Goal: Transaction & Acquisition: Book appointment/travel/reservation

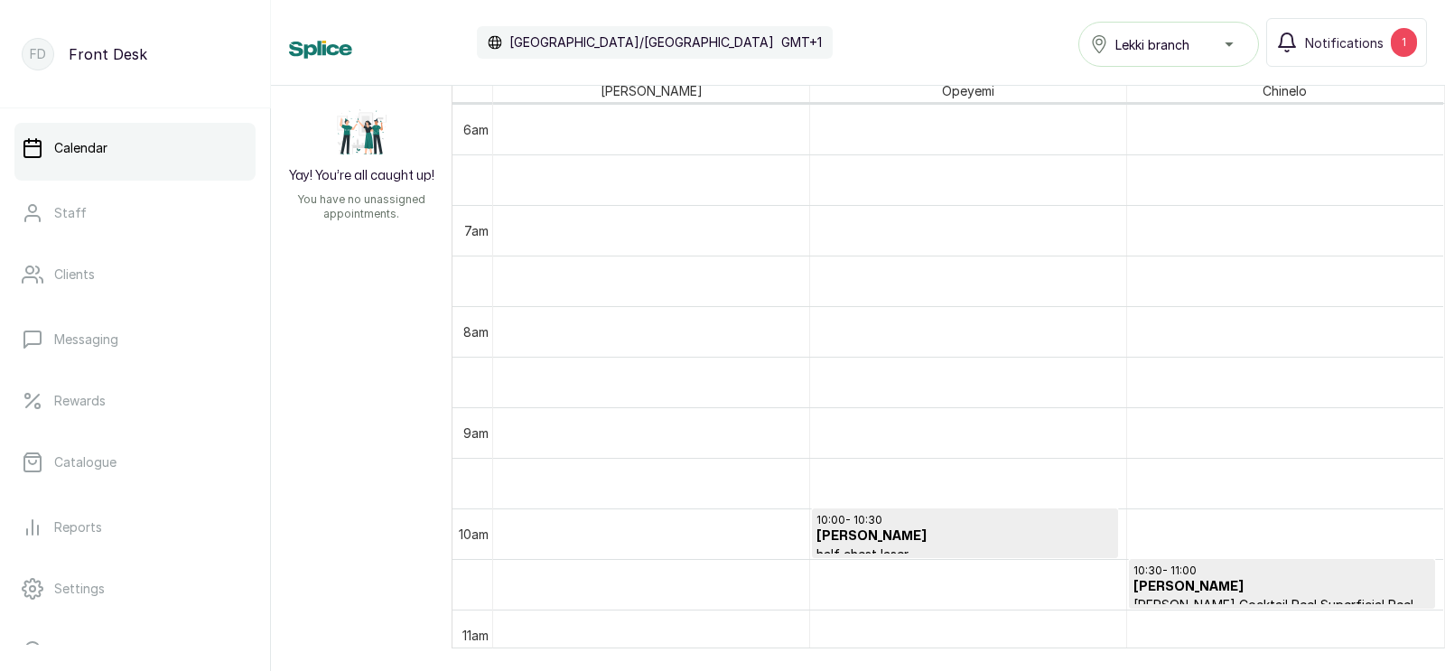
scroll to position [961, 0]
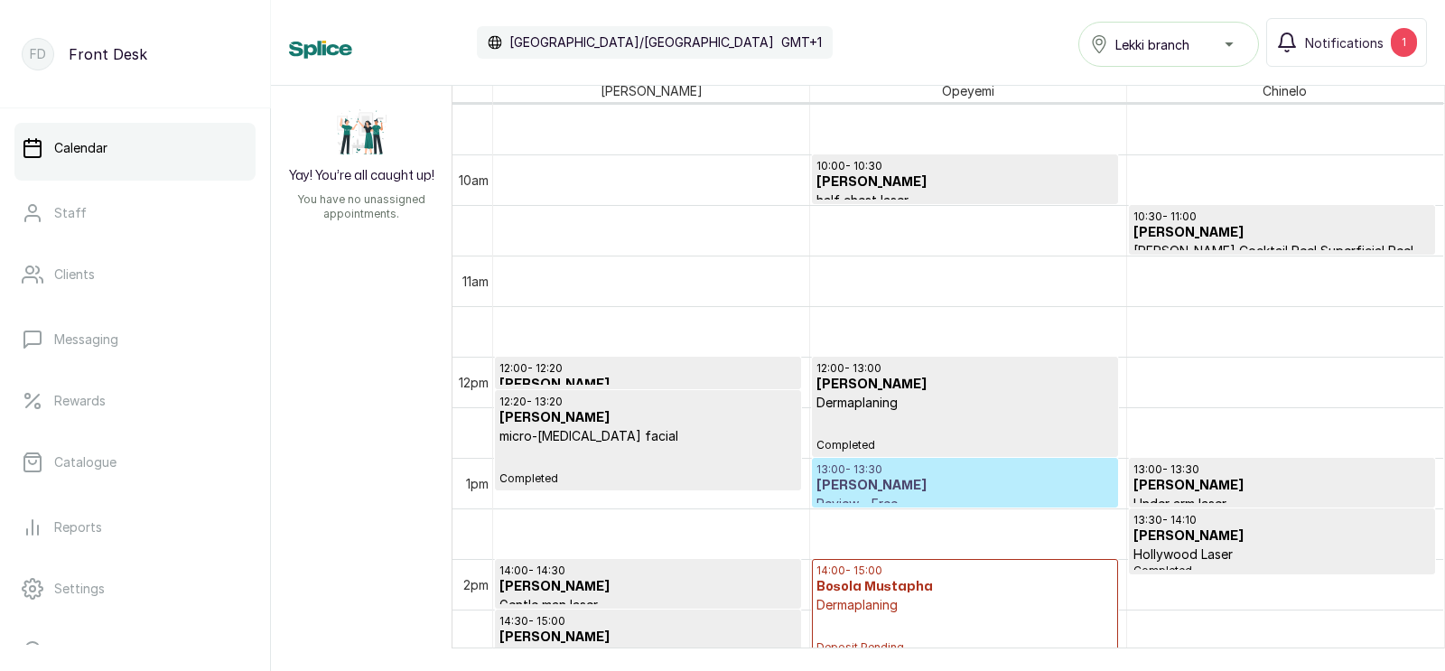
click at [877, 614] on p "Deposit Pending" at bounding box center [964, 634] width 297 height 41
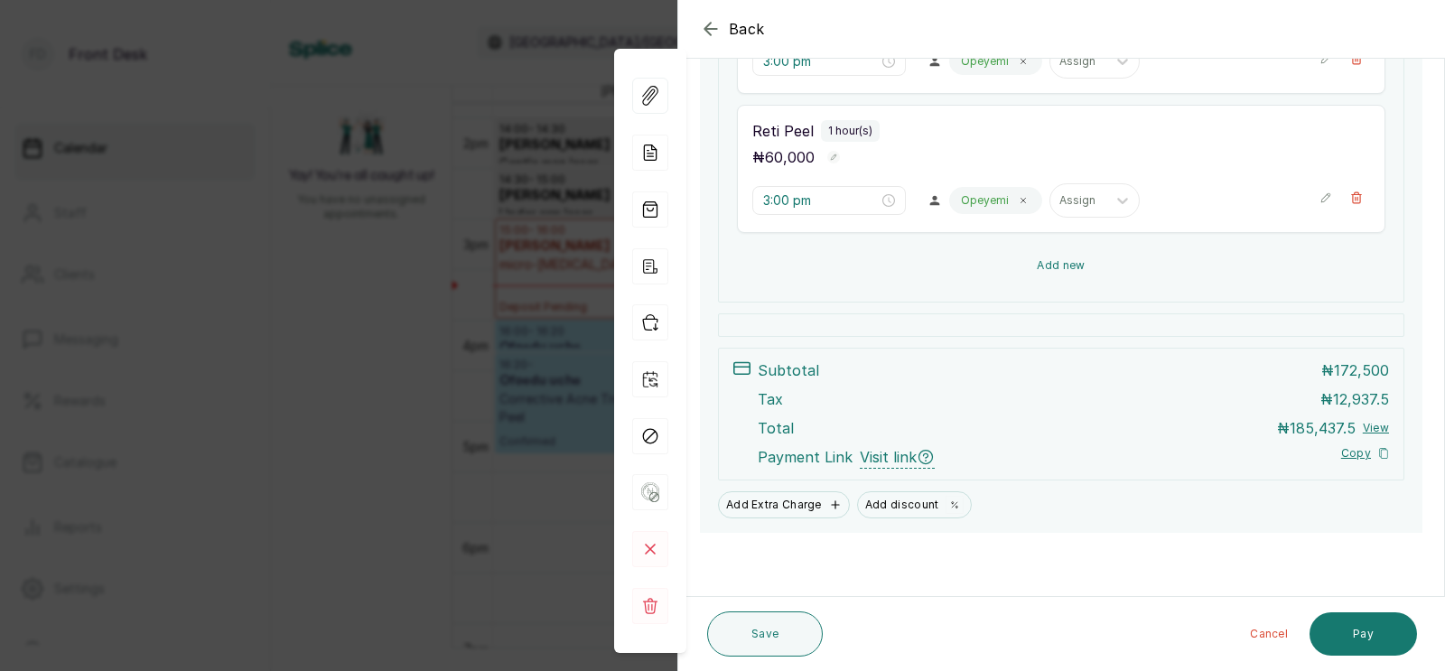
scroll to position [548, 0]
click at [1065, 262] on button "Add new" at bounding box center [1061, 265] width 648 height 43
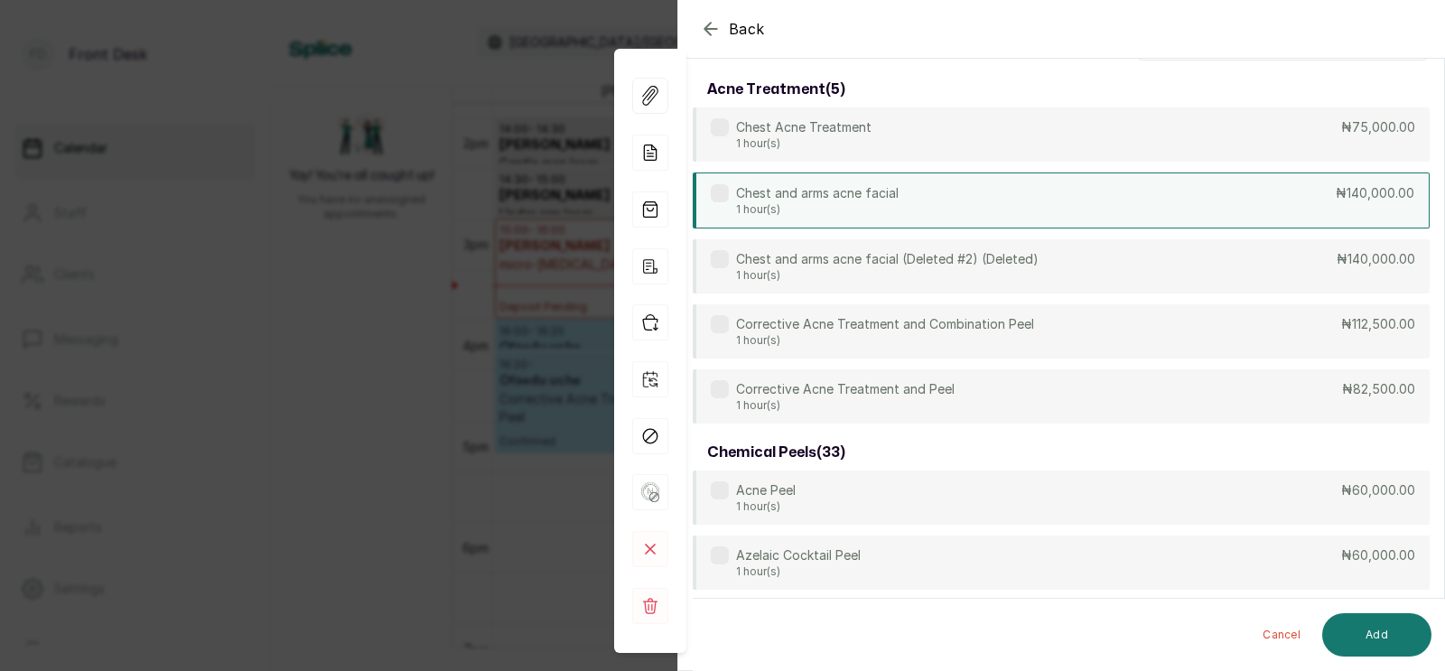
scroll to position [0, 0]
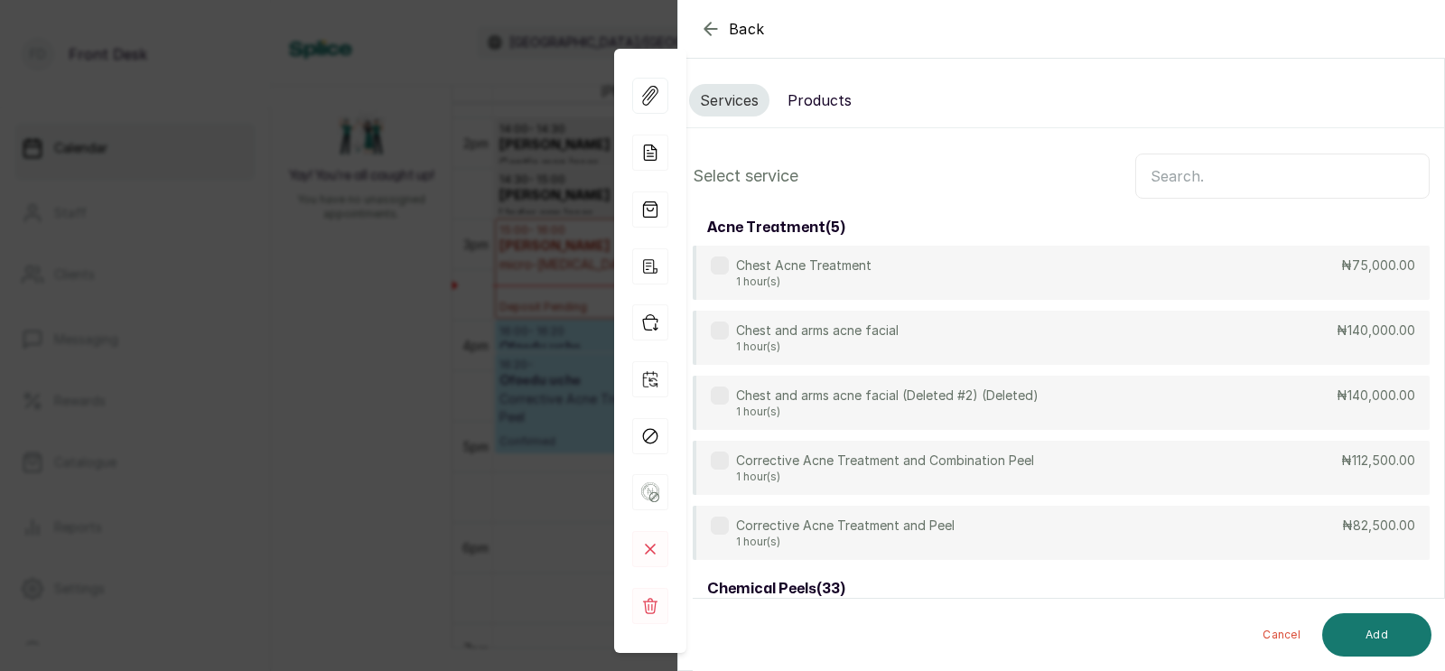
click at [832, 100] on button "Products" at bounding box center [820, 100] width 86 height 33
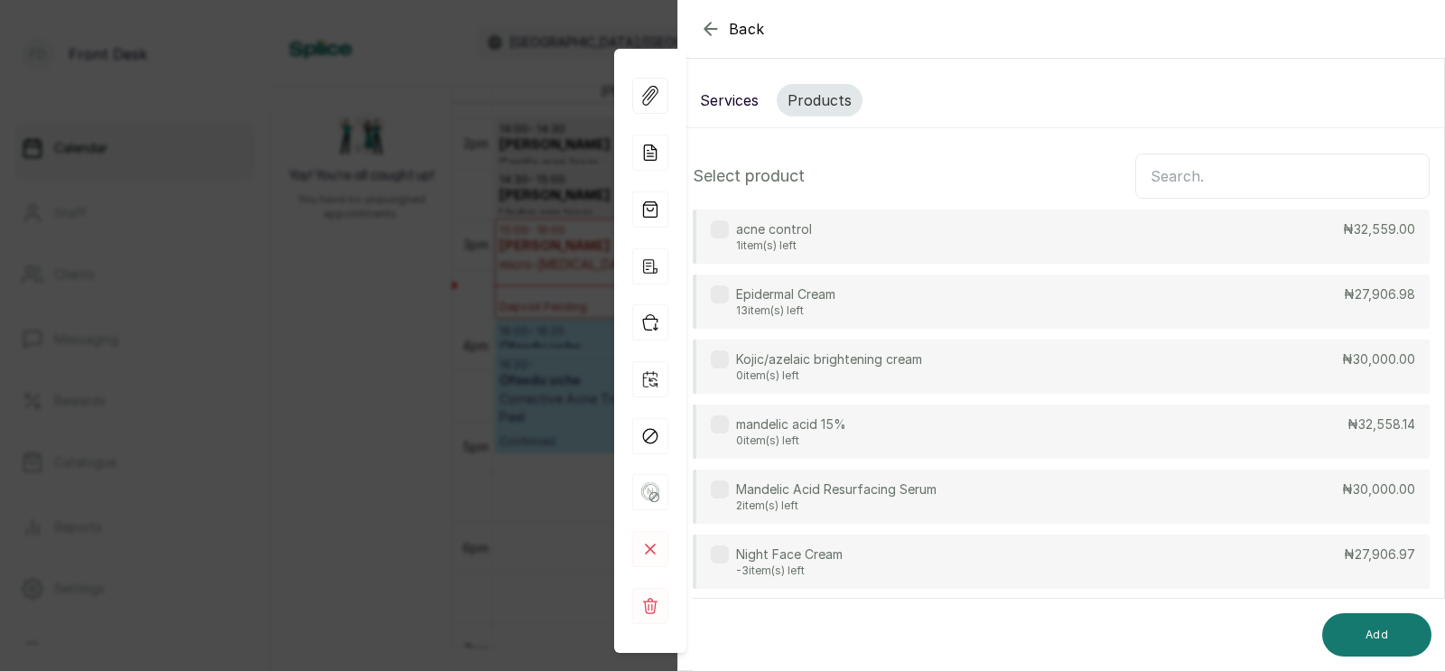
click at [1186, 182] on input "text" at bounding box center [1282, 176] width 294 height 45
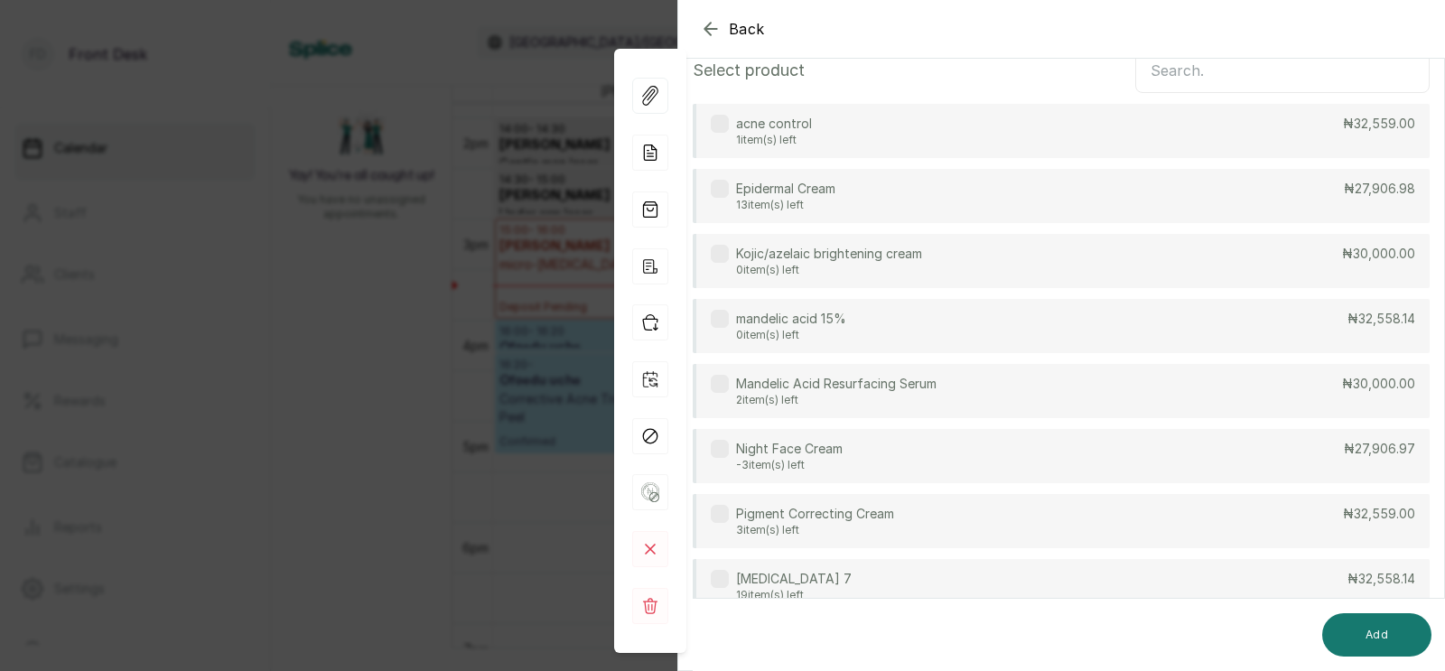
scroll to position [172, 0]
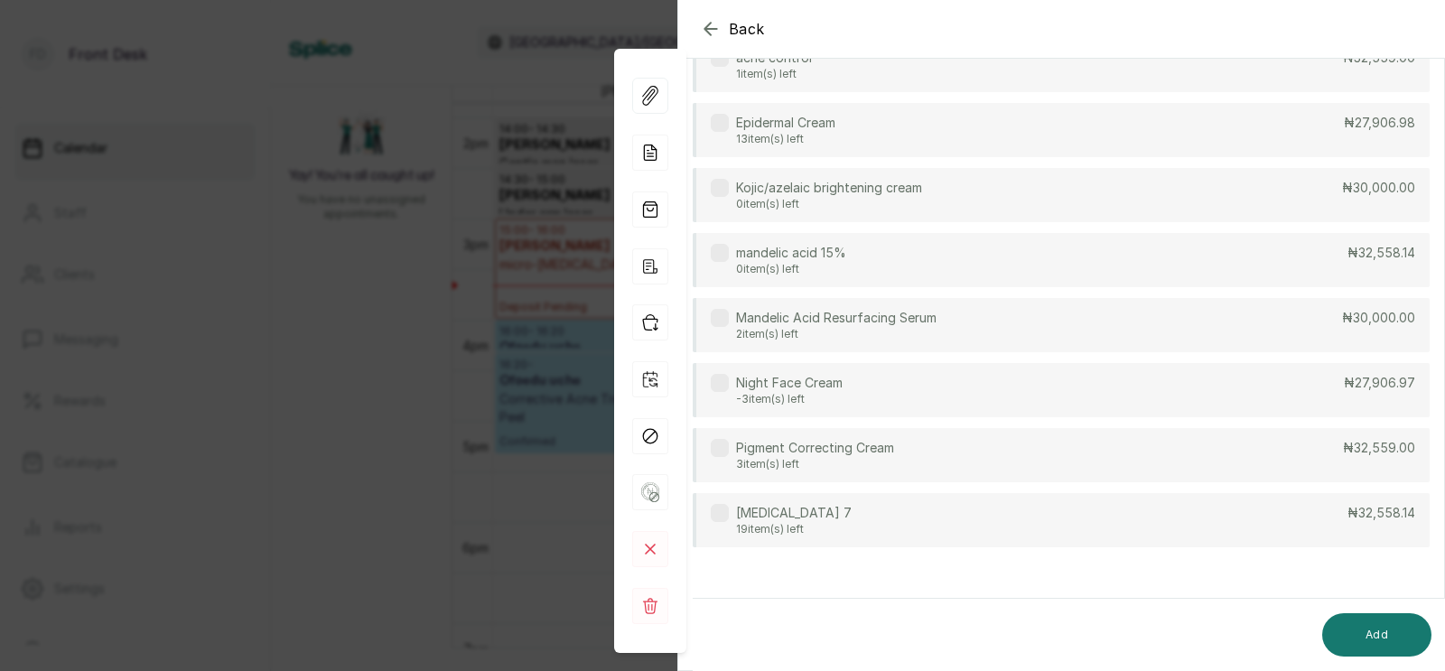
click at [831, 528] on div "Quinol 7 19 item(s) left ₦32,558.14" at bounding box center [1061, 520] width 737 height 54
click at [1343, 634] on button "Add" at bounding box center [1376, 634] width 109 height 43
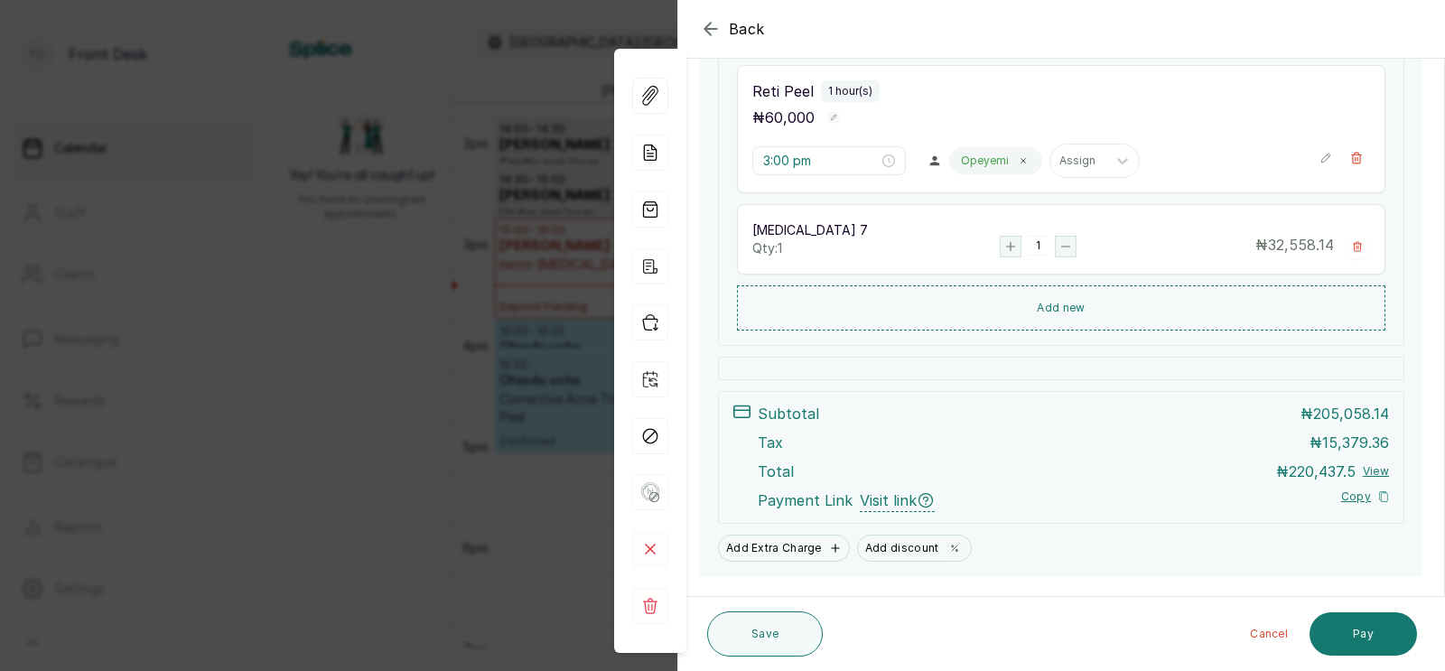
scroll to position [632, 0]
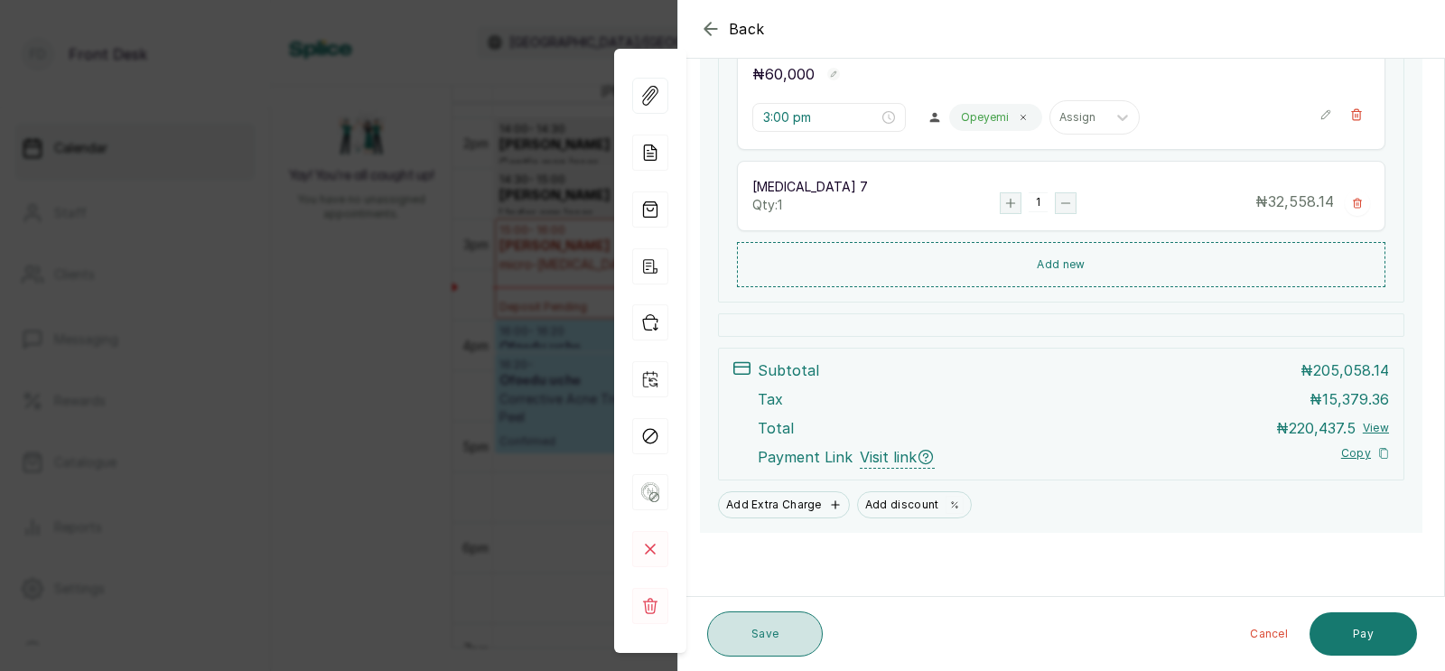
click at [767, 629] on button "Save" at bounding box center [765, 633] width 116 height 45
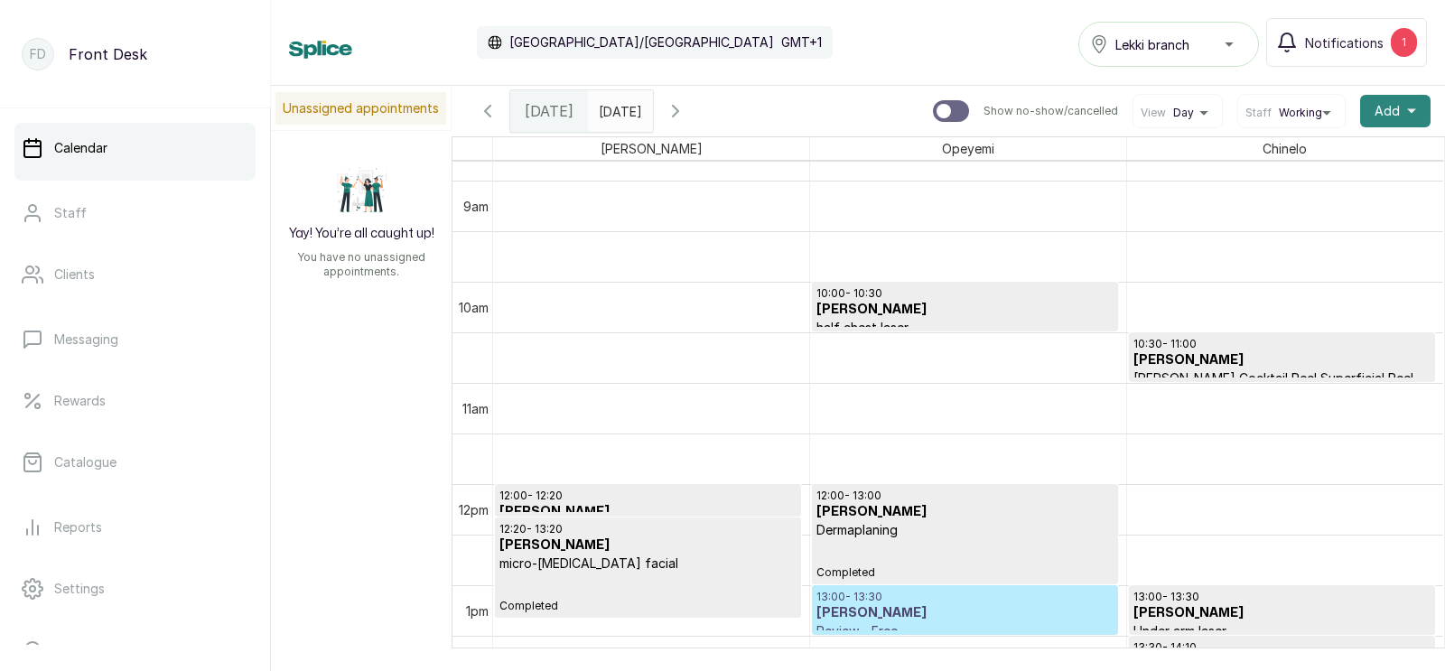
scroll to position [1084, 0]
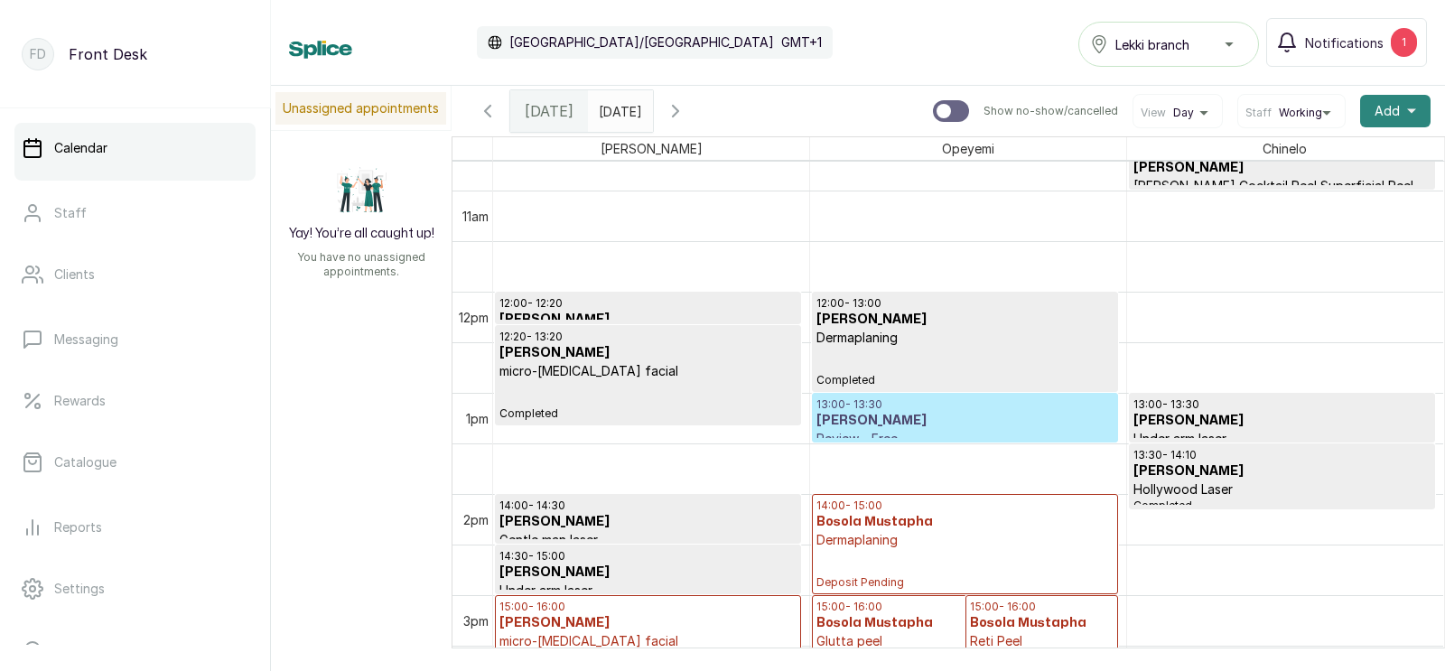
click at [1391, 108] on span "Add" at bounding box center [1386, 111] width 25 height 18
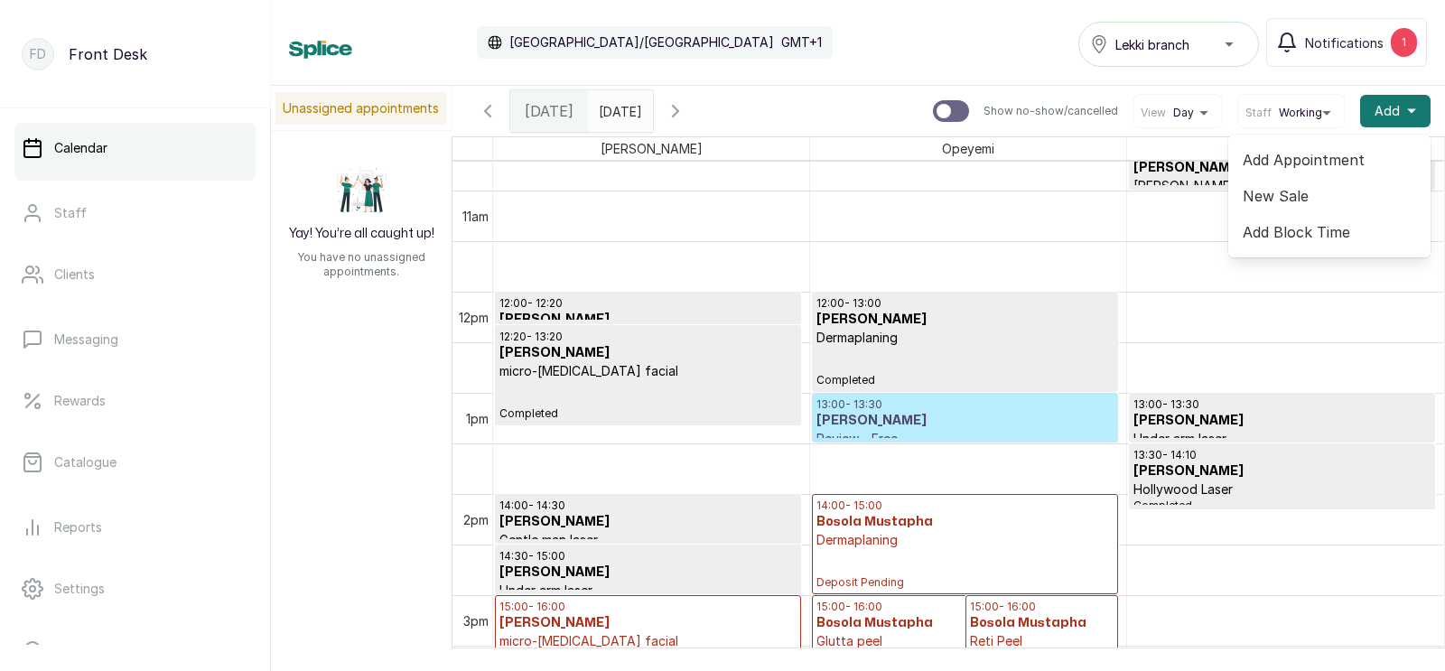
click at [1282, 154] on span "Add Appointment" at bounding box center [1329, 160] width 173 height 22
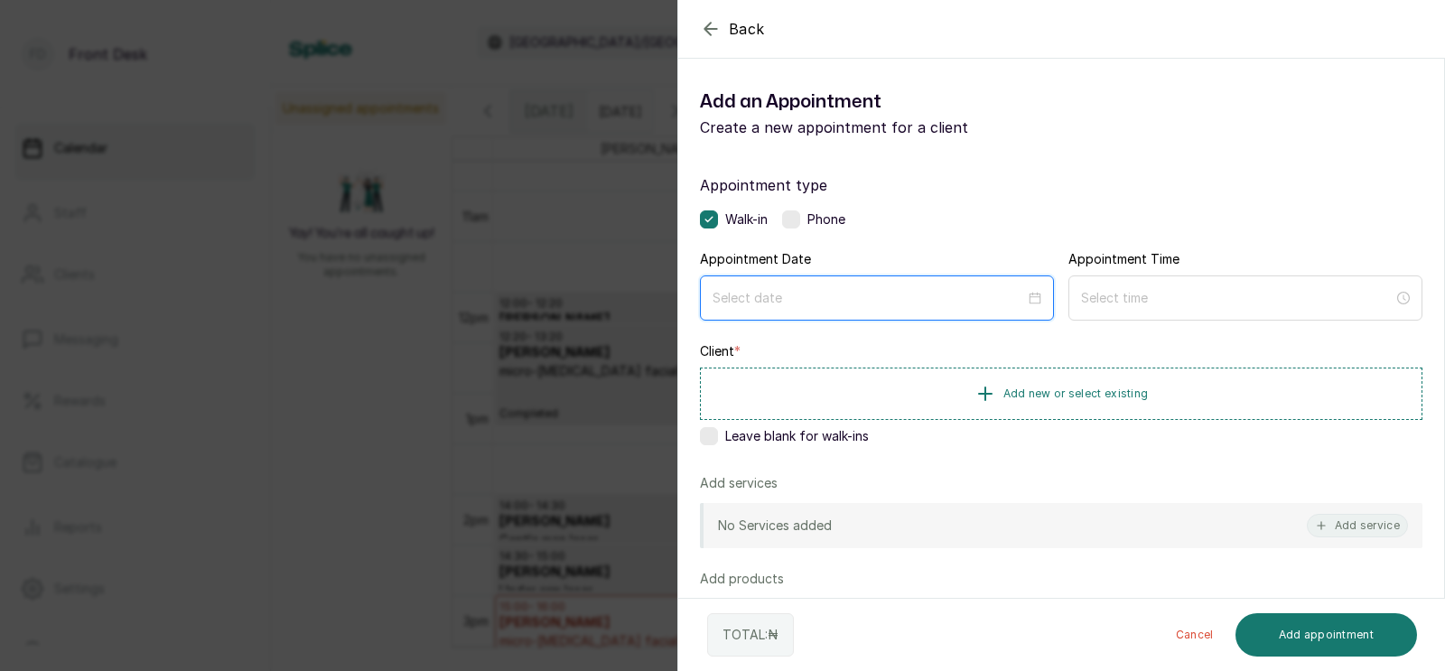
click at [814, 301] on input at bounding box center [868, 298] width 312 height 20
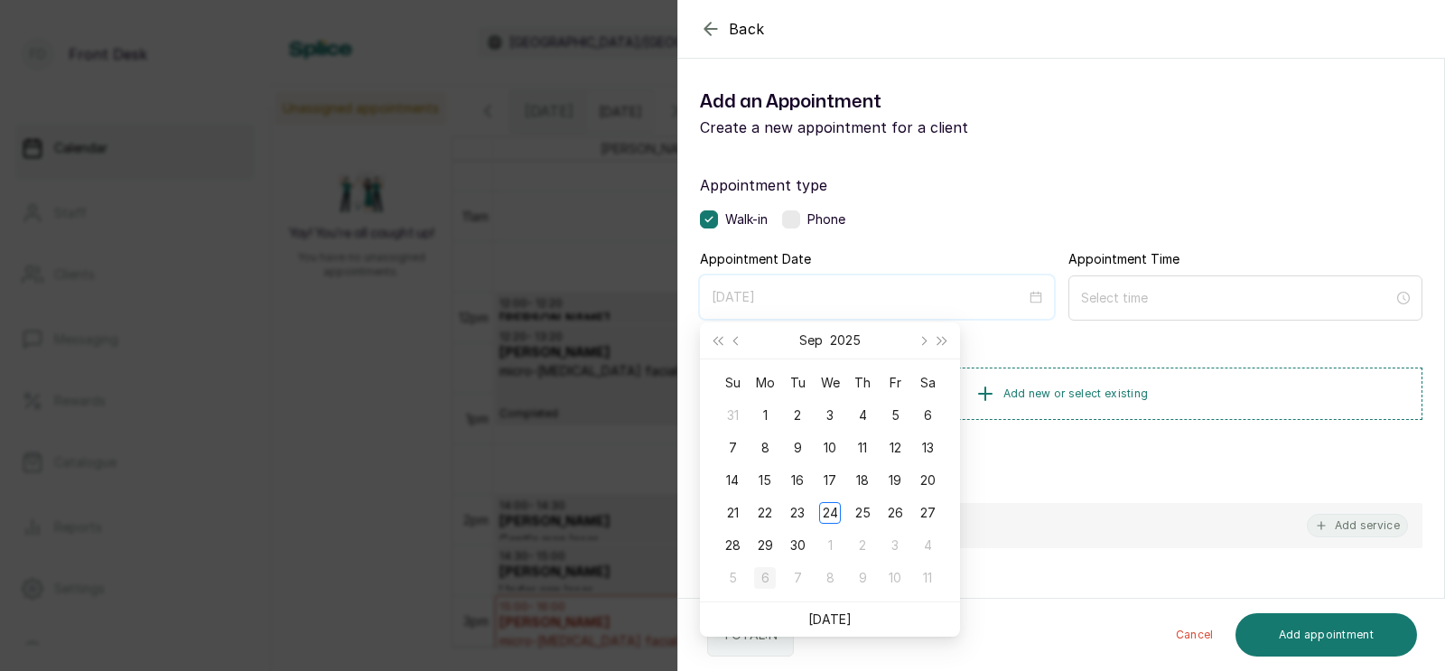
type input "2025/10/06"
click at [759, 574] on div "6" at bounding box center [765, 578] width 22 height 22
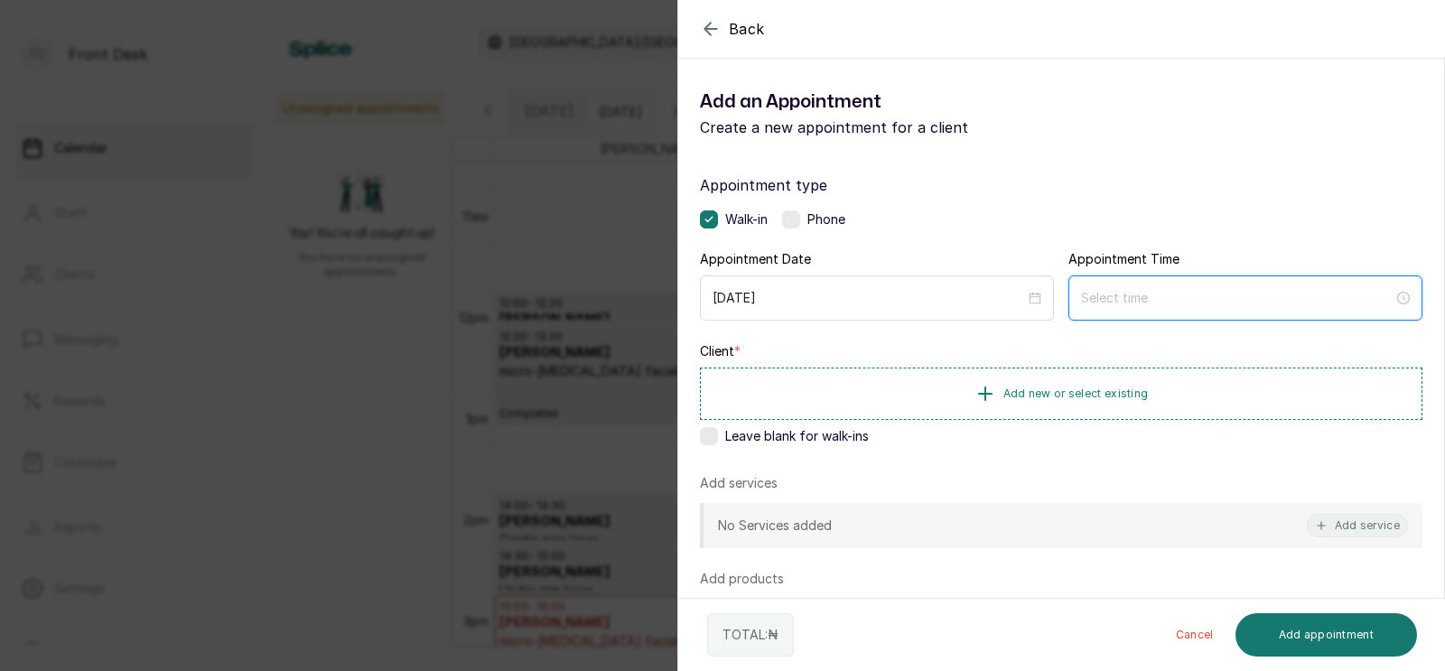
click at [1186, 300] on input at bounding box center [1237, 298] width 312 height 20
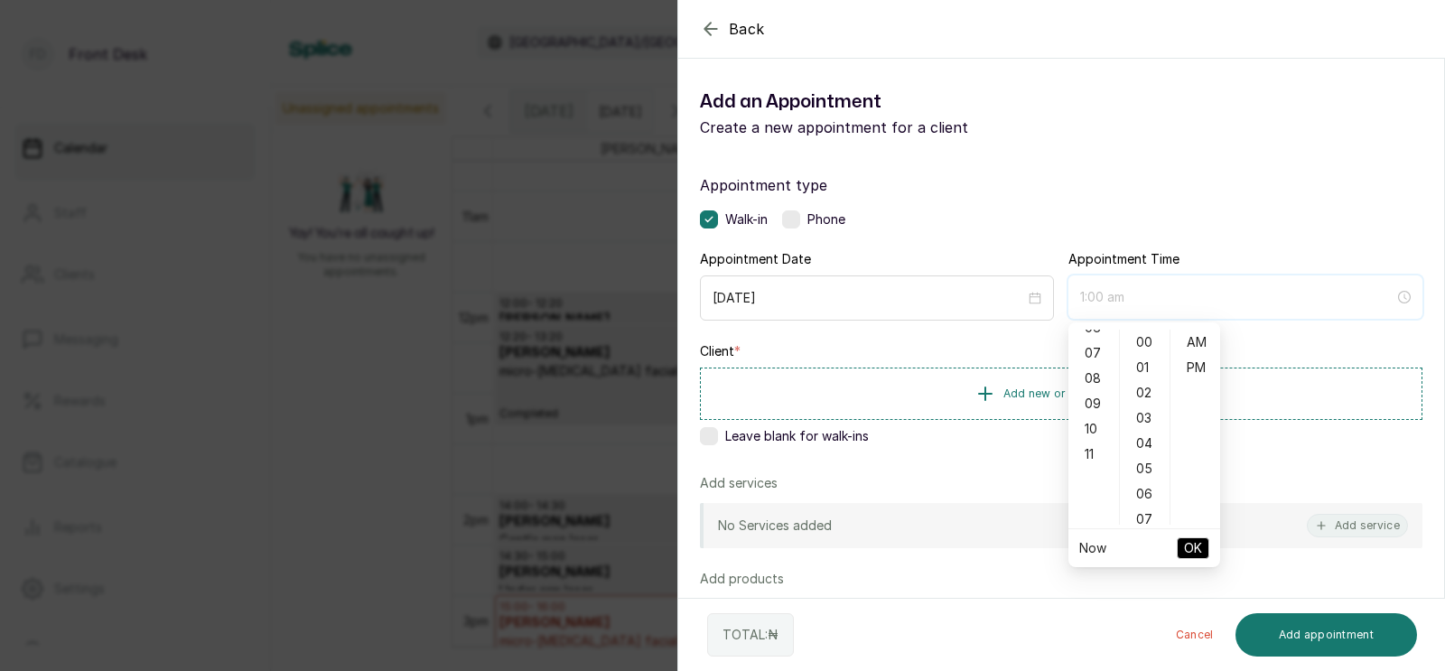
scroll to position [173, 0]
click at [1088, 441] on div "11" at bounding box center [1093, 446] width 43 height 25
click at [1201, 340] on div "AM" at bounding box center [1195, 342] width 43 height 25
type input "11:00 am"
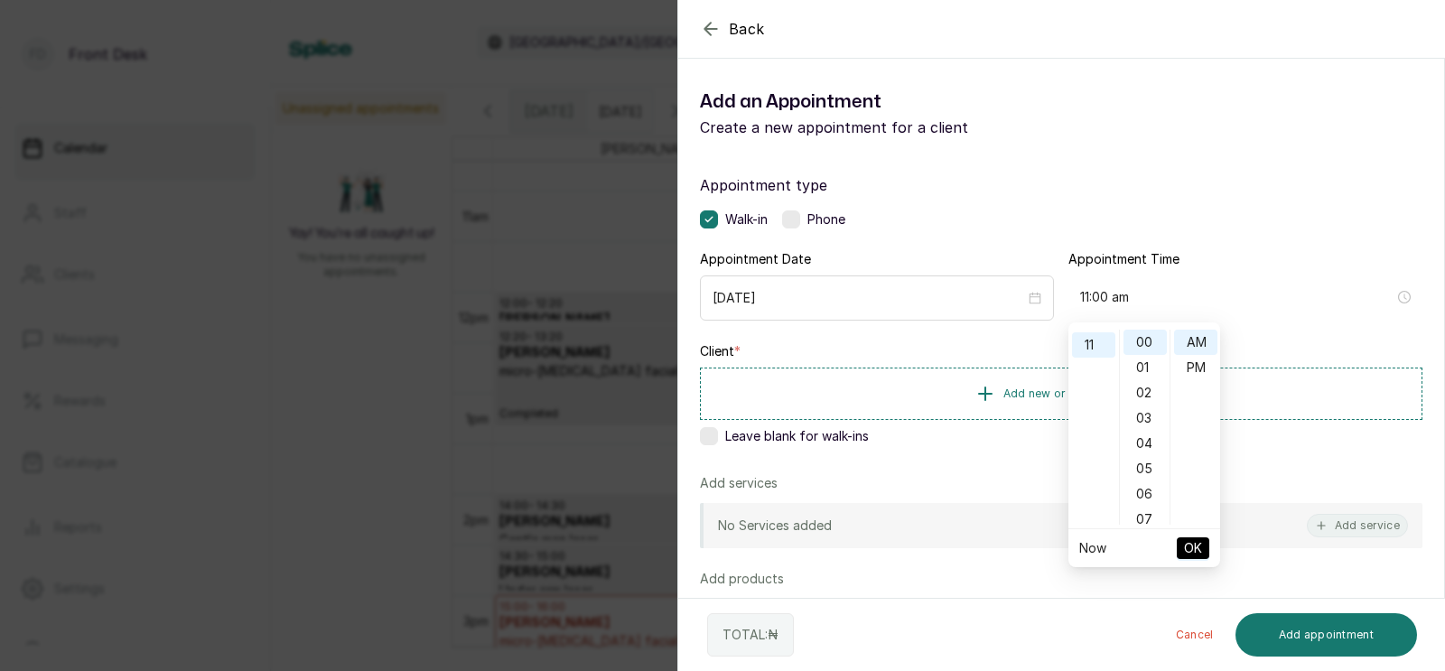
click at [1188, 549] on span "OK" at bounding box center [1193, 548] width 18 height 34
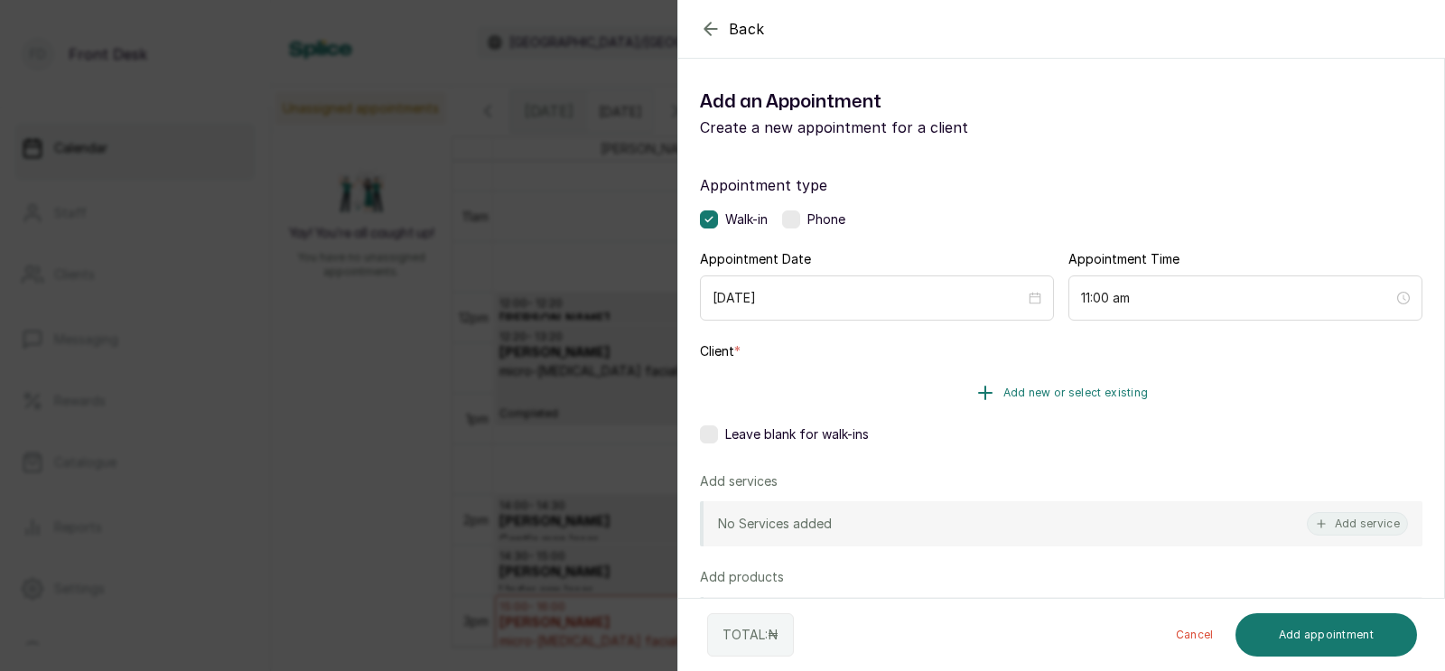
click at [1059, 393] on span "Add new or select existing" at bounding box center [1075, 393] width 145 height 14
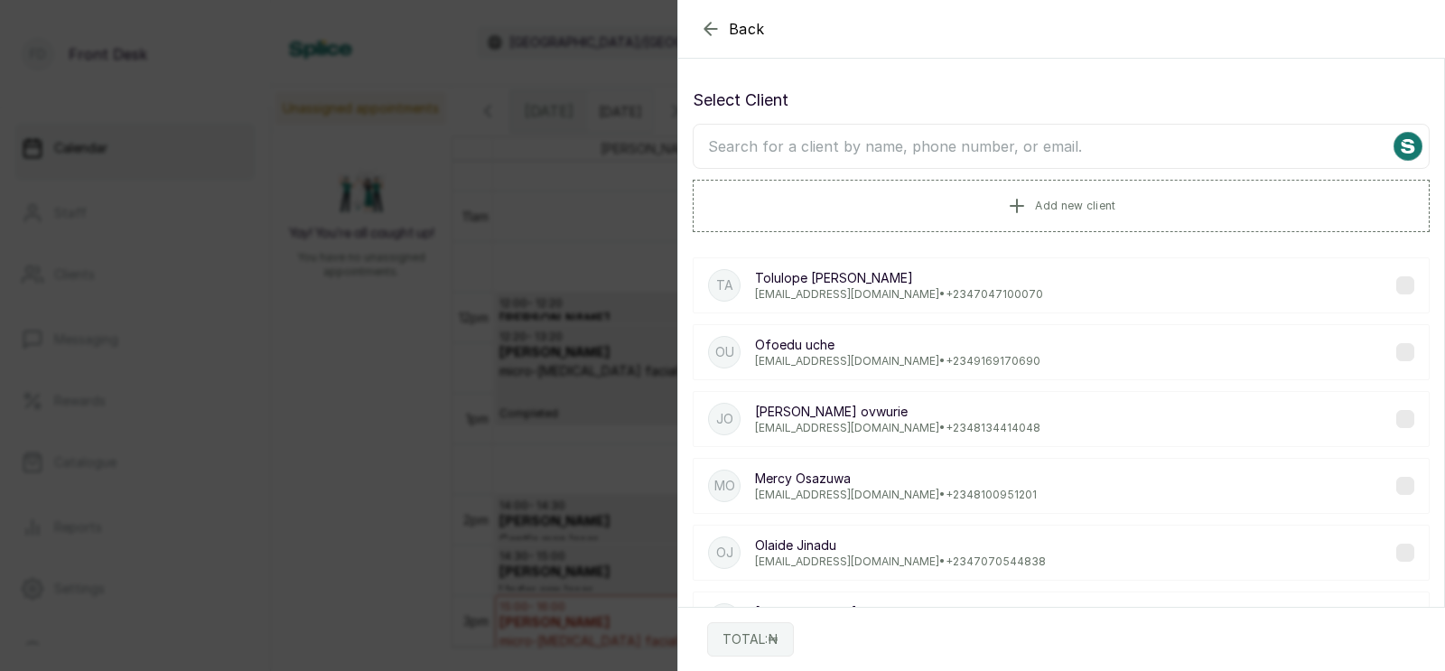
click at [982, 145] on input "text" at bounding box center [1061, 146] width 737 height 45
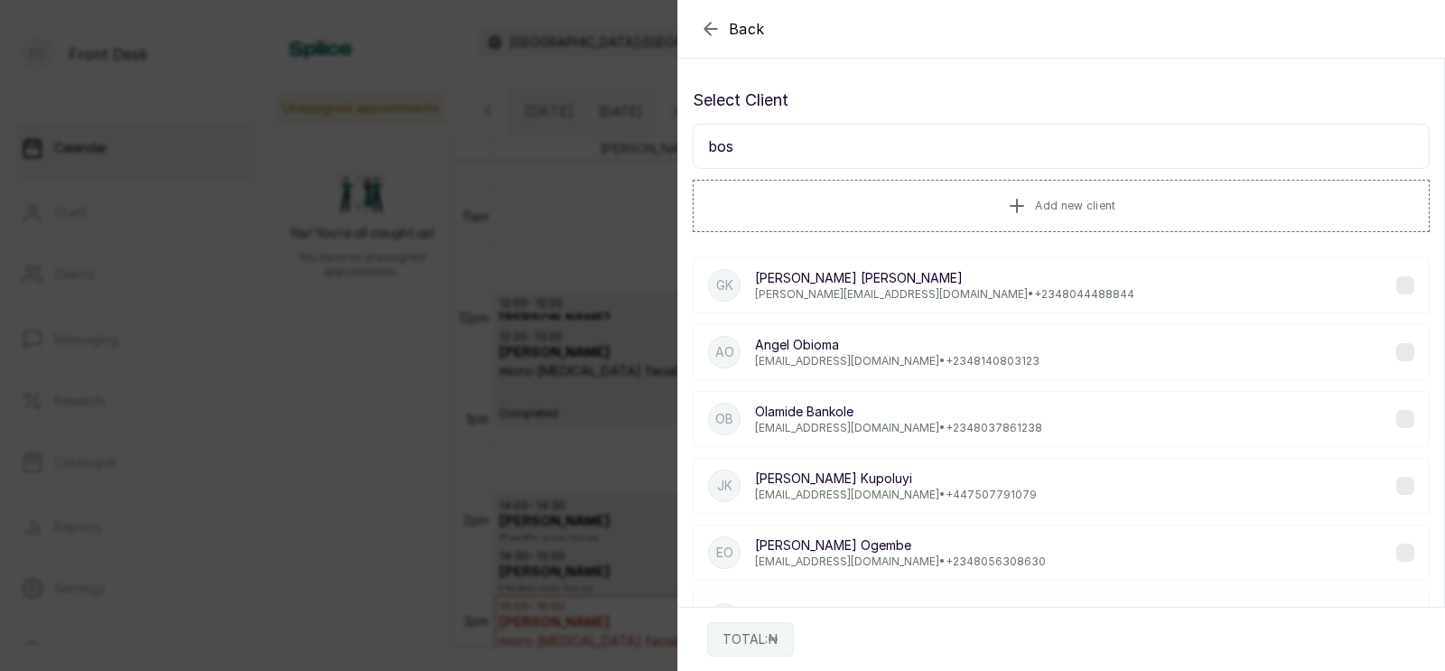
type input "boso"
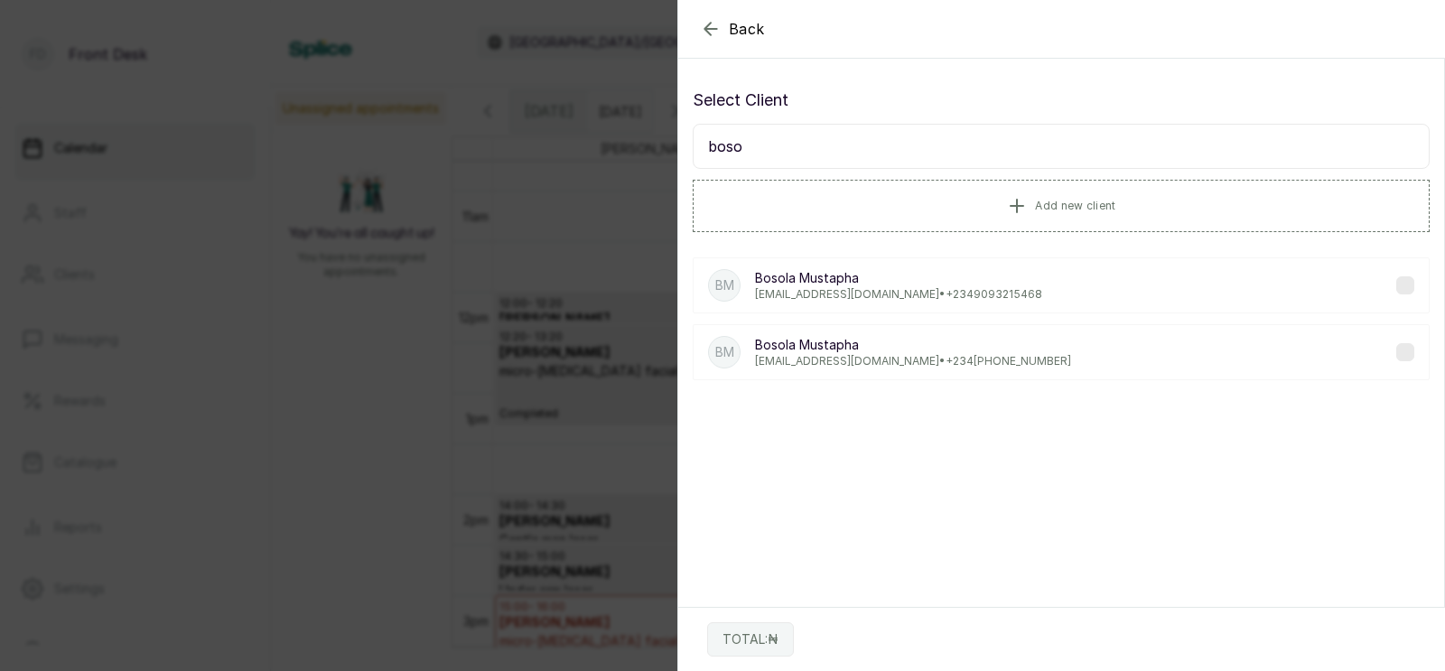
click at [904, 282] on p "Bosola Mustapha" at bounding box center [898, 278] width 287 height 18
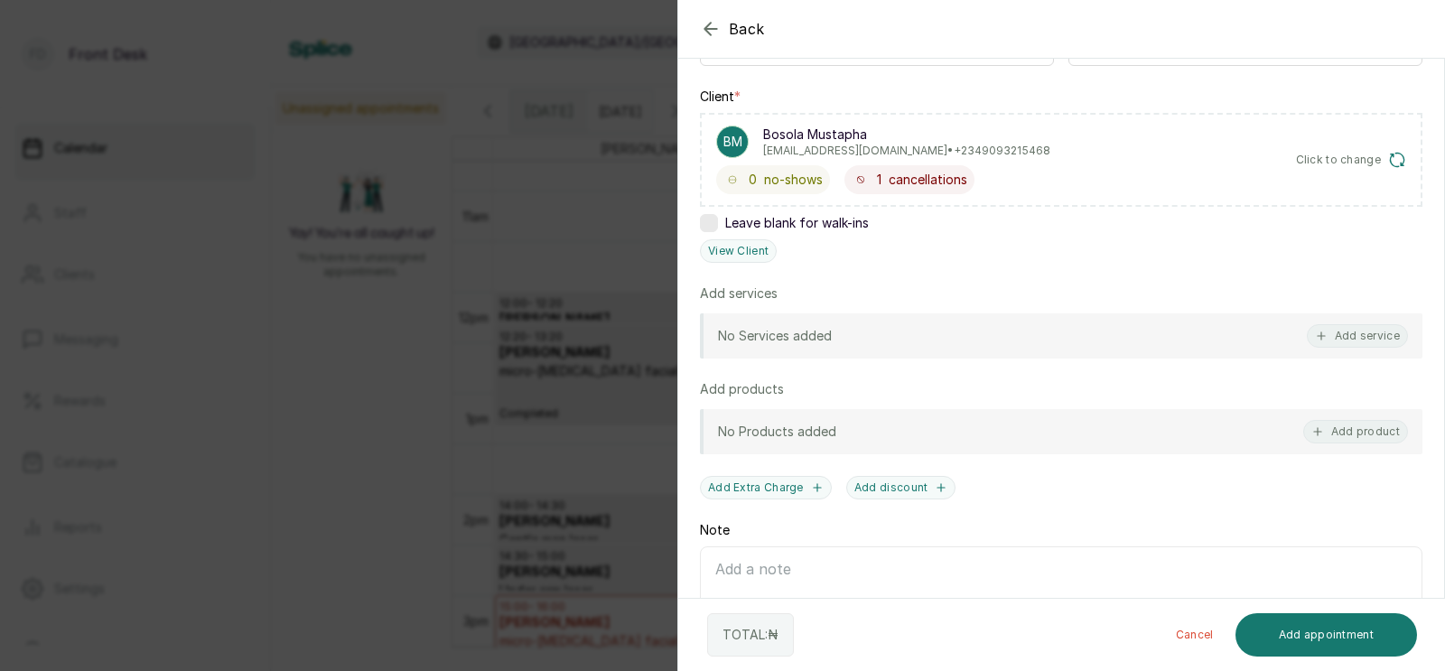
scroll to position [264, 0]
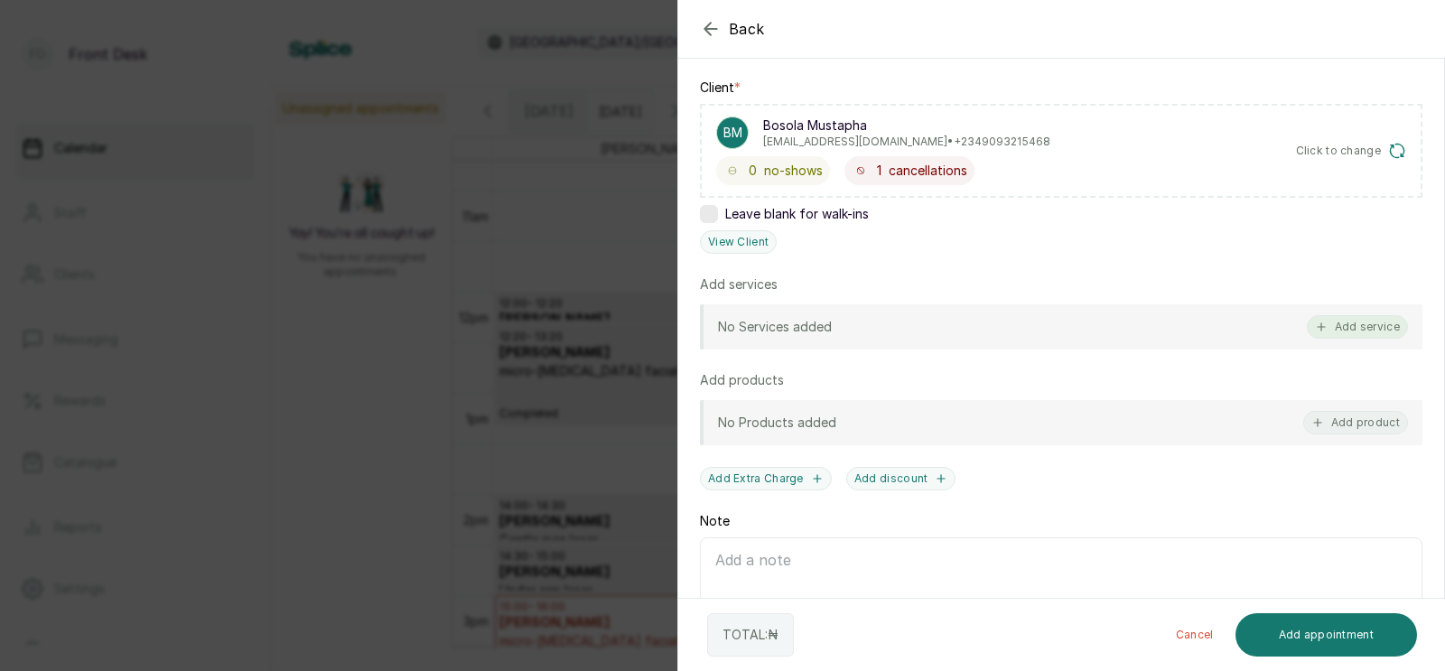
click at [1360, 321] on button "Add service" at bounding box center [1357, 326] width 101 height 23
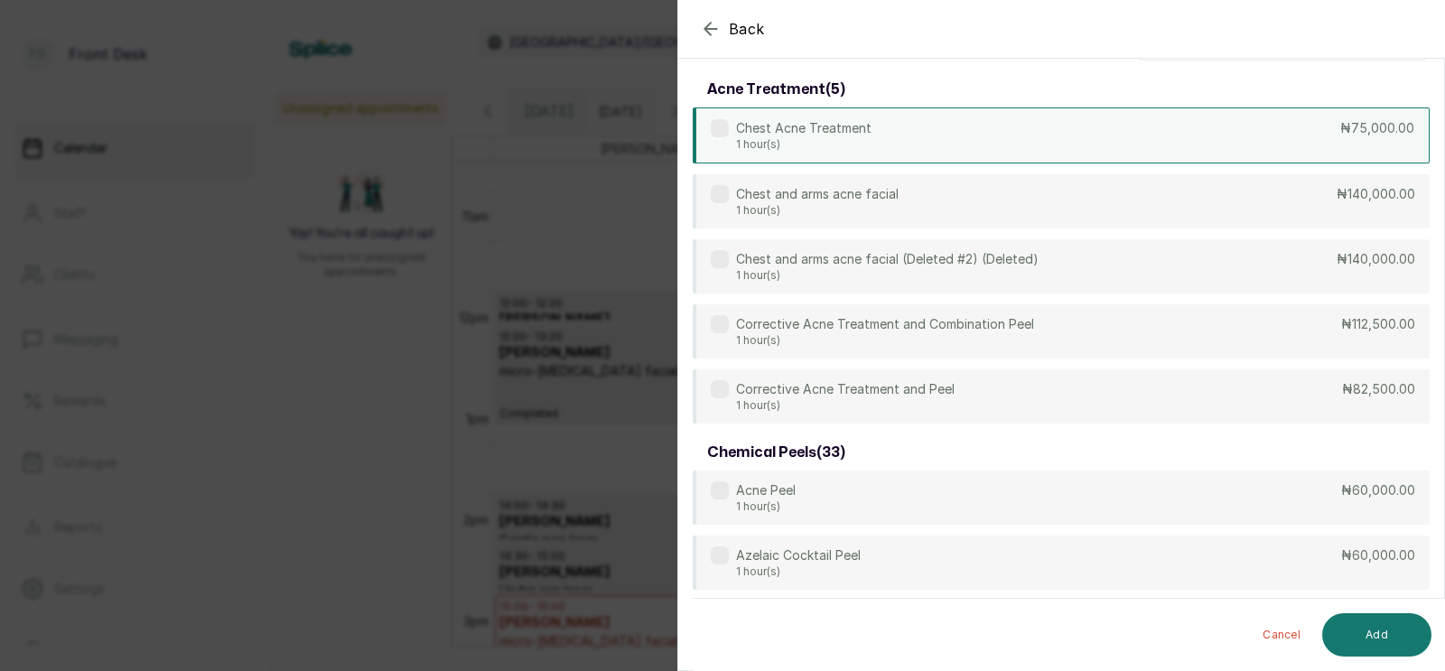
scroll to position [0, 0]
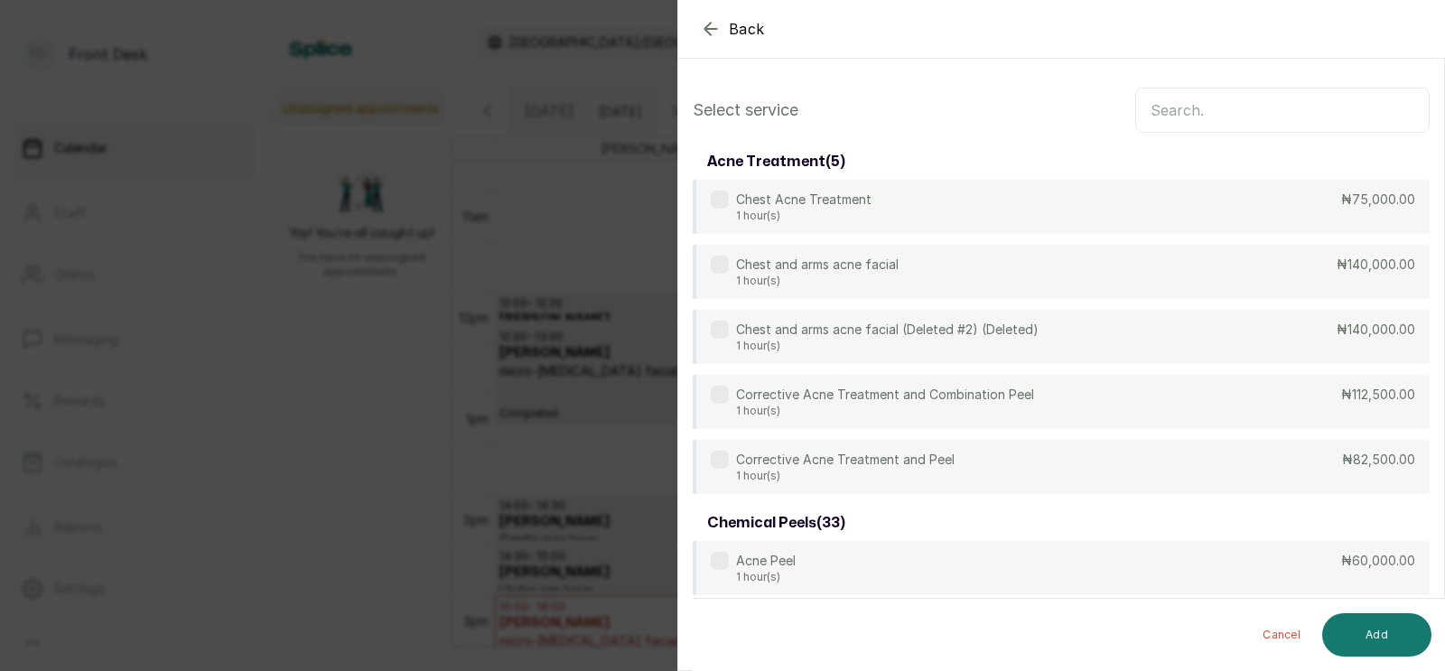
click at [1183, 115] on input "text" at bounding box center [1282, 110] width 294 height 45
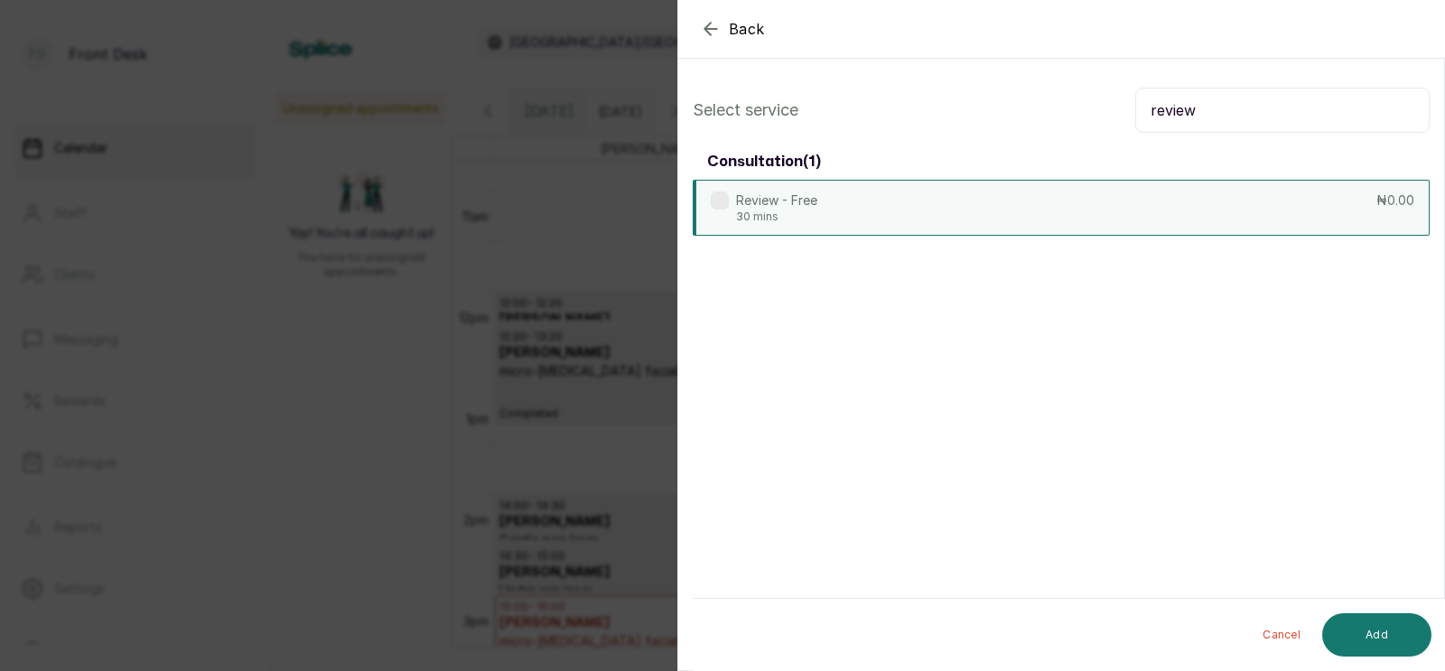
type input "review"
click at [1338, 210] on div "Review - Free 30 mins ₦0.00" at bounding box center [1061, 208] width 737 height 56
click at [1377, 630] on button "Add" at bounding box center [1376, 634] width 109 height 43
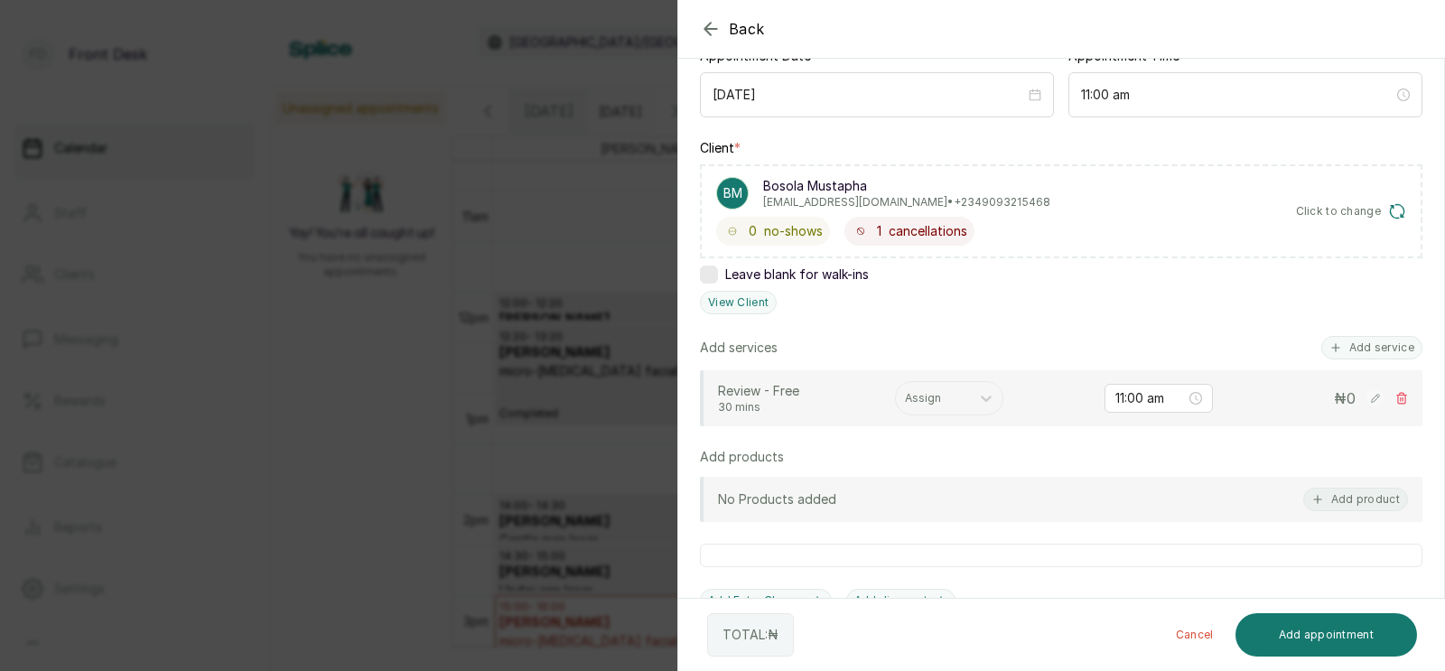
scroll to position [219, 0]
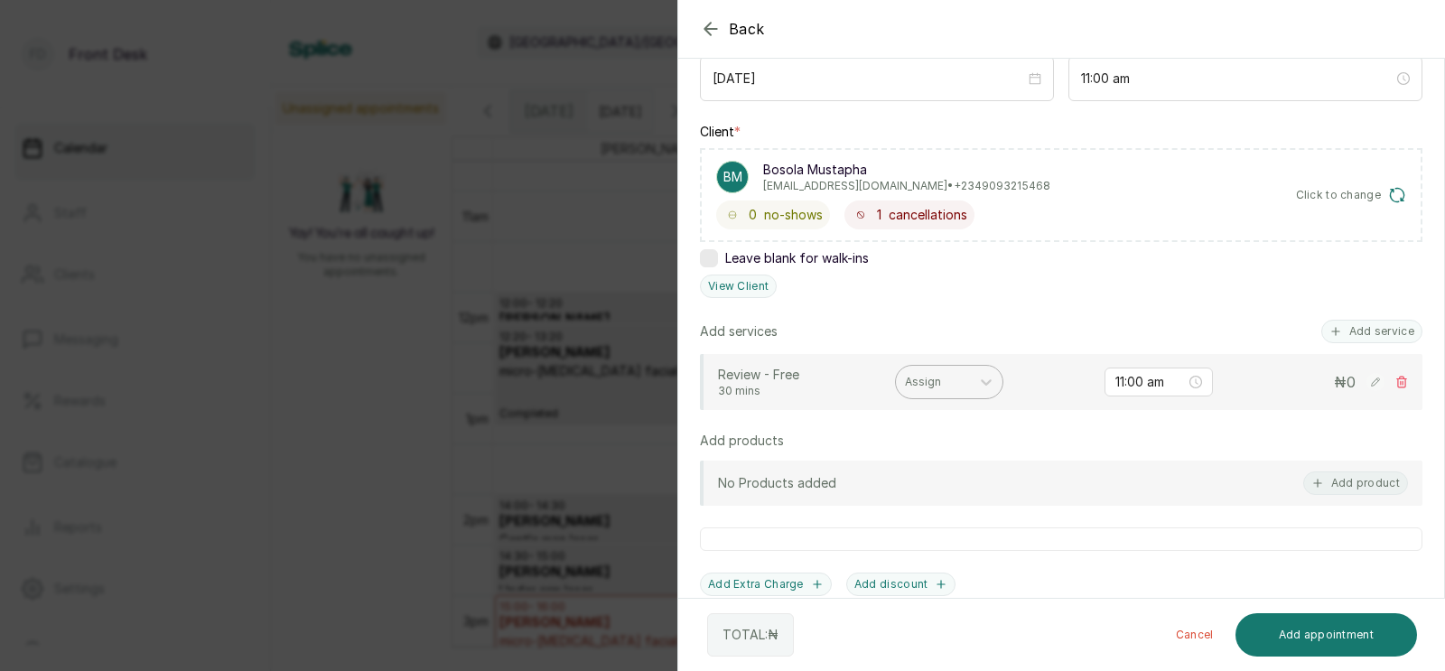
click at [935, 383] on div at bounding box center [933, 382] width 56 height 16
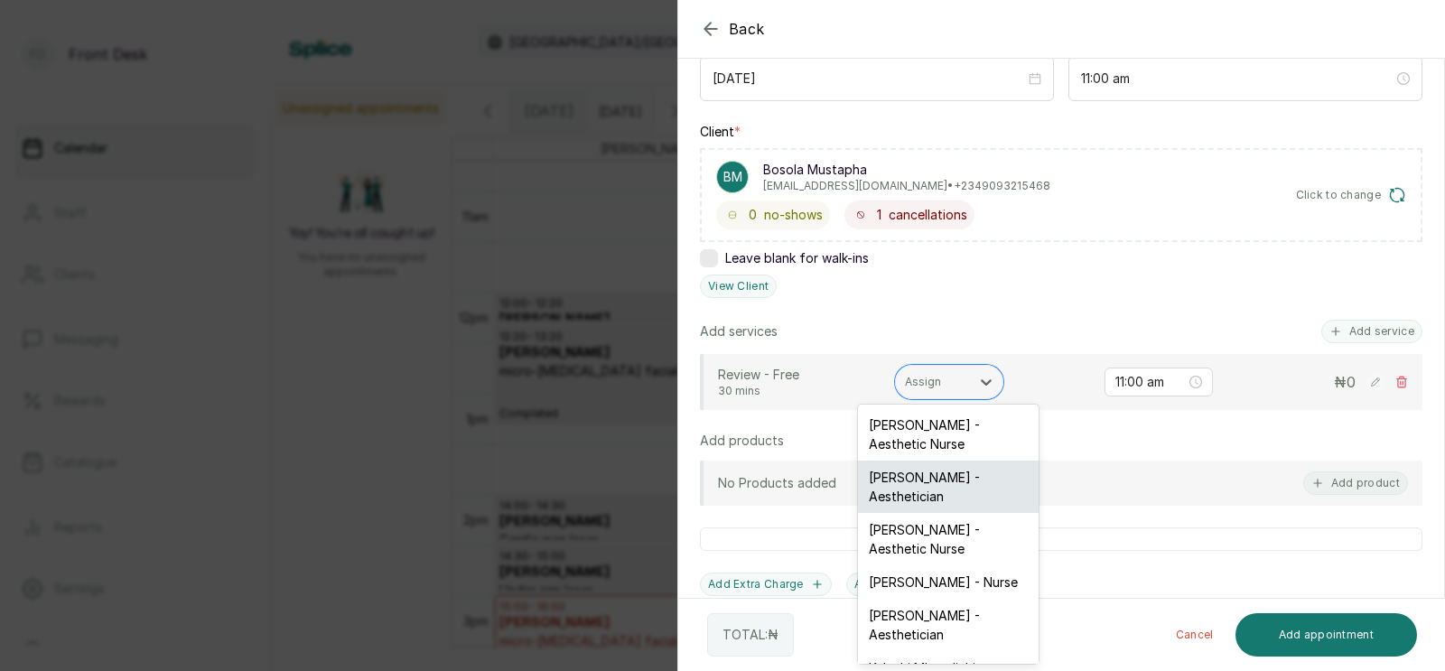
scroll to position [110, 0]
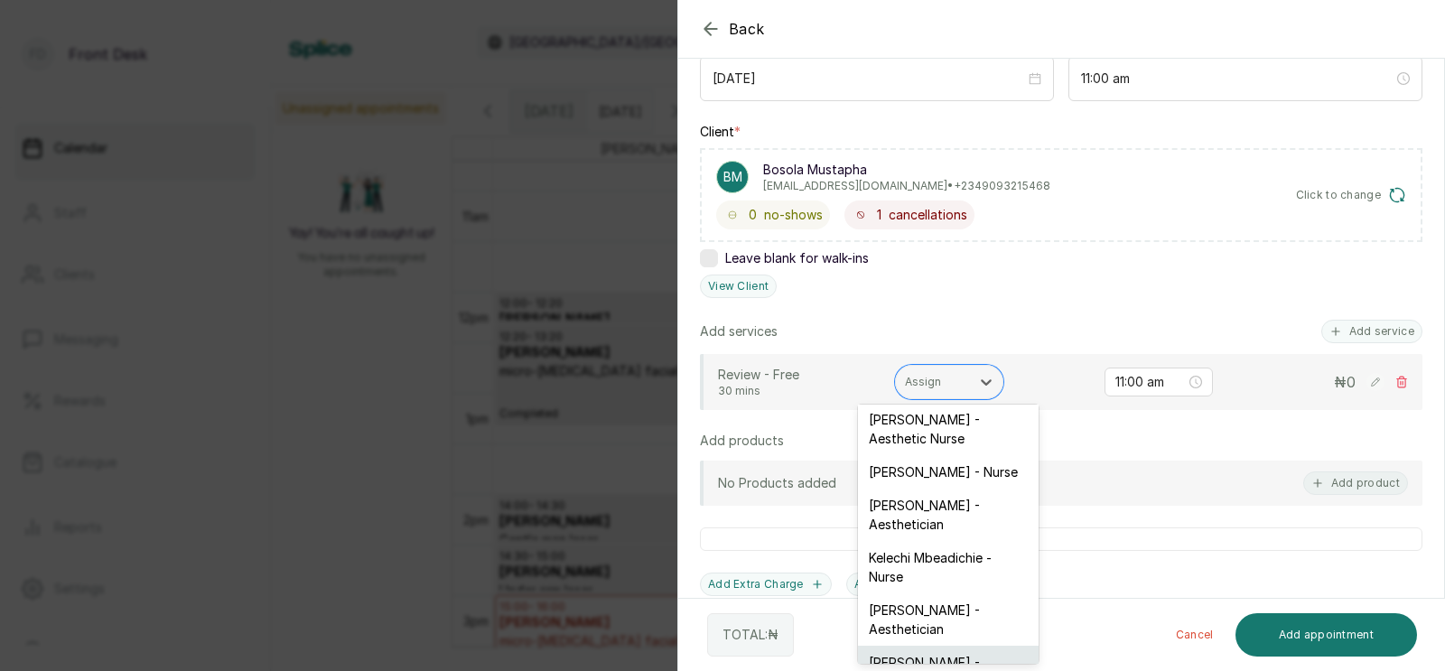
click at [912, 646] on div "Donna Onyendi - Aesthetician" at bounding box center [948, 672] width 181 height 52
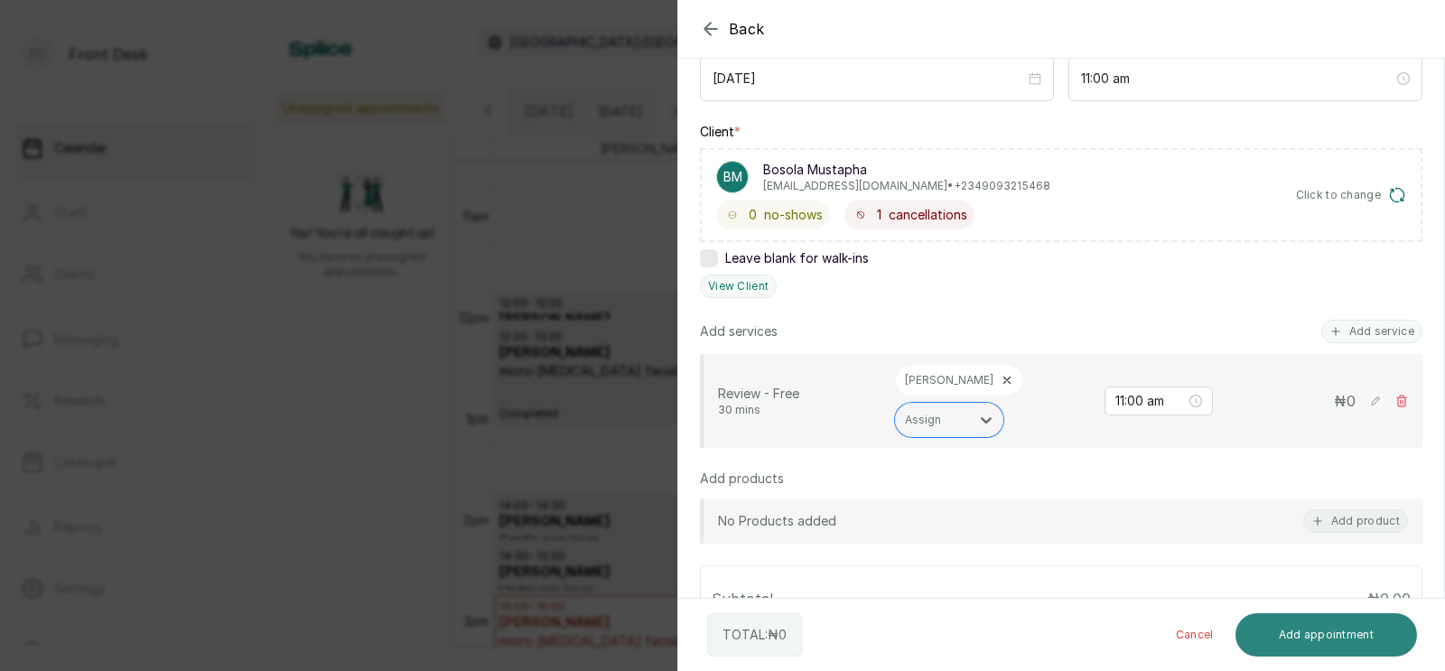
click at [1310, 630] on button "Add appointment" at bounding box center [1326, 634] width 182 height 43
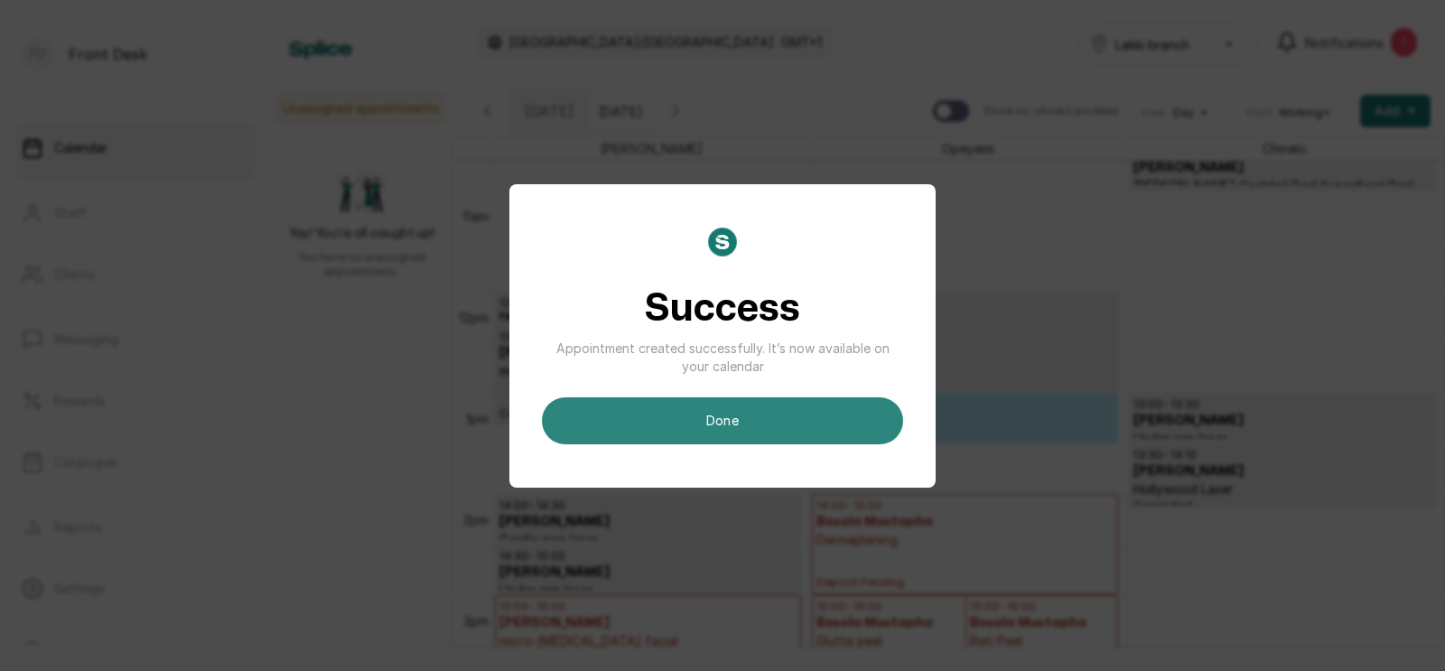
click at [718, 411] on button "done" at bounding box center [722, 420] width 361 height 47
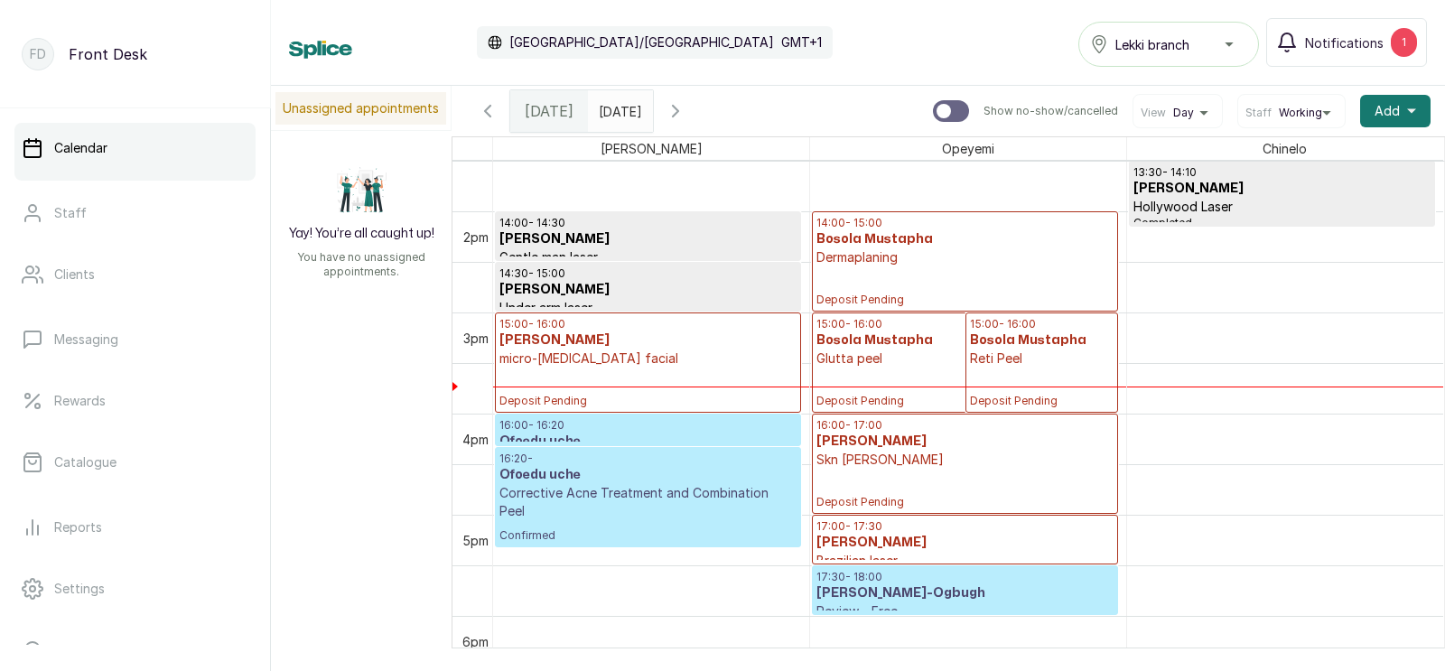
scroll to position [1370, 0]
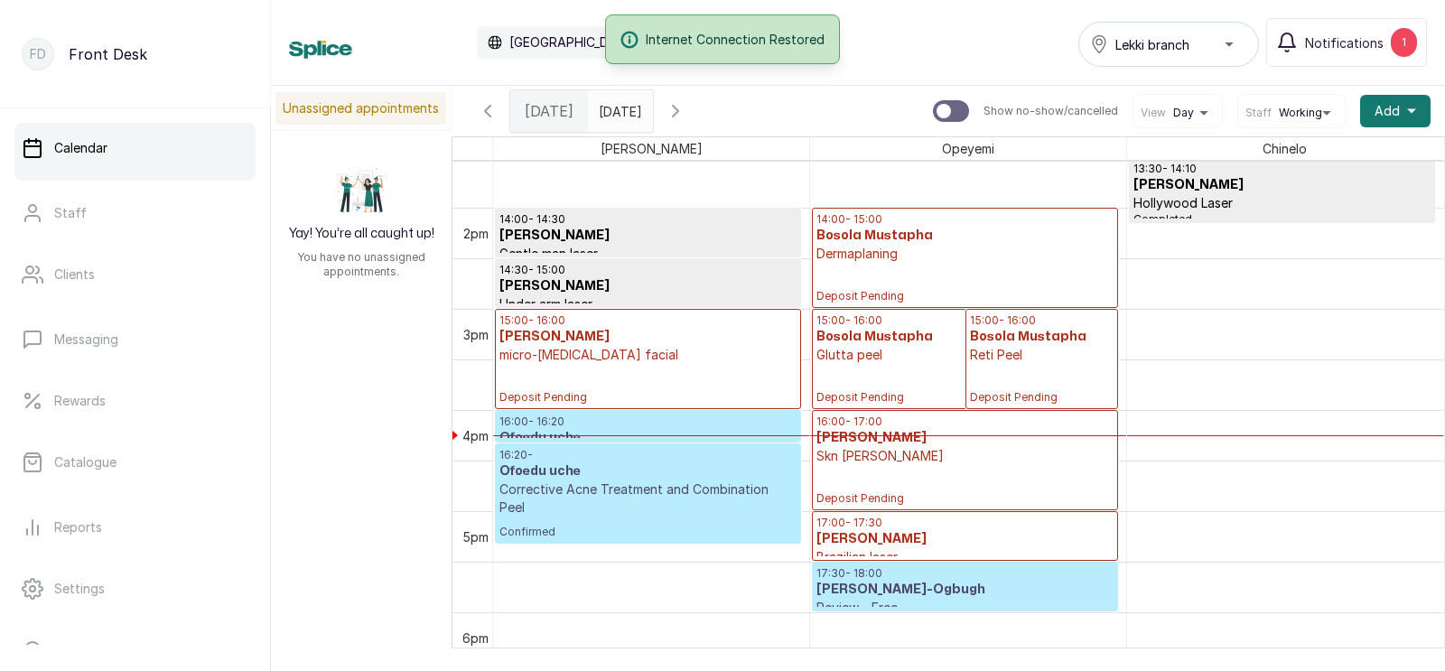
click at [686, 109] on icon "button" at bounding box center [676, 111] width 22 height 22
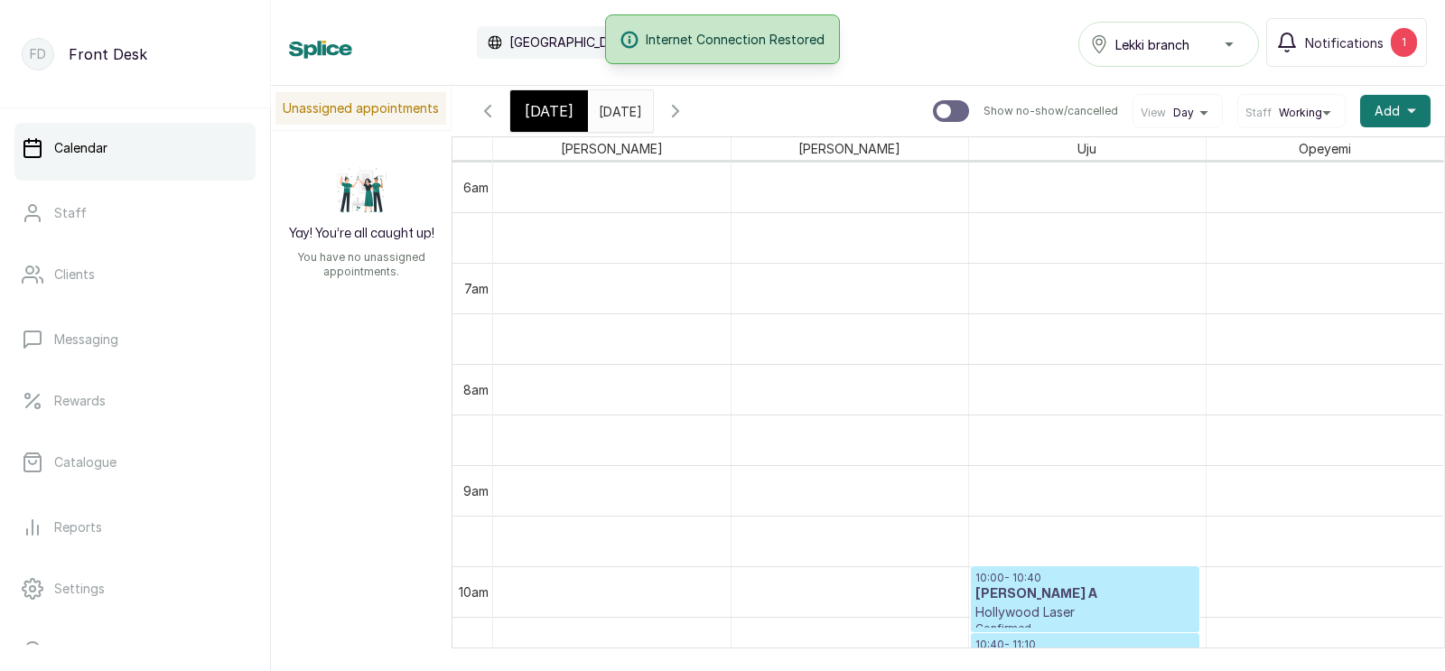
click at [686, 118] on icon "button" at bounding box center [676, 111] width 22 height 22
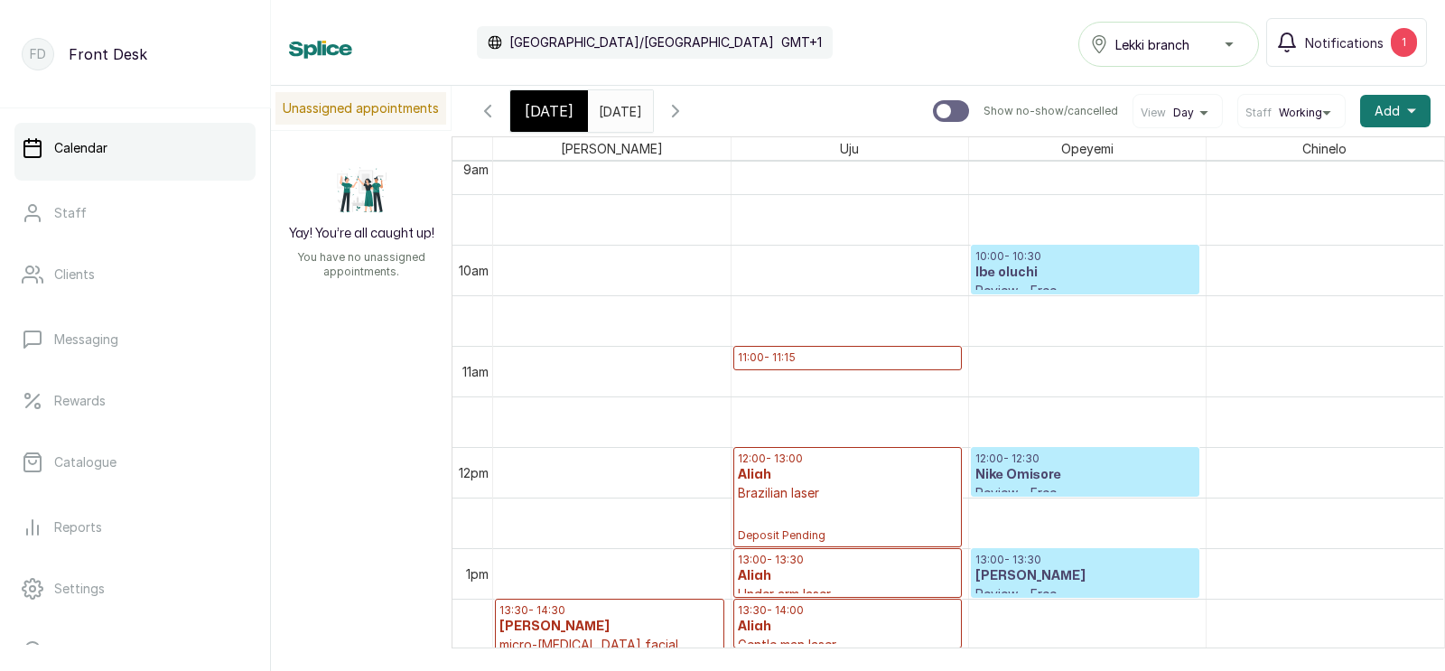
scroll to position [864, 0]
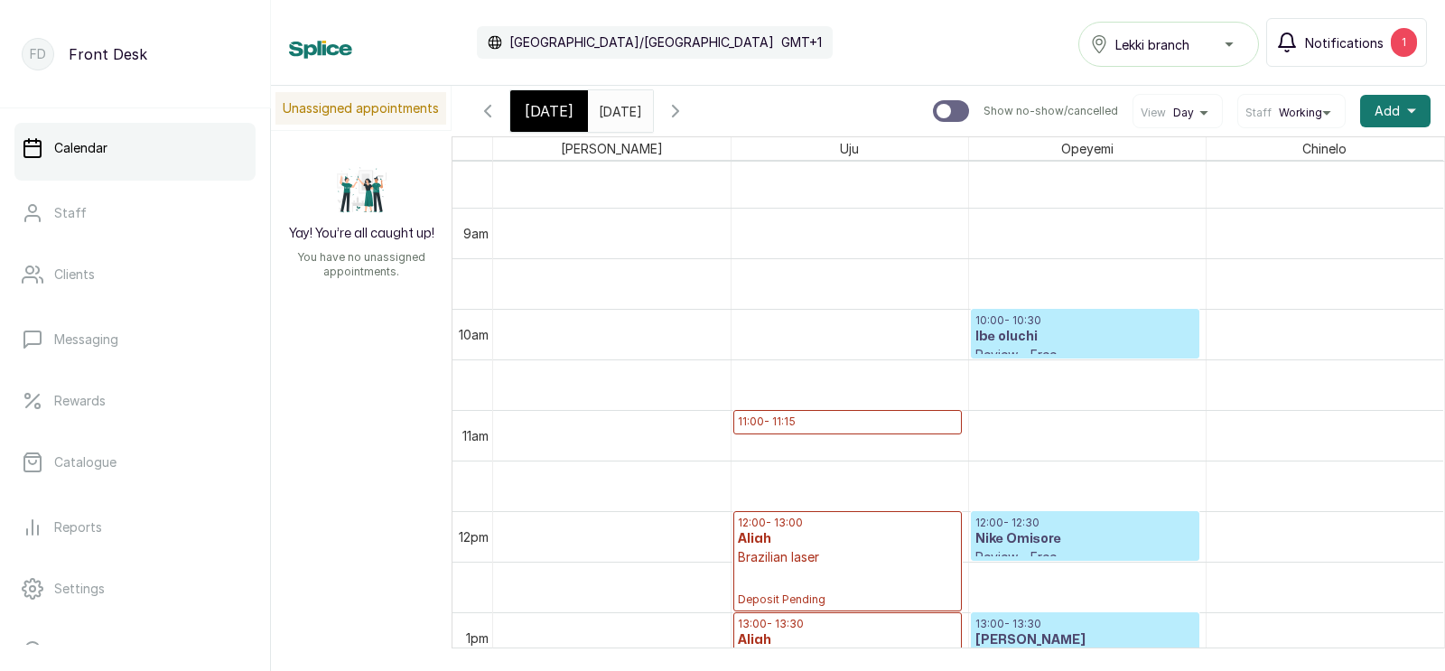
click at [1329, 34] on span "Notifications" at bounding box center [1344, 42] width 79 height 19
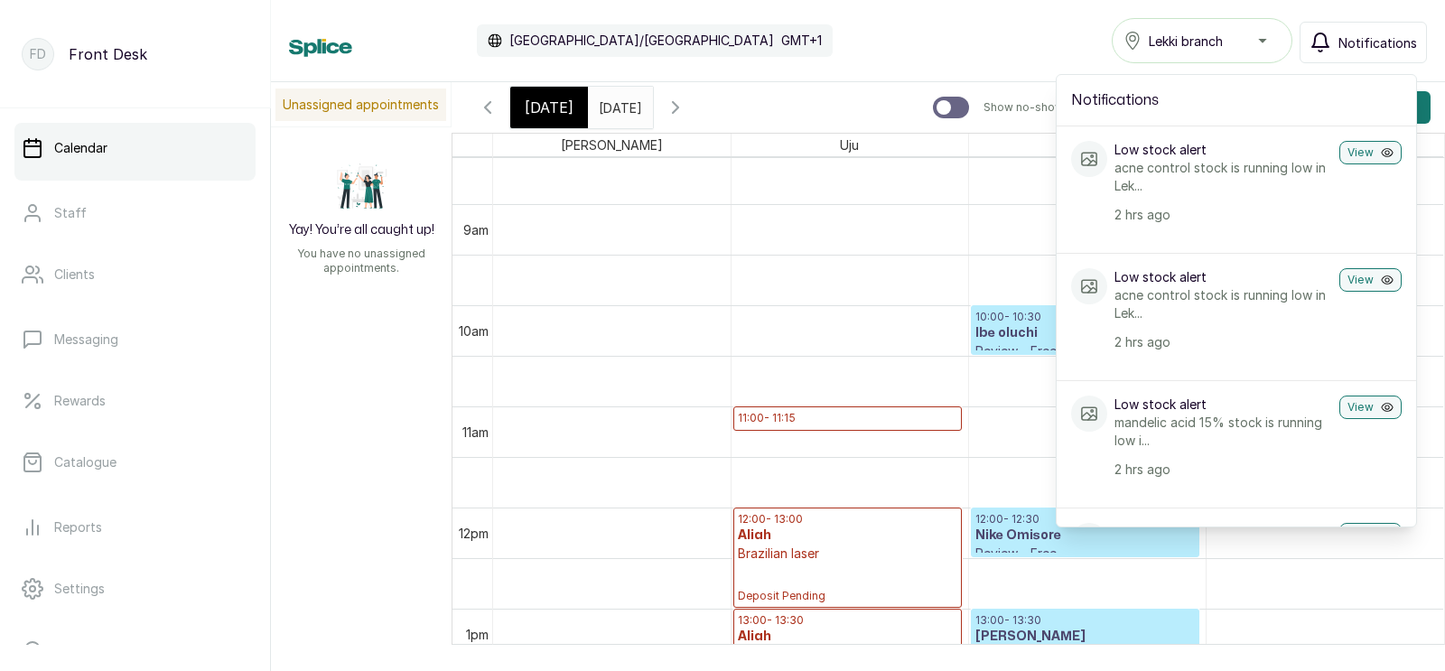
click at [1329, 34] on icon "button" at bounding box center [1320, 43] width 22 height 22
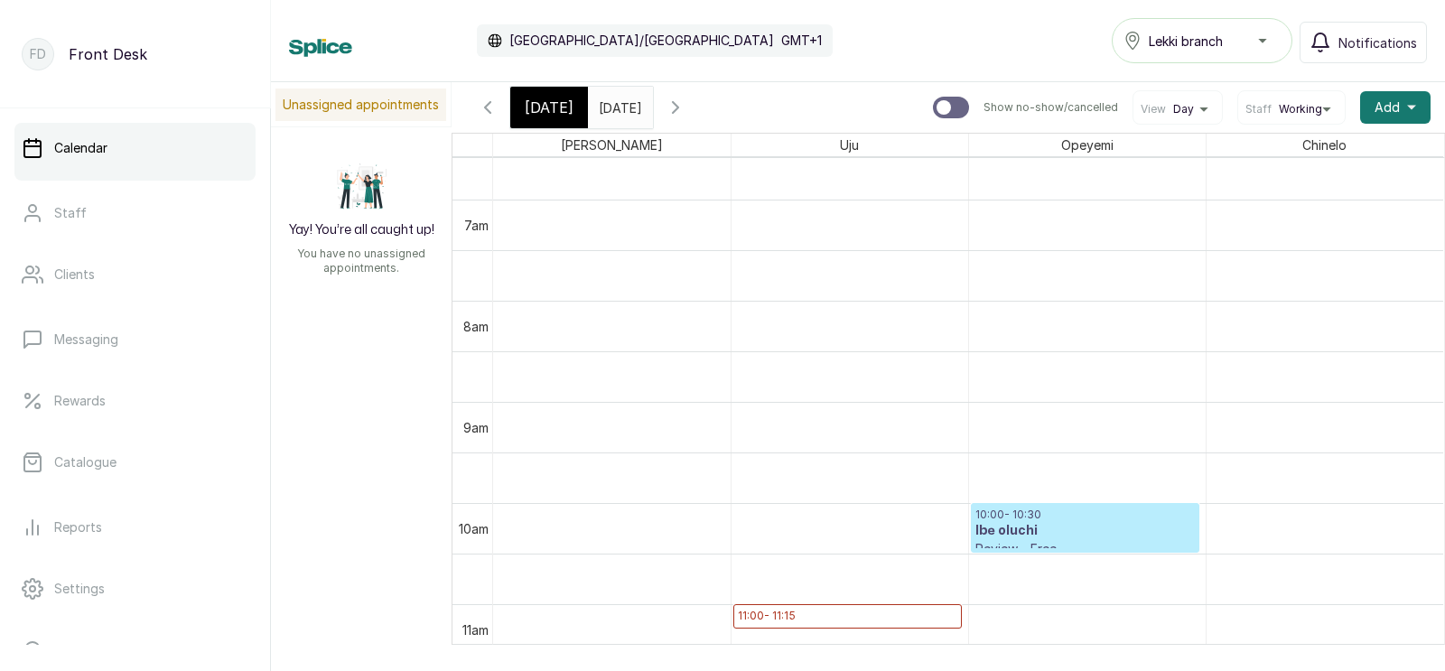
scroll to position [656, 0]
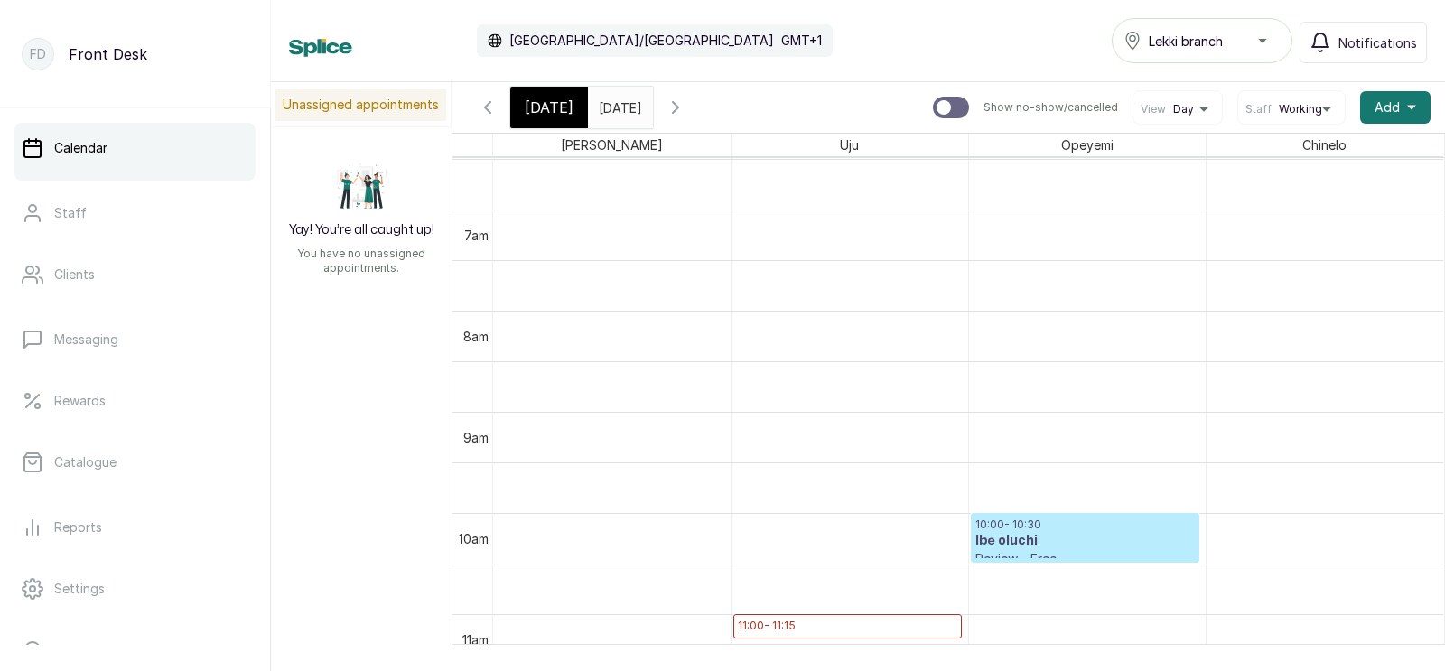
click at [542, 104] on span "[DATE]" at bounding box center [549, 108] width 49 height 22
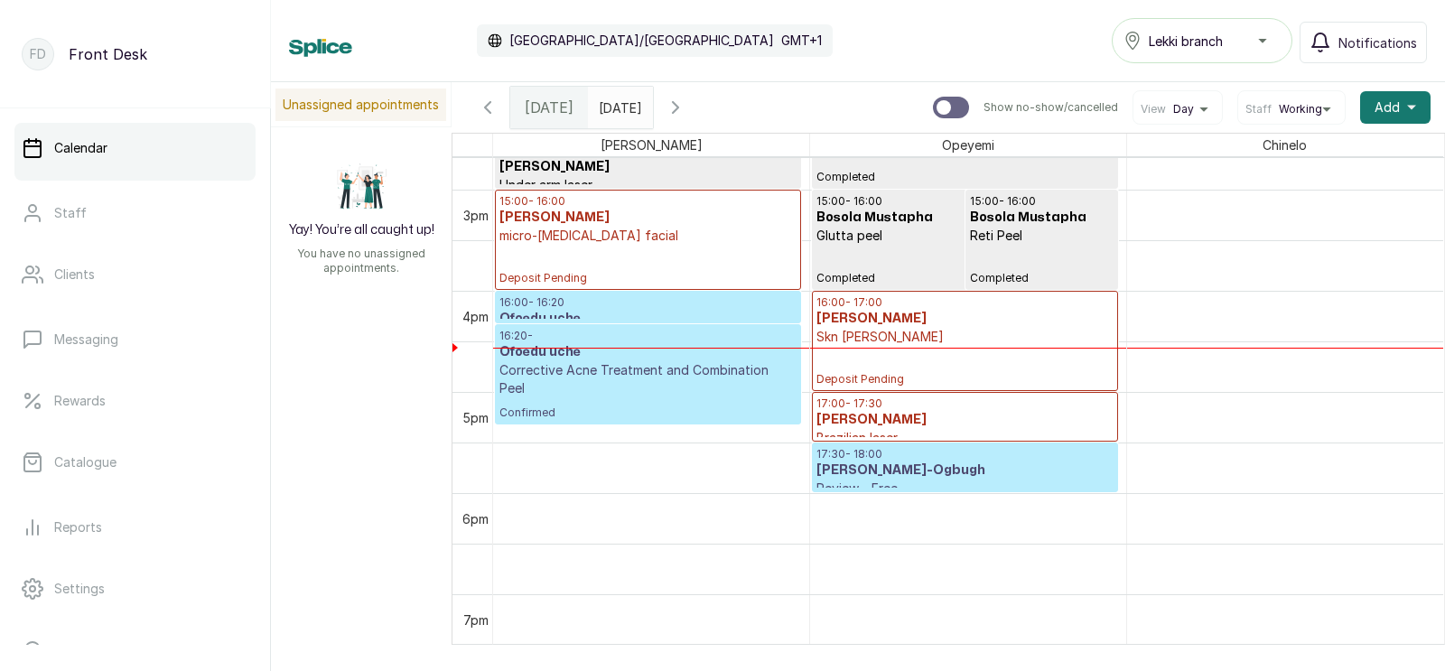
scroll to position [1496, 0]
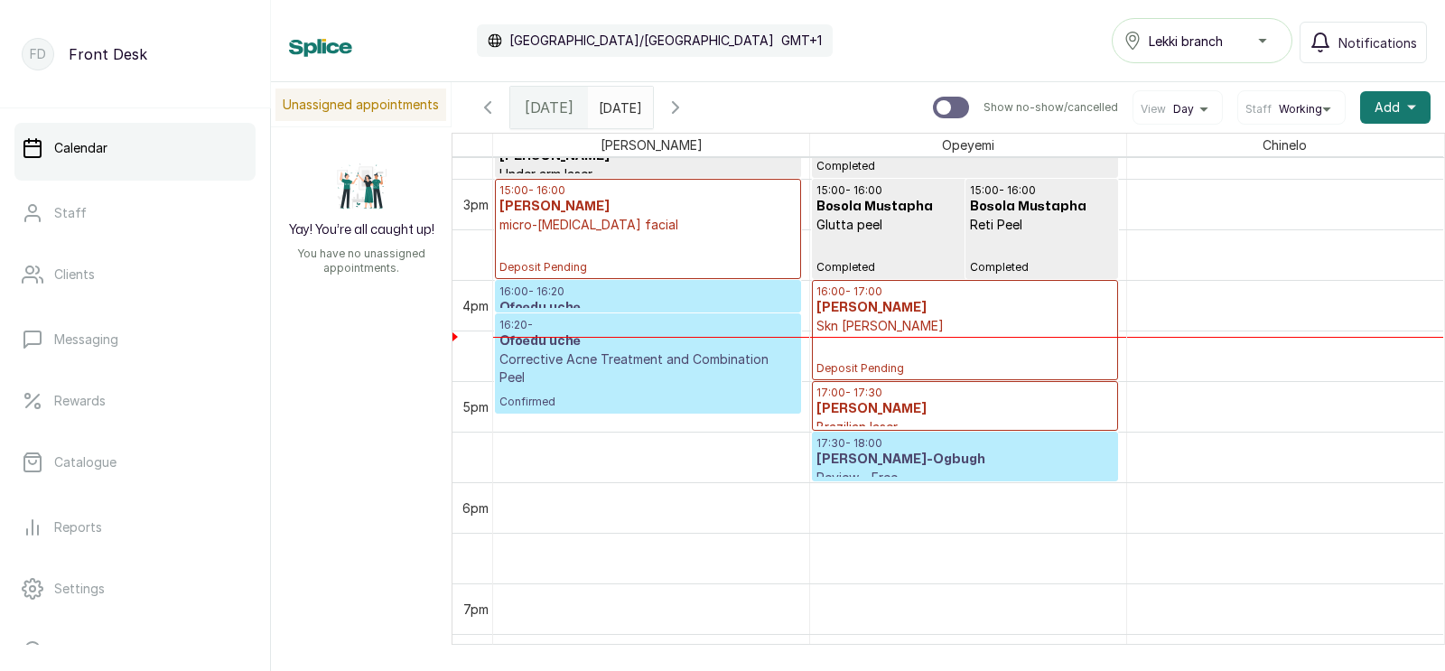
click at [569, 237] on p "Deposit Pending" at bounding box center [647, 254] width 297 height 41
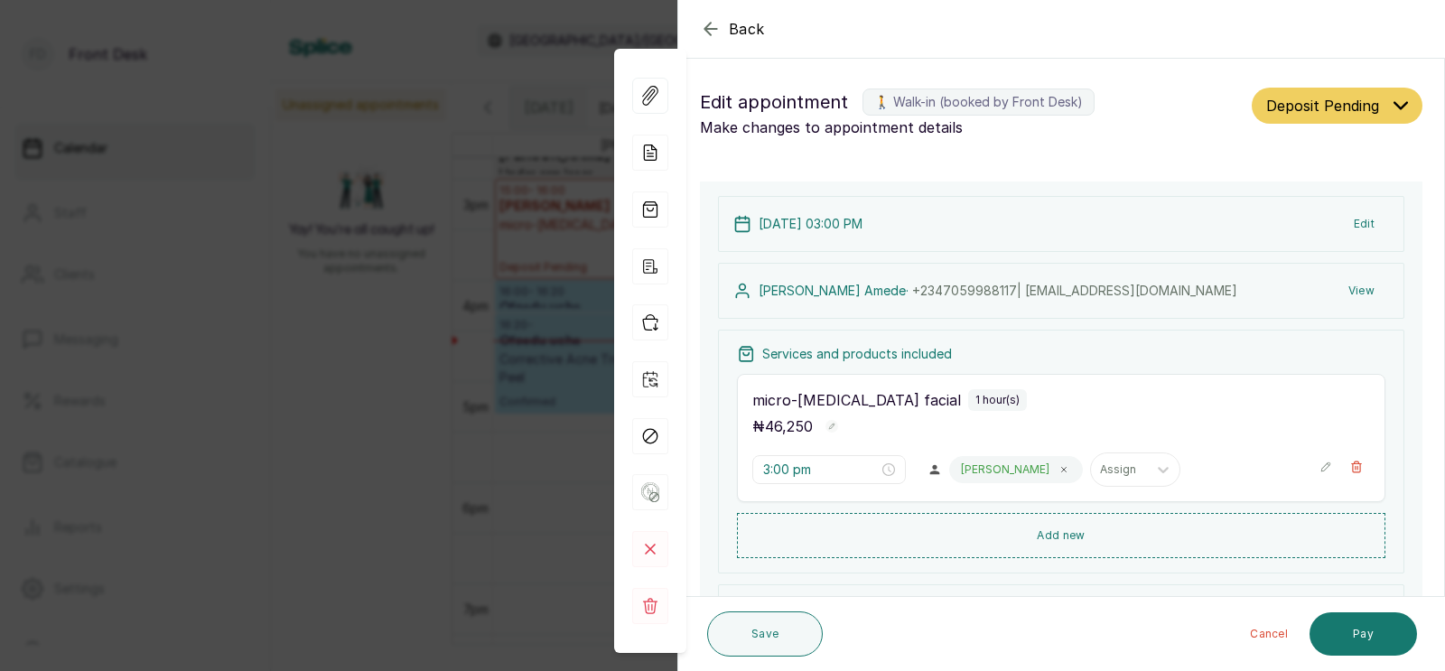
click at [525, 291] on div "Back Appointment Details Edit appointment 🚶 Walk-in (booked by Front Desk) Make…" at bounding box center [722, 335] width 1445 height 671
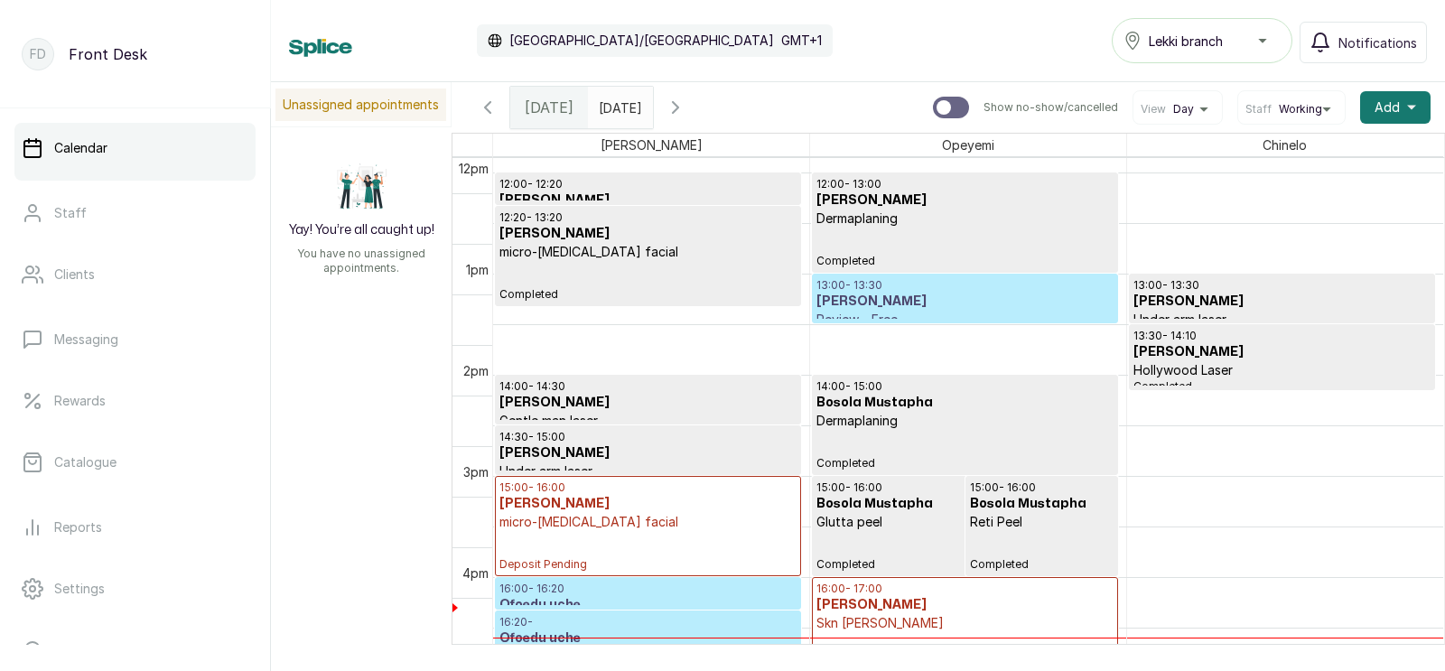
scroll to position [1199, 0]
click at [618, 106] on input "text" at bounding box center [603, 103] width 29 height 31
type input "dd/MM/yyyy"
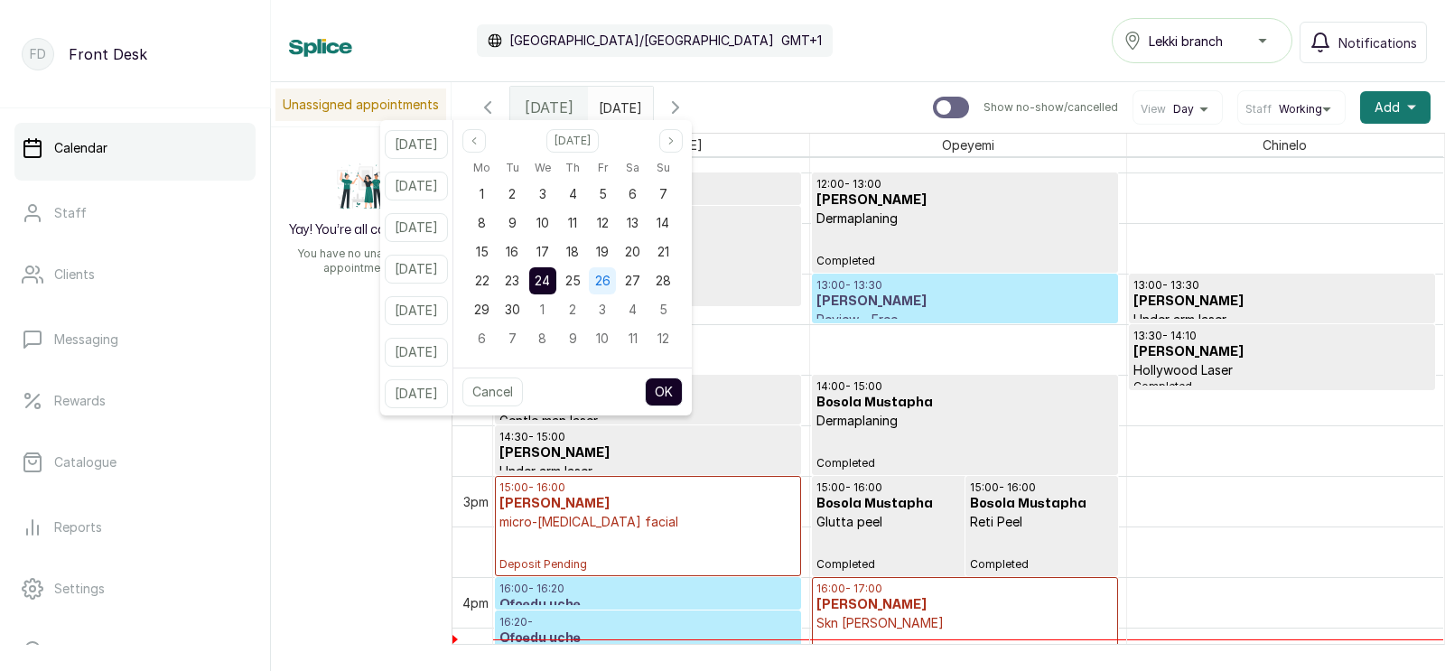
click at [610, 279] on span "26" at bounding box center [602, 280] width 15 height 15
click at [683, 387] on button "OK" at bounding box center [664, 391] width 38 height 29
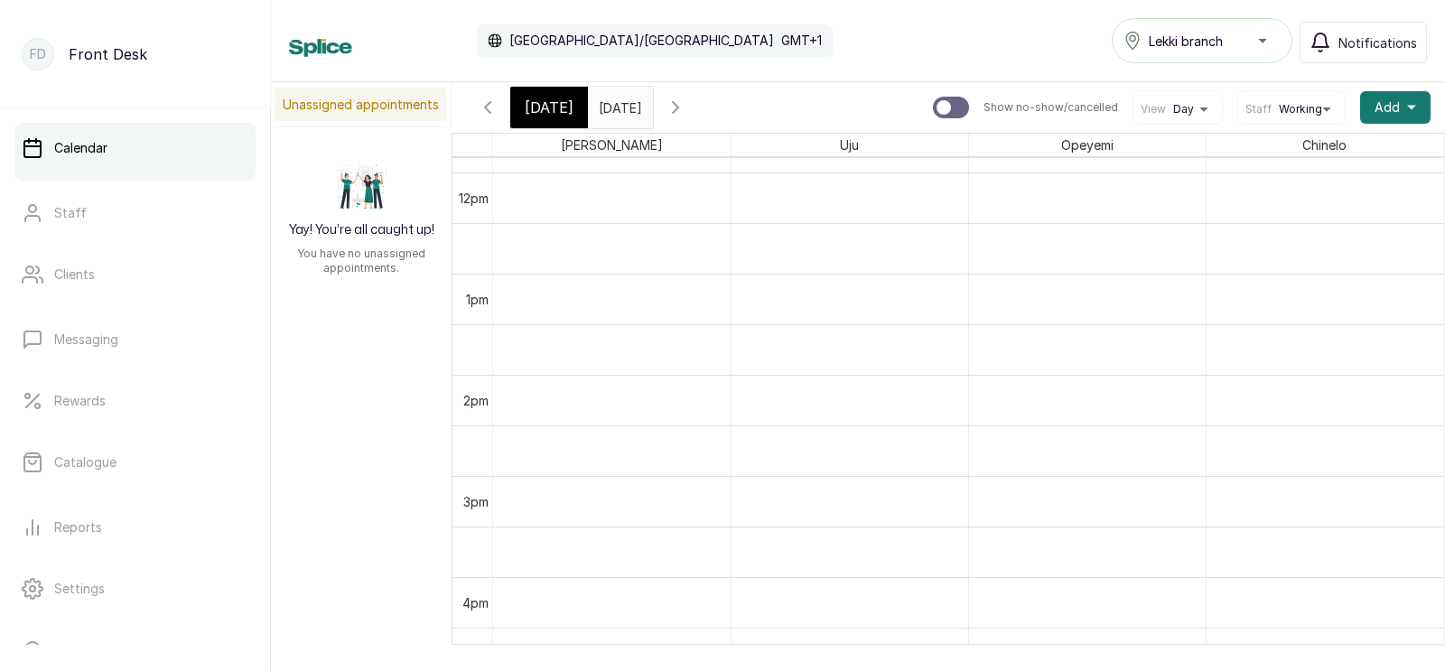
type input "26/09/2025"
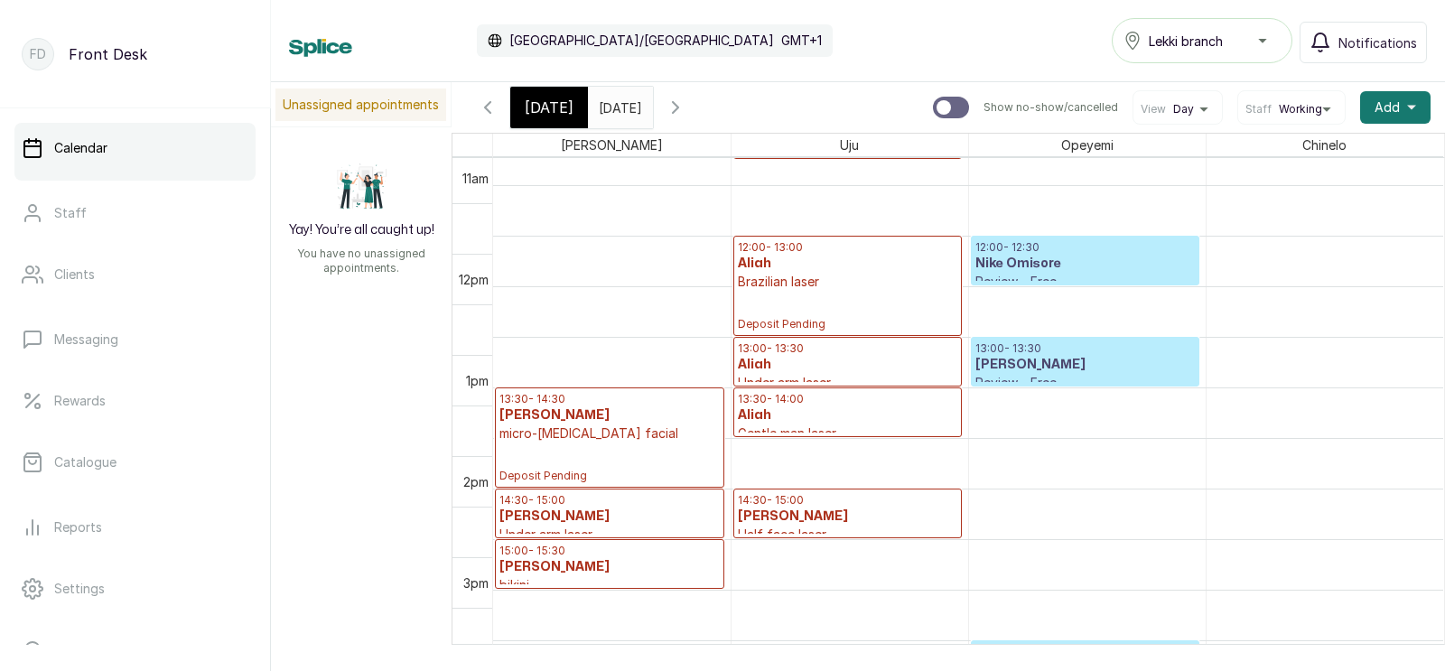
scroll to position [1136, 0]
click at [805, 361] on h3 "Aliah" at bounding box center [847, 365] width 219 height 18
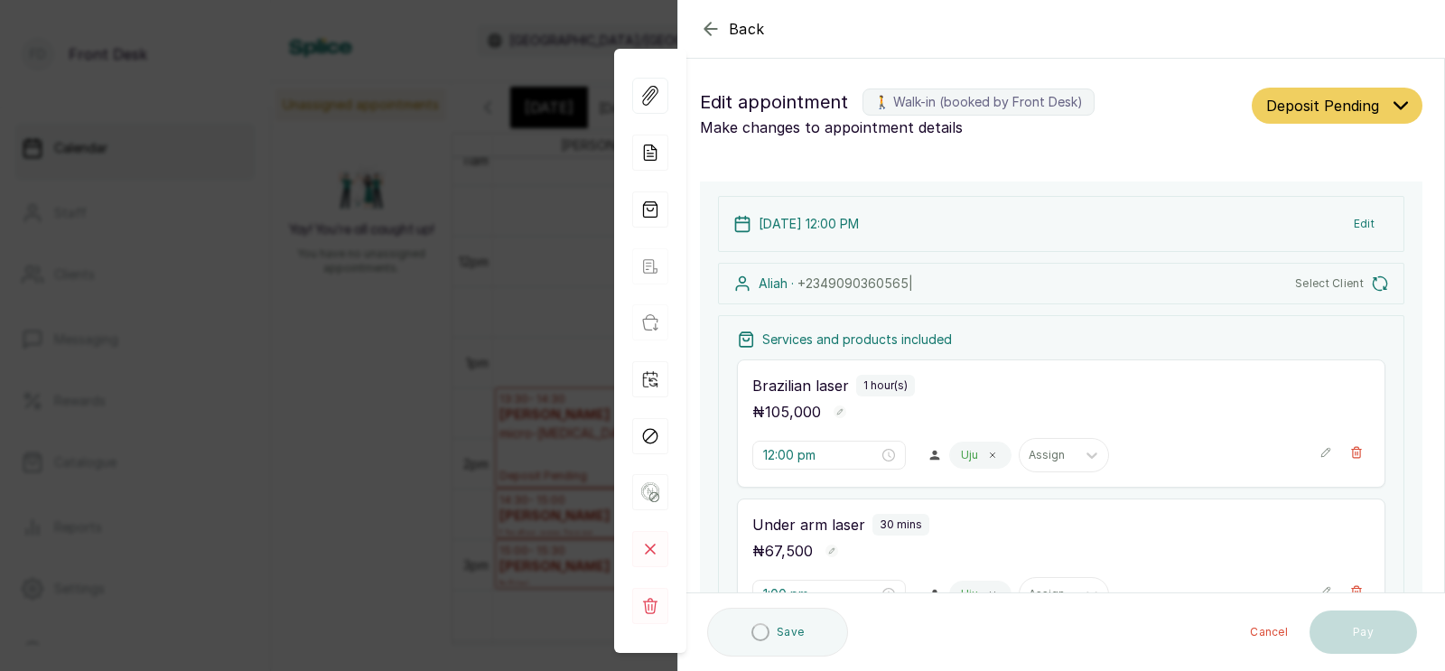
type input "12:00 pm"
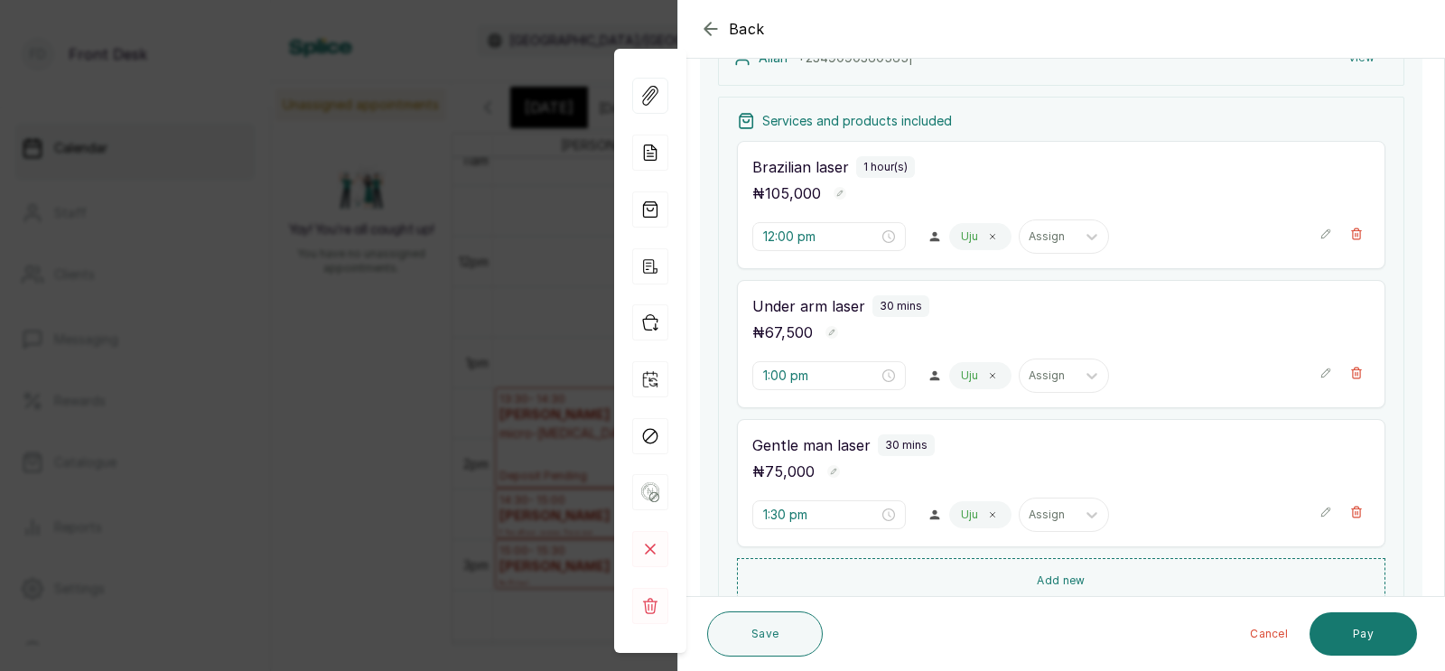
scroll to position [404, 0]
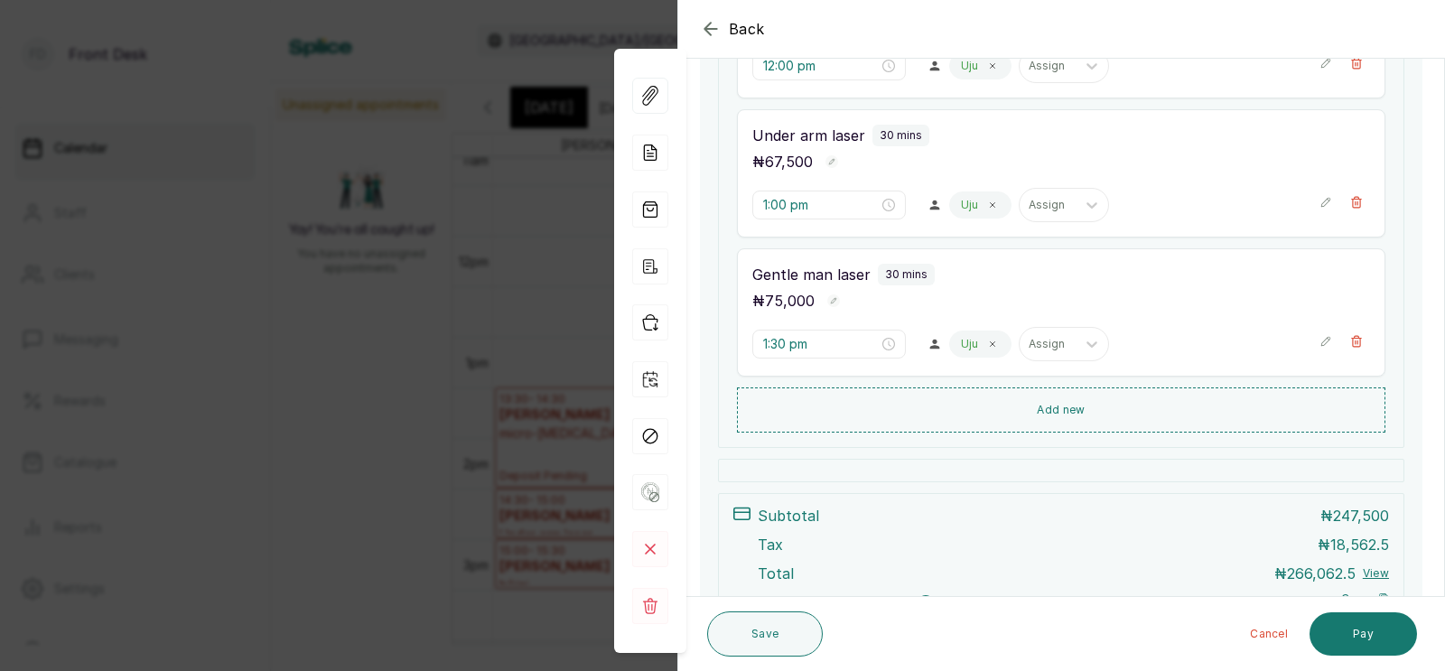
click at [511, 86] on div "Back Appointment Details Edit appointment 🚶 Walk-in (booked by Front Desk) Make…" at bounding box center [722, 335] width 1445 height 671
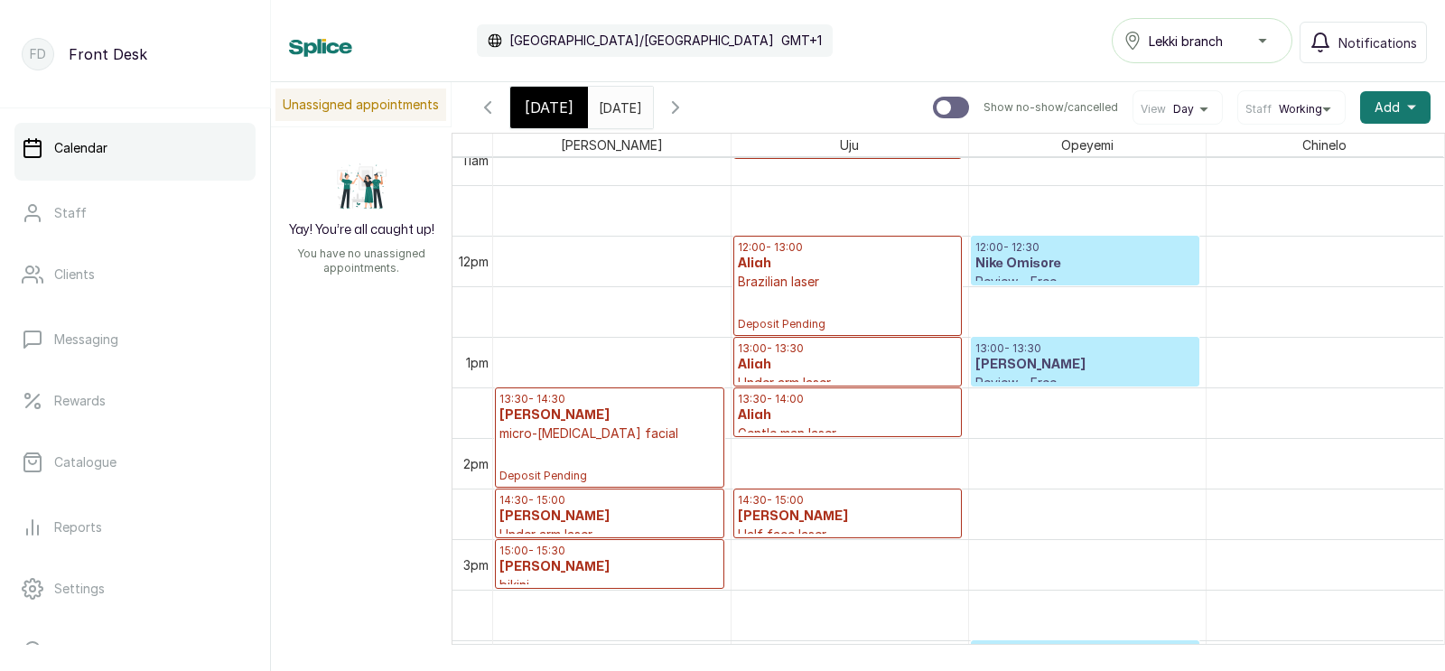
click at [618, 100] on input "26/09/2025" at bounding box center [603, 103] width 29 height 31
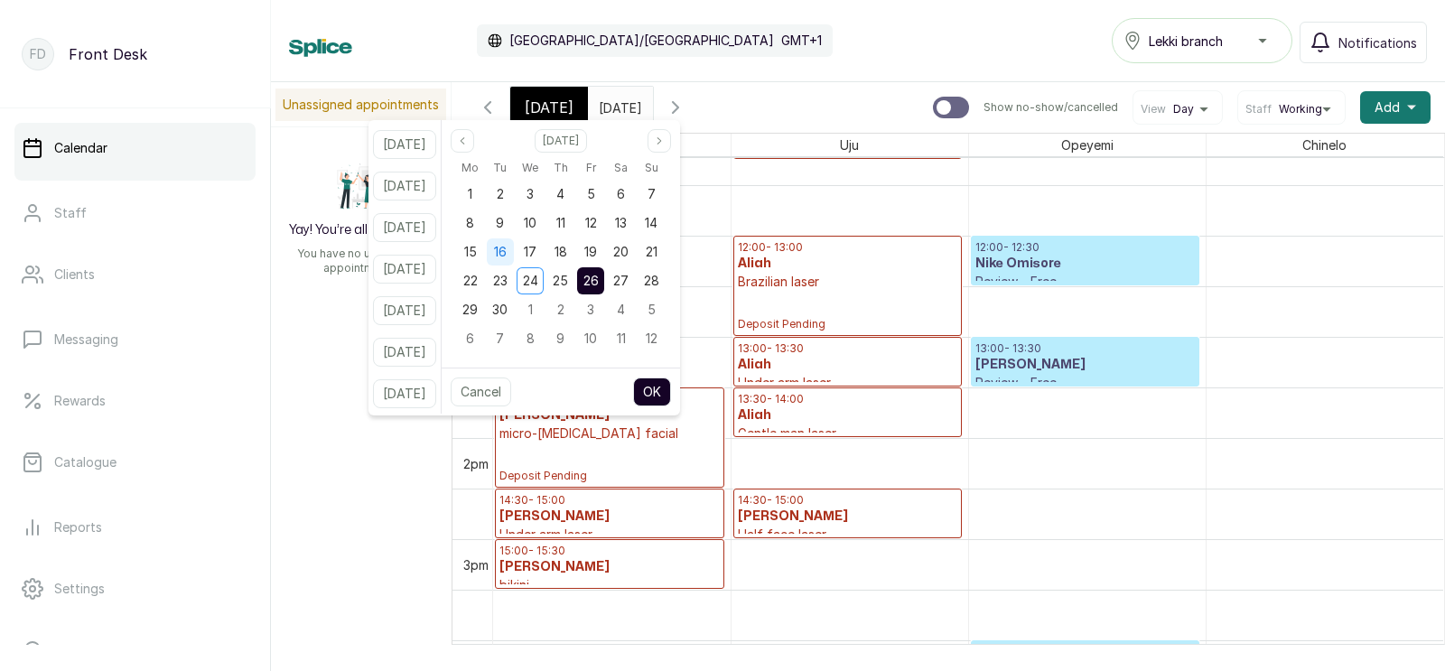
click at [507, 253] on span "16" at bounding box center [500, 251] width 13 height 15
click at [507, 304] on span "30" at bounding box center [499, 309] width 15 height 15
click at [671, 385] on button "OK" at bounding box center [652, 391] width 38 height 29
type input "30/09/2025"
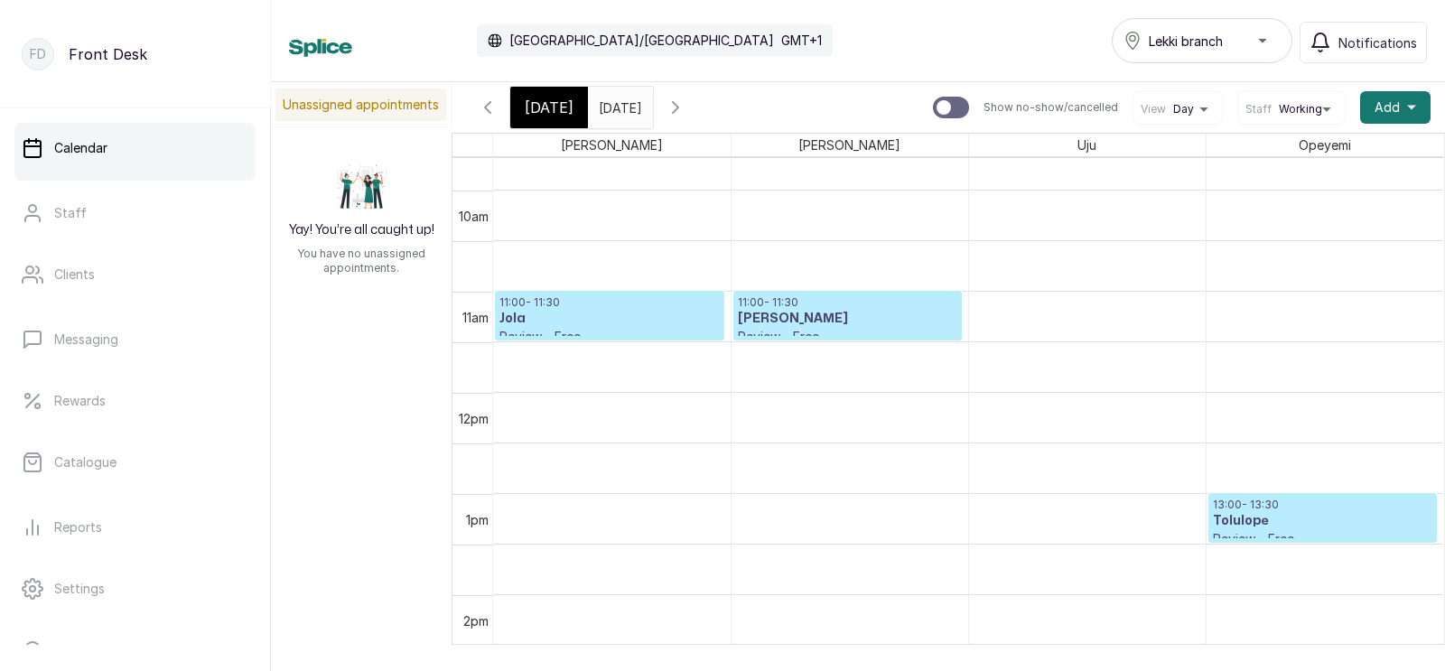
scroll to position [959, 0]
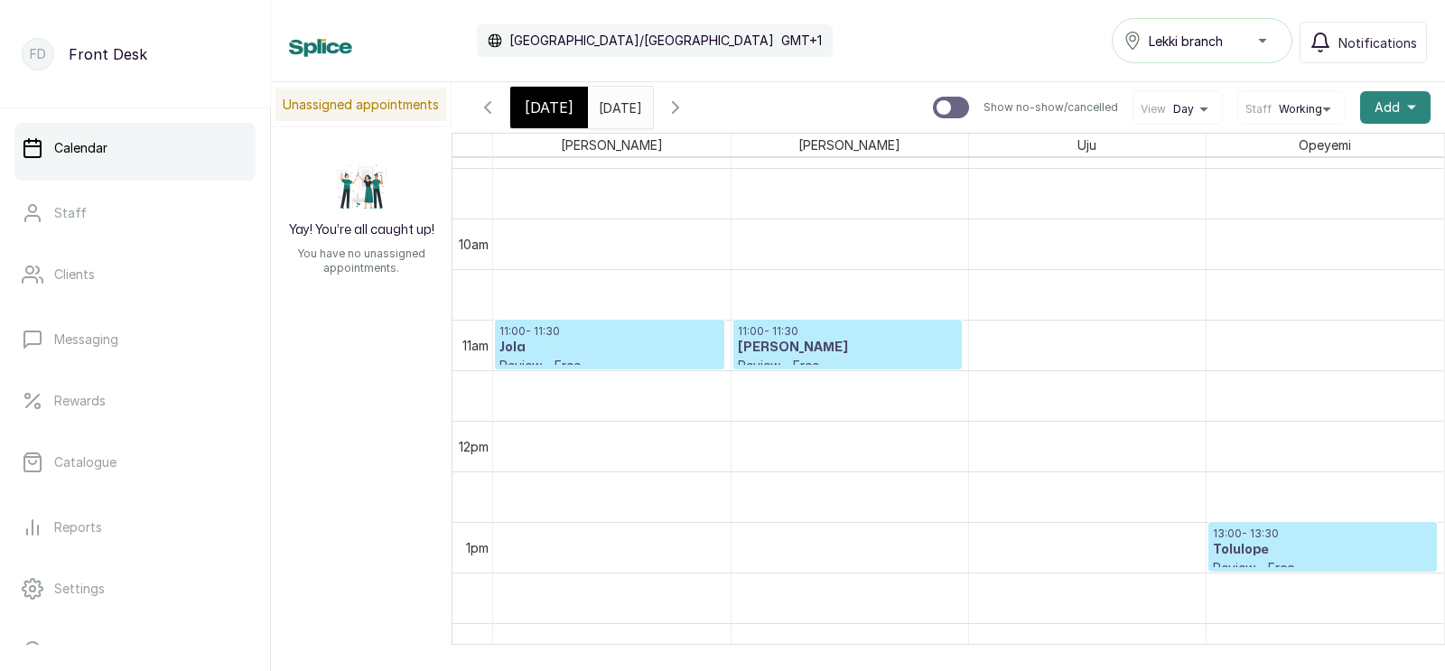
click at [1394, 105] on span "Add" at bounding box center [1386, 107] width 25 height 18
click at [1297, 151] on span "Add Appointment" at bounding box center [1329, 156] width 173 height 22
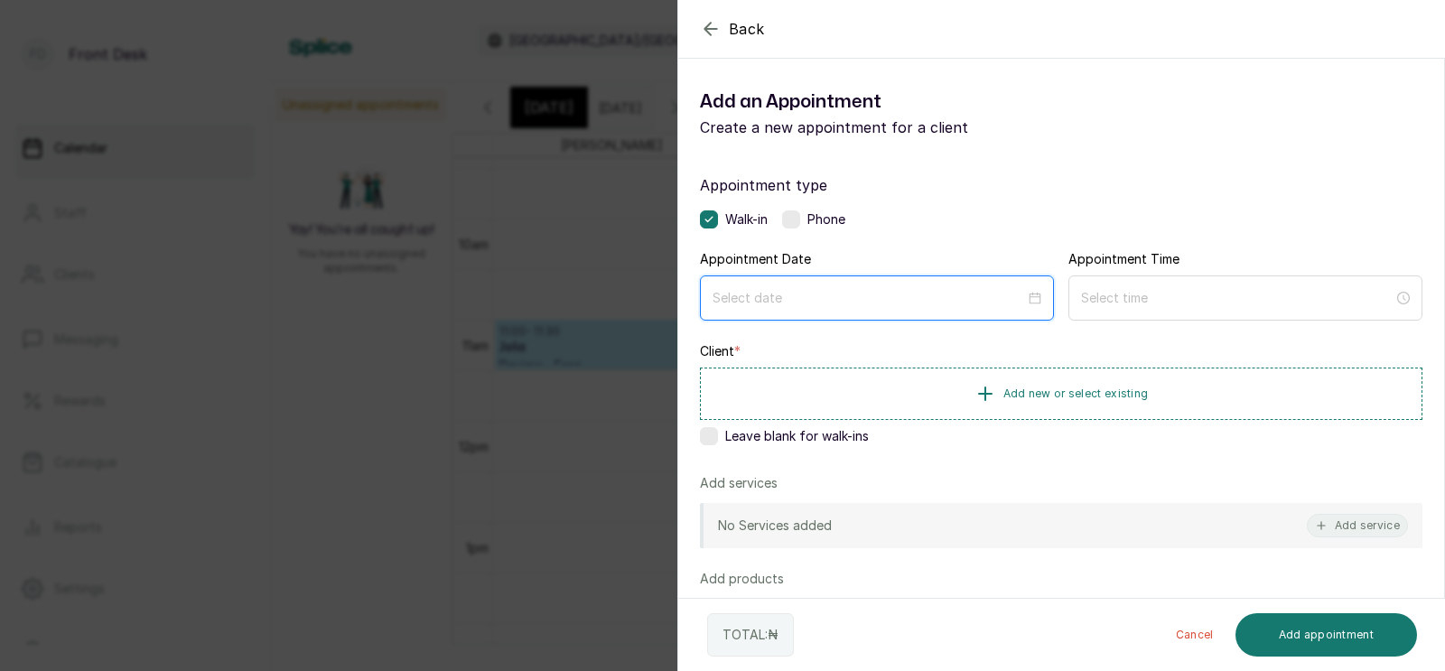
click at [767, 297] on input at bounding box center [868, 298] width 312 height 20
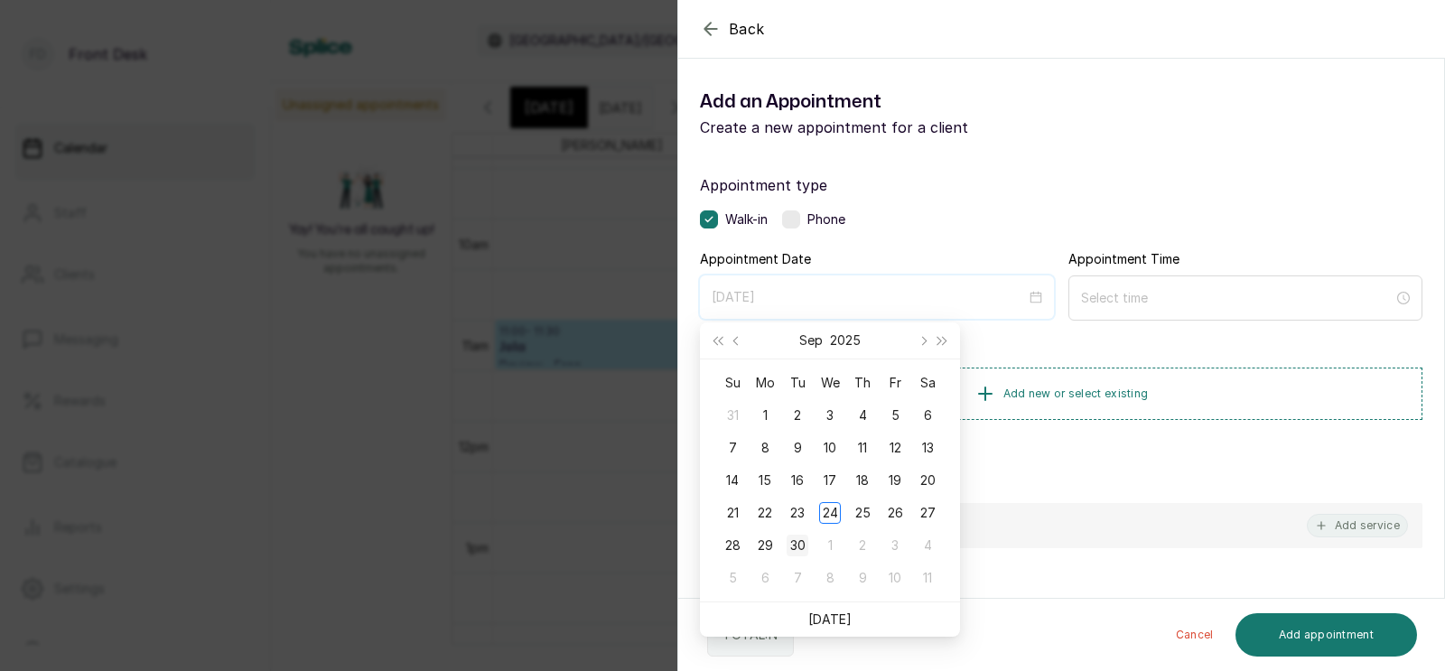
type input "2025/09/30"
click at [793, 543] on div "30" at bounding box center [798, 546] width 22 height 22
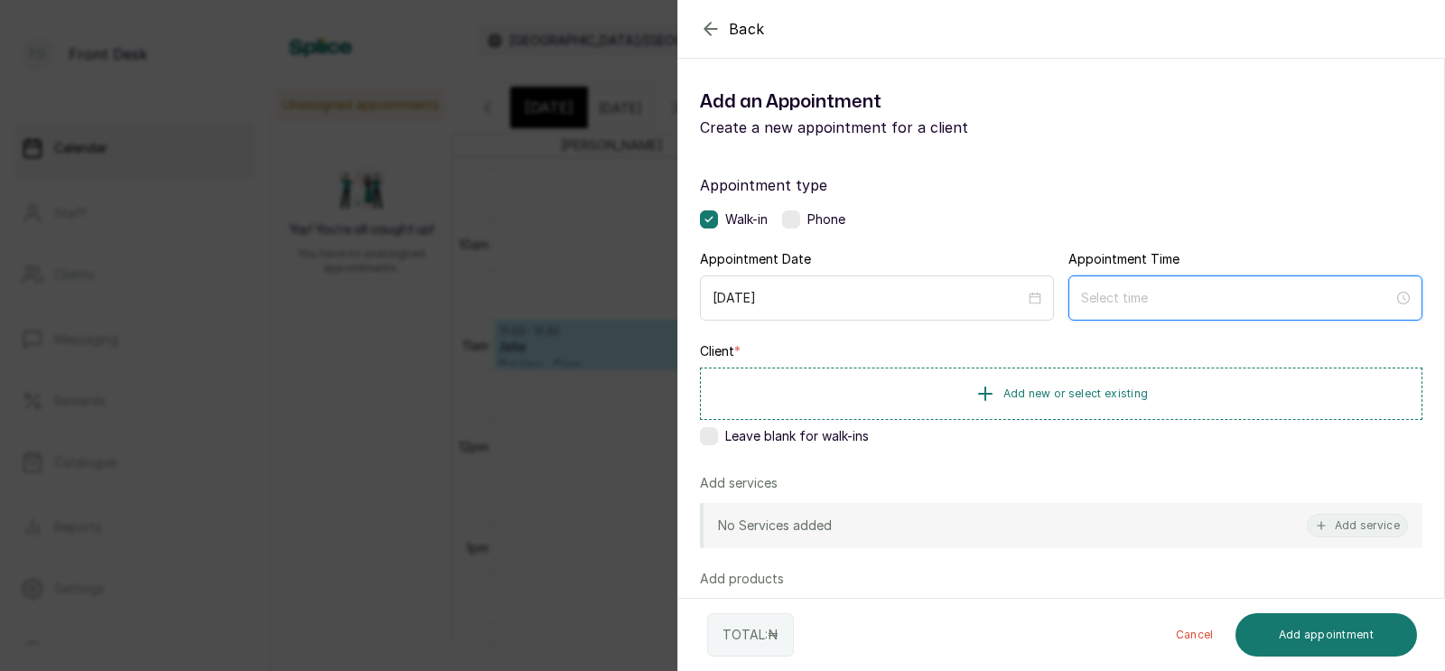
click at [1140, 301] on input at bounding box center [1237, 298] width 312 height 20
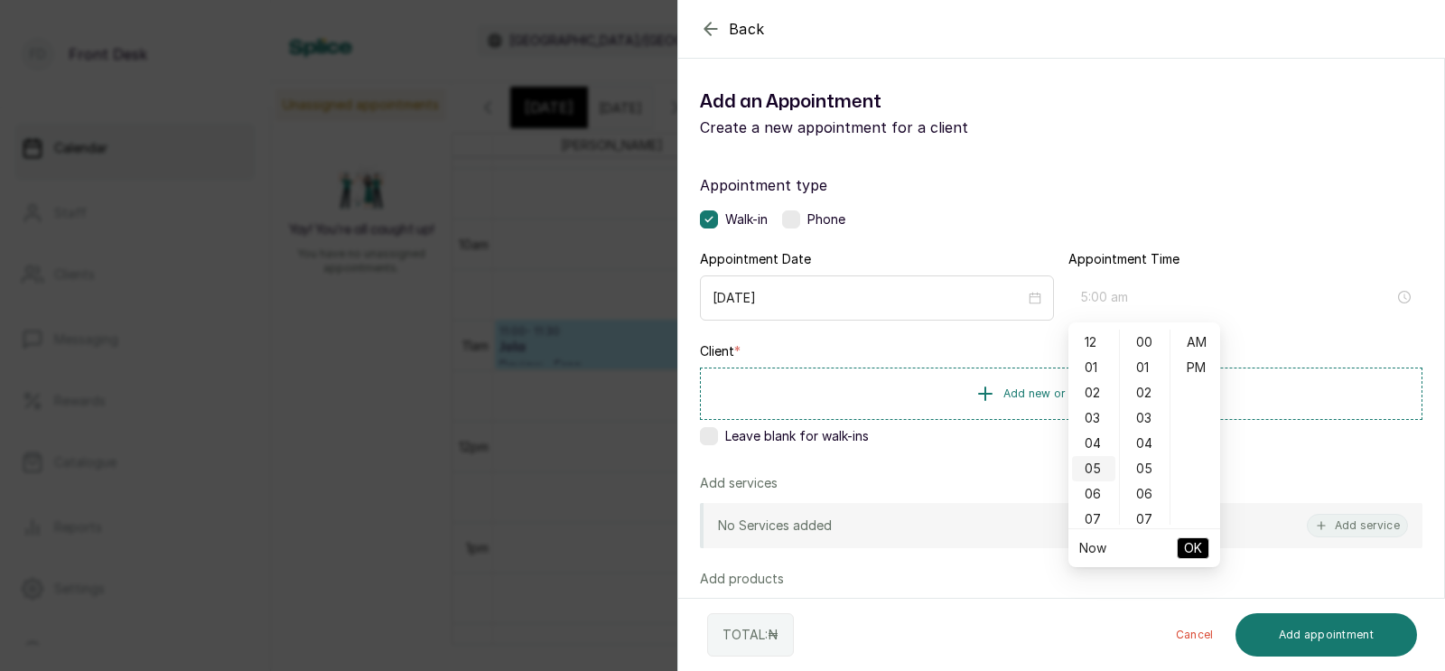
click at [1092, 461] on div "05" at bounding box center [1093, 468] width 43 height 25
click at [1140, 441] on div "30" at bounding box center [1144, 439] width 43 height 25
type input "5:30 pm"
click at [1193, 358] on div "PM" at bounding box center [1195, 367] width 43 height 25
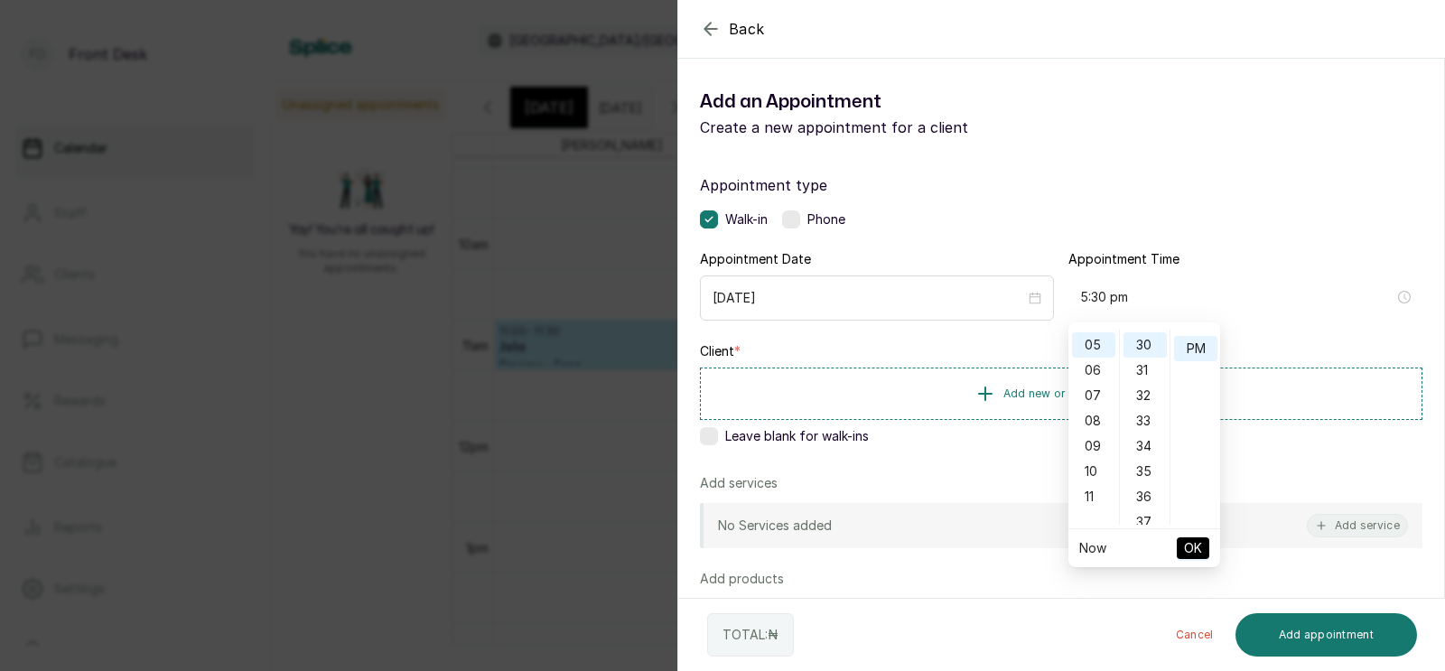
scroll to position [23, 0]
click at [1181, 546] on button "OK" at bounding box center [1193, 548] width 33 height 22
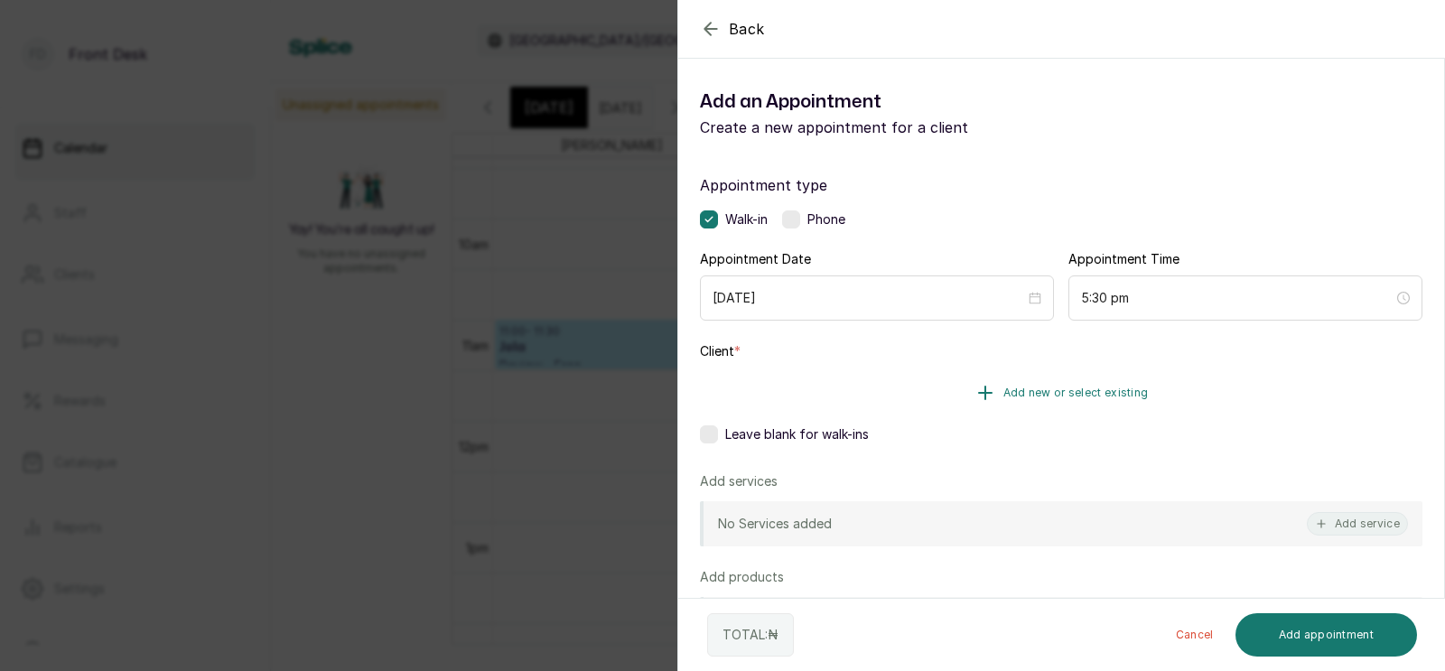
click at [1038, 401] on button "Add new or select existing" at bounding box center [1061, 393] width 722 height 51
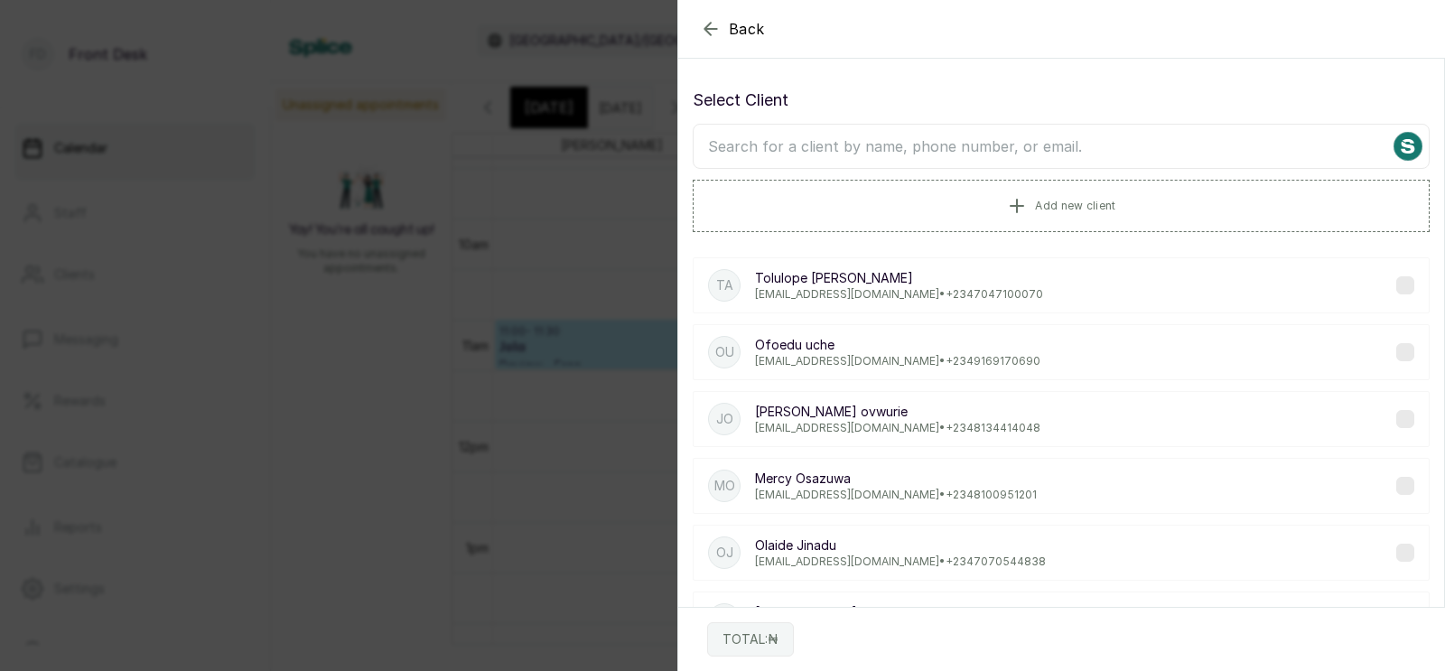
click at [1004, 144] on input "text" at bounding box center [1061, 146] width 737 height 45
click at [605, 193] on div "Back Add Appointment Select Client Add new client PA Princess Abiodun abiodunad…" at bounding box center [722, 335] width 1445 height 671
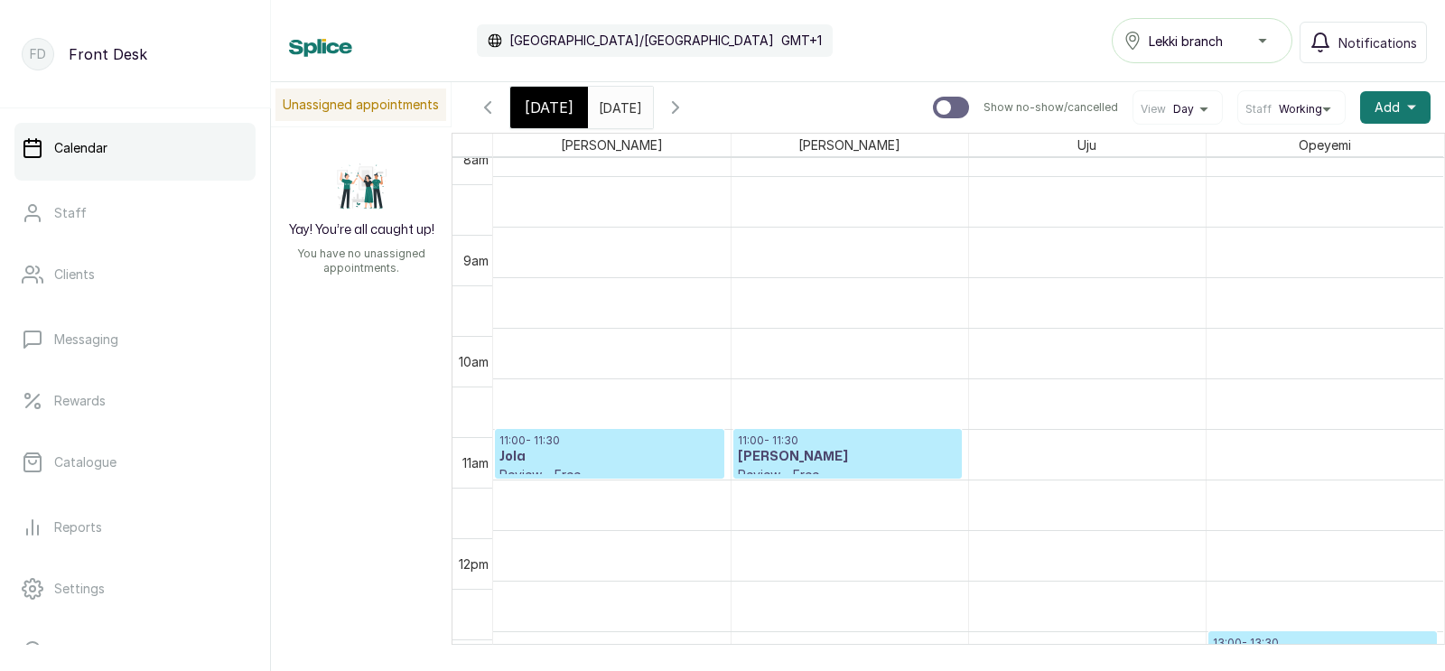
scroll to position [833, 0]
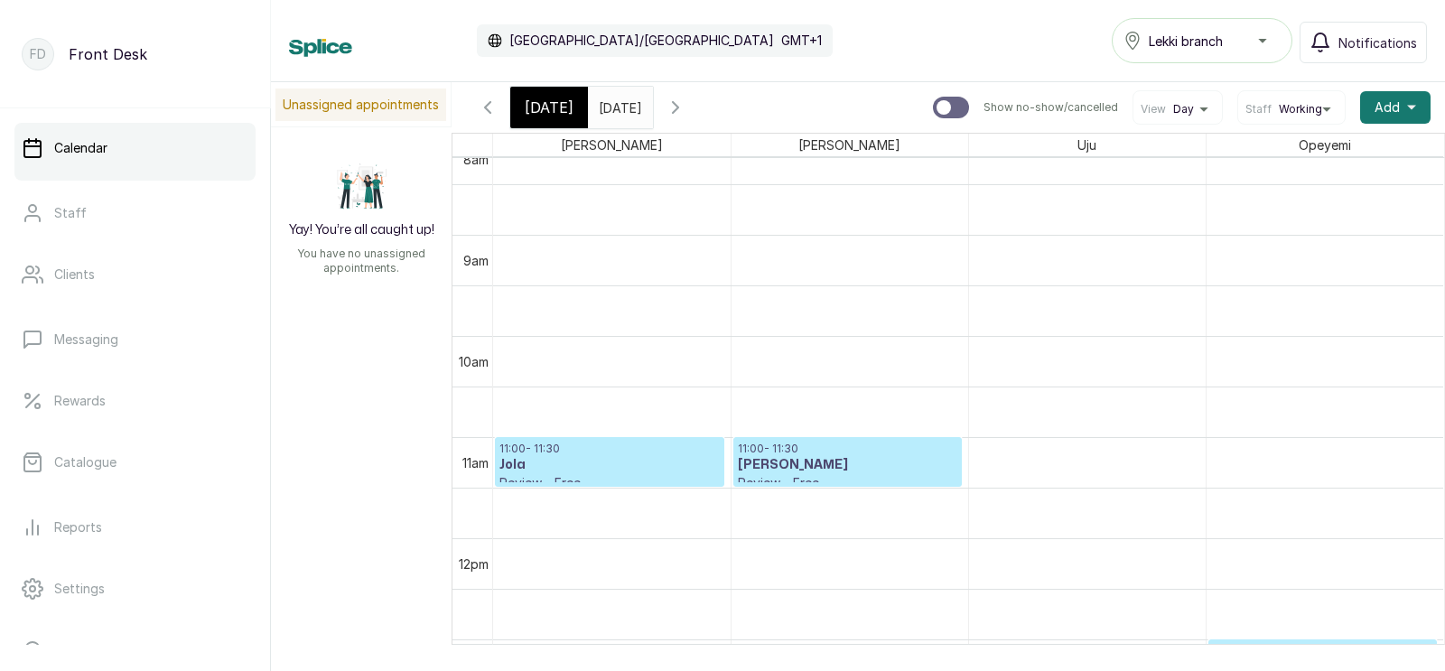
click at [533, 104] on span "[DATE]" at bounding box center [549, 108] width 49 height 22
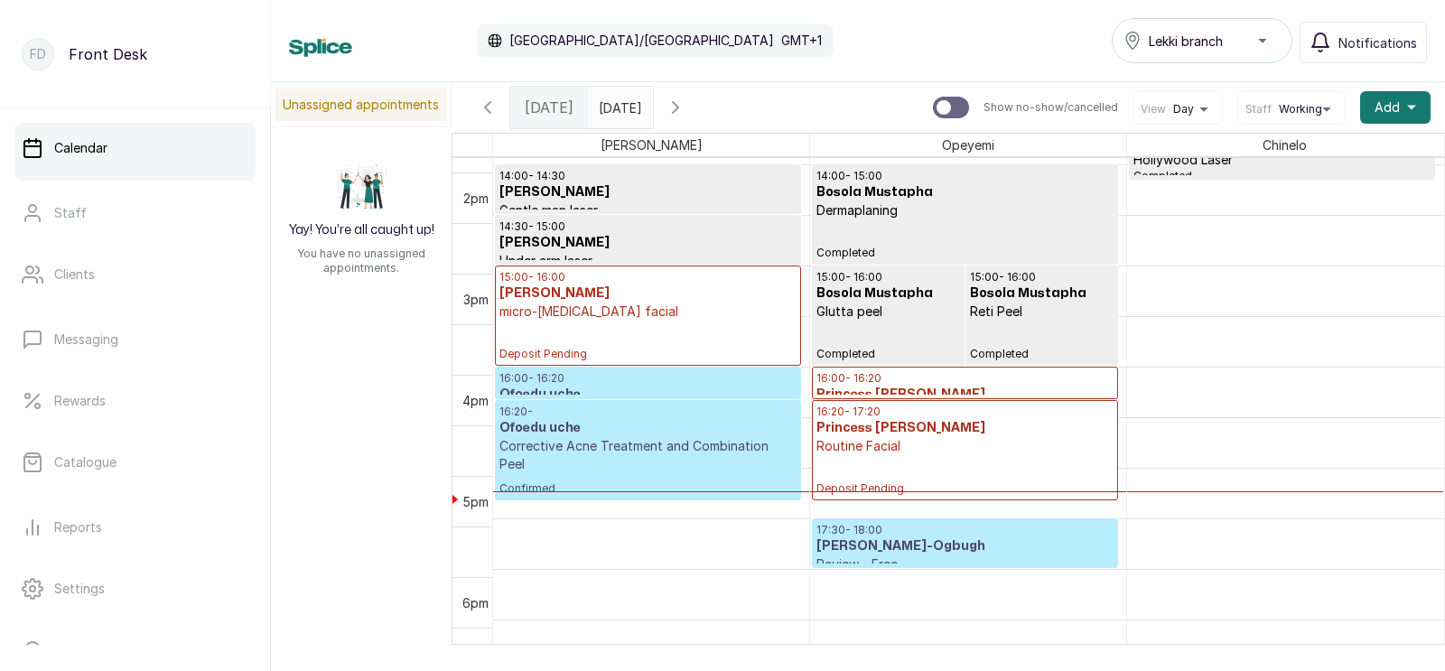
scroll to position [1410, 0]
click at [626, 427] on h3 "Ofoedu uche" at bounding box center [647, 428] width 297 height 18
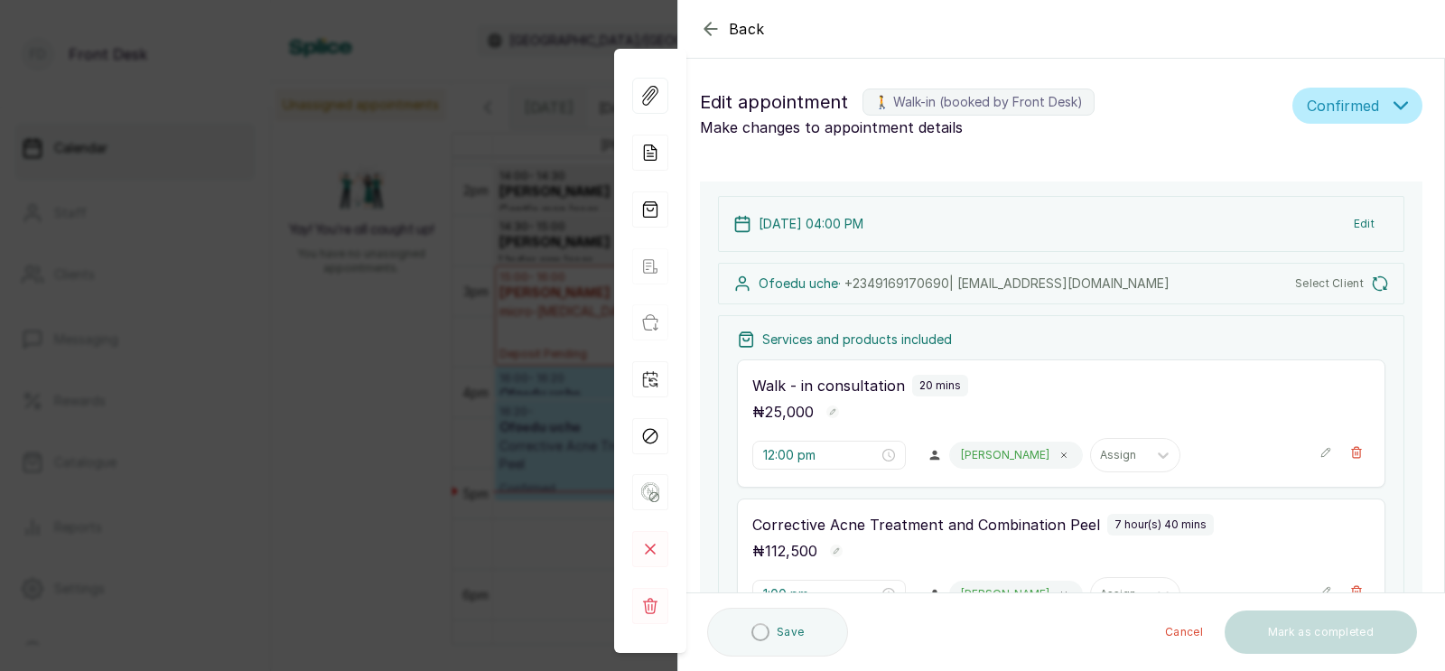
type input "4:00 pm"
type input "4:20 pm"
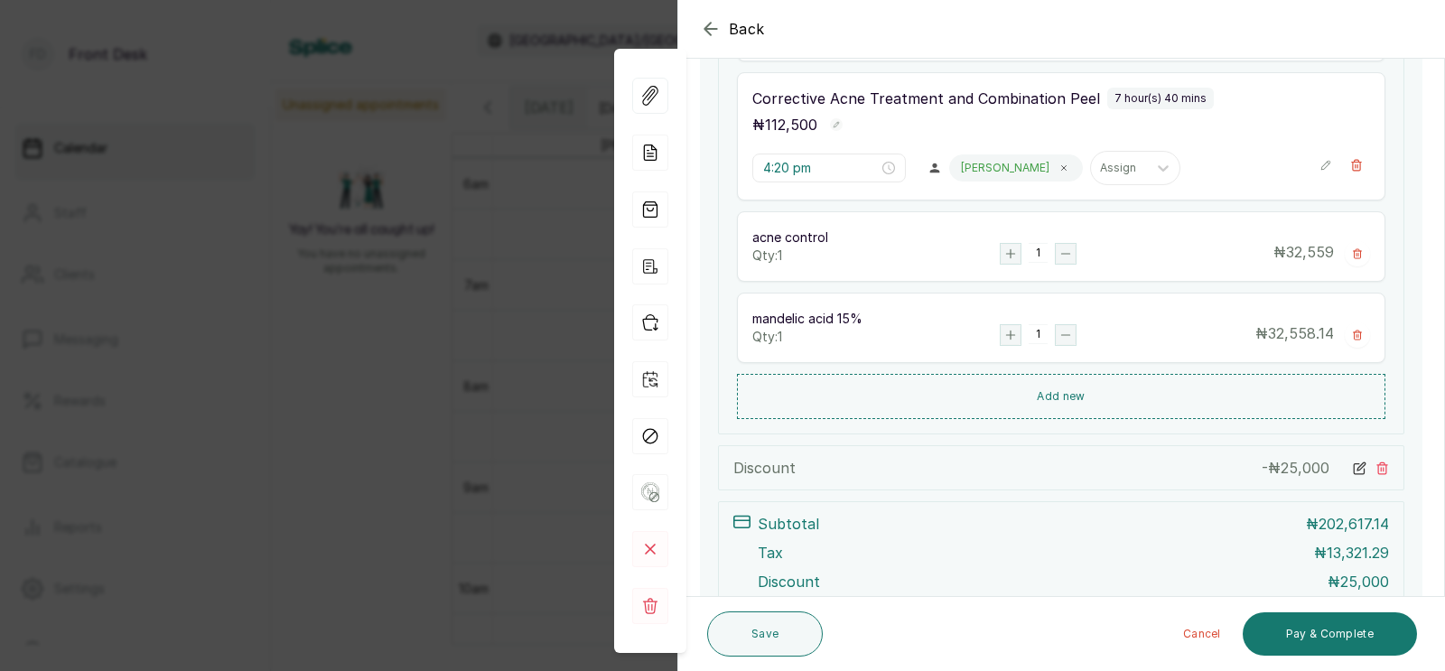
scroll to position [743, 0]
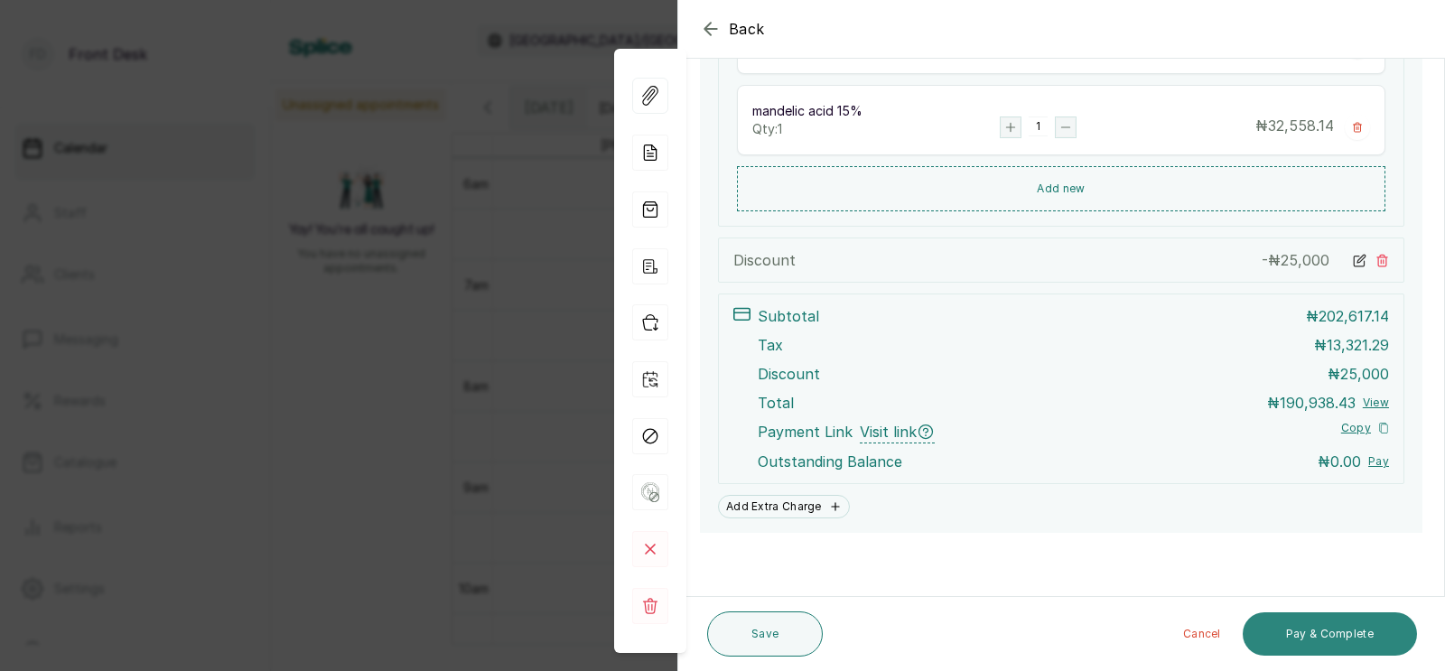
click at [1305, 635] on button "Pay & Complete" at bounding box center [1330, 633] width 174 height 43
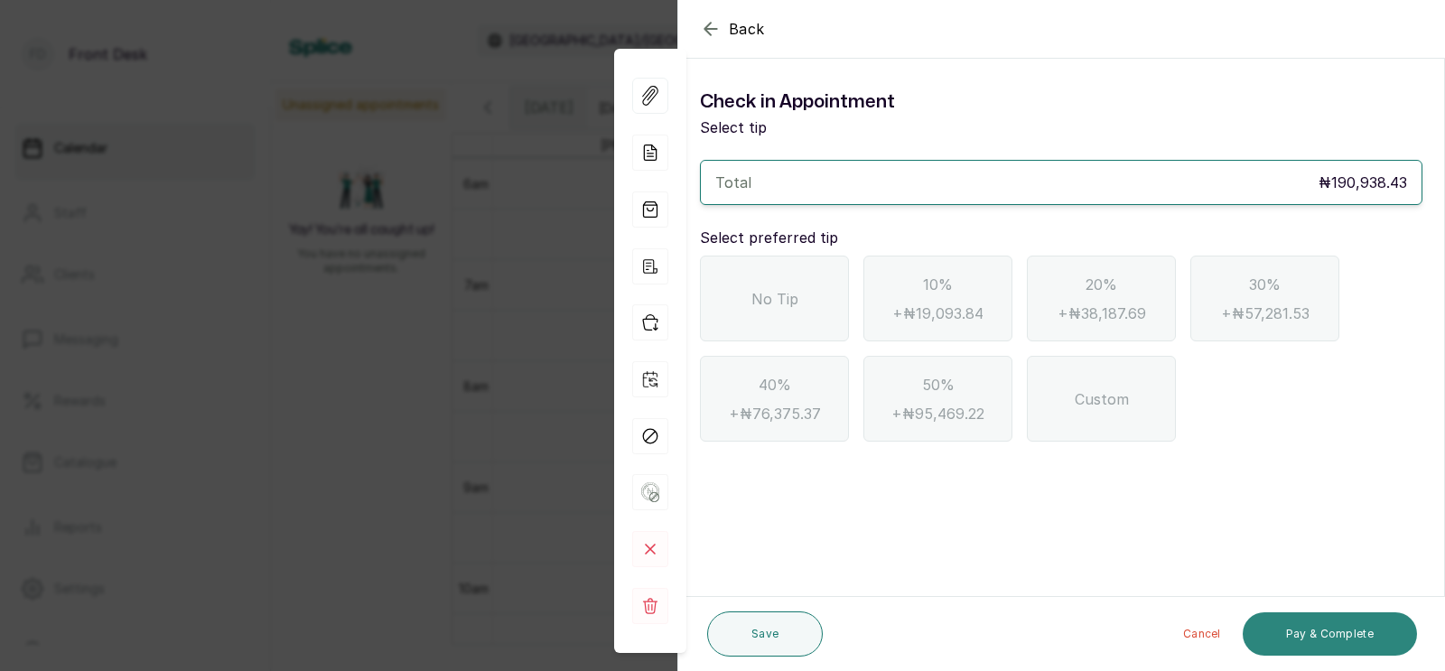
scroll to position [0, 0]
click at [774, 299] on span "No Tip" at bounding box center [774, 299] width 47 height 22
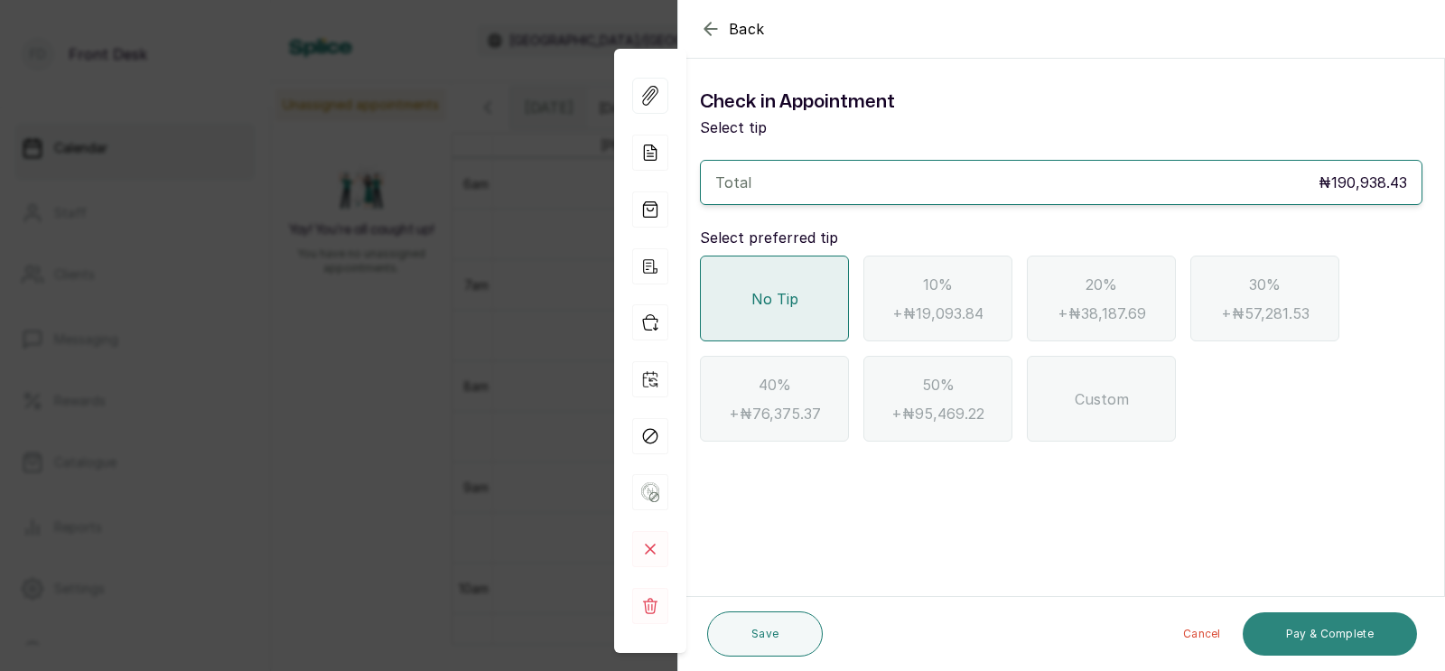
click at [1326, 626] on button "Pay & Complete" at bounding box center [1330, 633] width 174 height 43
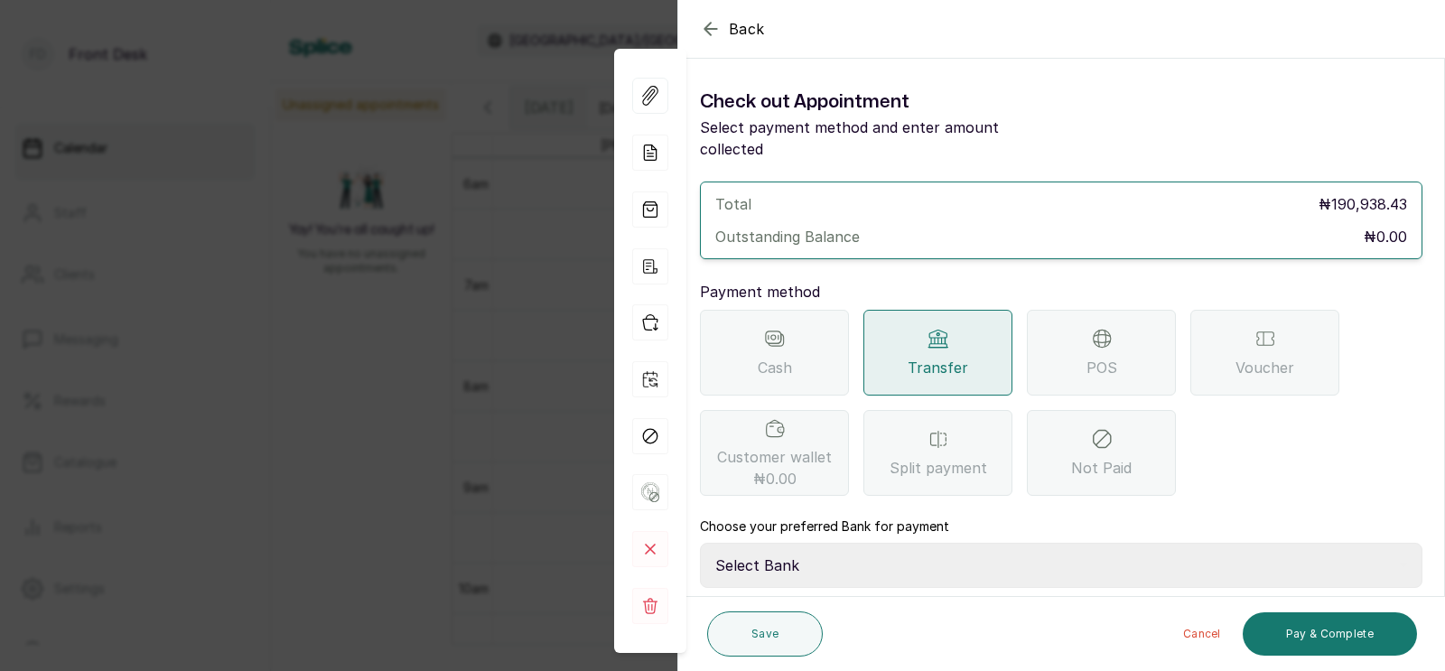
scroll to position [143, 0]
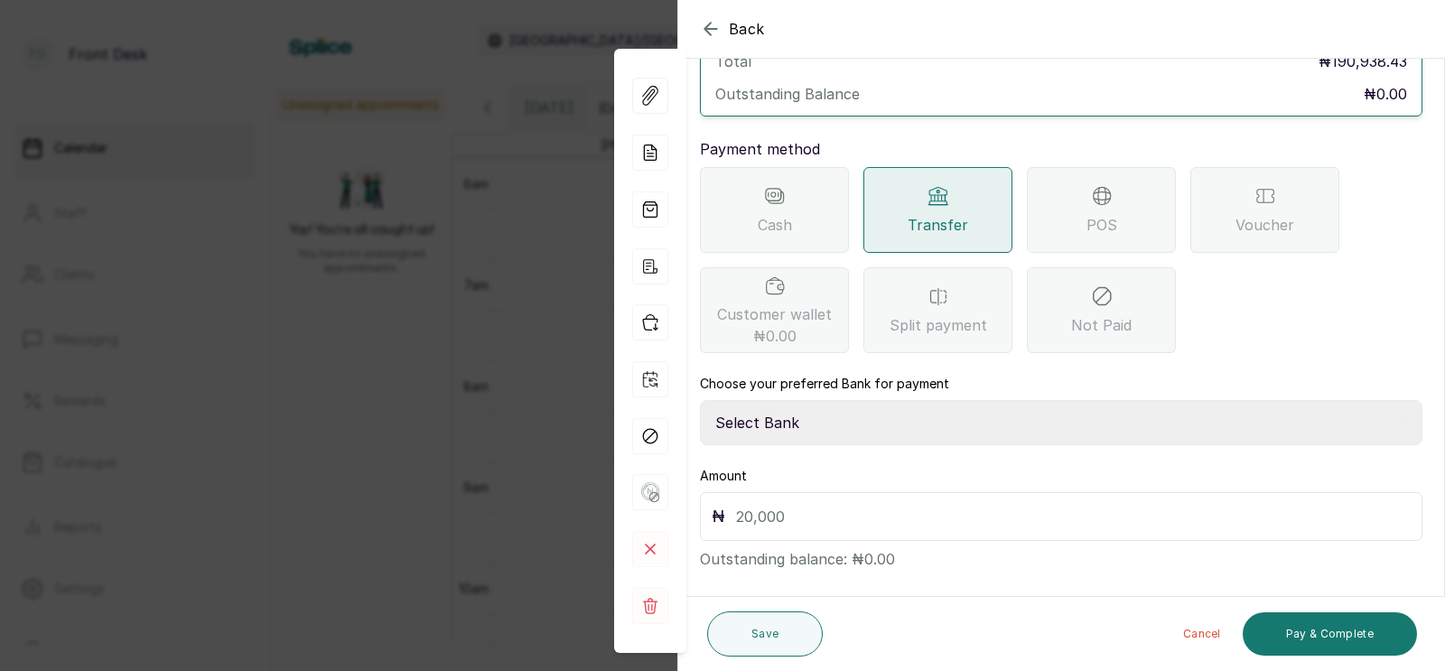
click at [712, 27] on icon "button" at bounding box center [711, 29] width 22 height 22
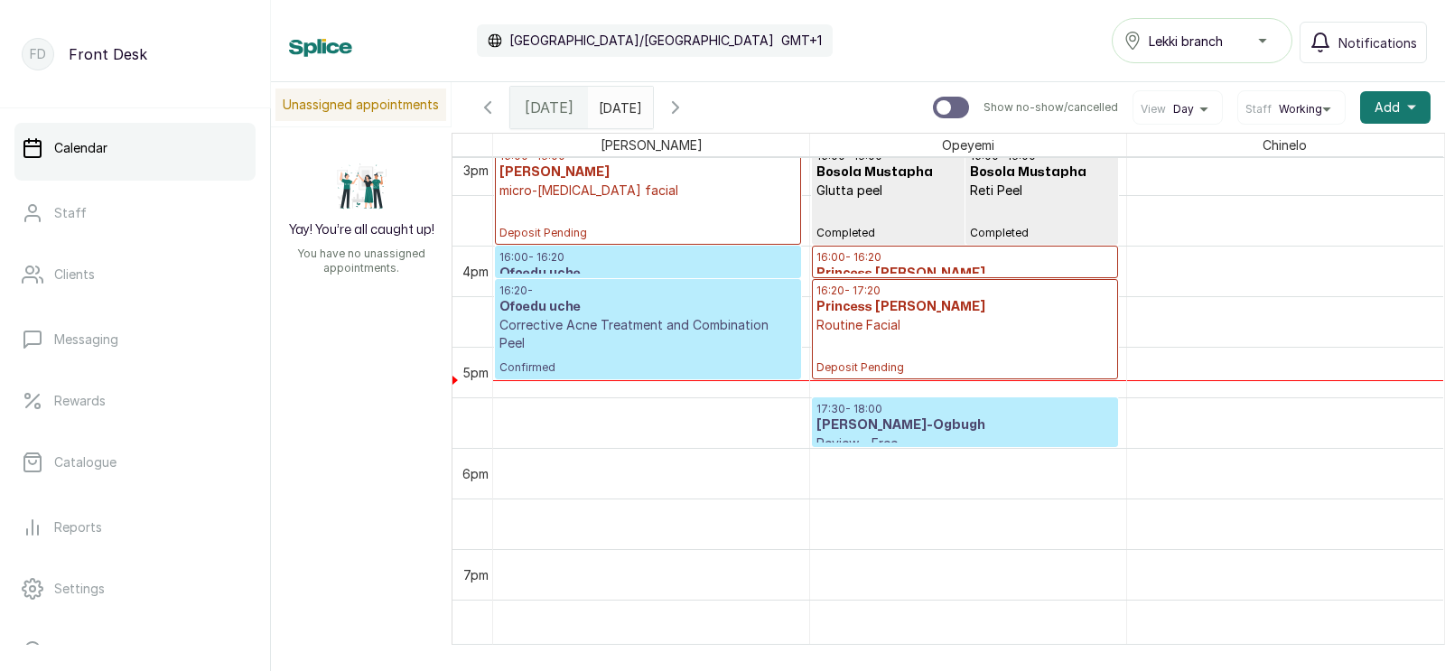
scroll to position [1536, 0]
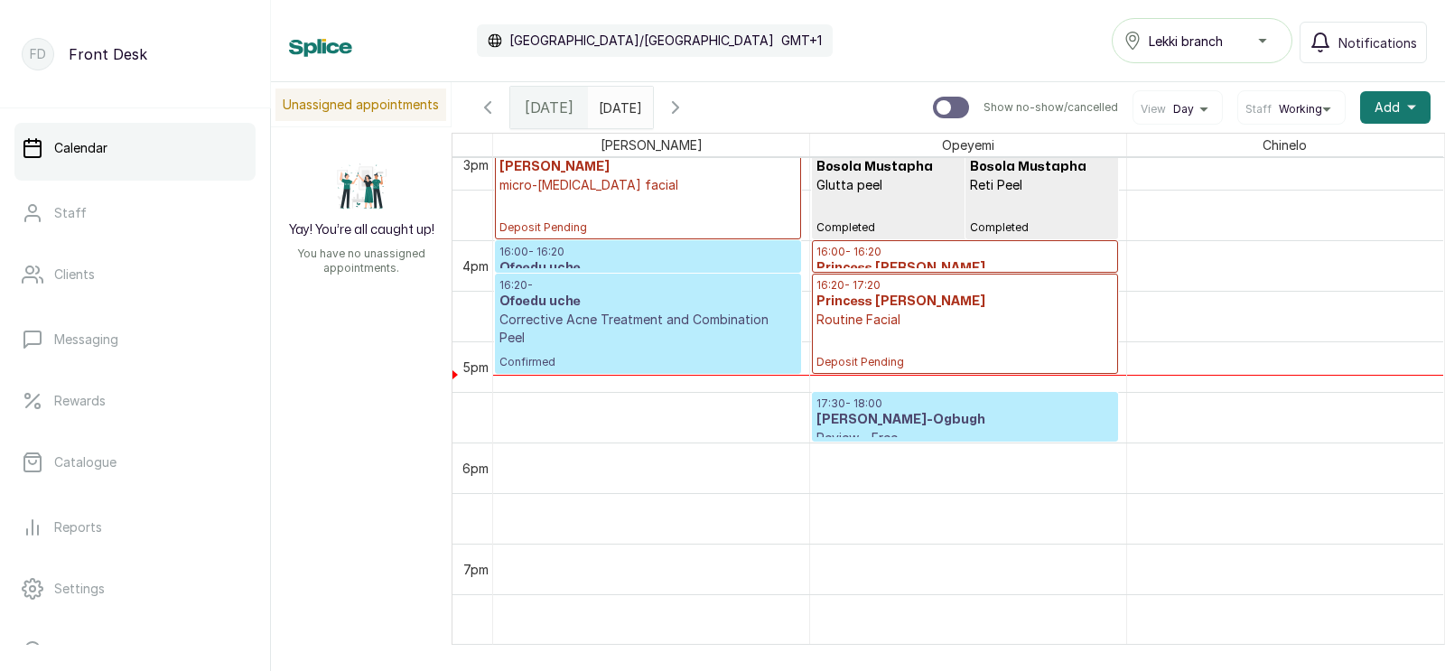
click at [607, 311] on p "Corrective Acne Treatment and Combination Peel" at bounding box center [647, 329] width 297 height 36
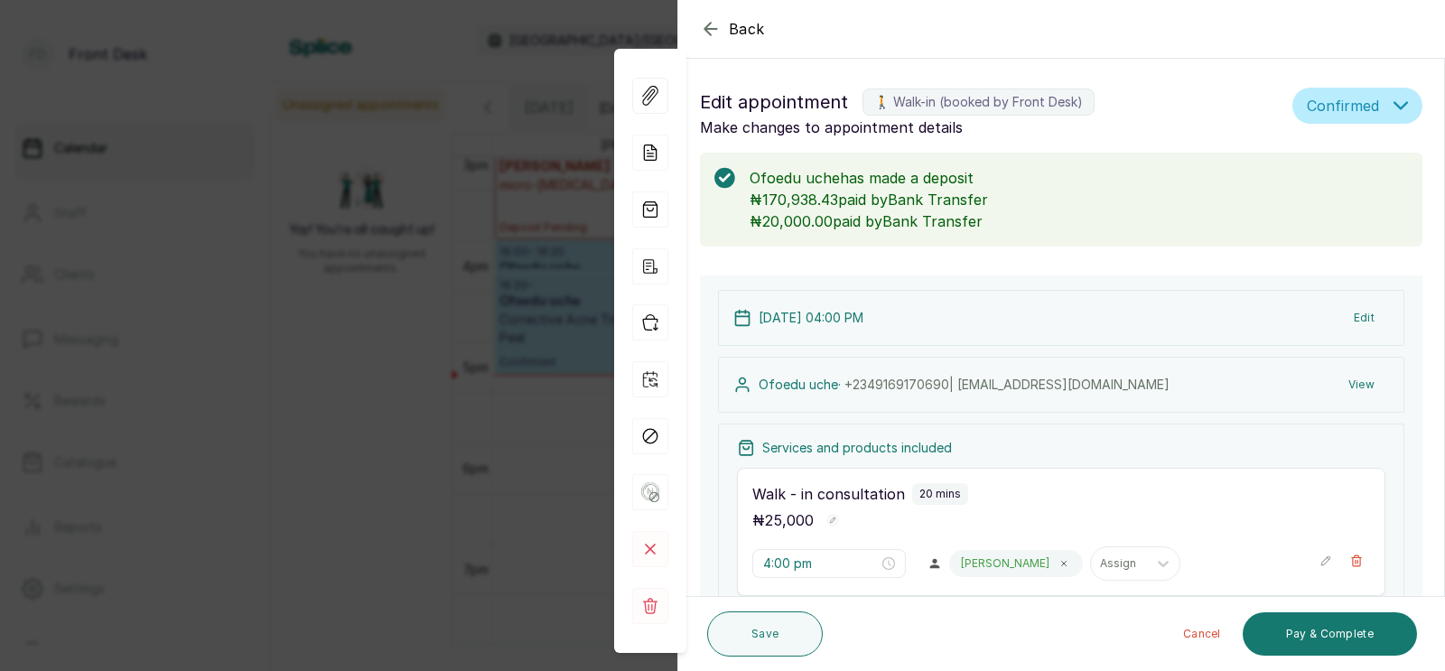
scroll to position [455, 0]
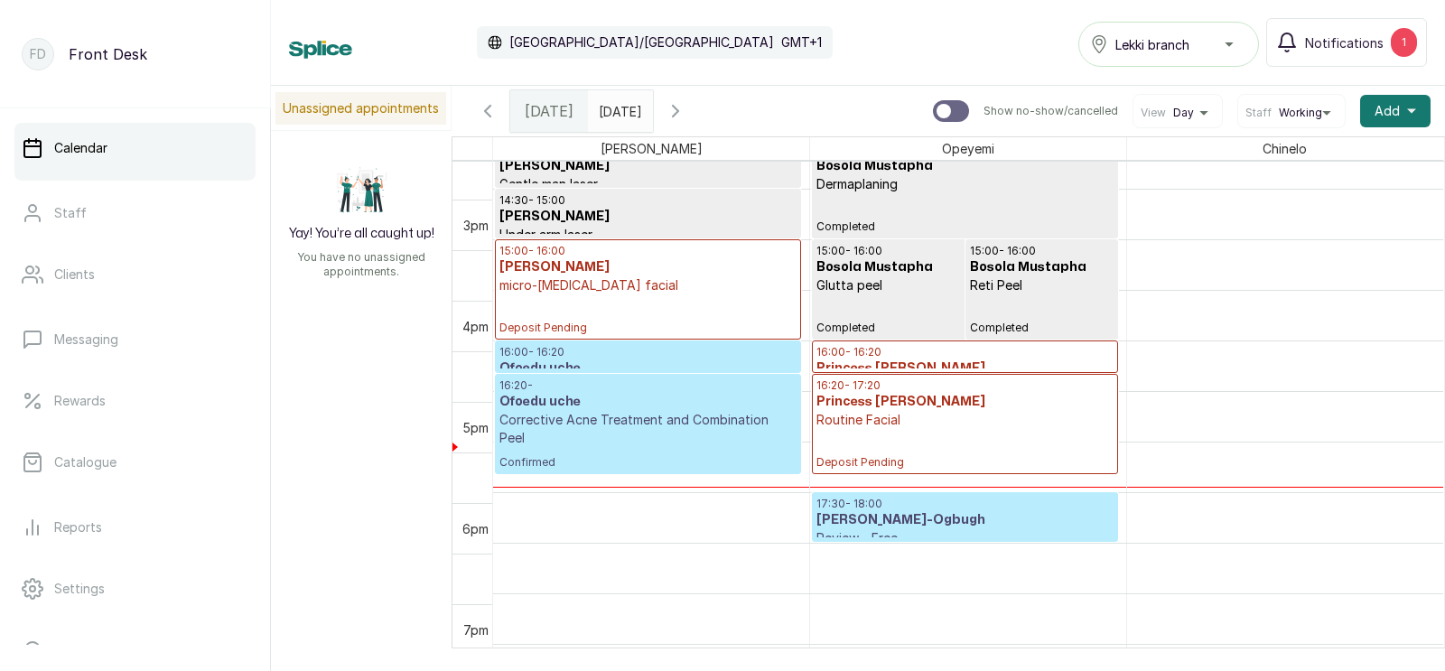
scroll to position [1439, 0]
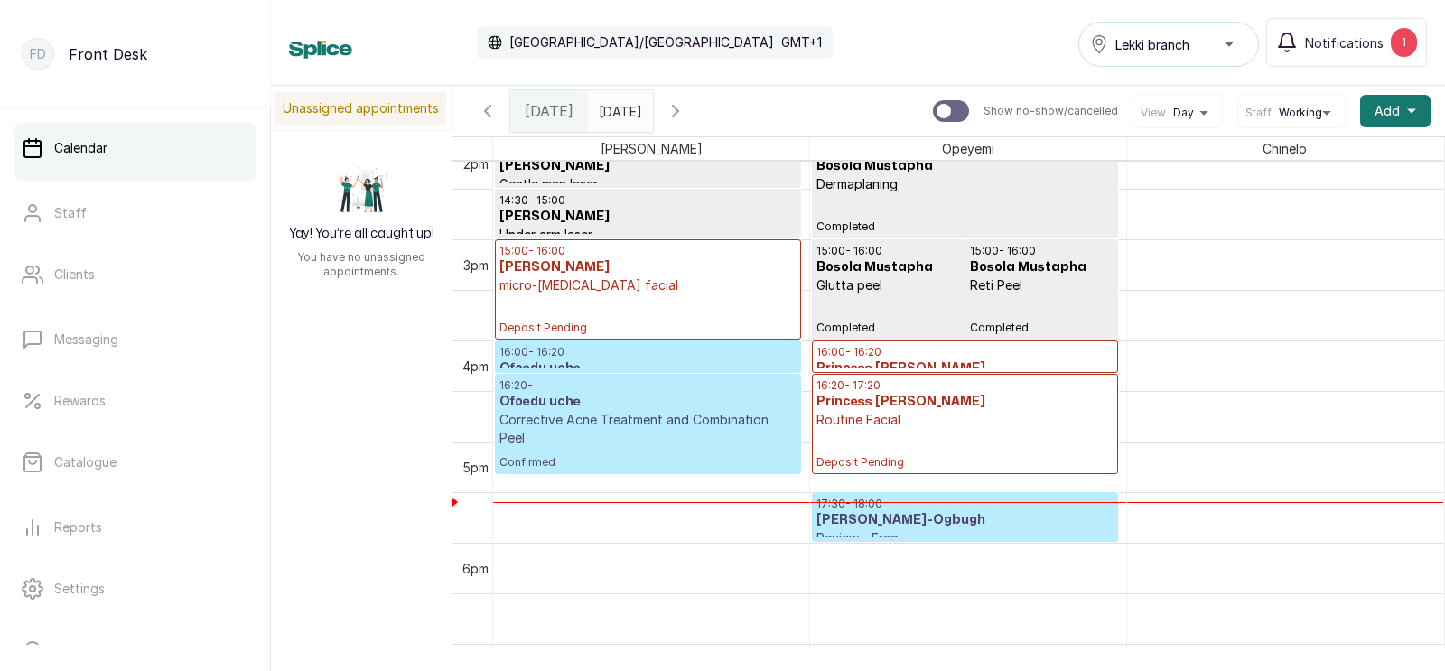
click at [686, 111] on icon "button" at bounding box center [676, 111] width 22 height 22
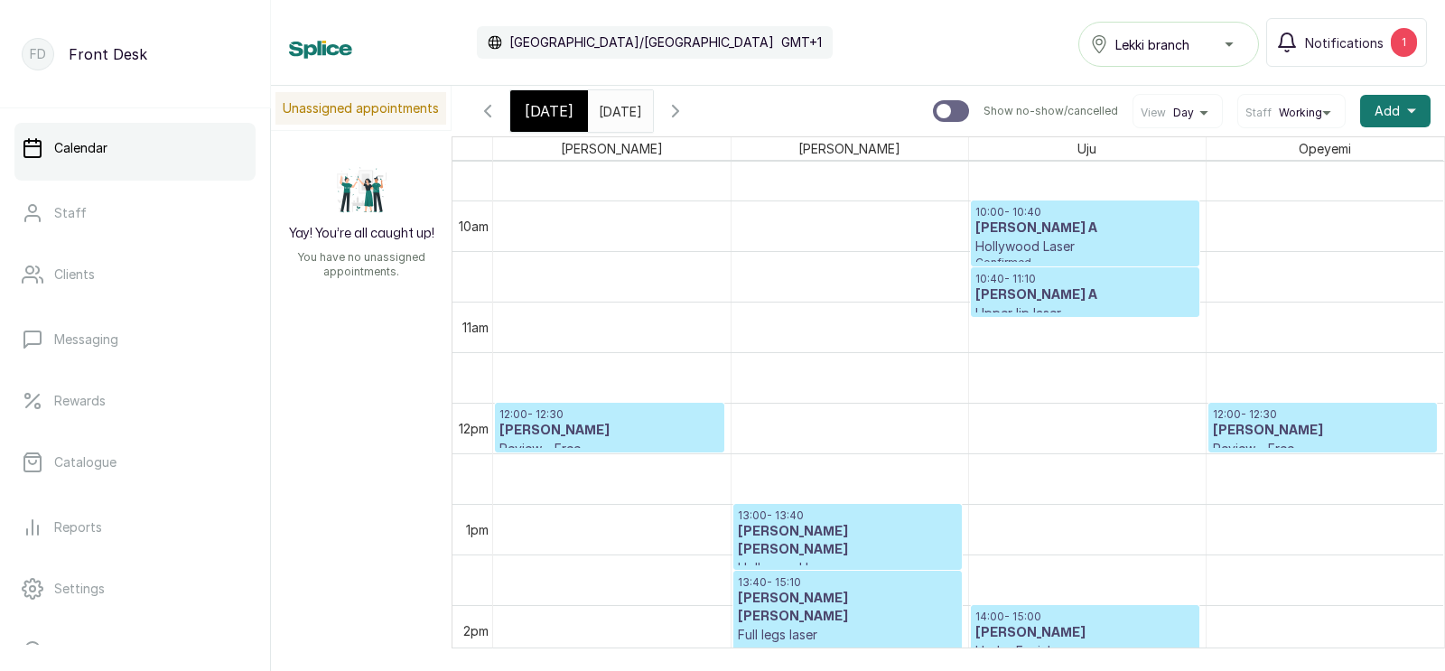
scroll to position [1324, 0]
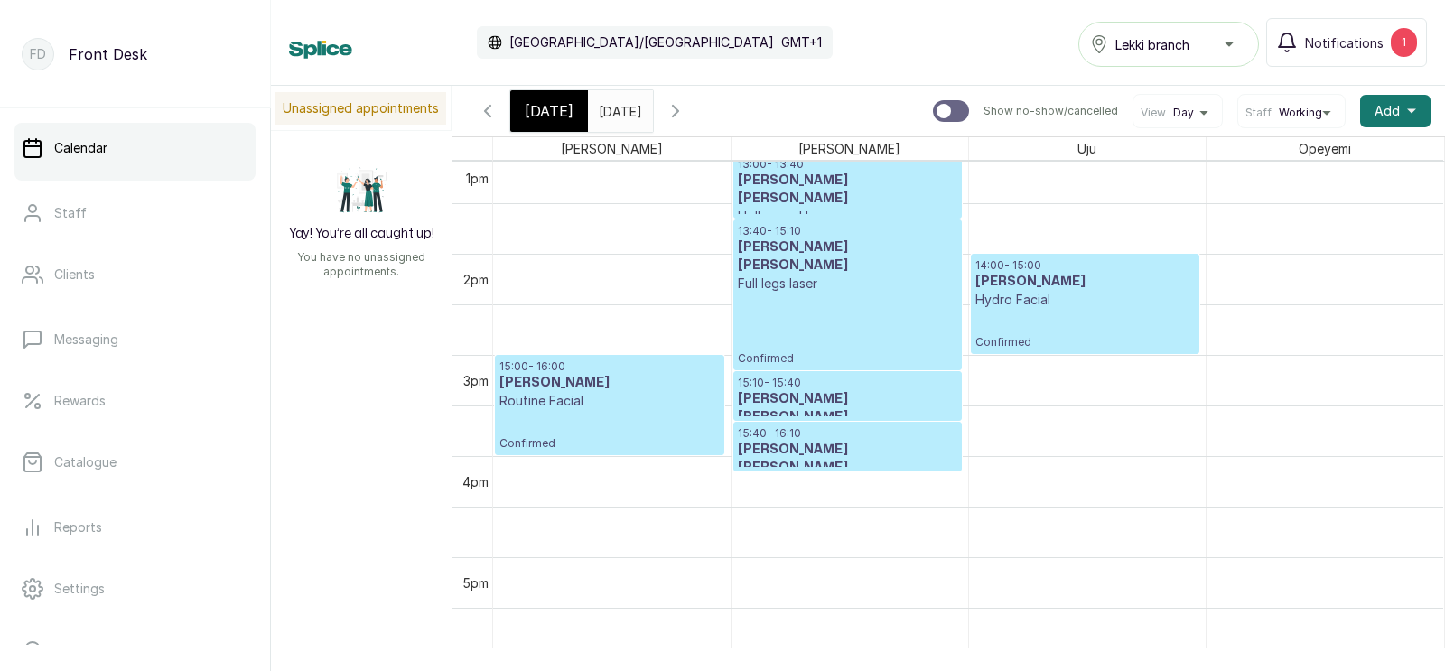
click at [854, 366] on div at bounding box center [847, 369] width 227 height 7
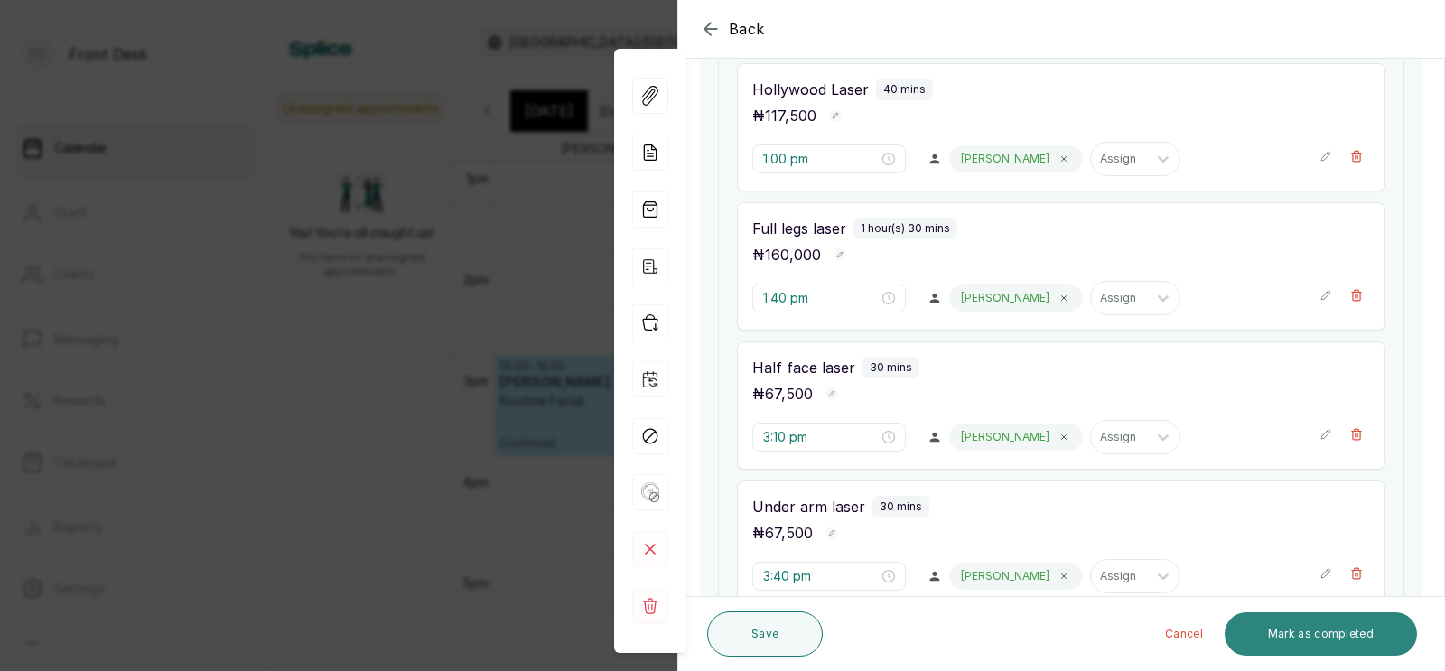
scroll to position [736, 0]
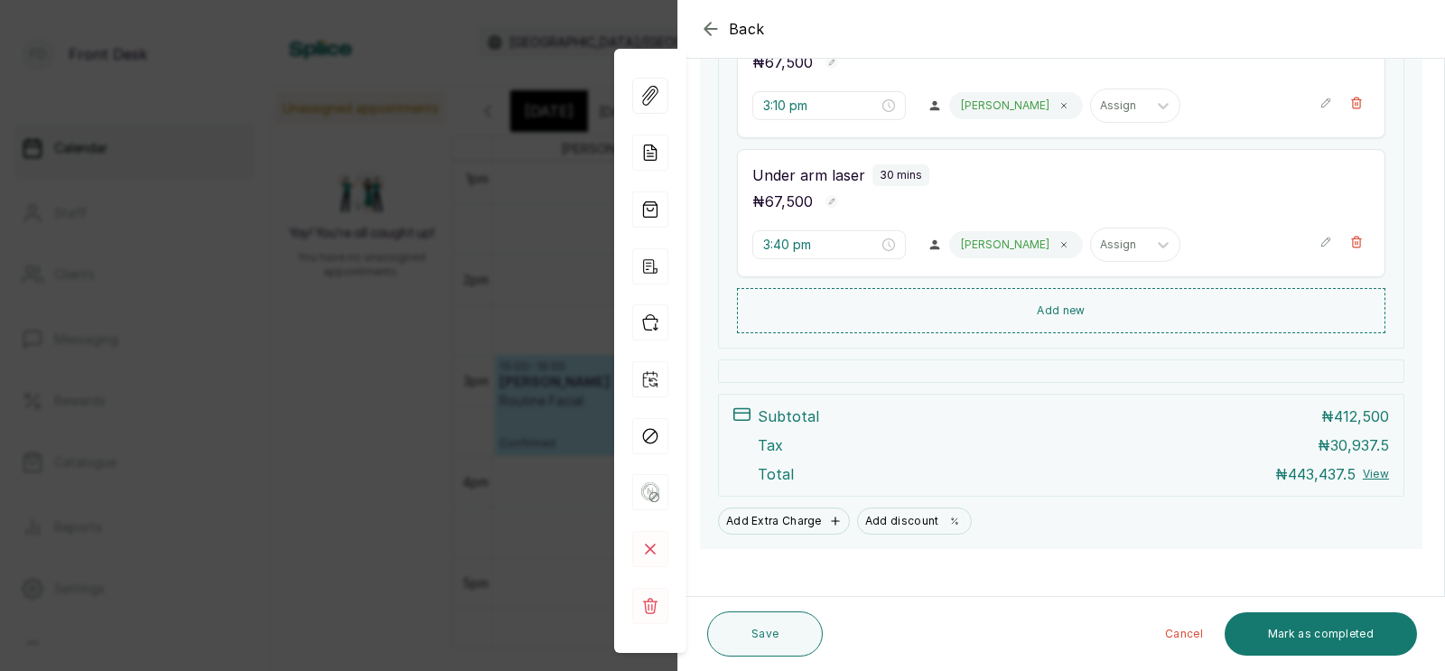
click at [504, 528] on div "Back Appointment Details Edit appointment 🚶 Walk-in (booked by Front Desk) Make…" at bounding box center [722, 335] width 1445 height 671
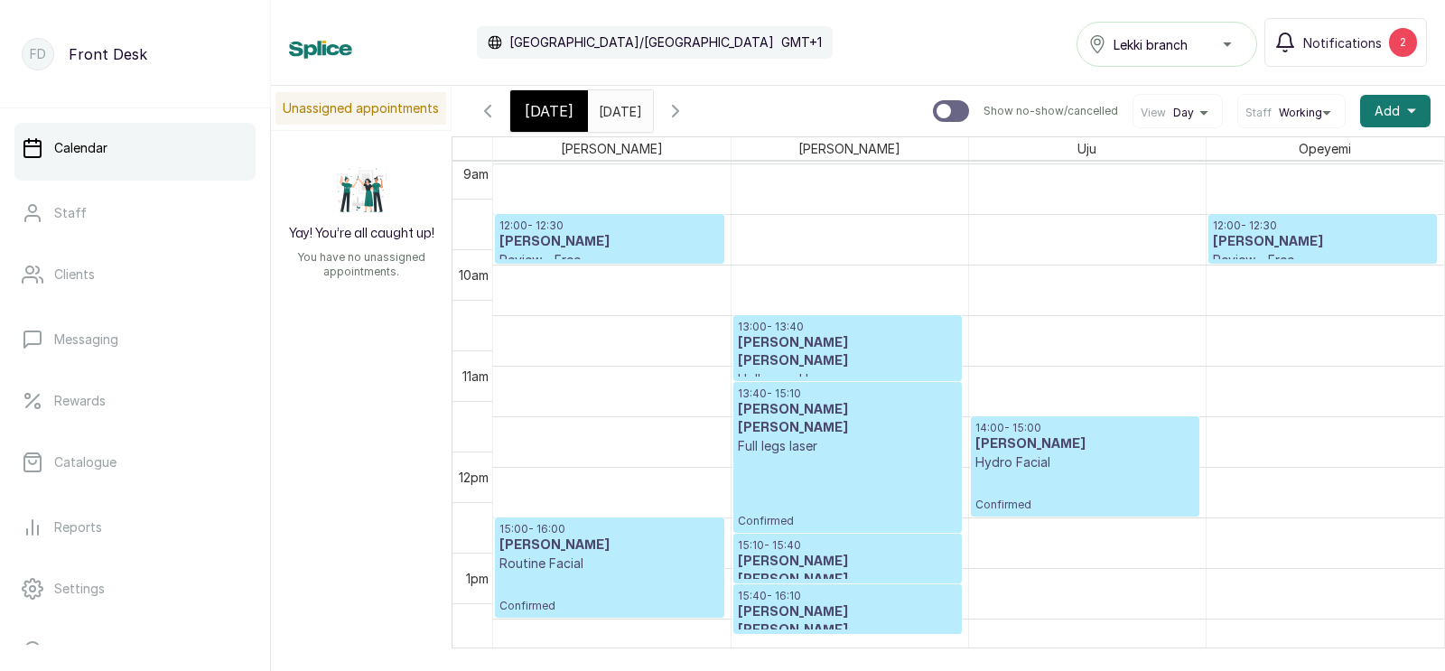
scroll to position [1161, 0]
click at [545, 111] on span "[DATE]" at bounding box center [549, 111] width 49 height 22
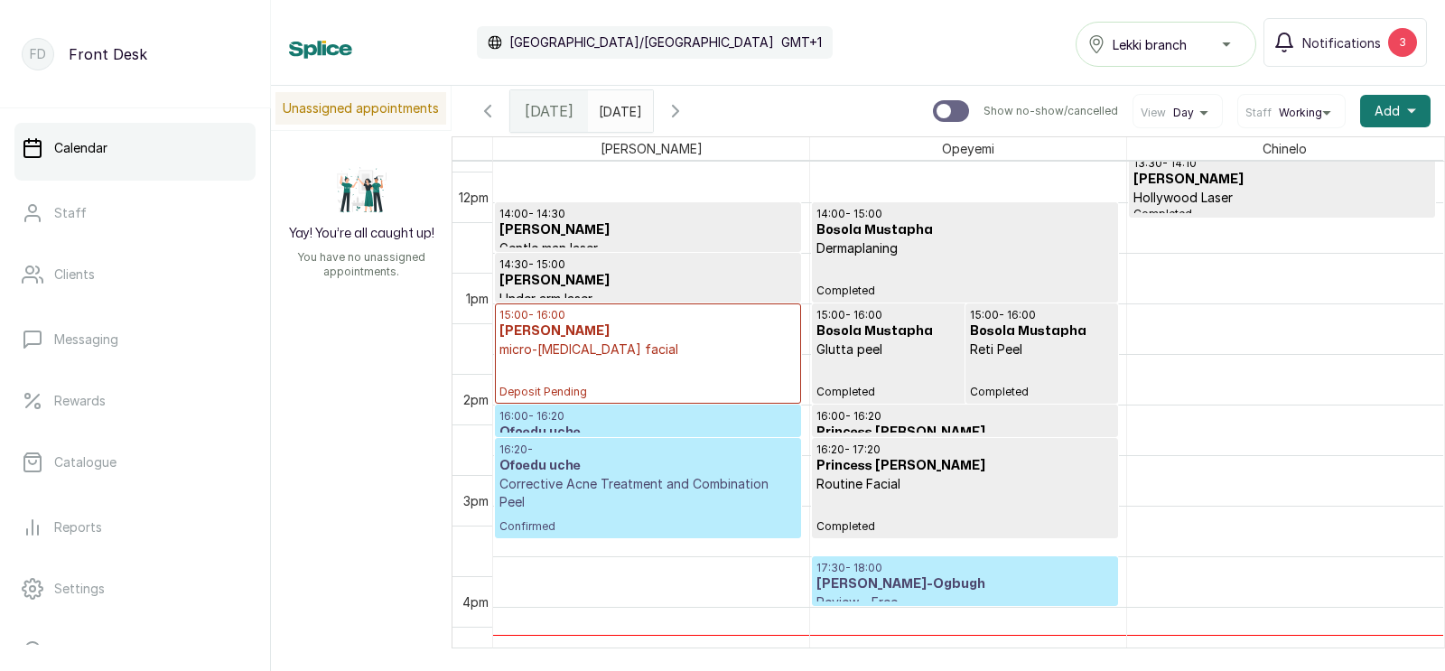
scroll to position [1384, 0]
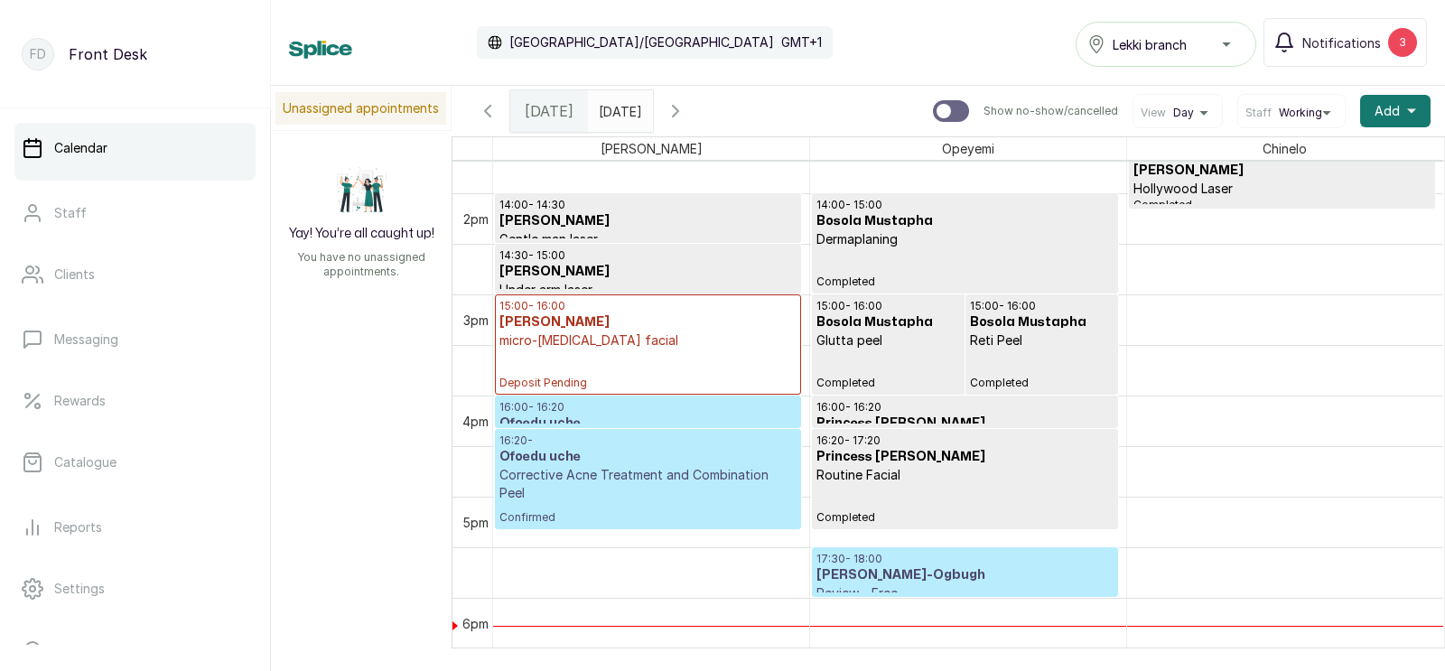
click at [581, 343] on p "micro-[MEDICAL_DATA] facial" at bounding box center [647, 340] width 297 height 18
click at [544, 345] on p "micro-[MEDICAL_DATA] facial" at bounding box center [647, 340] width 297 height 18
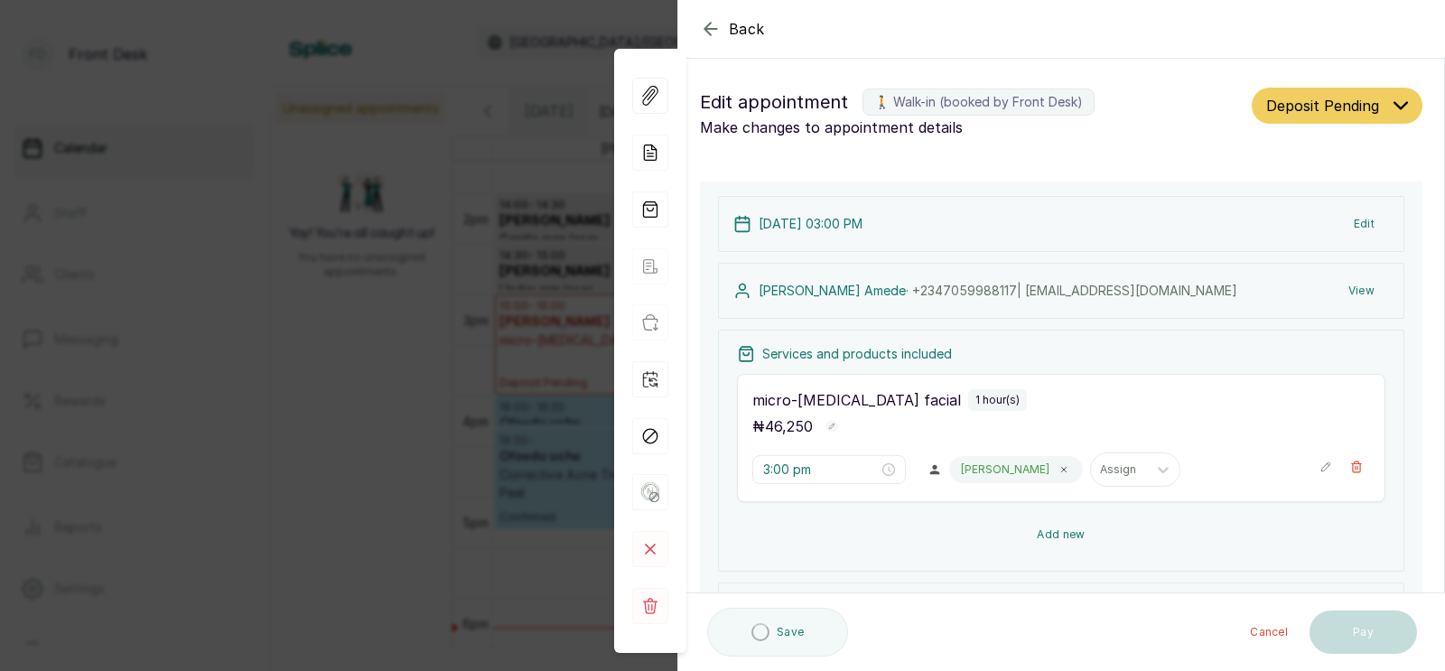
click at [1057, 535] on button "Add new" at bounding box center [1061, 534] width 648 height 43
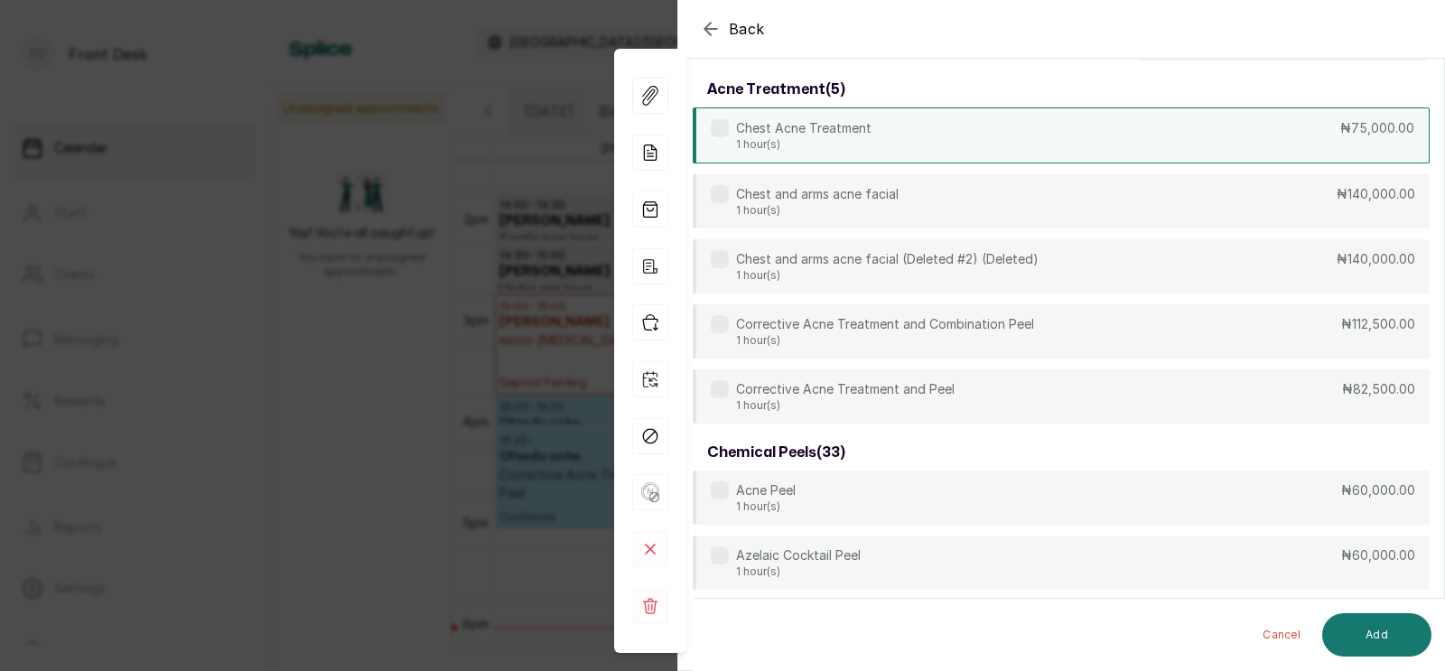
scroll to position [0, 0]
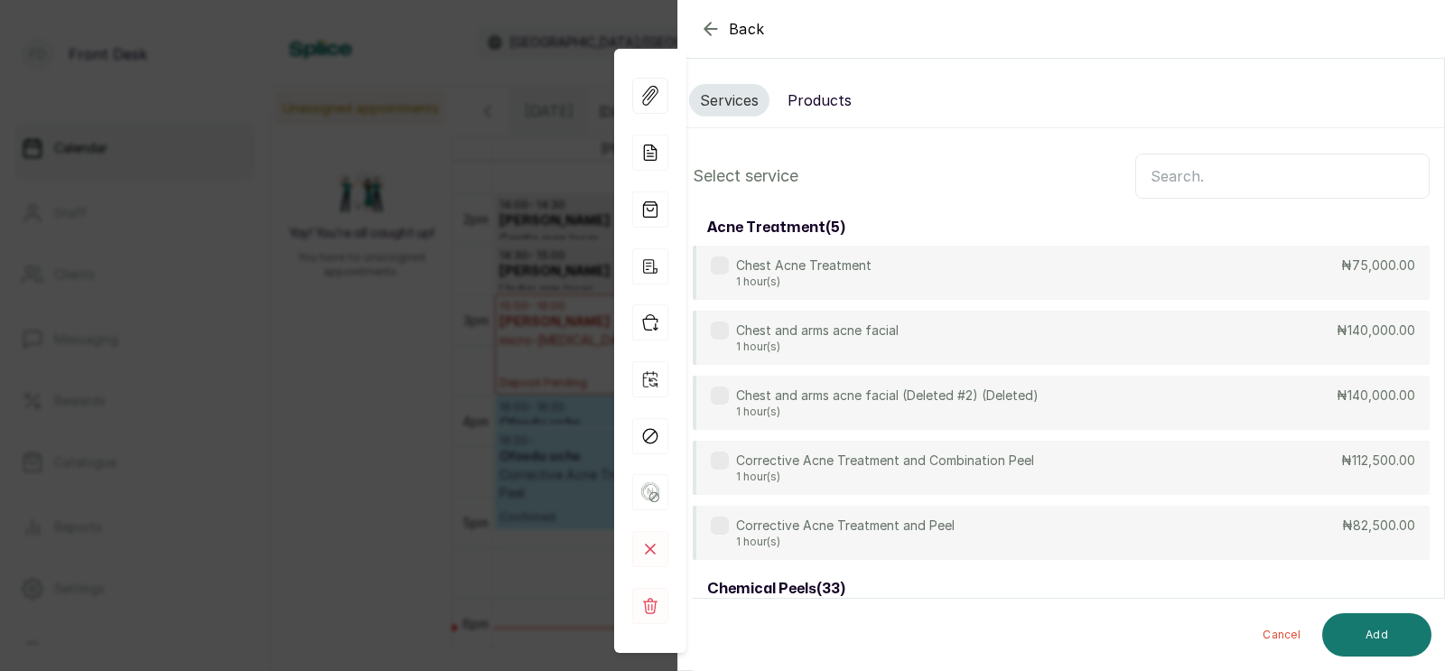
click at [1197, 179] on input "text" at bounding box center [1282, 176] width 294 height 45
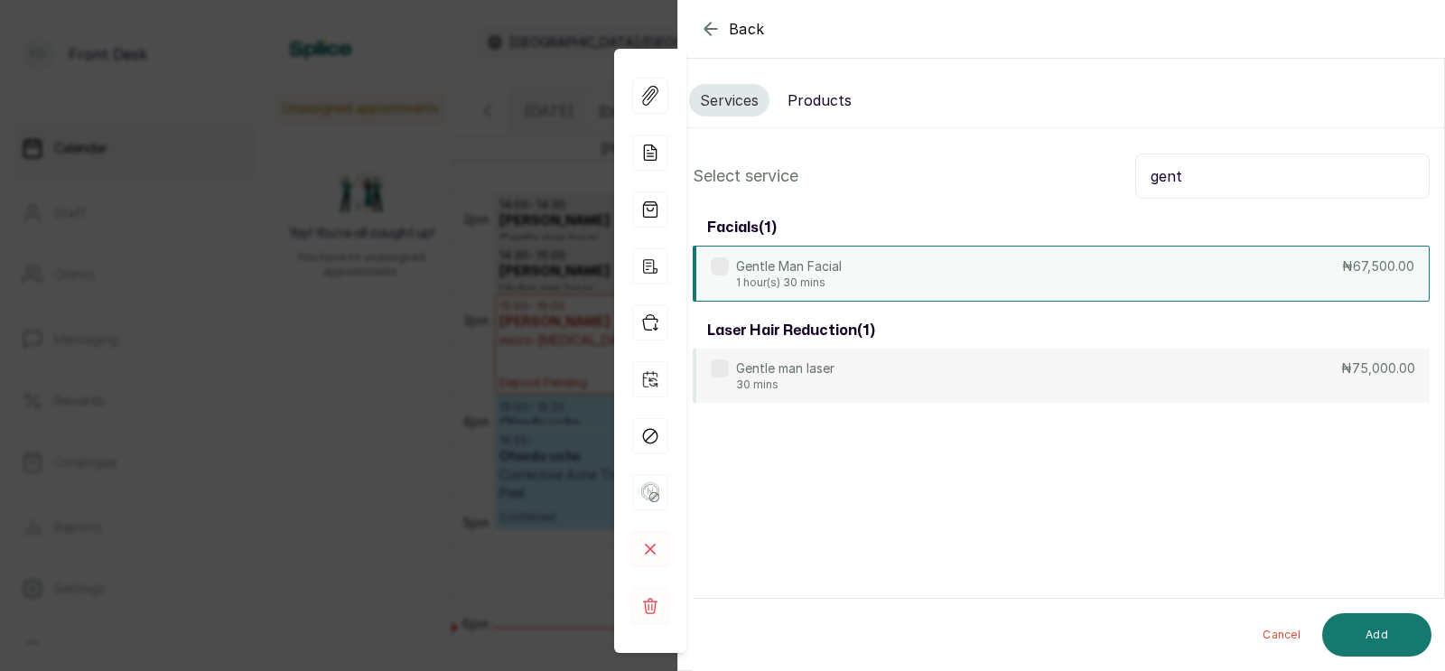
type input "gent"
click at [985, 278] on div "Gentle Man Facial 1 hour(s) 30 mins ₦67,500.00" at bounding box center [1061, 274] width 737 height 56
click at [1377, 627] on button "Add" at bounding box center [1376, 634] width 109 height 43
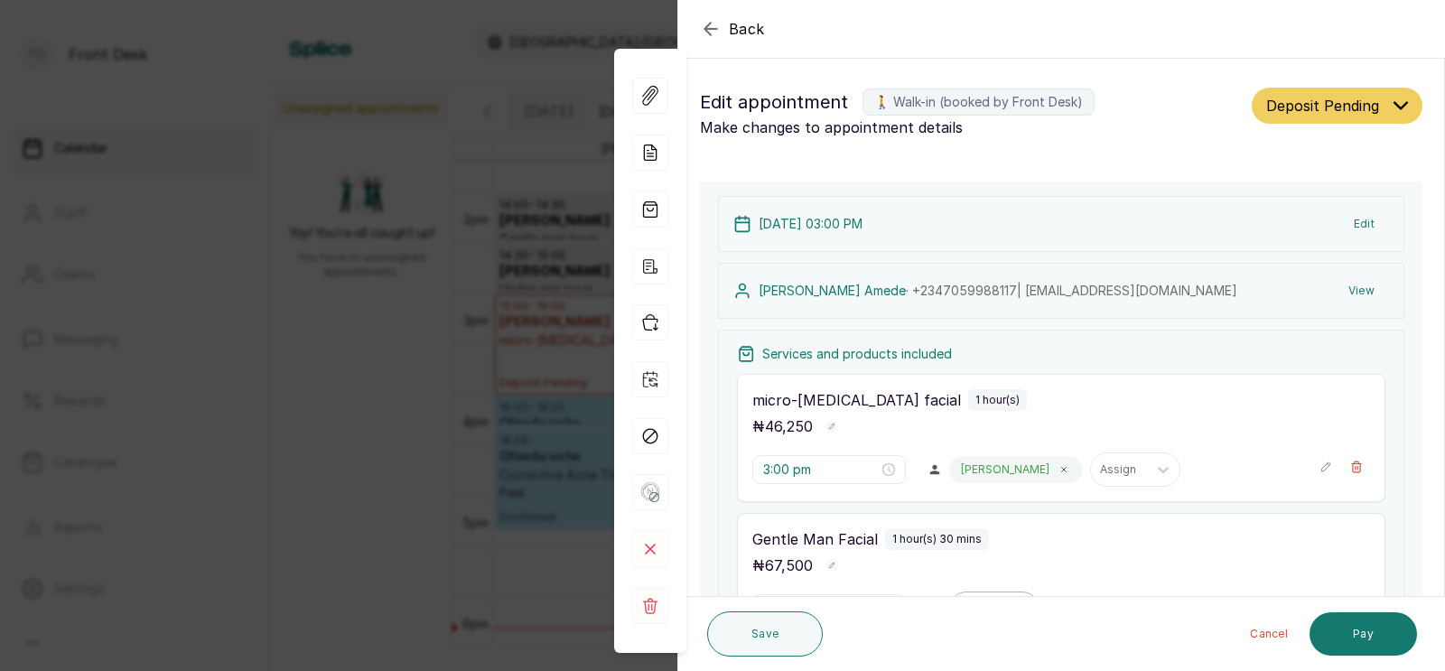
scroll to position [169, 0]
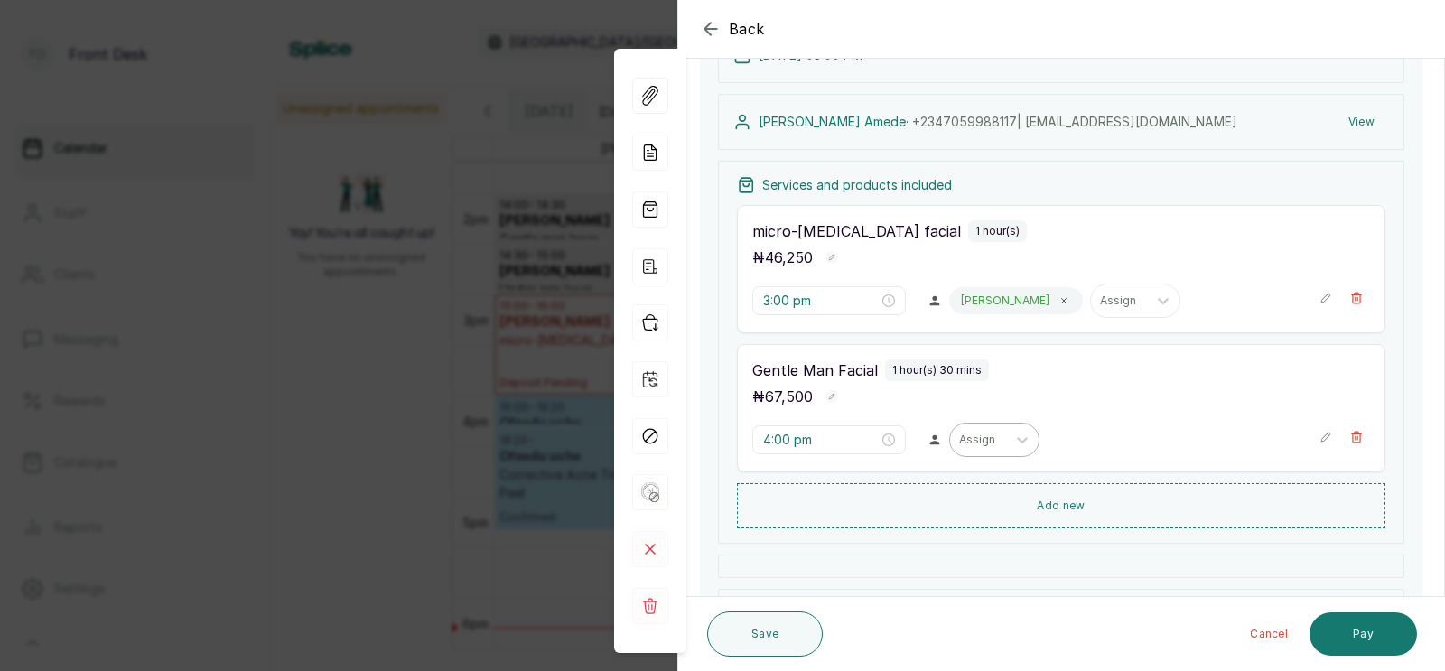
click at [959, 438] on div at bounding box center [978, 440] width 38 height 16
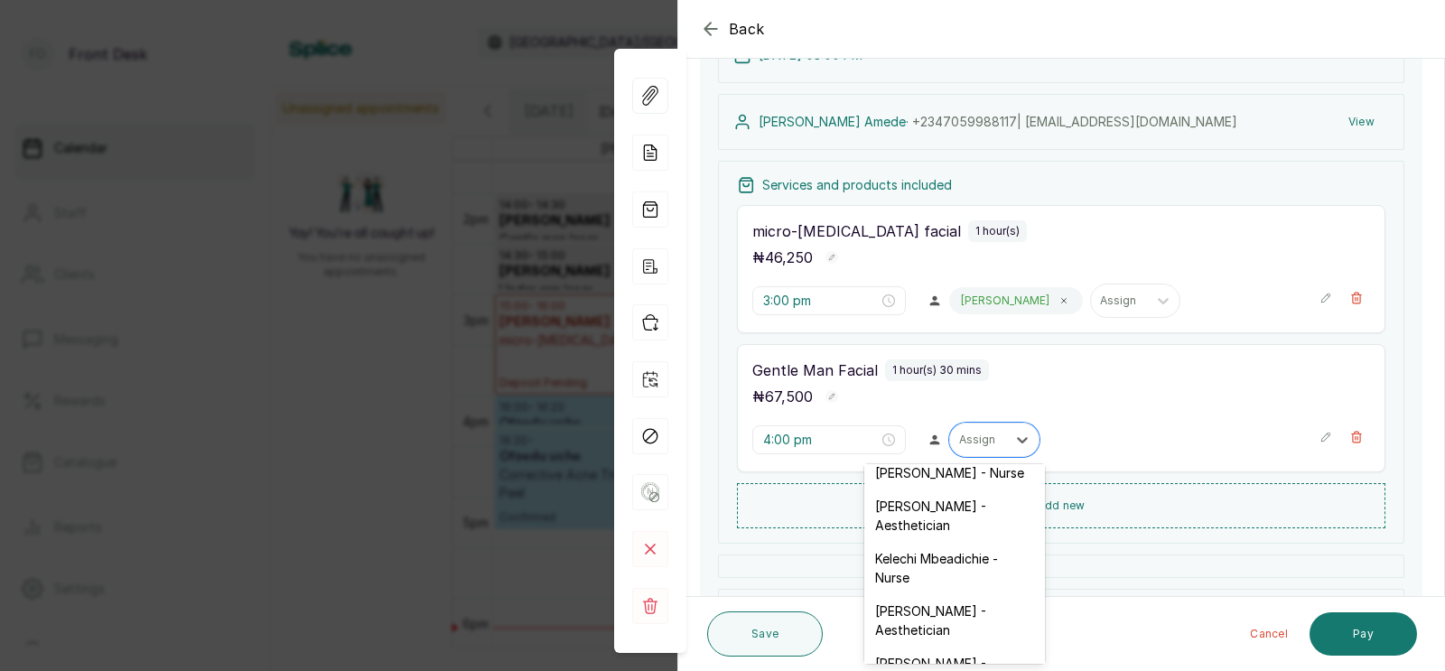
scroll to position [0, 0]
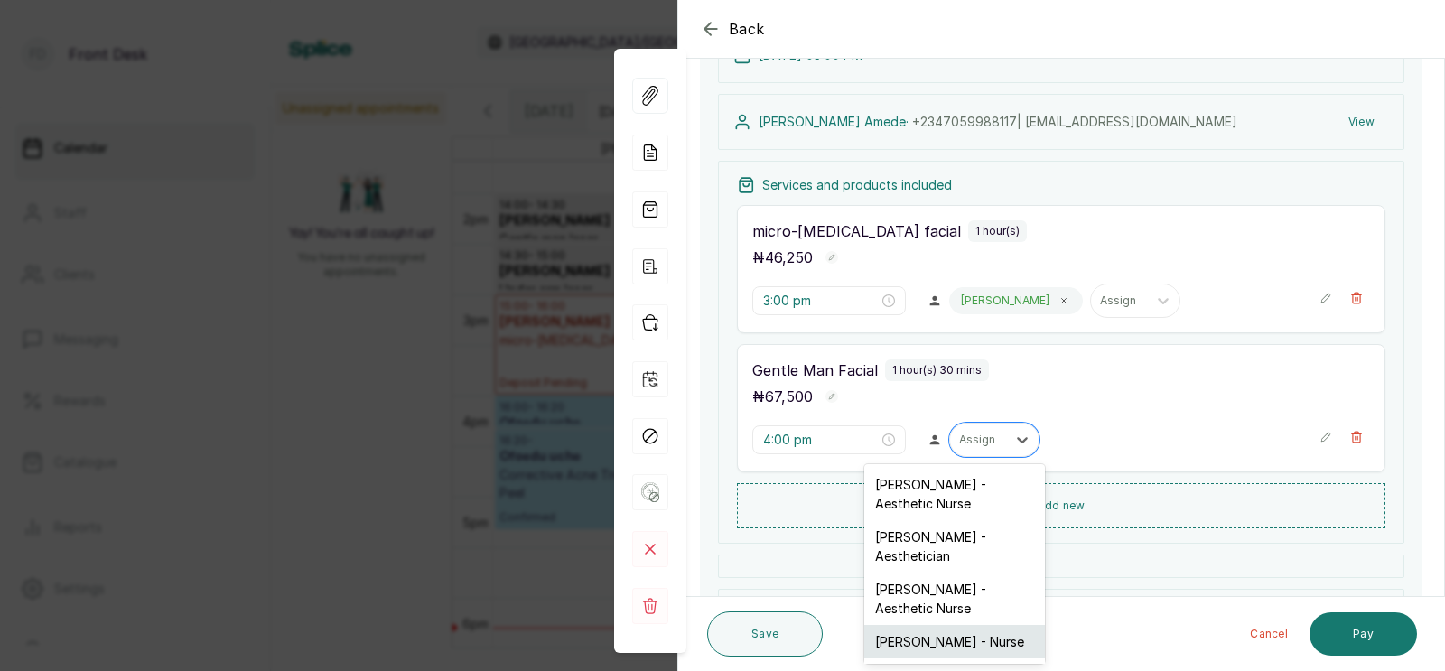
click at [931, 631] on div "Ifeoma Eze - Nurse" at bounding box center [954, 641] width 181 height 33
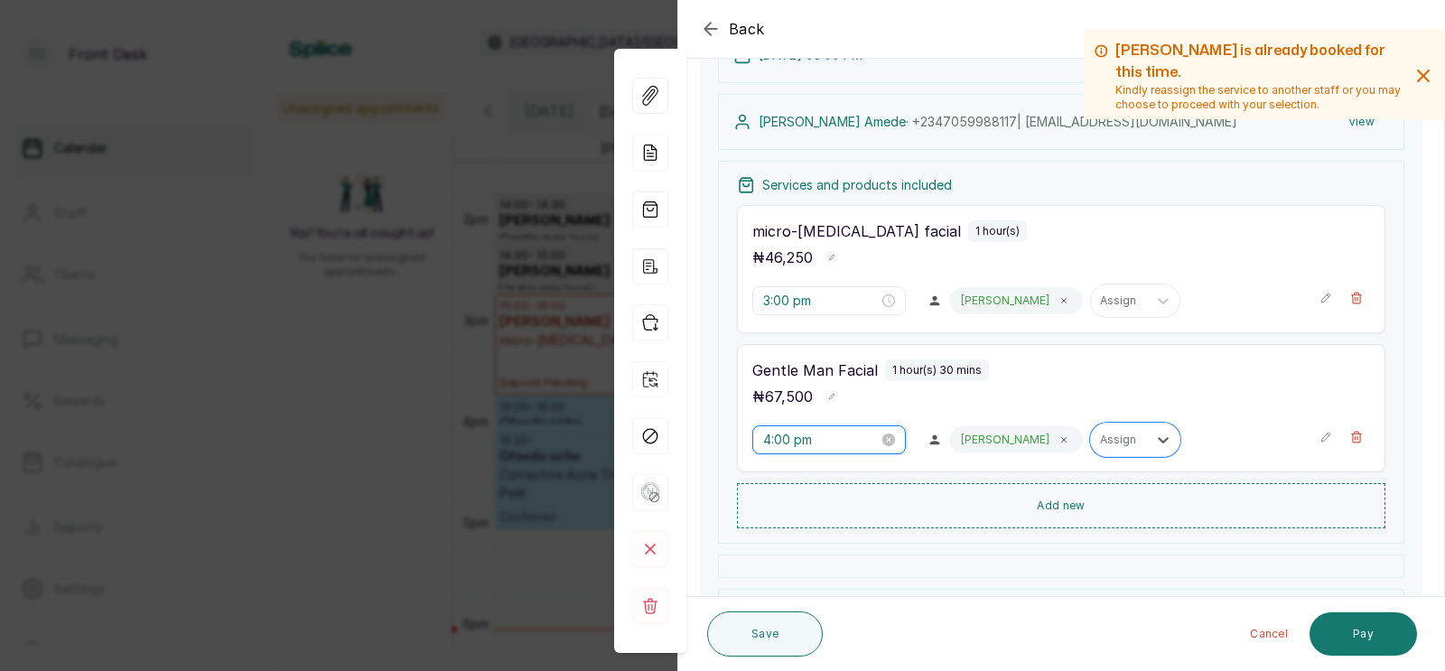
click at [786, 442] on input "4:00 pm" at bounding box center [821, 440] width 116 height 20
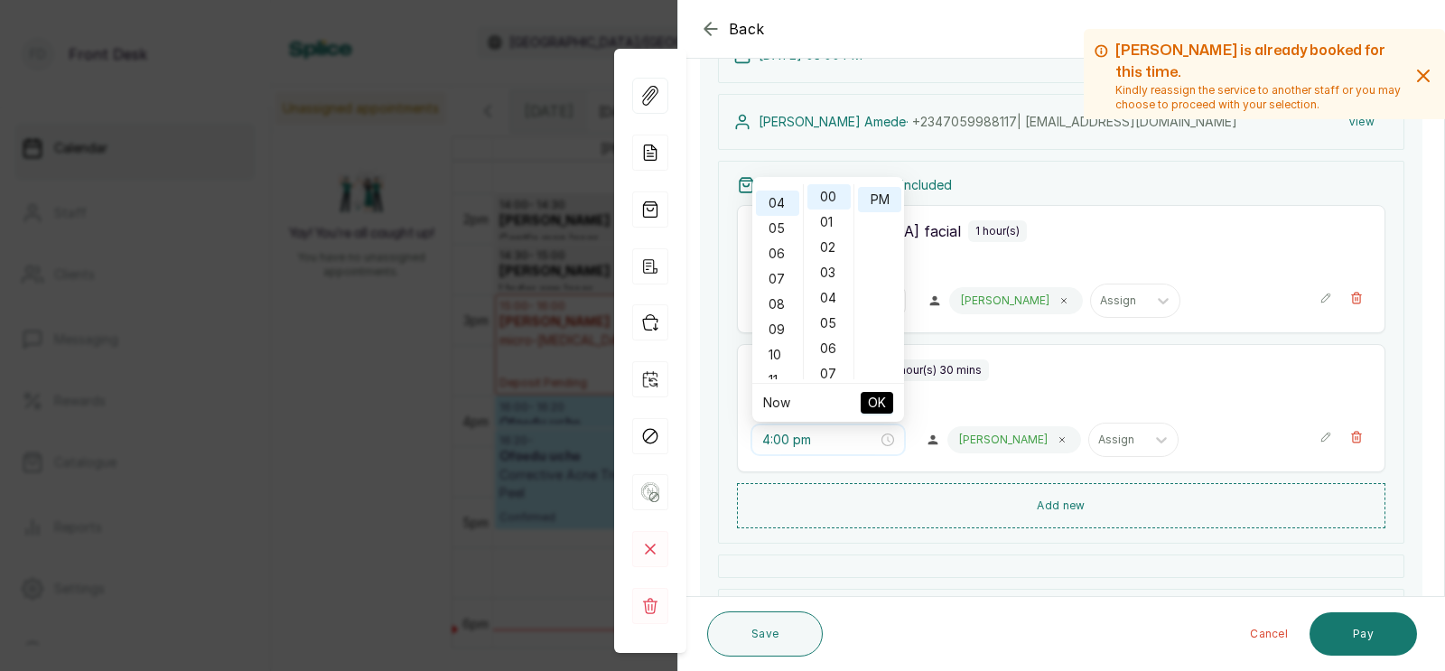
scroll to position [98, 0]
click at [778, 224] on div "05" at bounding box center [777, 225] width 43 height 25
type input "5:00 pm"
click at [880, 400] on span "OK" at bounding box center [877, 403] width 18 height 34
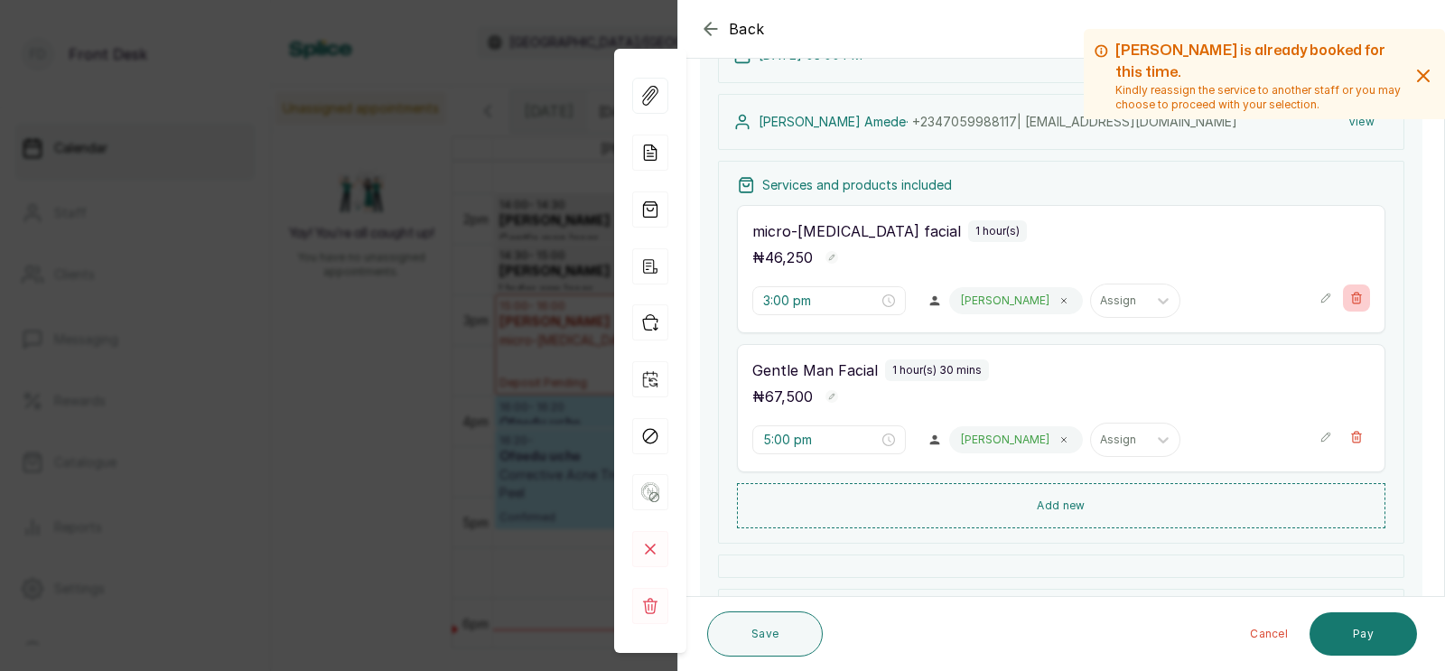
click at [1355, 297] on icon "button" at bounding box center [1356, 298] width 13 height 13
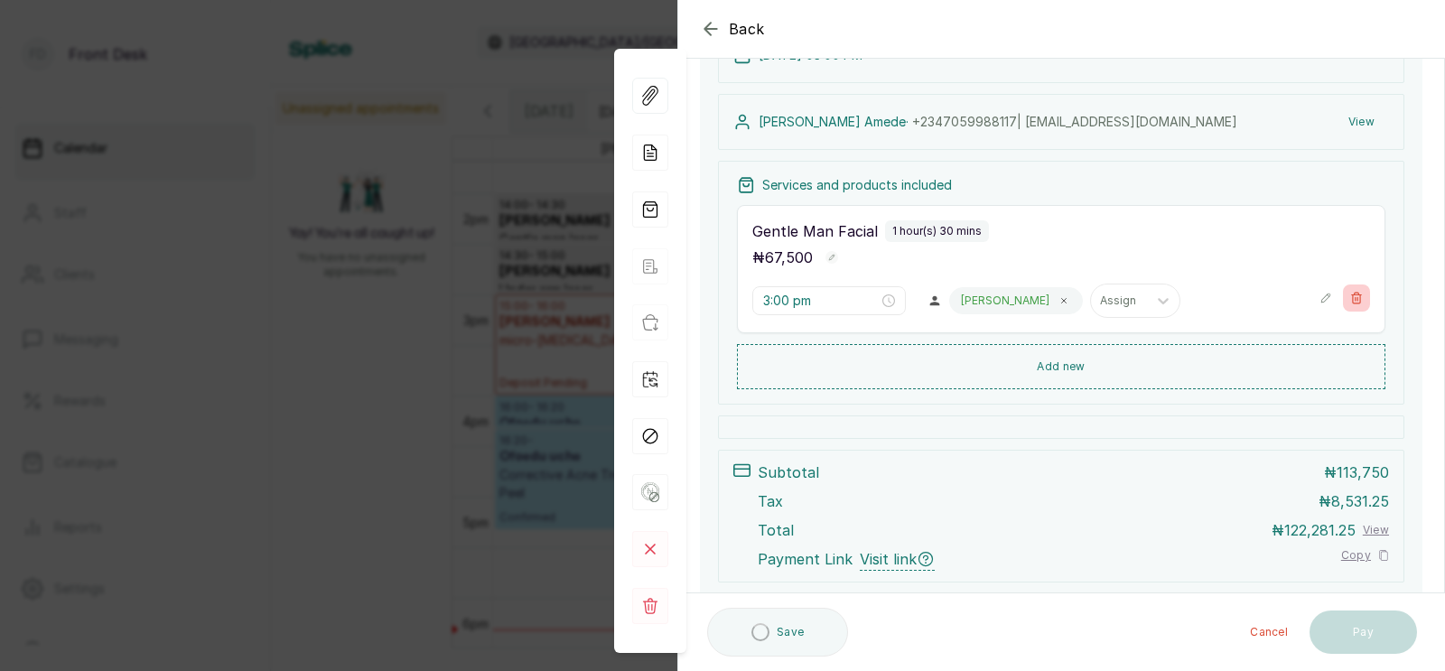
type input "5:00 pm"
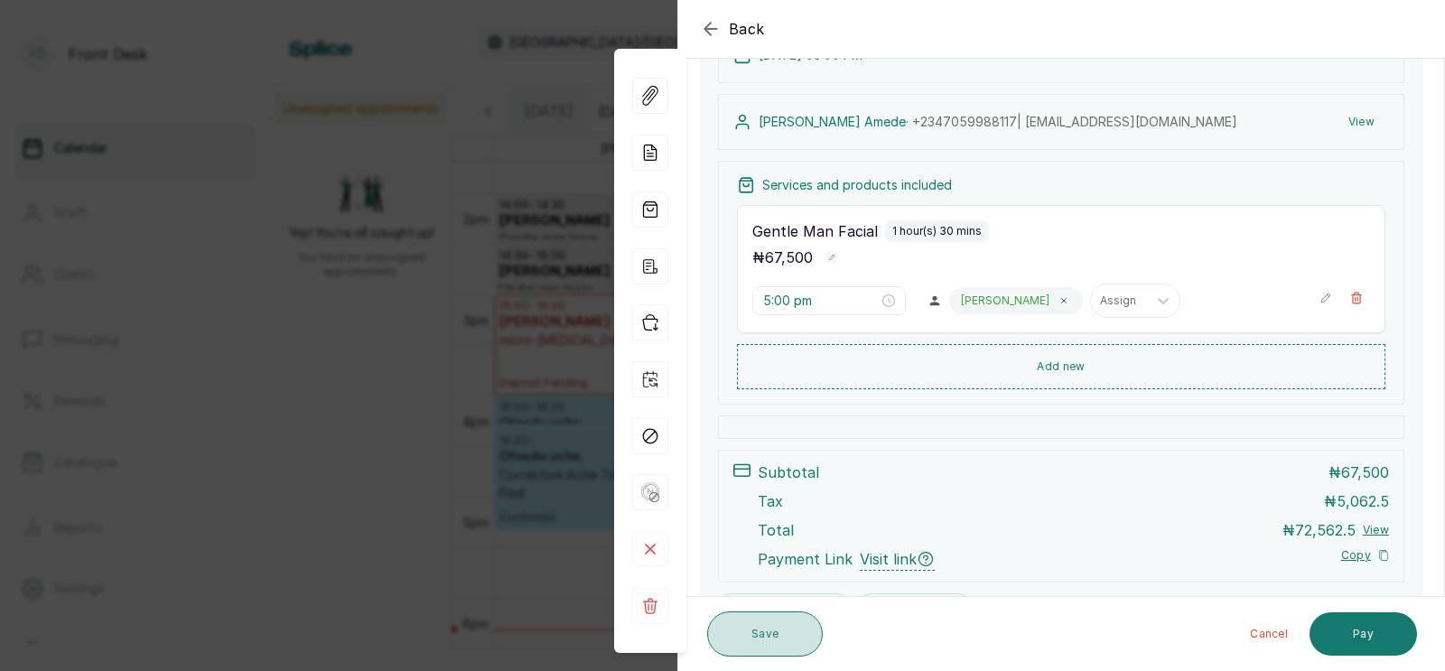
click at [752, 628] on button "Save" at bounding box center [765, 633] width 116 height 45
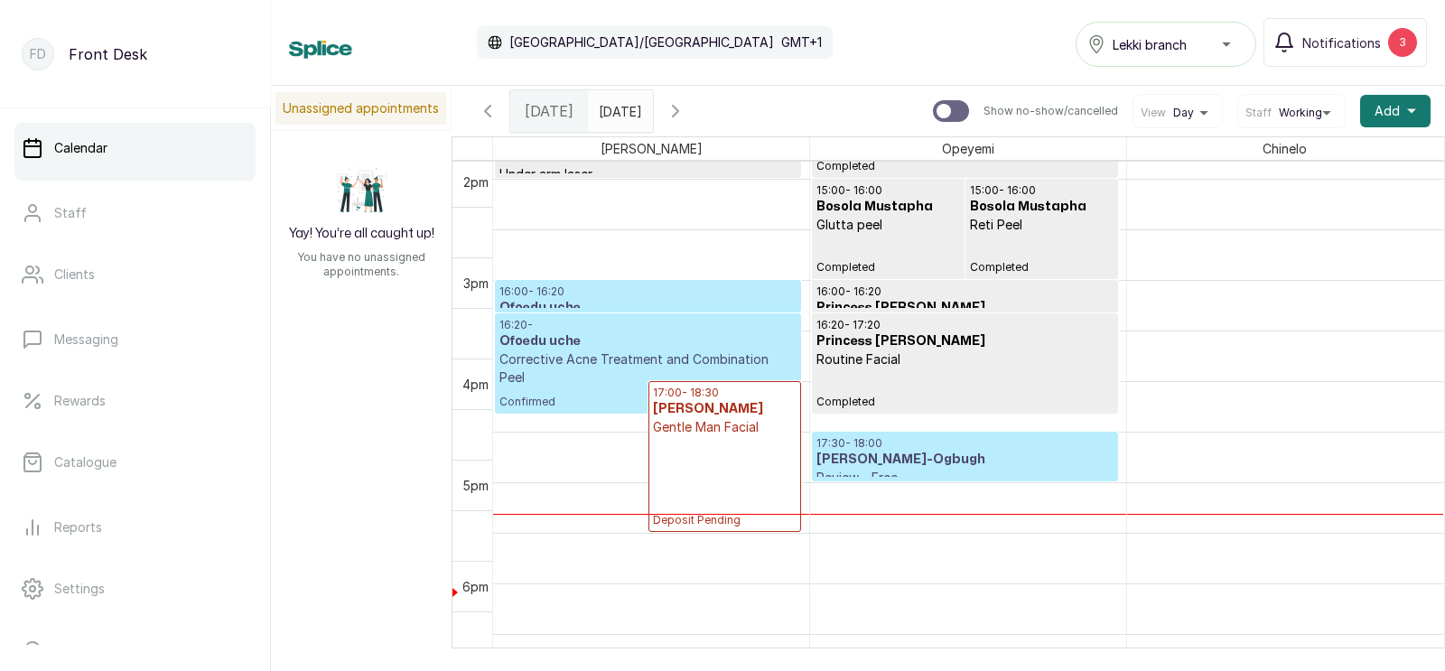
scroll to position [1500, 0]
click at [595, 332] on h3 "Ofoedu uche" at bounding box center [647, 341] width 297 height 18
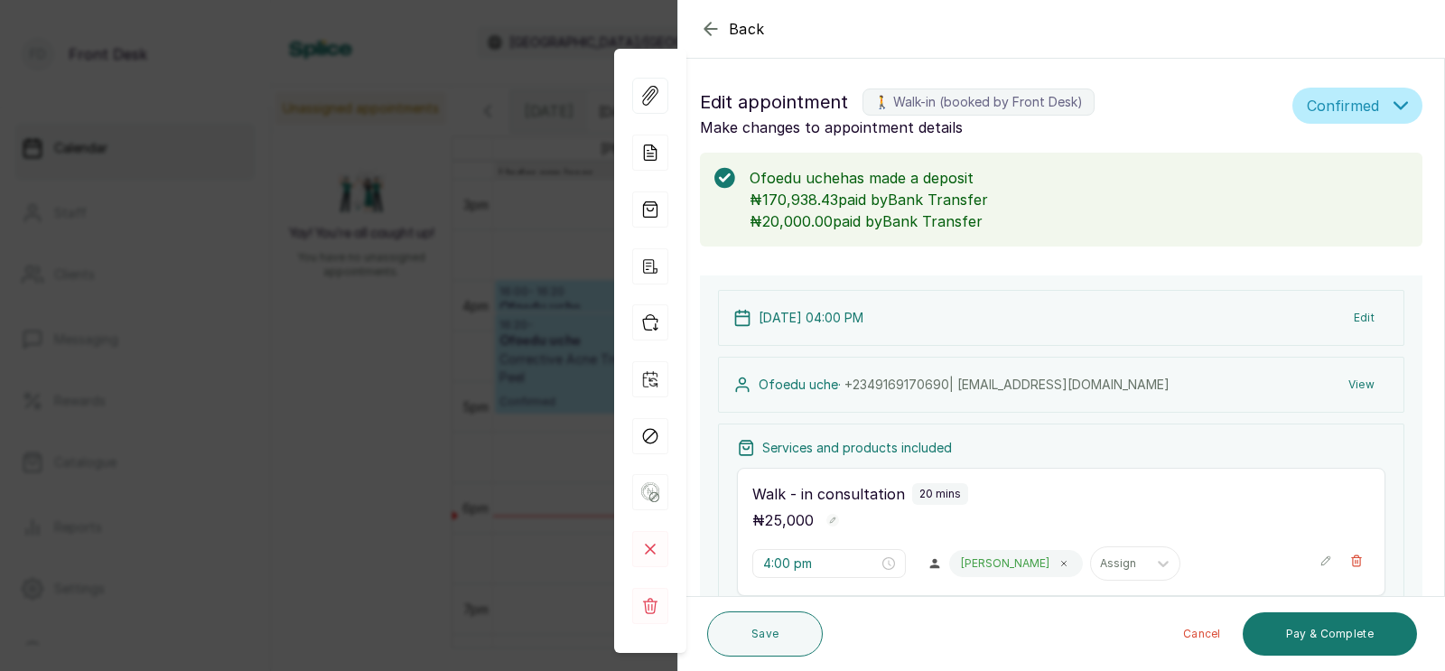
scroll to position [204, 0]
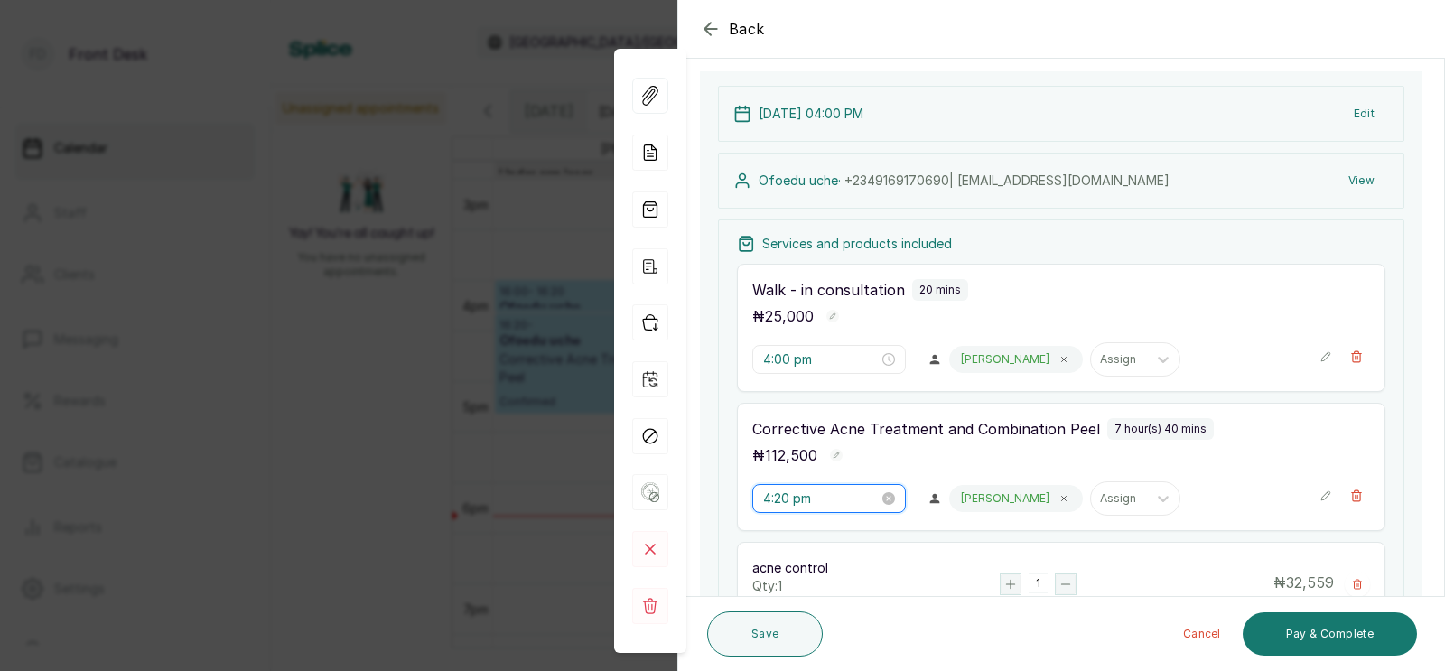
click at [774, 497] on input "4:20 pm" at bounding box center [821, 499] width 116 height 20
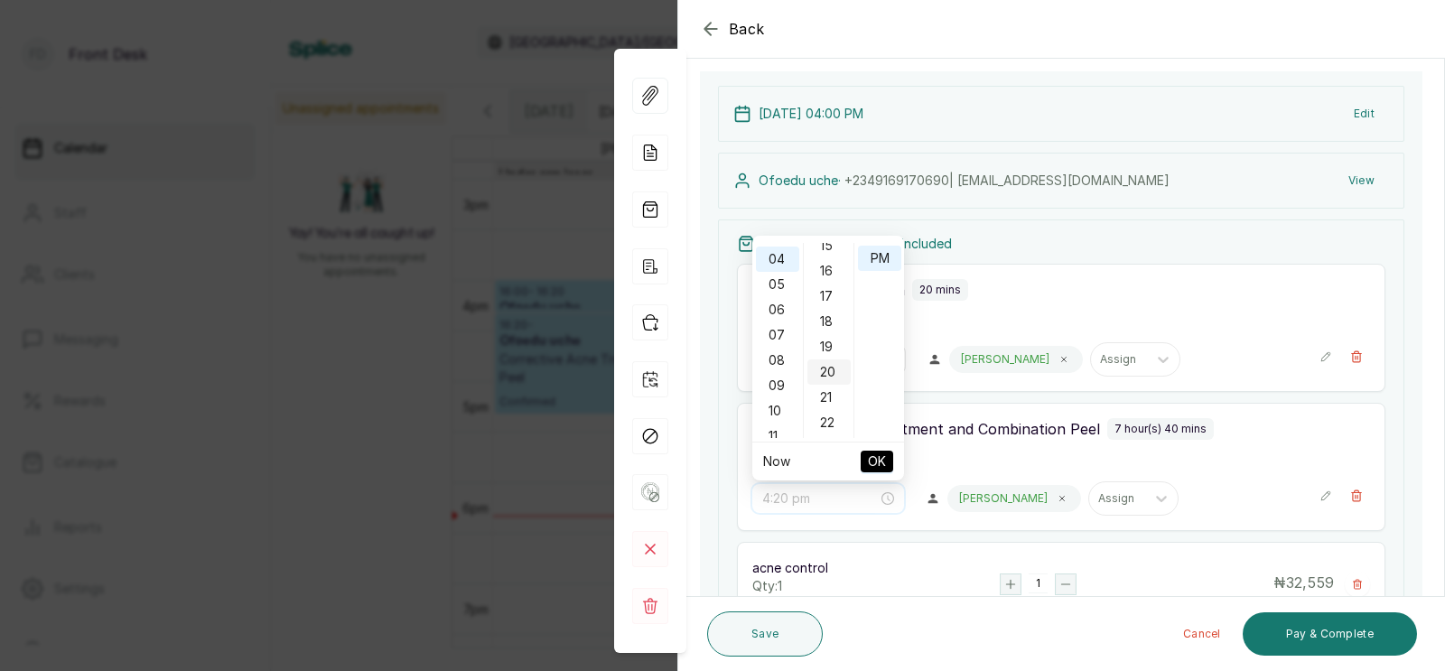
scroll to position [0, 0]
type input "4:00 pm"
click at [831, 255] on div "00" at bounding box center [828, 255] width 43 height 25
click at [877, 458] on span "OK" at bounding box center [877, 461] width 18 height 34
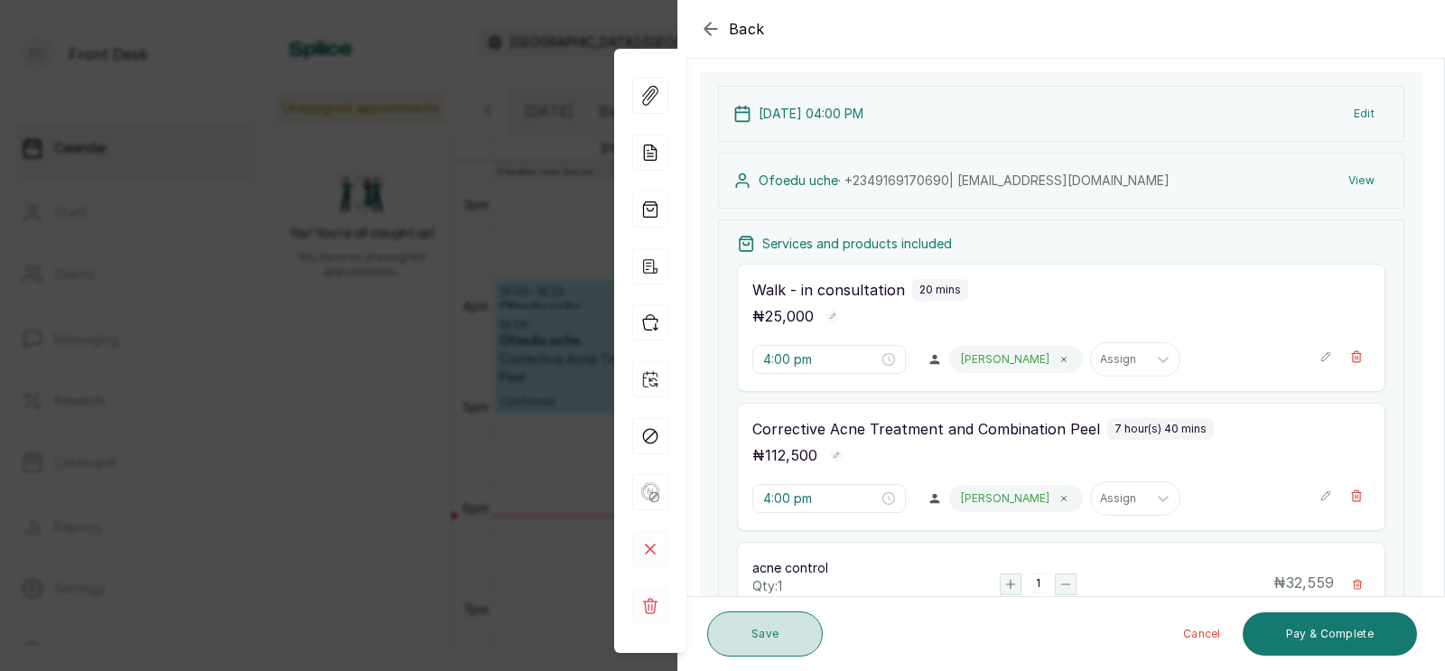
click at [743, 638] on button "Save" at bounding box center [765, 633] width 116 height 45
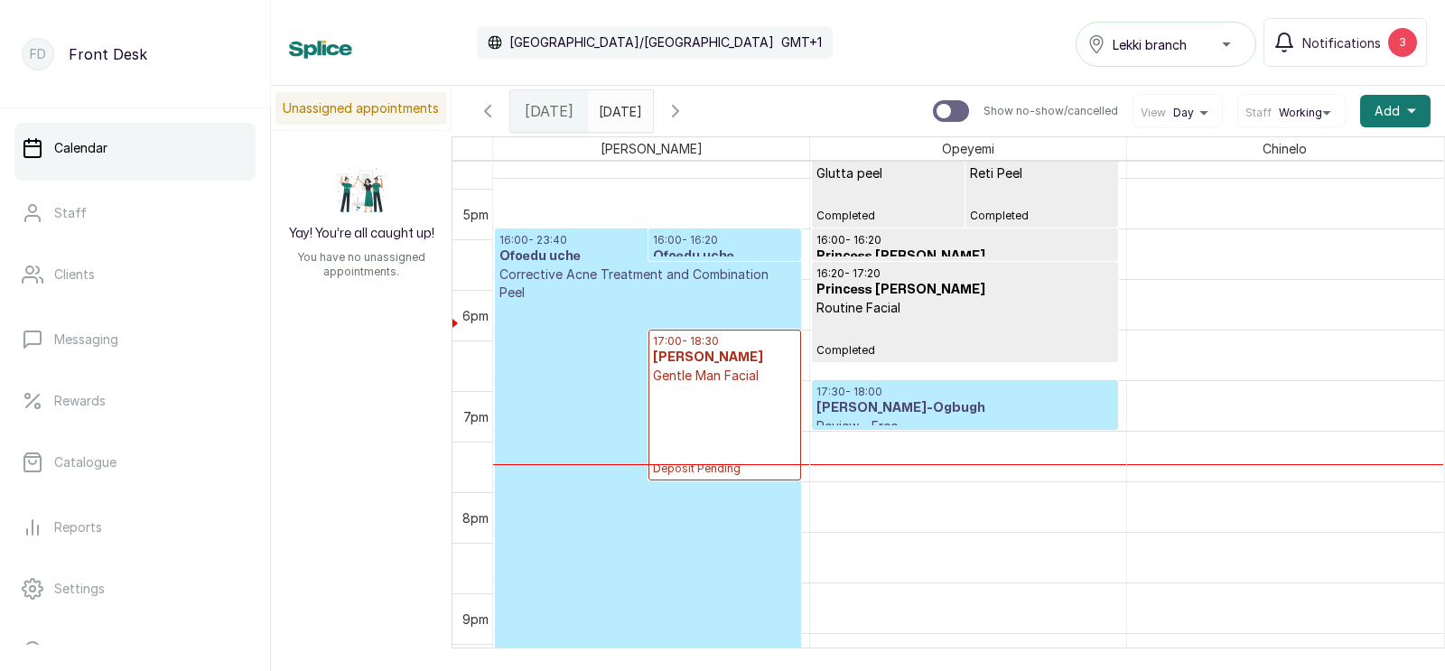
scroll to position [1551, 0]
click at [564, 408] on p "Confirmed" at bounding box center [647, 650] width 297 height 696
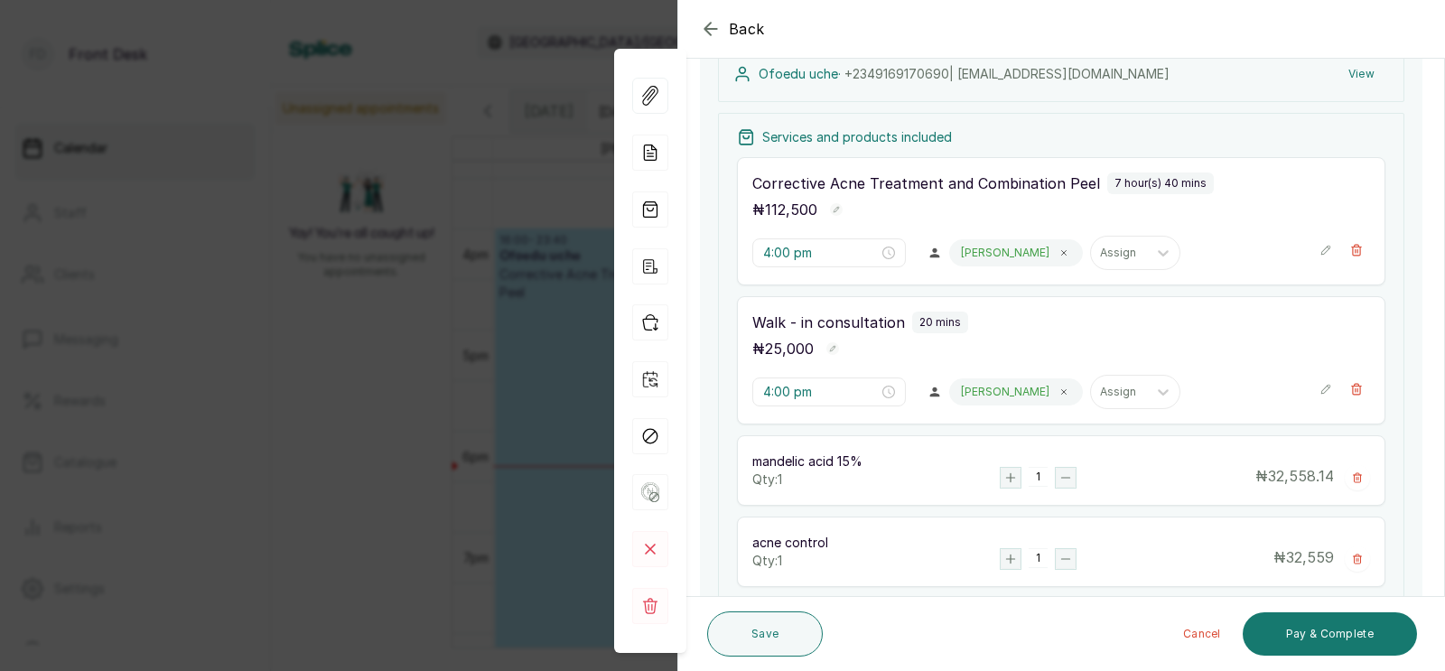
scroll to position [291, 0]
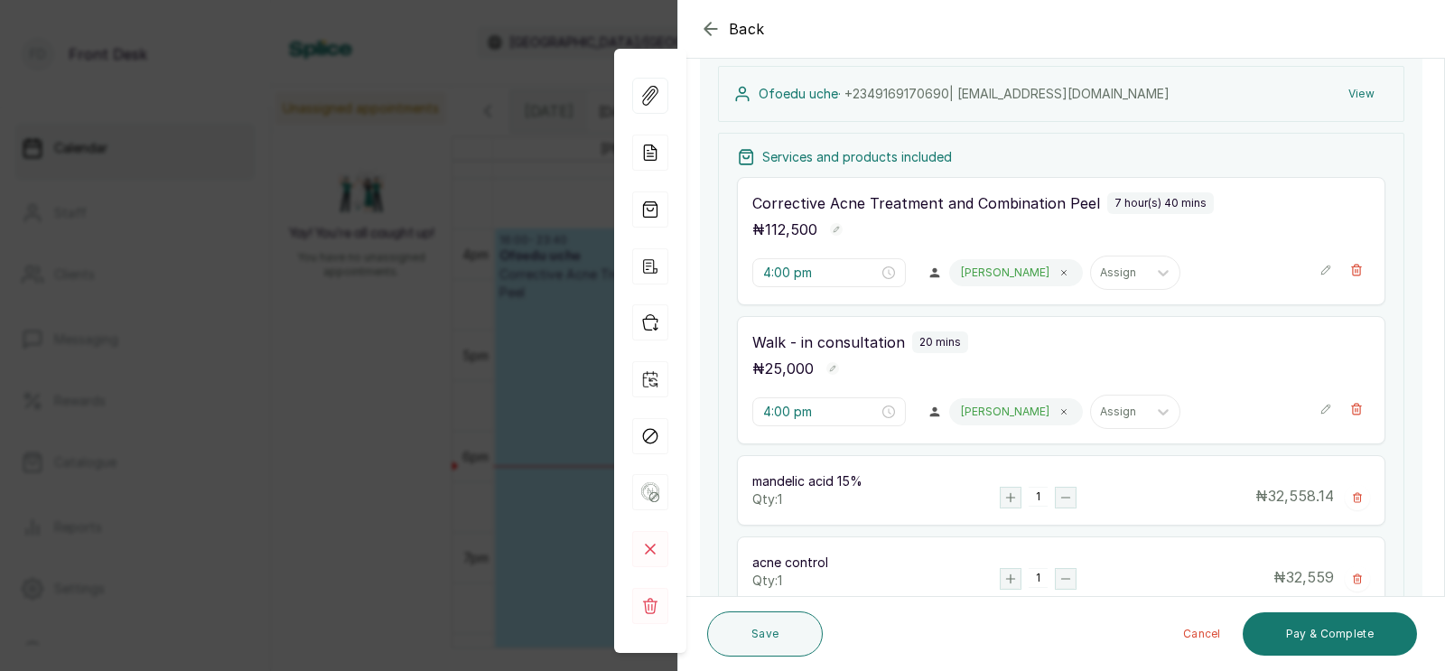
click at [456, 491] on div "Back Appointment Details Edit appointment 🚶 Walk-in (booked by Front Desk) Make…" at bounding box center [722, 335] width 1445 height 671
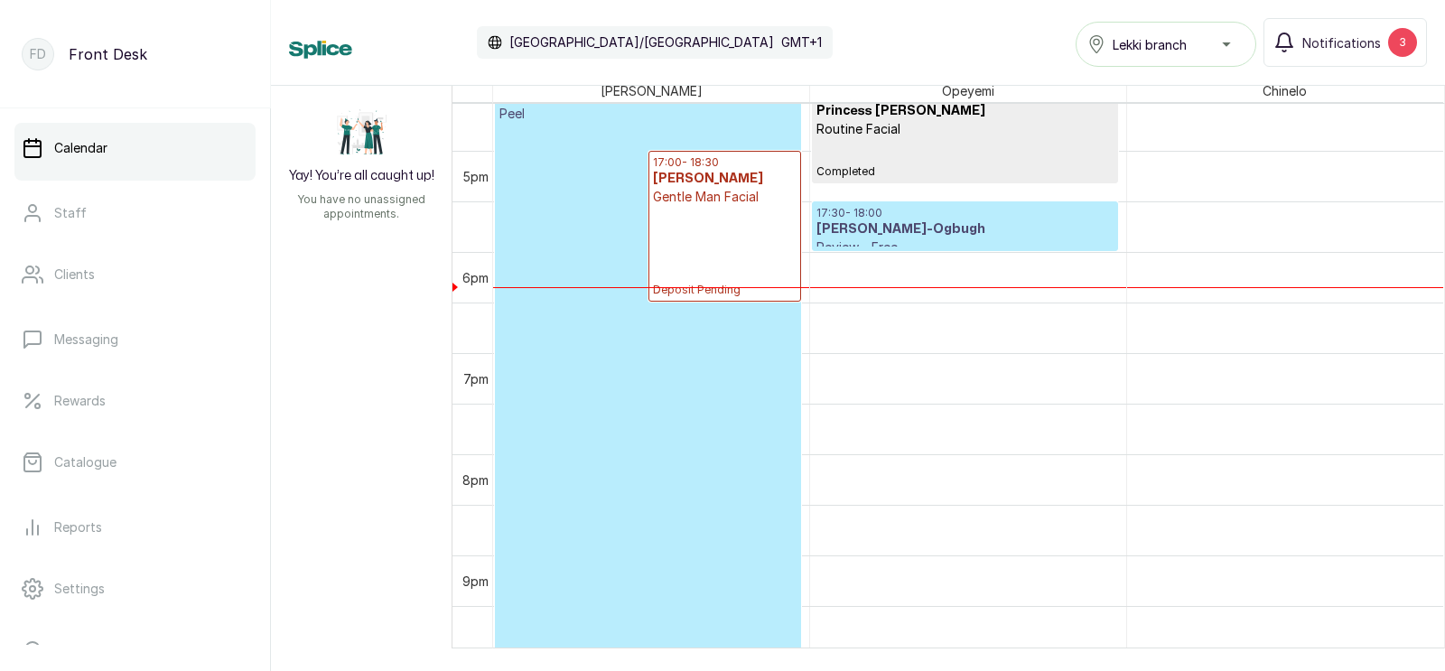
scroll to position [1609, 0]
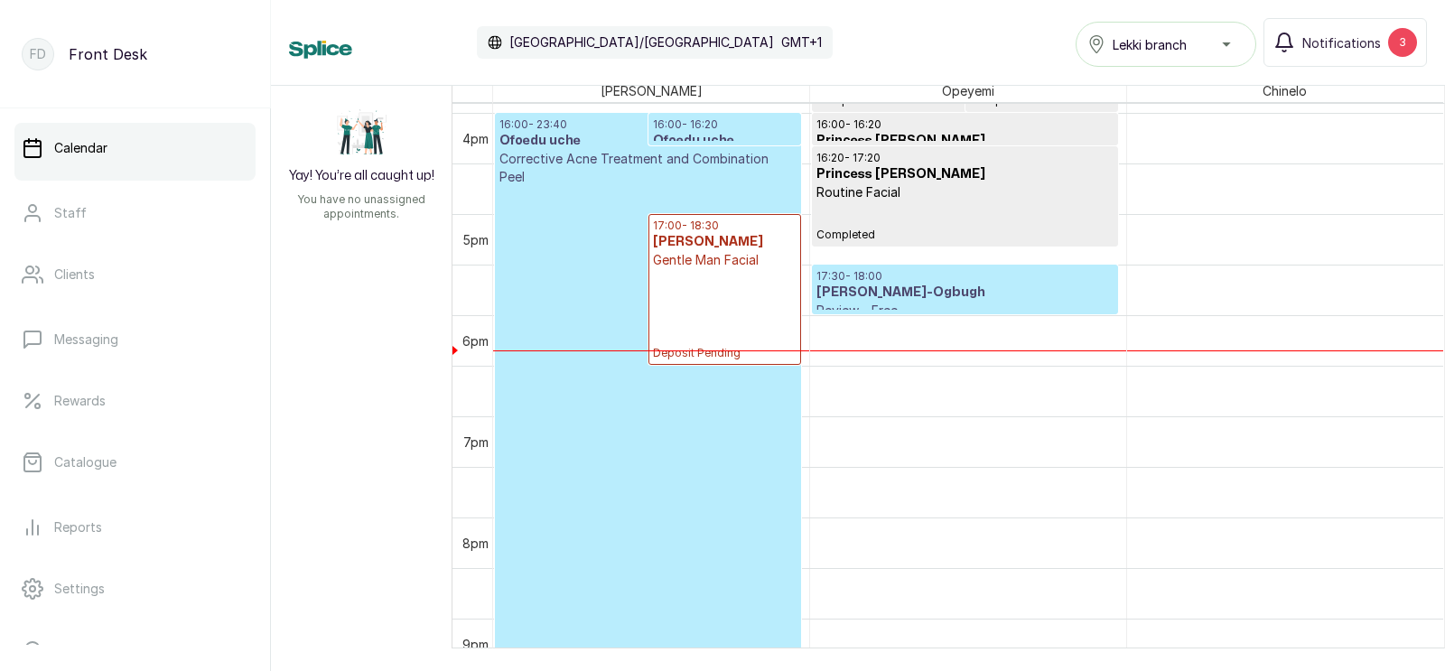
click at [581, 480] on p "Confirmed" at bounding box center [647, 534] width 297 height 696
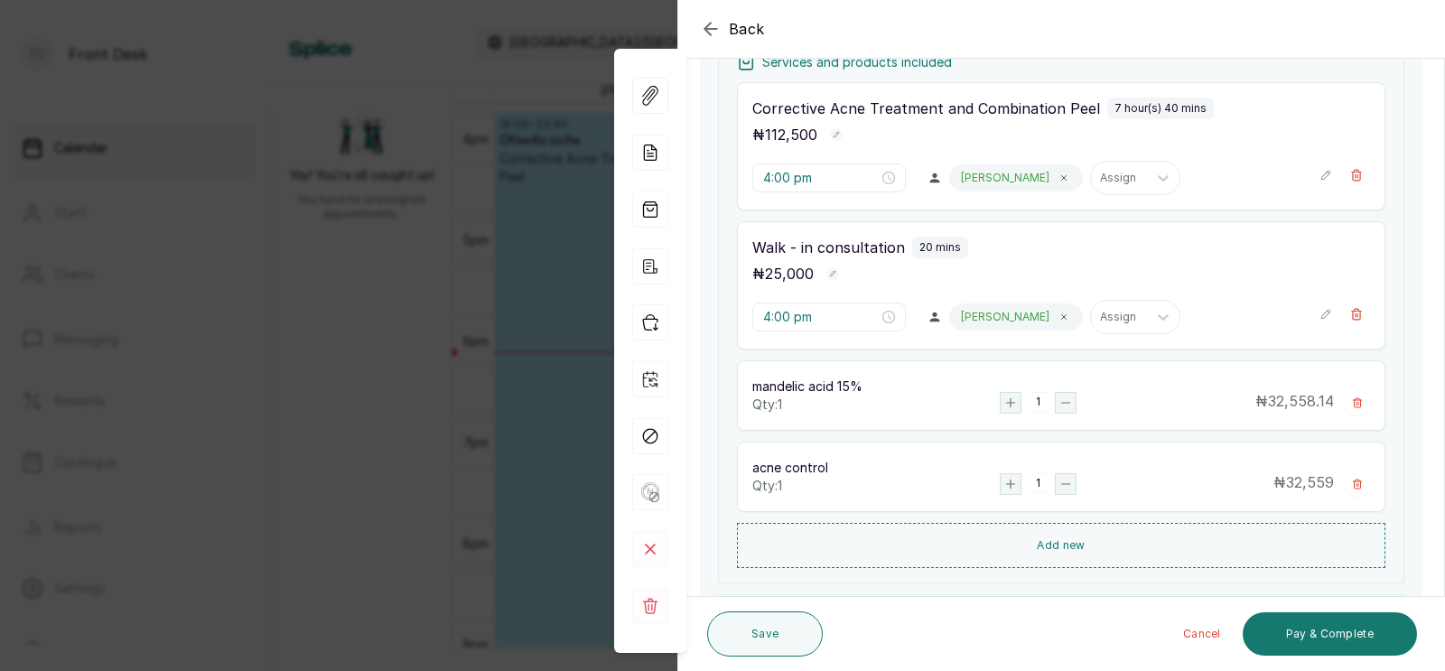
scroll to position [0, 0]
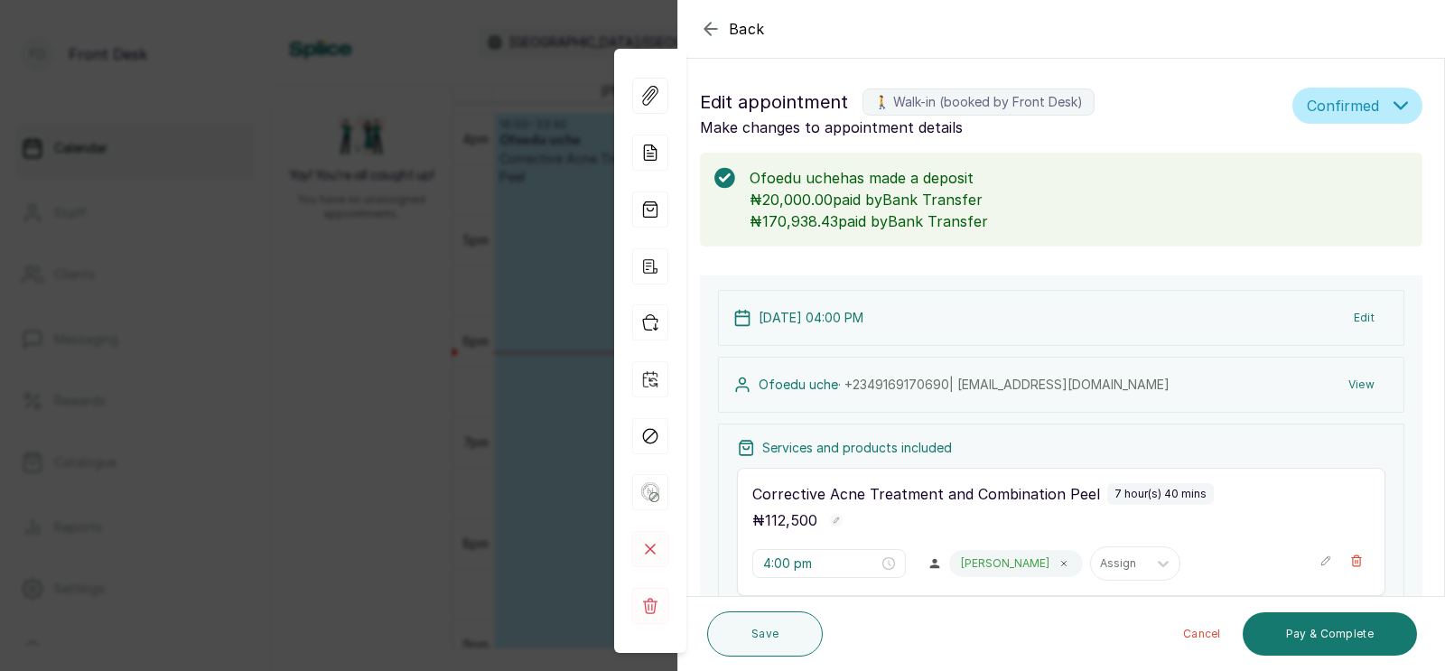
click at [479, 396] on div "Back Appointment Details Edit appointment 🚶 Walk-in (booked by Front Desk) Make…" at bounding box center [722, 335] width 1445 height 671
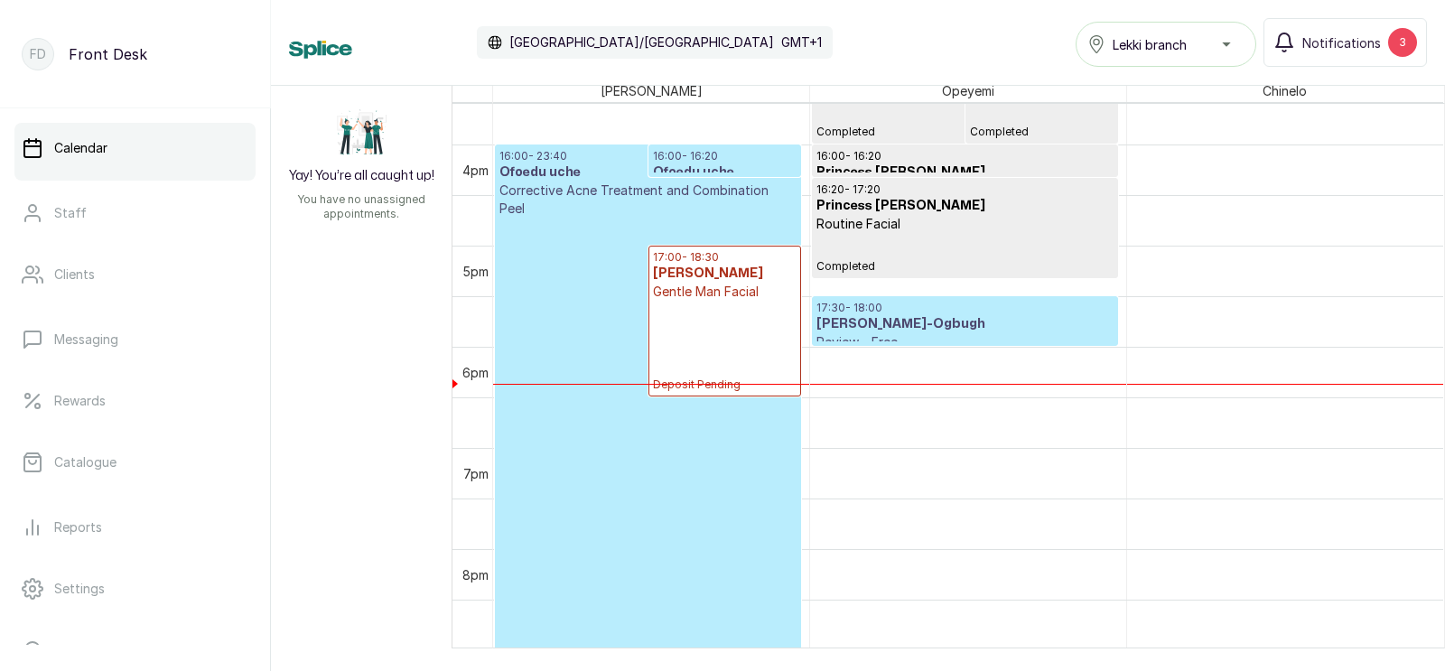
scroll to position [1648, 0]
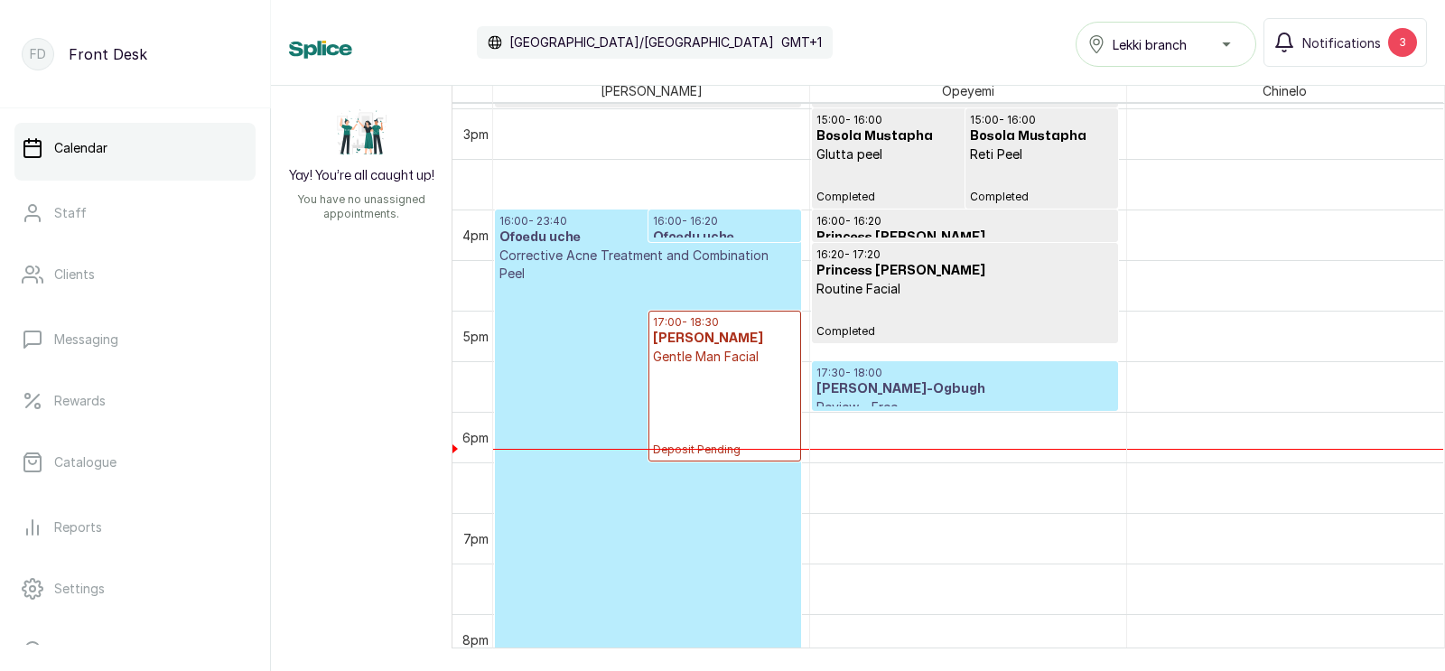
click at [588, 321] on p "Confirmed" at bounding box center [647, 631] width 297 height 696
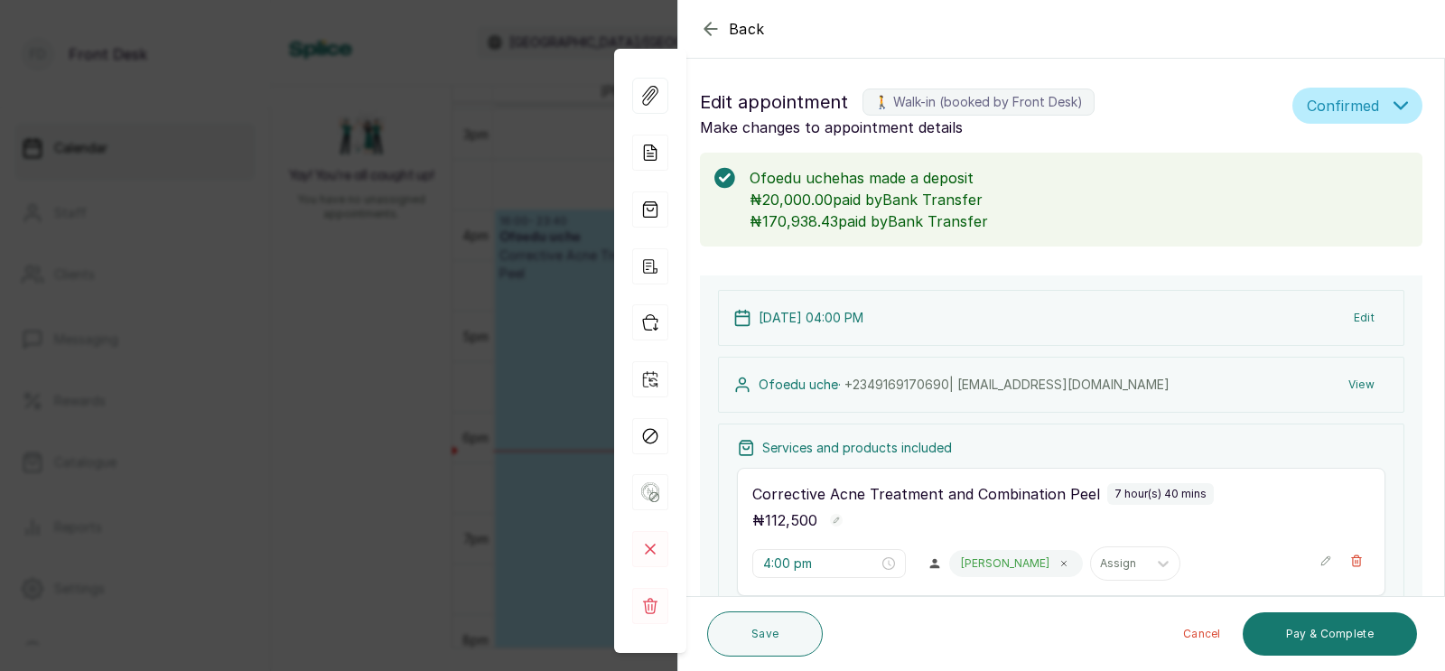
click at [535, 355] on div "Back Appointment Details Edit appointment 🚶 Walk-in (booked by Front Desk) Make…" at bounding box center [722, 335] width 1445 height 671
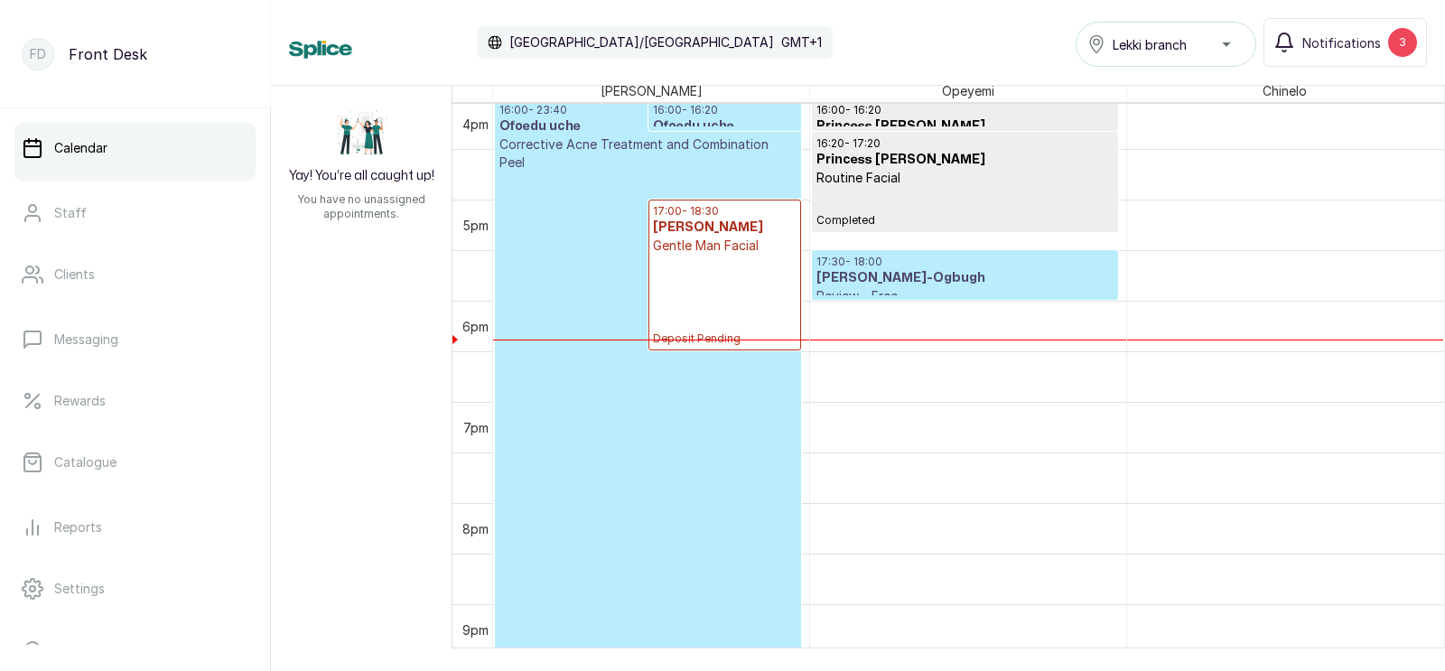
click at [595, 348] on p "Confirmed" at bounding box center [647, 520] width 297 height 696
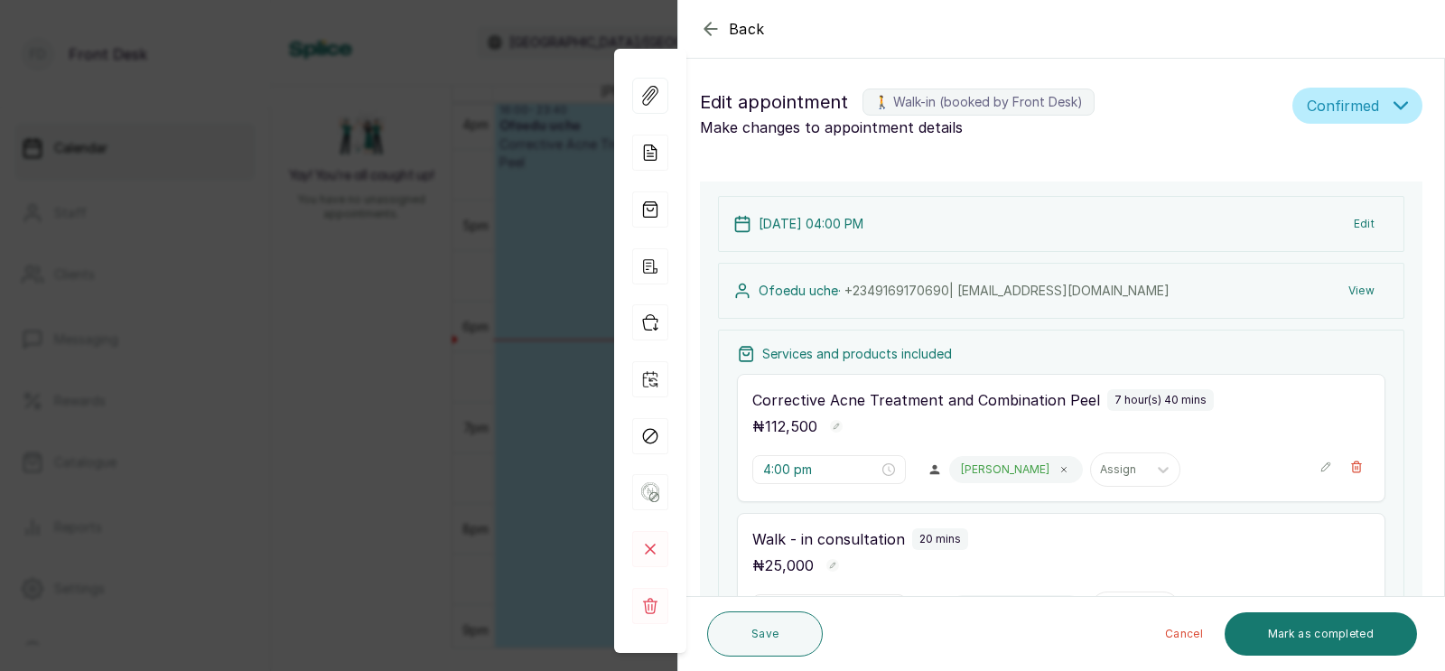
click at [595, 348] on div "Back Appointment Details Edit appointment 🚶 Walk-in (booked by Front Desk) Make…" at bounding box center [722, 335] width 1445 height 671
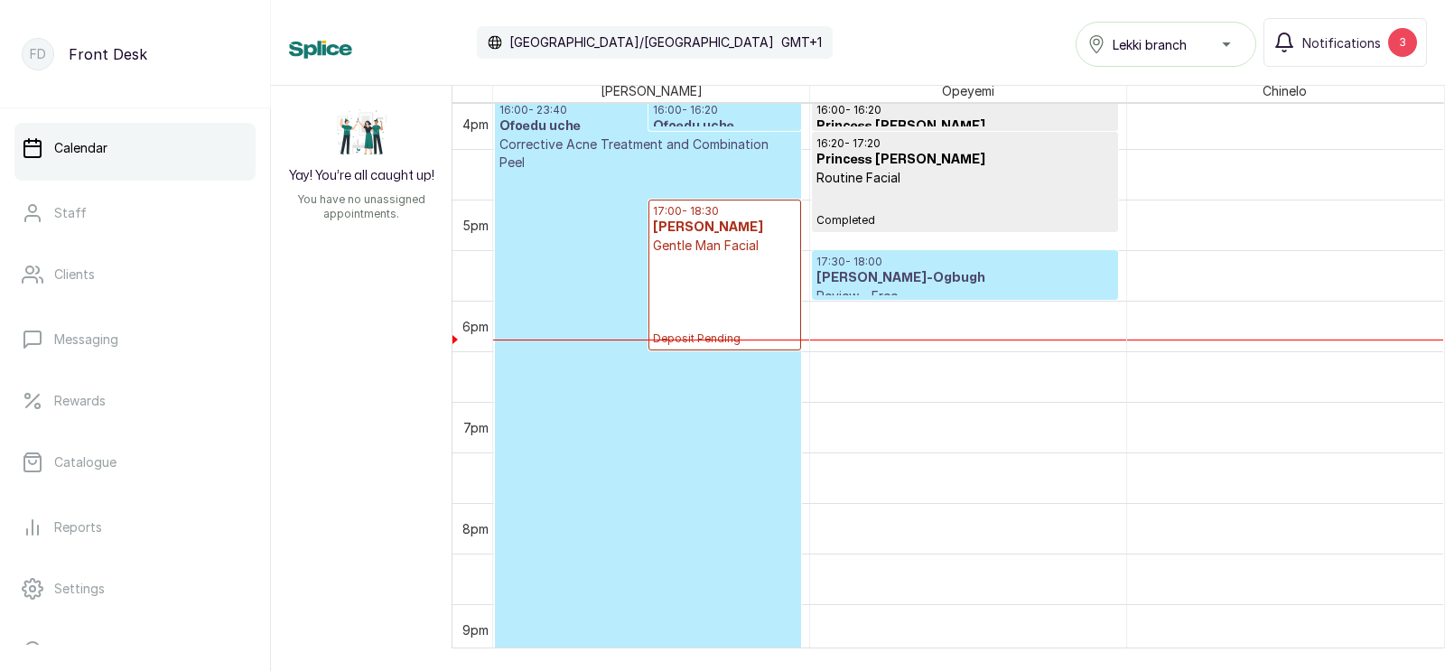
click at [595, 348] on p "Confirmed" at bounding box center [647, 520] width 297 height 696
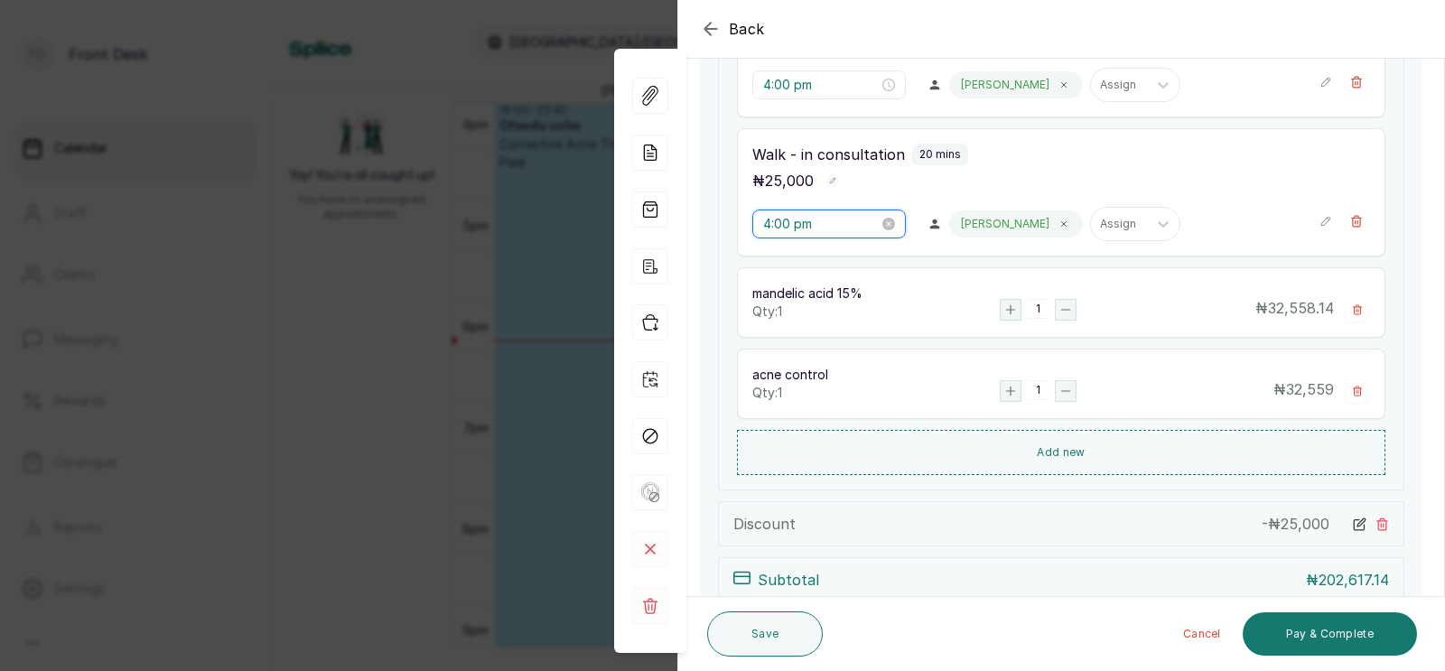
click at [805, 230] on input "4:00 pm" at bounding box center [821, 224] width 116 height 20
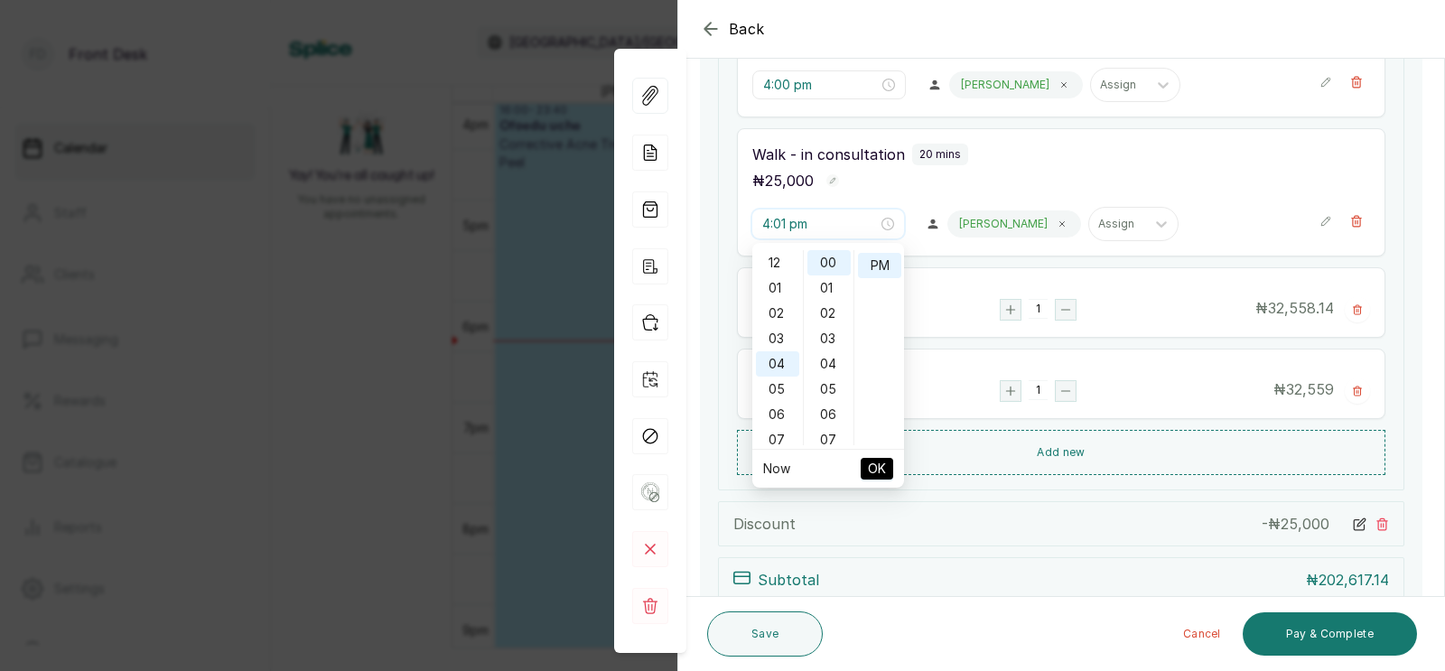
type input "4:00 pm"
click at [879, 465] on span "OK" at bounding box center [877, 468] width 18 height 34
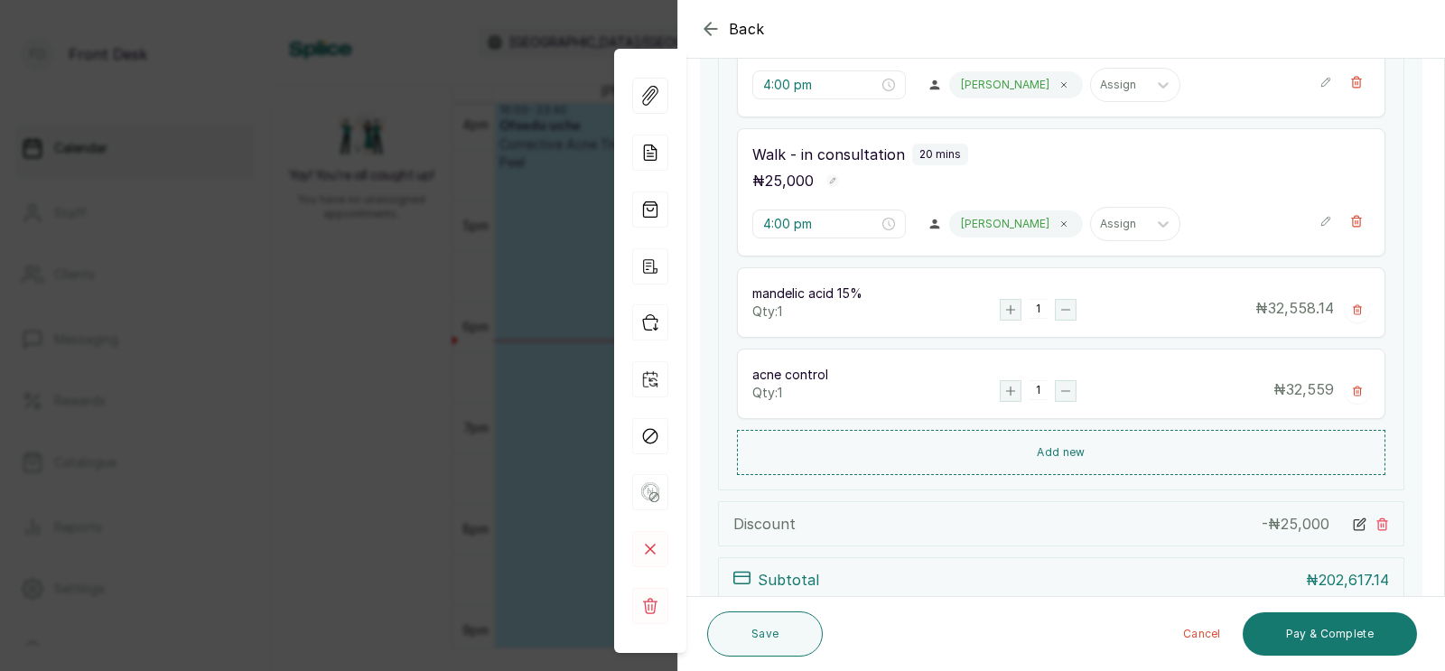
click at [469, 391] on div "Back Appointment Details Edit appointment 🚶 Walk-in (booked by Front Desk) Make…" at bounding box center [722, 335] width 1445 height 671
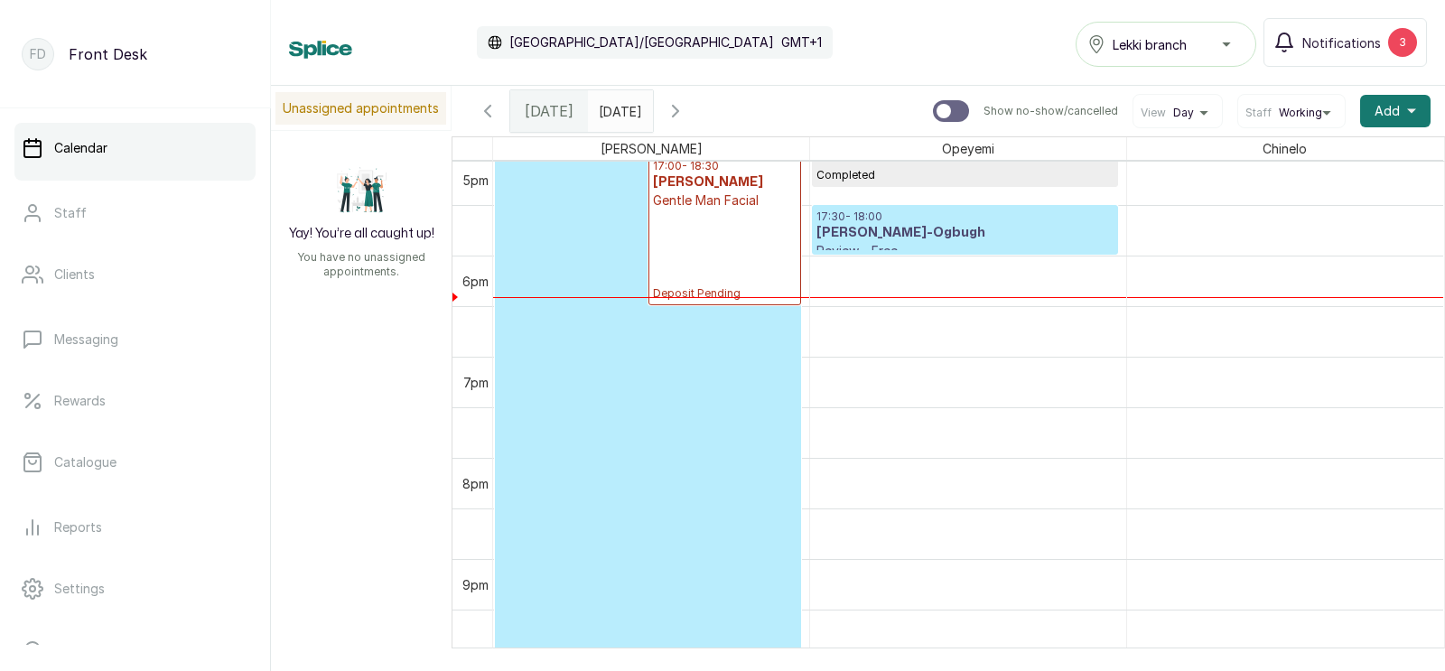
scroll to position [1746, 0]
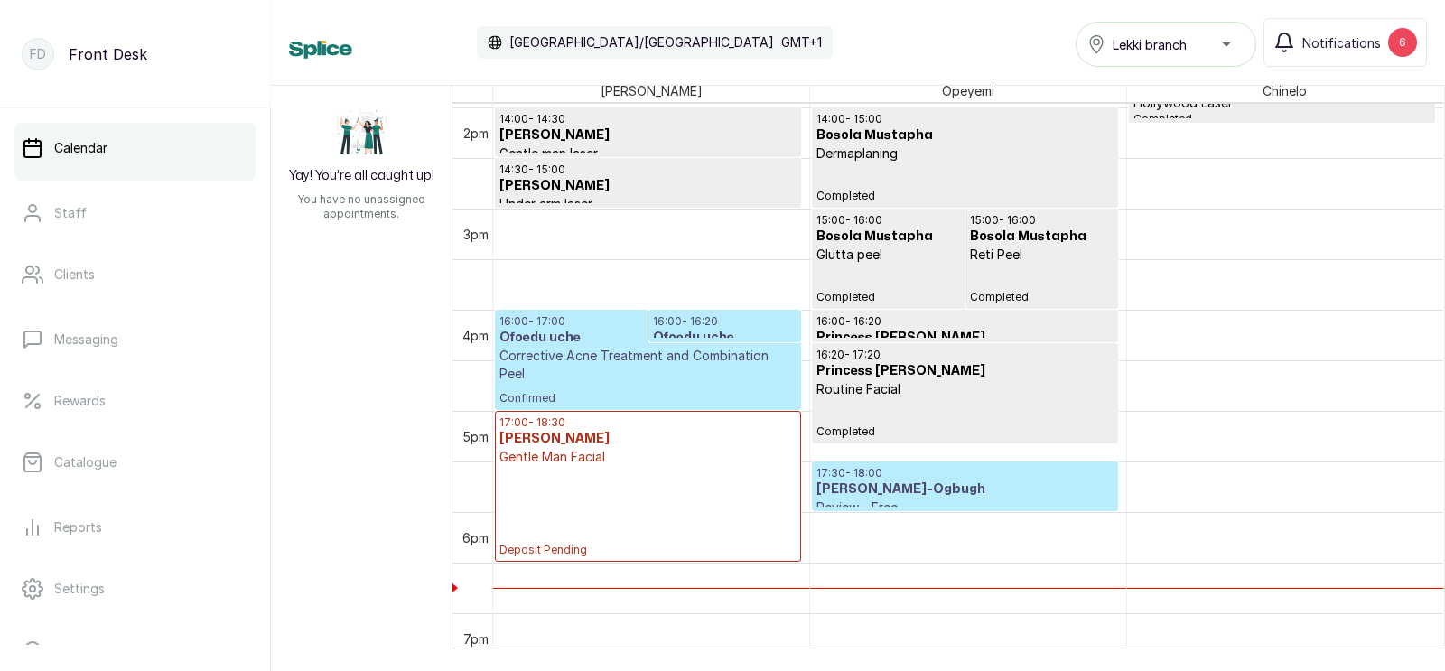
scroll to position [1429, 0]
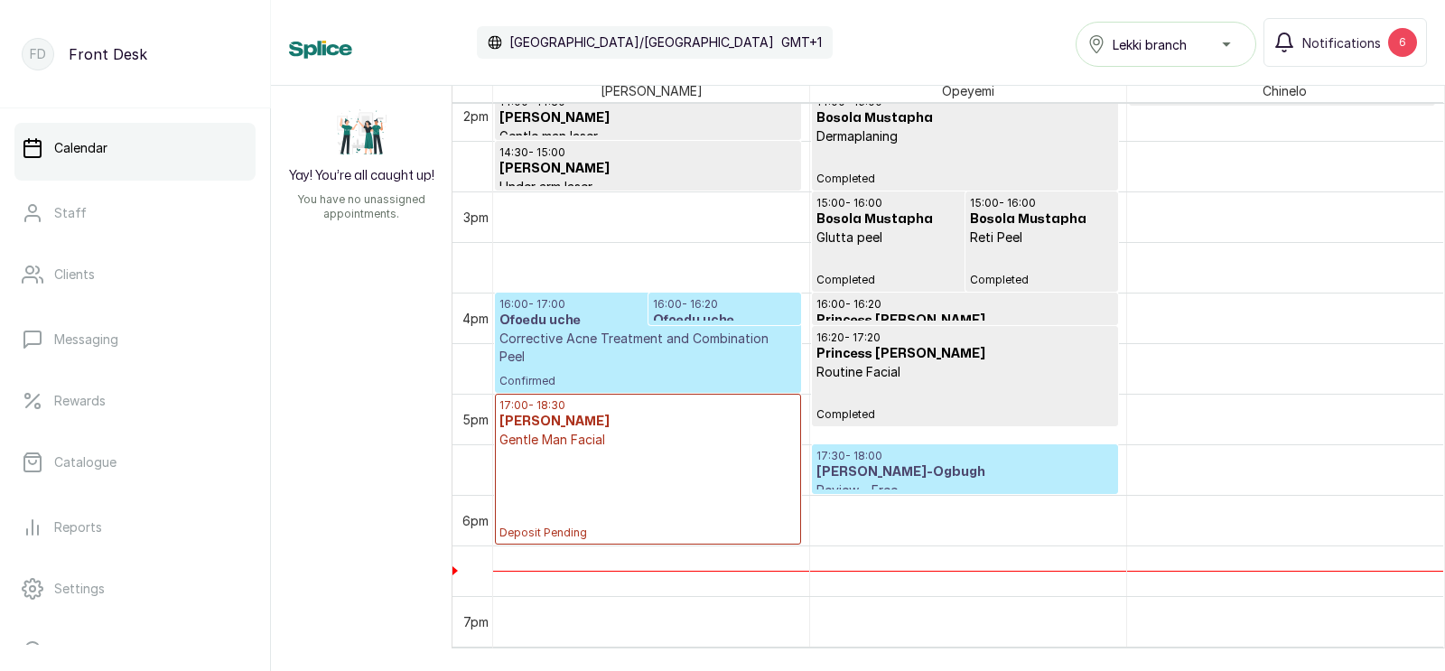
click at [684, 330] on p "Corrective Acne Treatment and Combination Peel" at bounding box center [647, 348] width 297 height 36
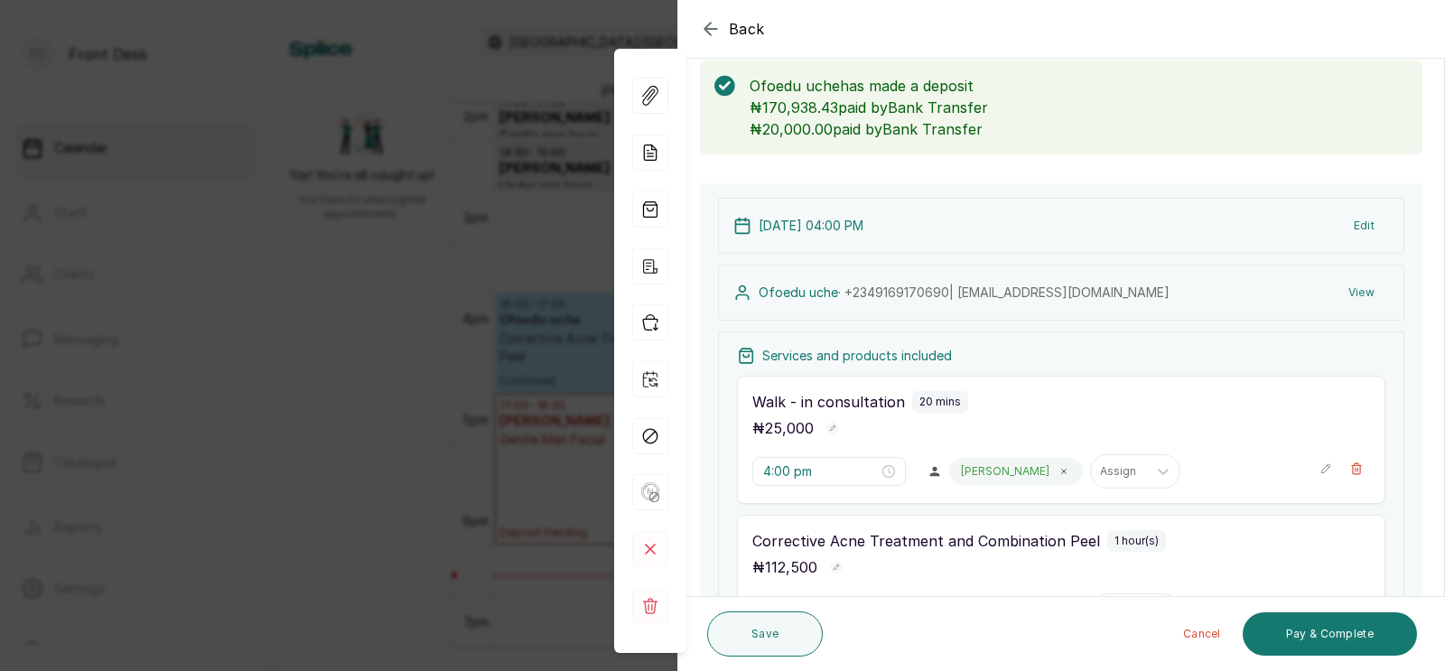
scroll to position [0, 0]
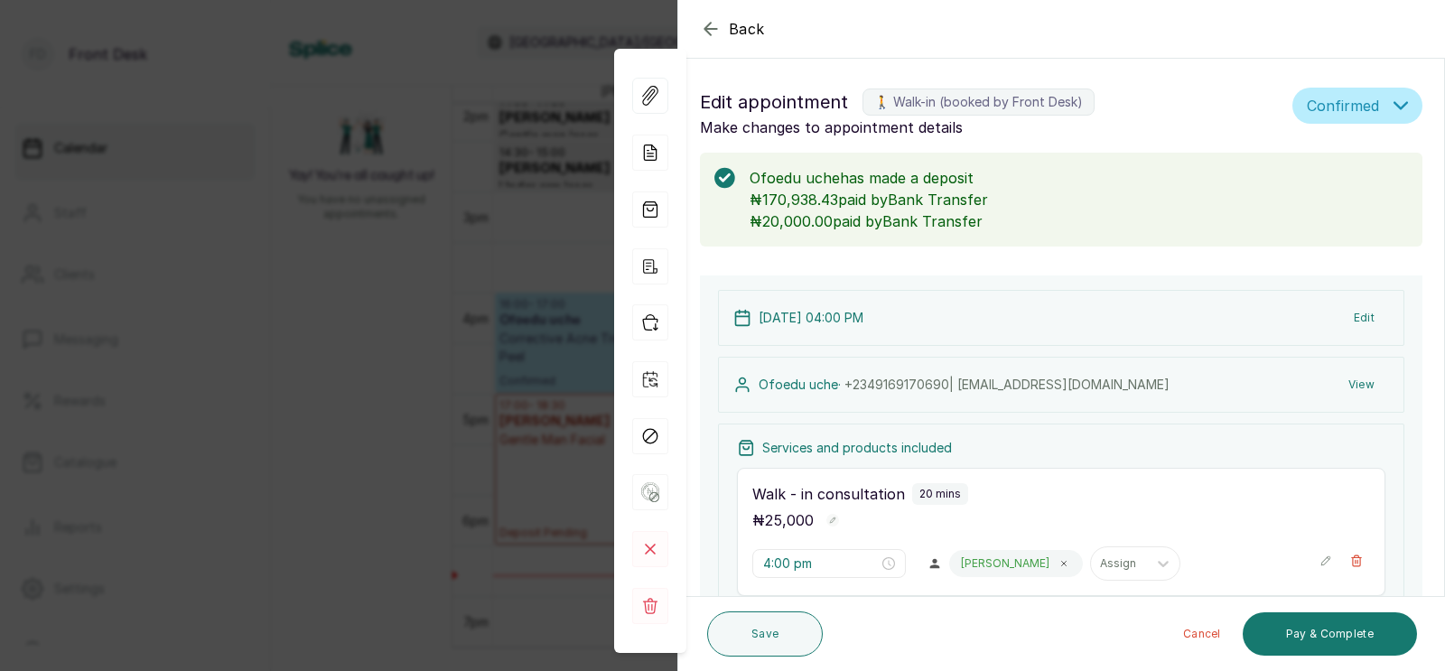
click at [381, 451] on div "Back Appointment Details Edit appointment 🚶 Walk-in (booked by Front Desk) Make…" at bounding box center [722, 335] width 1445 height 671
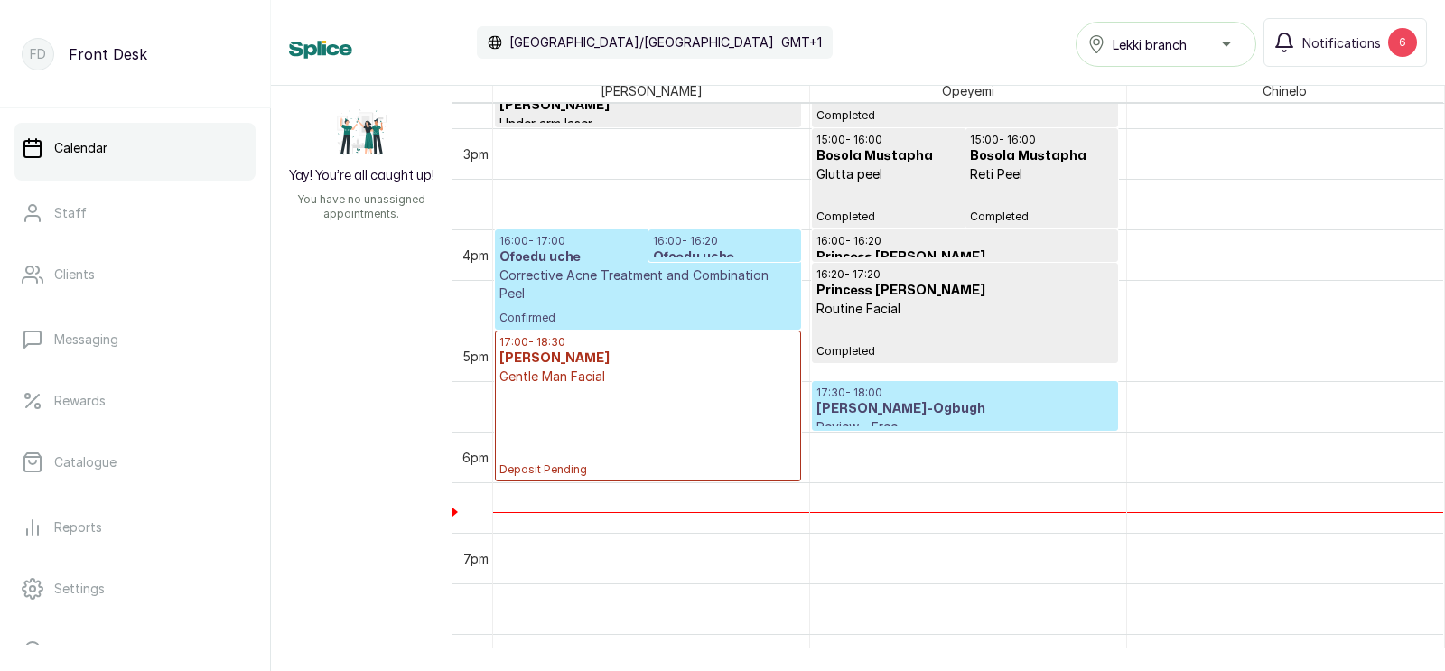
scroll to position [1497, 0]
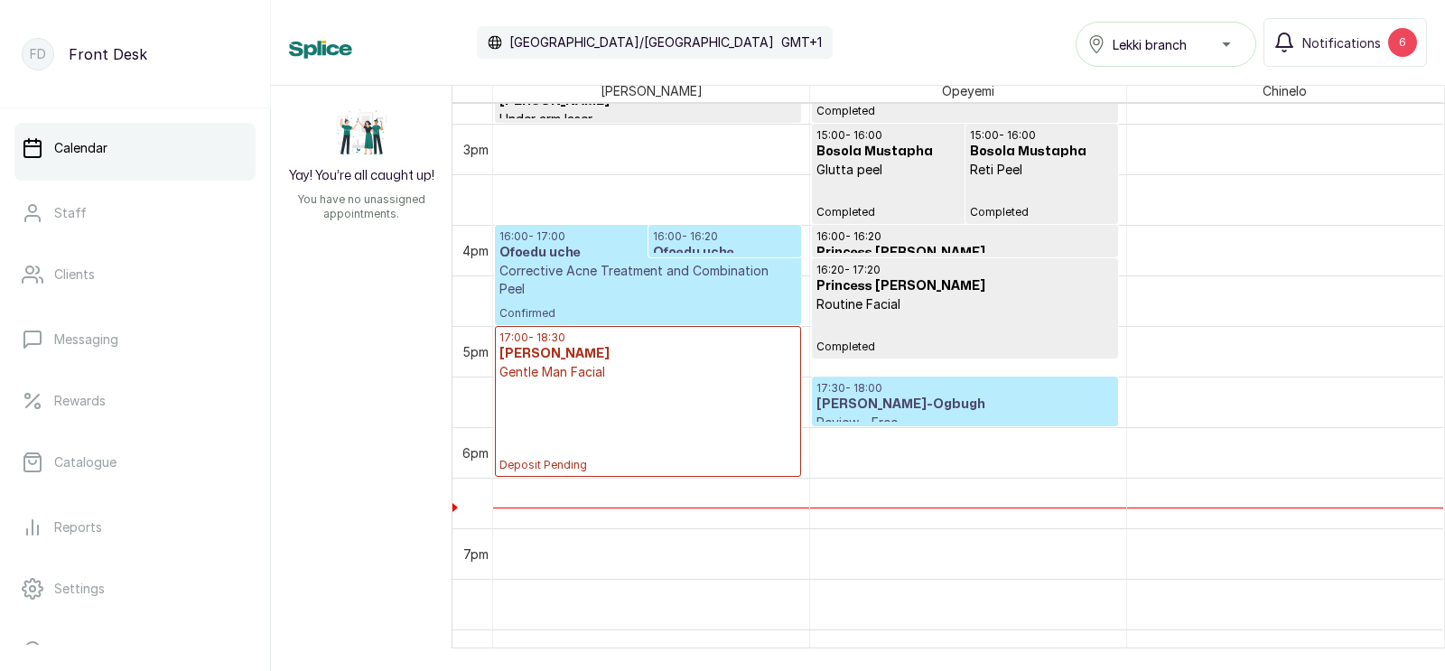
click at [567, 397] on p "Deposit Pending" at bounding box center [647, 426] width 297 height 91
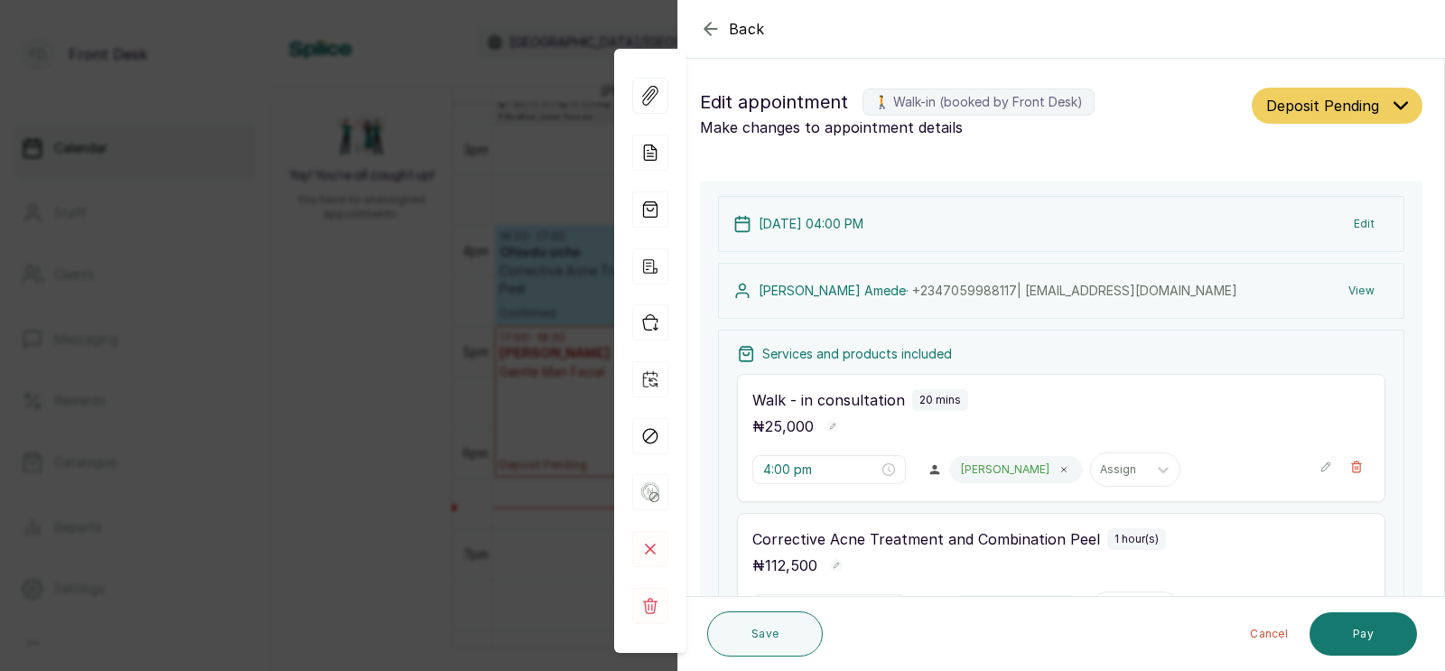
click at [665, 405] on div "View Forms Add note Add services and products View receipt Checkin Repeat appoi…" at bounding box center [650, 351] width 72 height 604
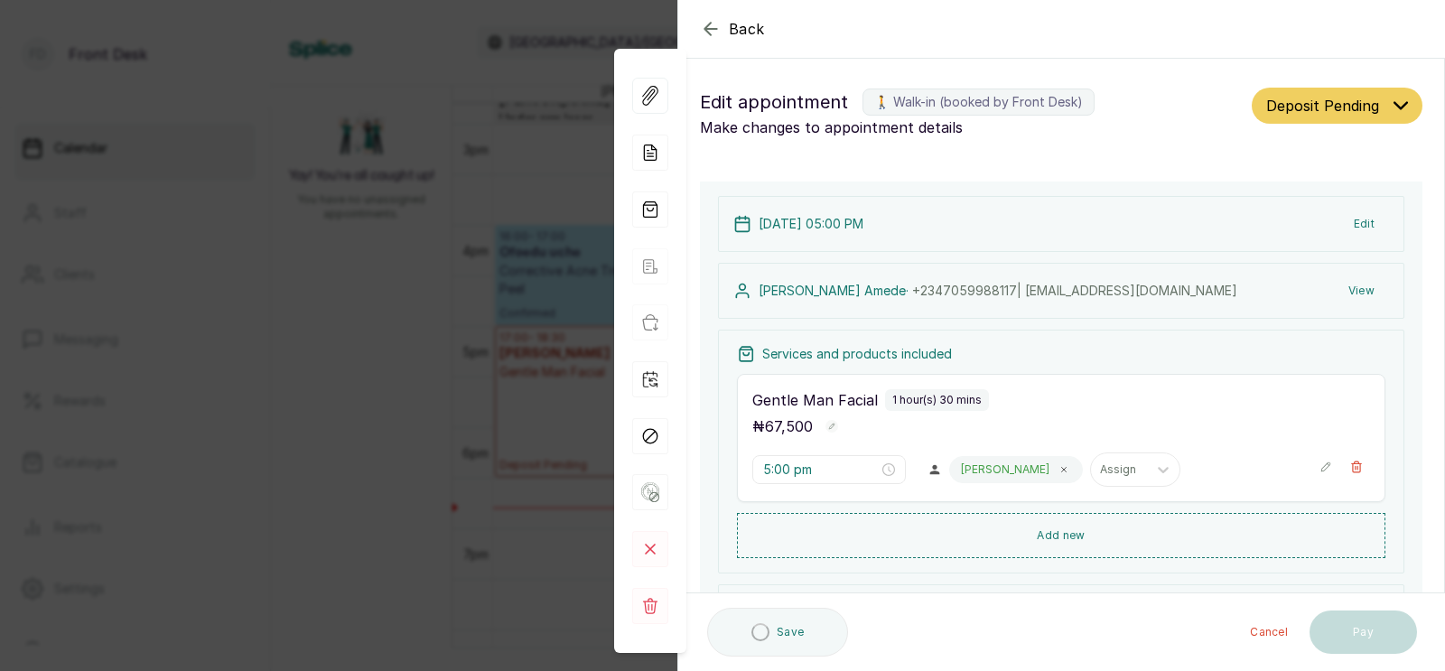
click at [467, 378] on div "Back Appointment Details Edit appointment 🚶 Walk-in (booked by Front Desk) Make…" at bounding box center [722, 335] width 1445 height 671
click at [470, 379] on td at bounding box center [472, 402] width 40 height 51
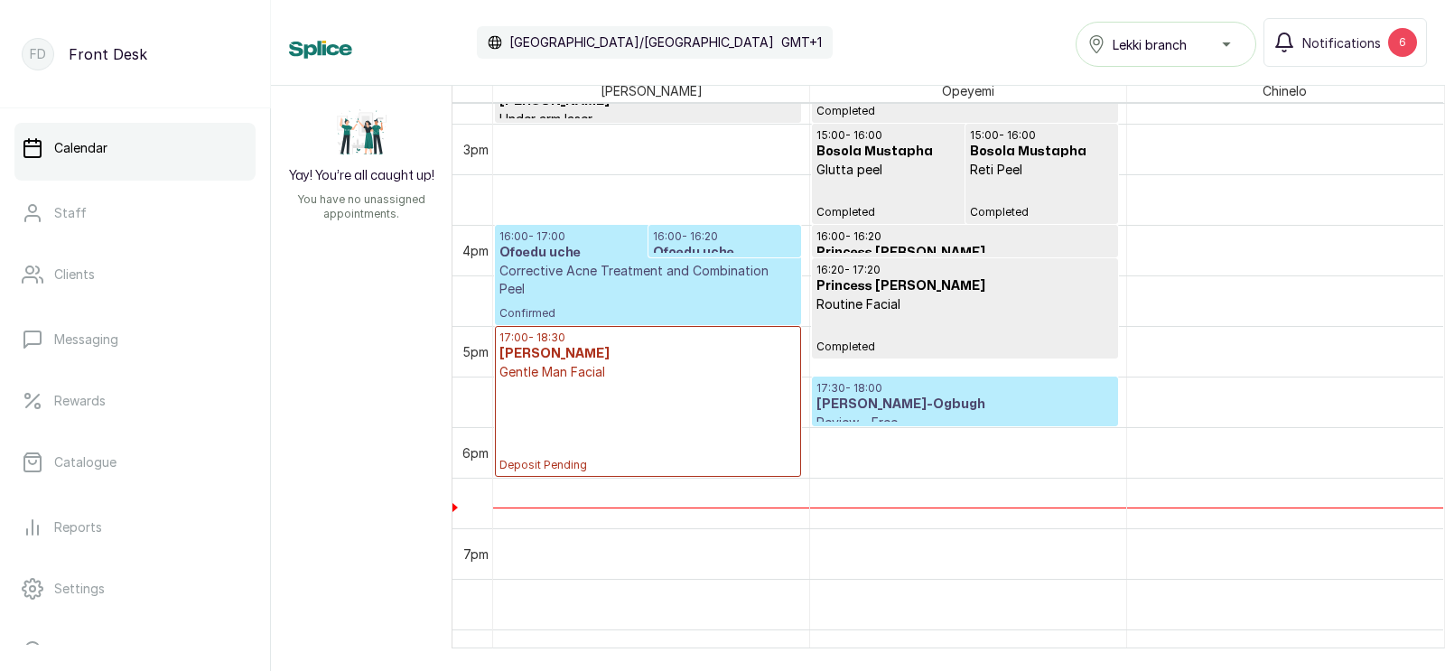
click at [610, 368] on p "Gentle Man Facial" at bounding box center [647, 372] width 297 height 18
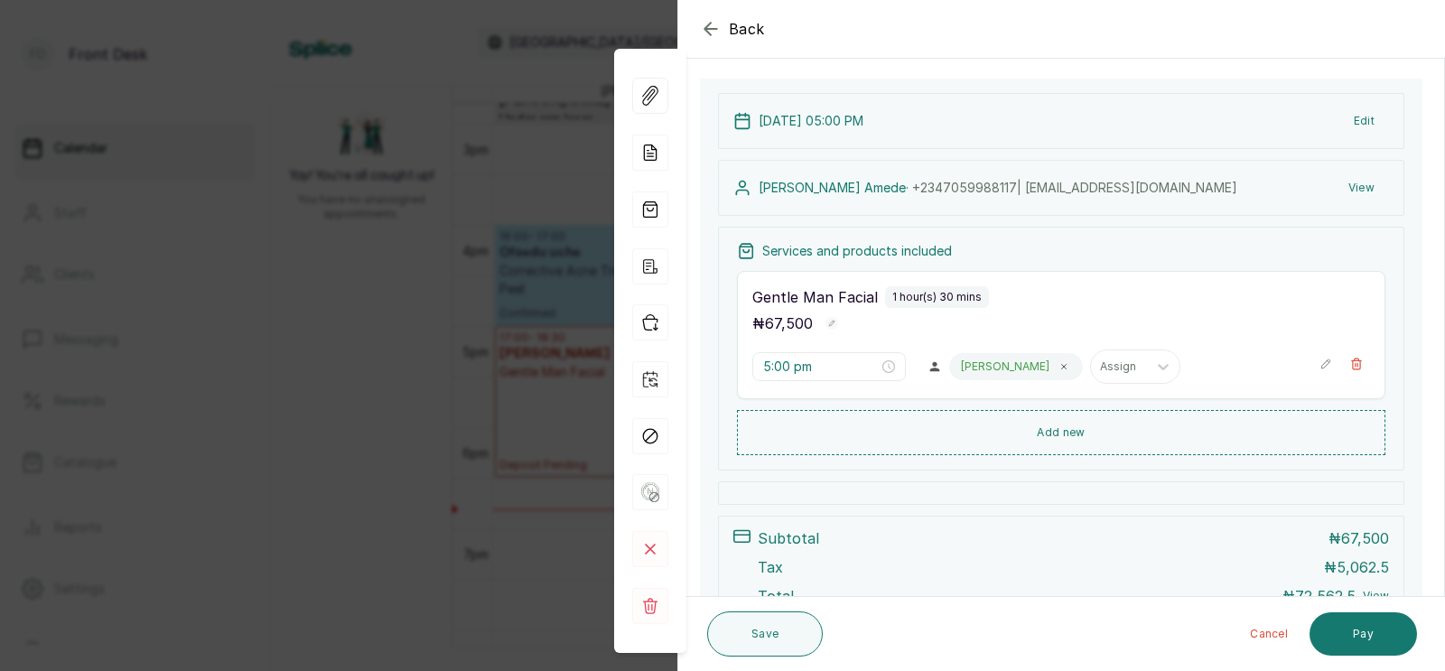
scroll to position [96, 0]
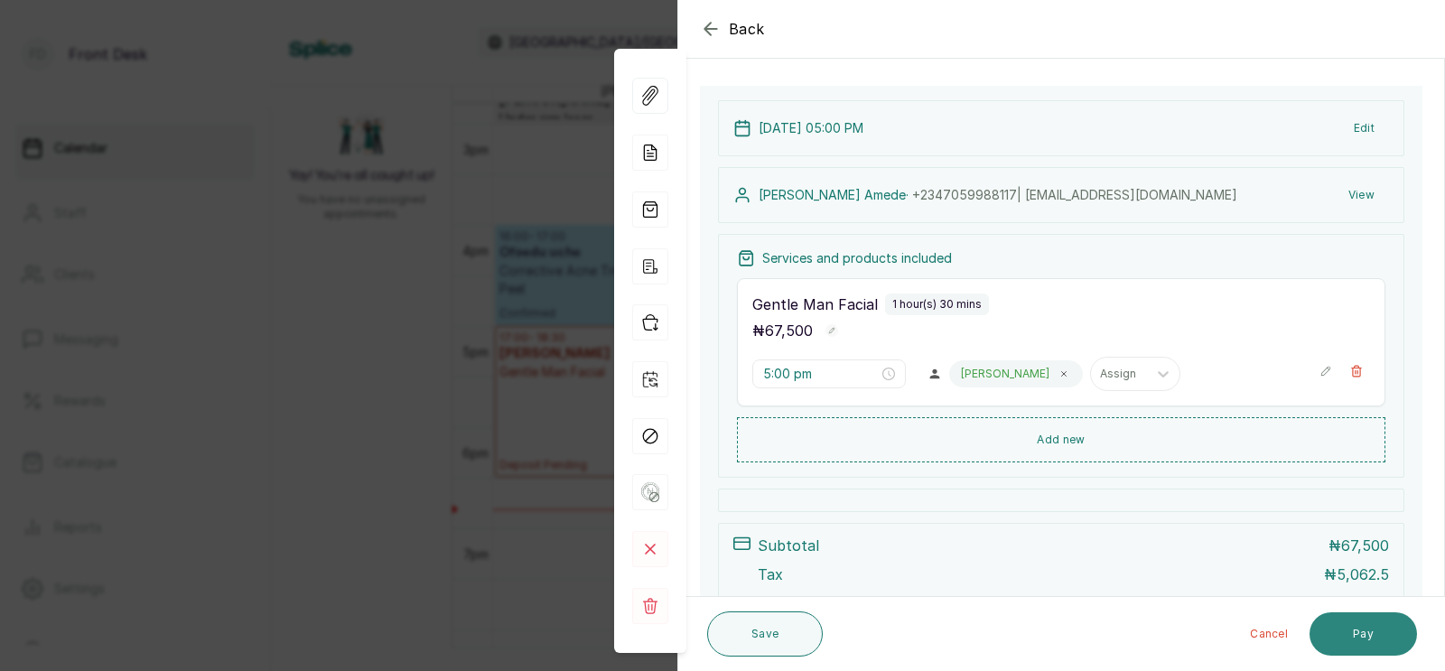
click at [1361, 634] on button "Pay" at bounding box center [1362, 633] width 107 height 43
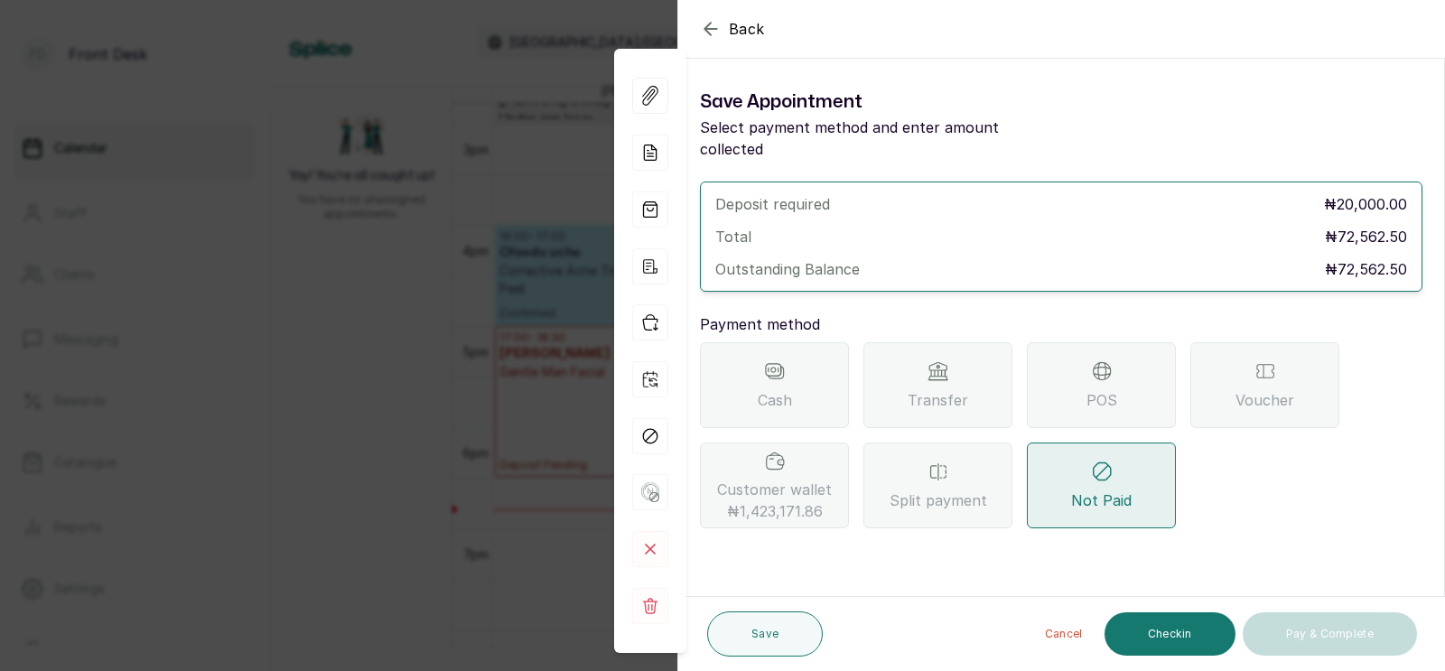
scroll to position [0, 0]
click at [942, 360] on icon at bounding box center [938, 371] width 22 height 22
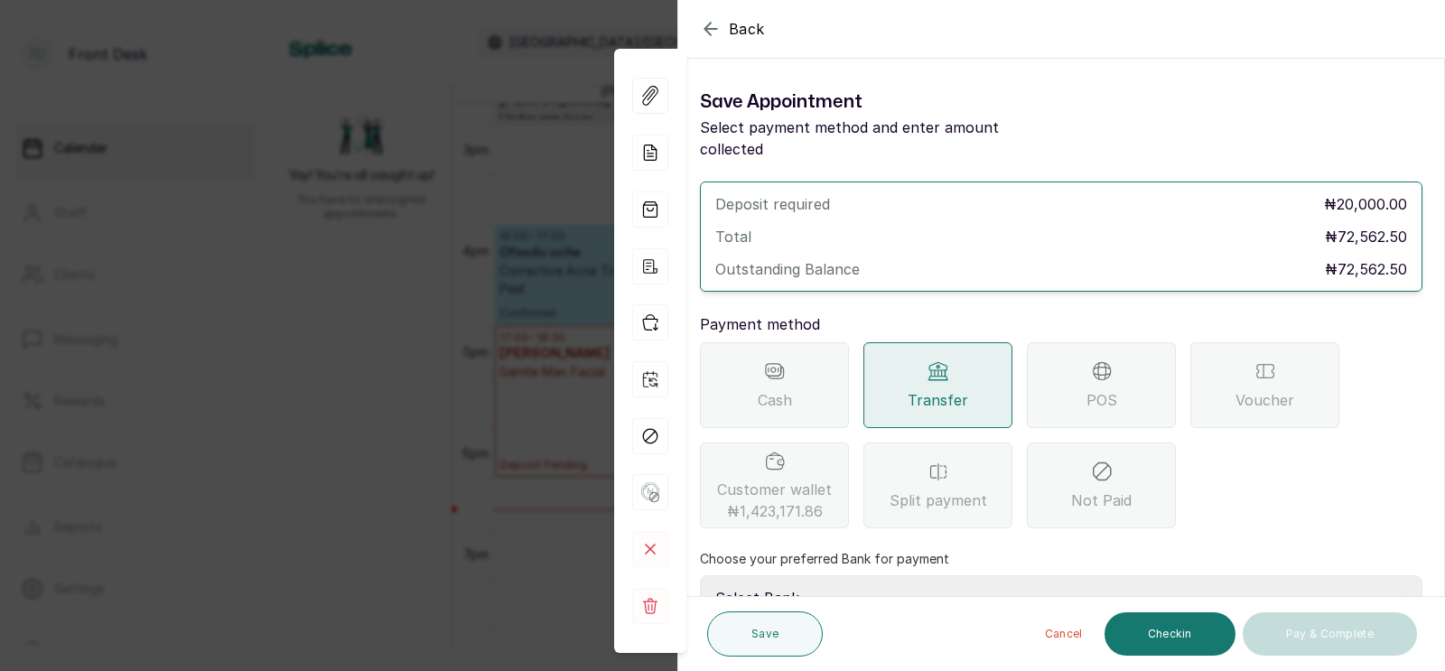
scroll to position [176, 0]
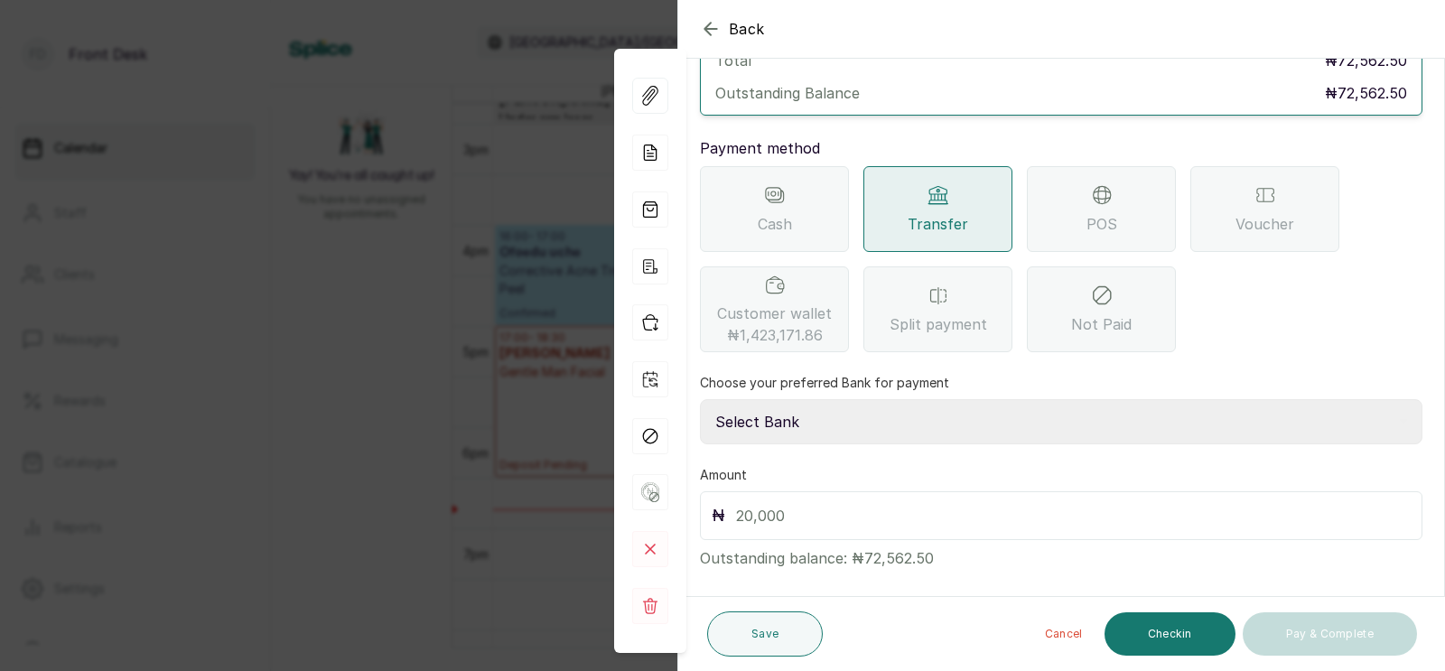
click at [852, 407] on select "Select Bank [PERSON_NAME] Fairmoney Microfinance Bank SKN ANALYTICS MED AESTH. …" at bounding box center [1061, 421] width 722 height 45
select select "43272bc0-21c6-4b19-b9fb-c2093b8603c2"
click at [779, 503] on input "text" at bounding box center [1073, 515] width 675 height 25
type input "20,000"
click at [756, 626] on button "Save" at bounding box center [765, 633] width 116 height 45
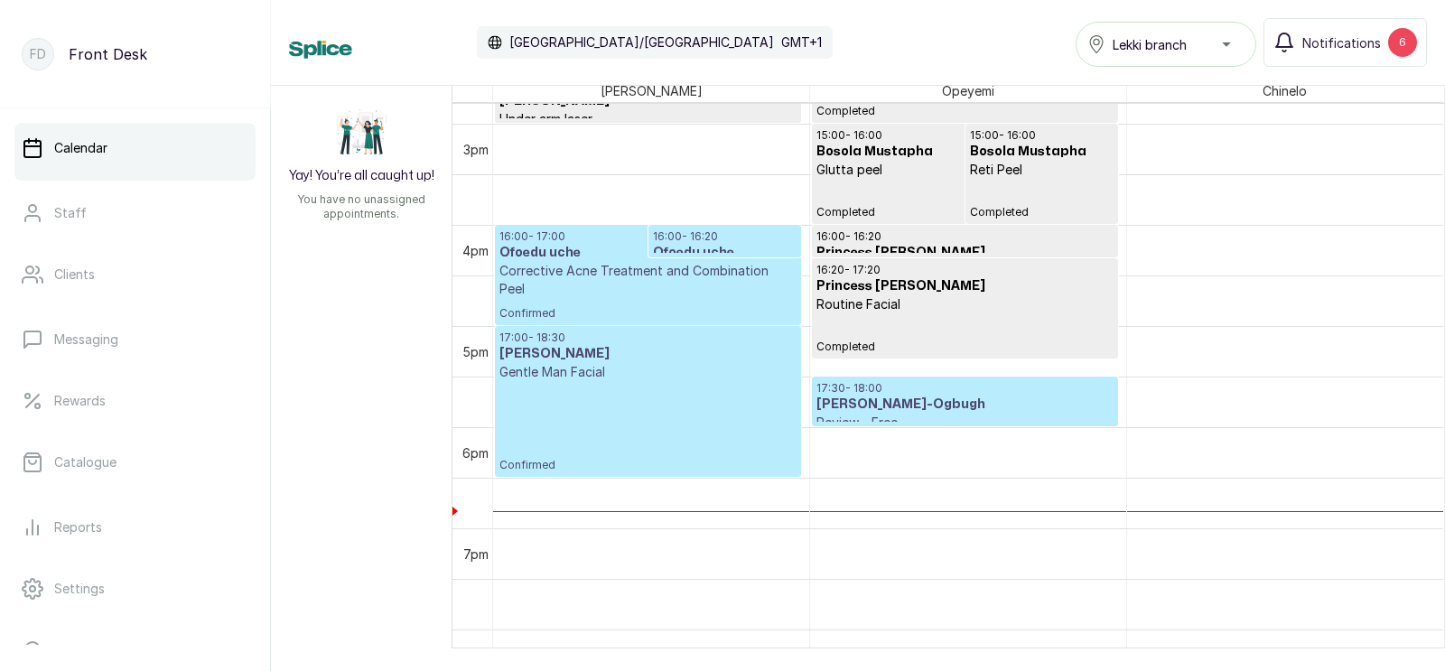
click at [623, 330] on p "17:00 - 18:30" at bounding box center [647, 337] width 297 height 14
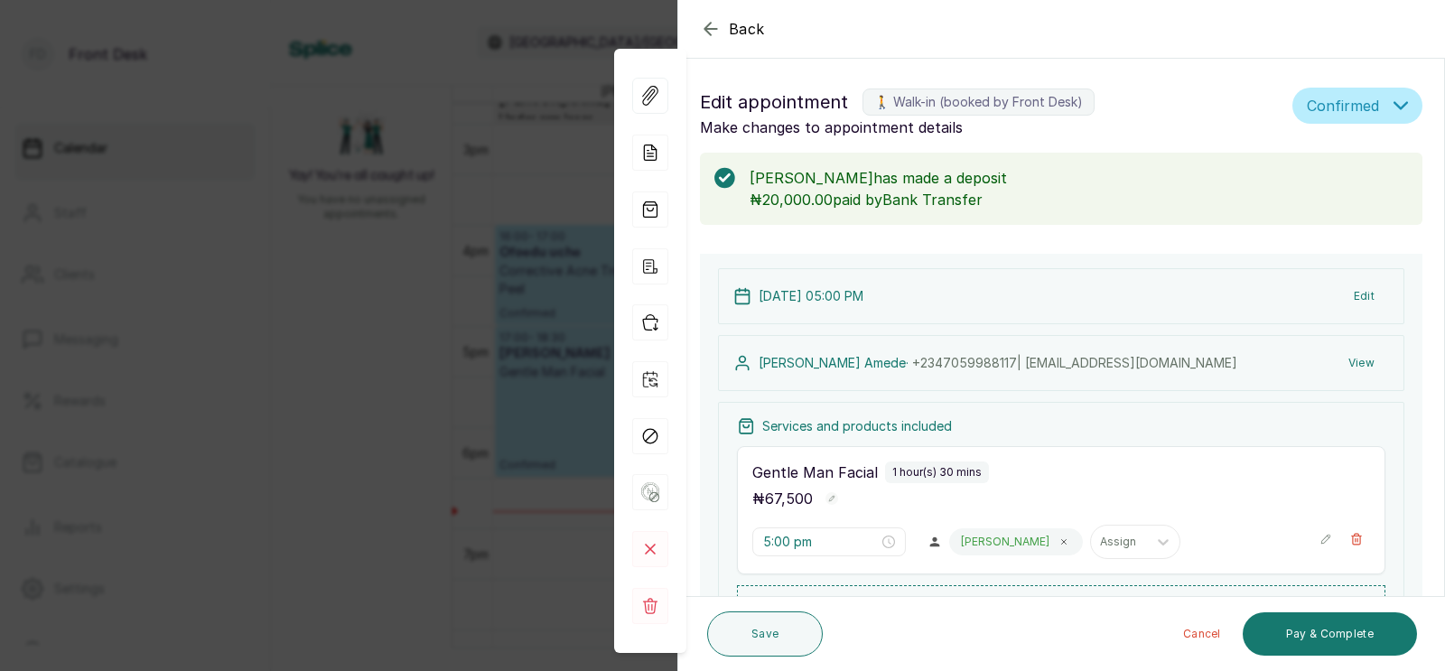
scroll to position [373, 0]
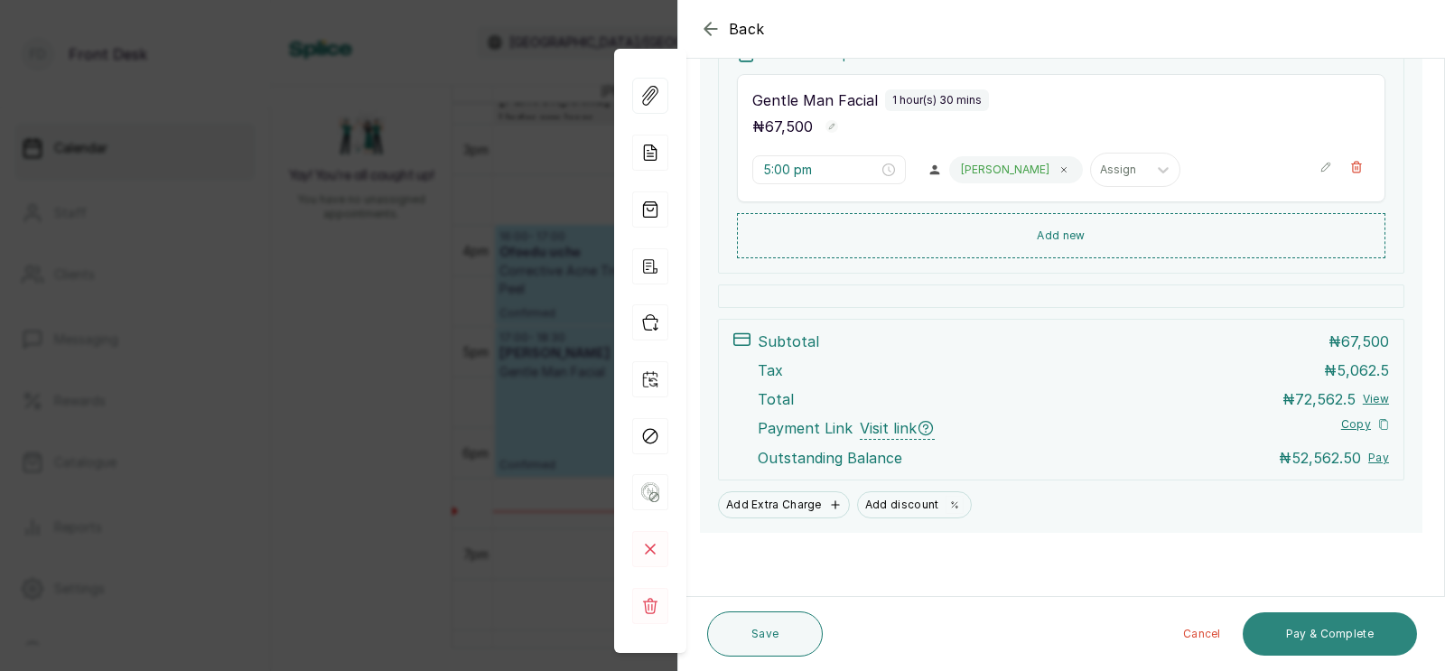
click at [1303, 632] on button "Pay & Complete" at bounding box center [1330, 633] width 174 height 43
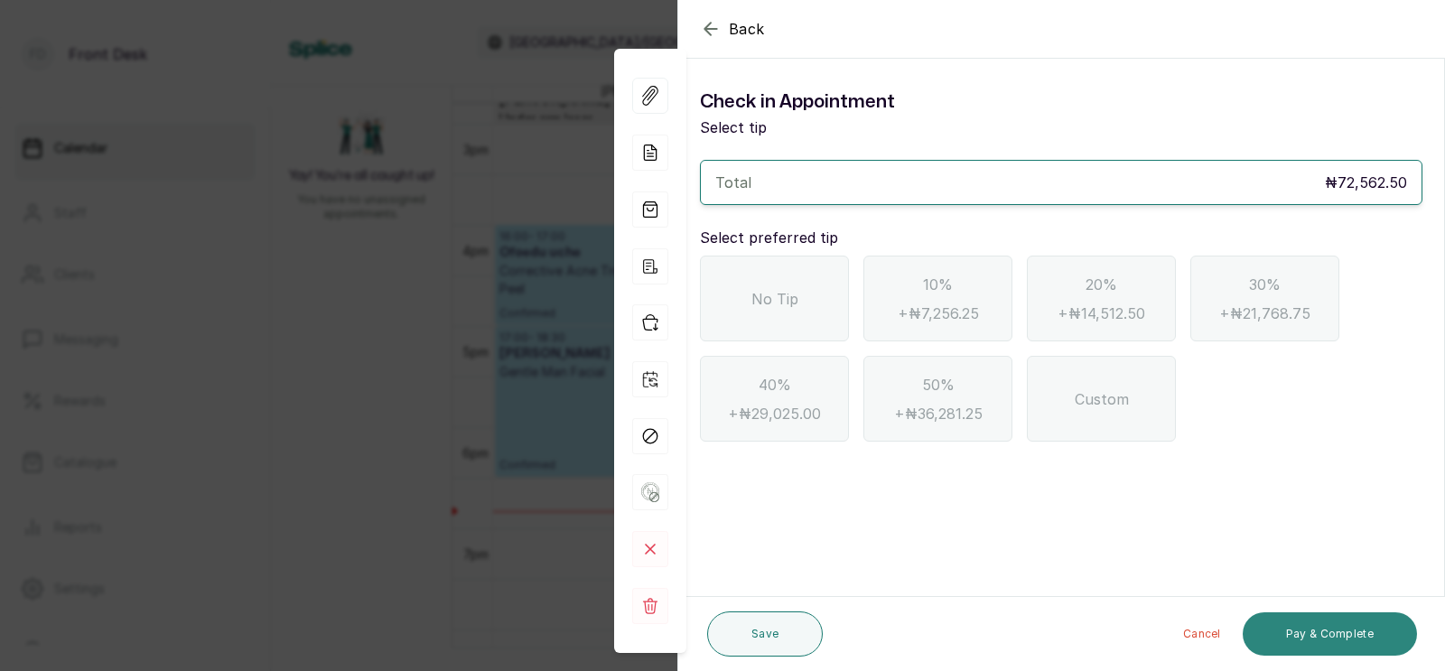
scroll to position [0, 0]
click at [778, 312] on div "No Tip" at bounding box center [774, 299] width 149 height 86
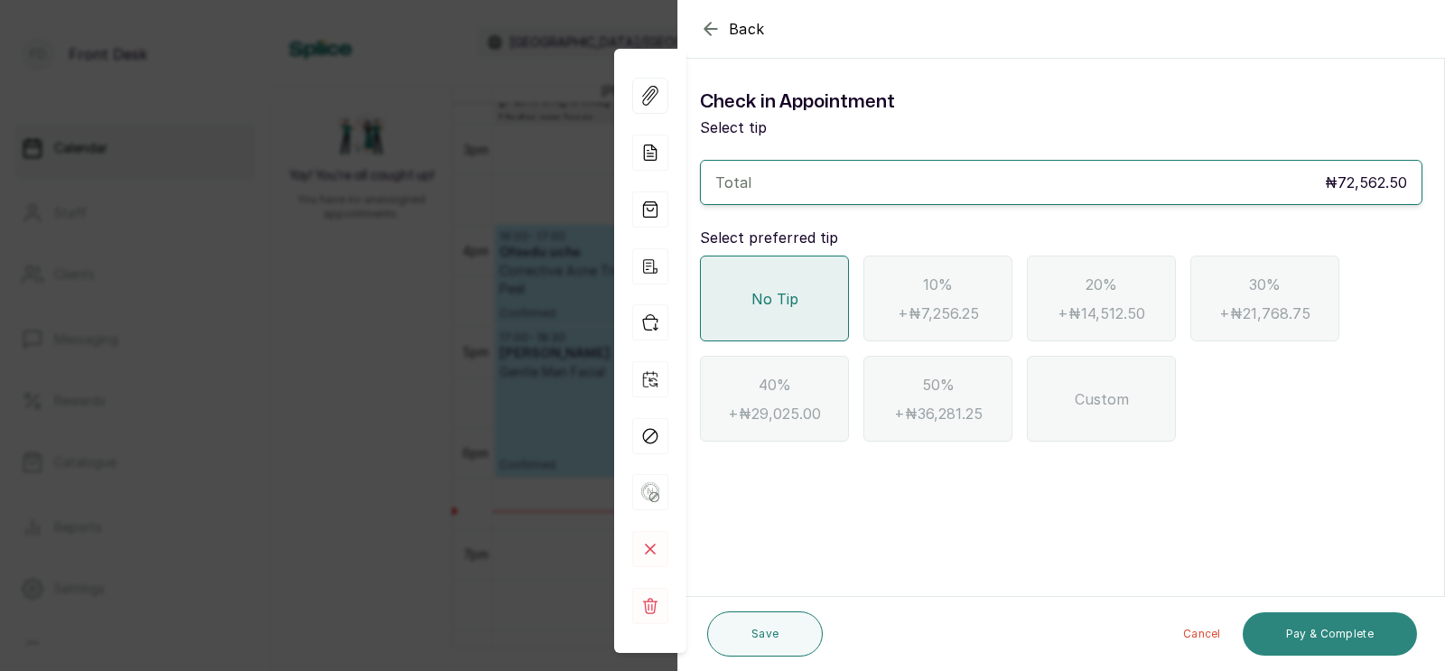
click at [1307, 637] on button "Pay & Complete" at bounding box center [1330, 633] width 174 height 43
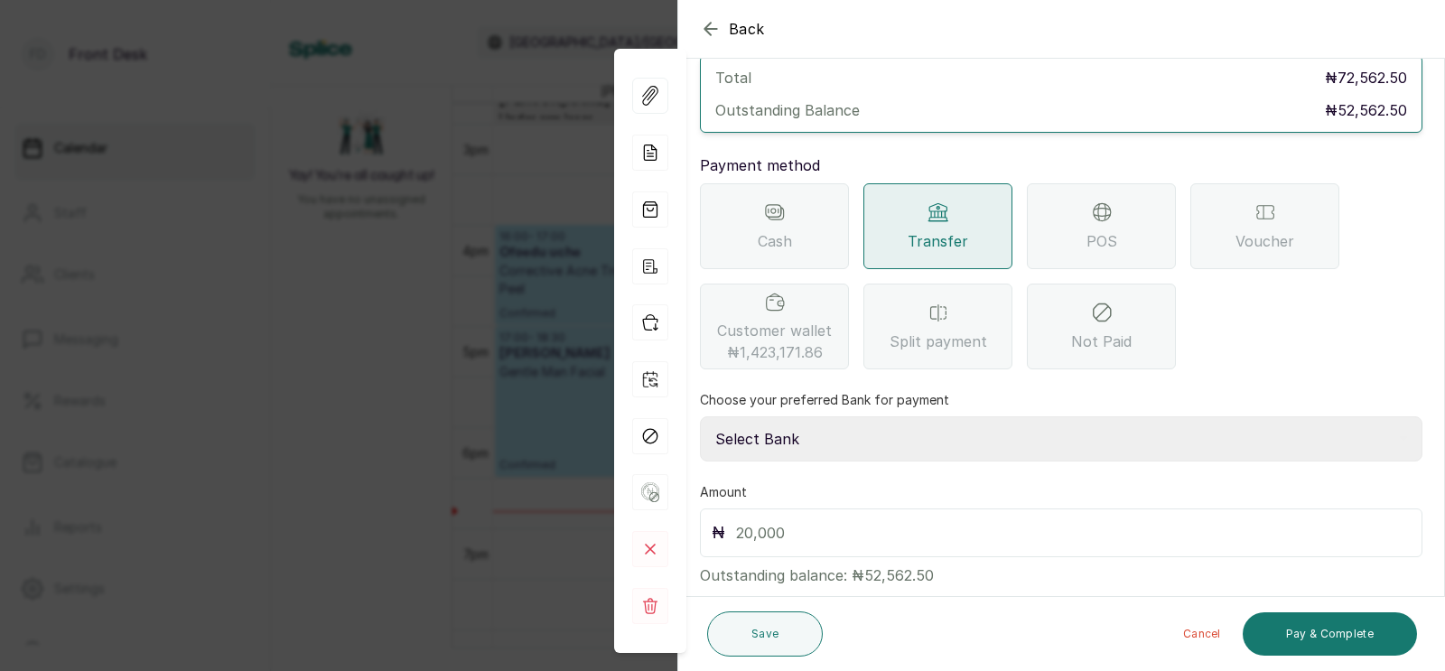
scroll to position [143, 0]
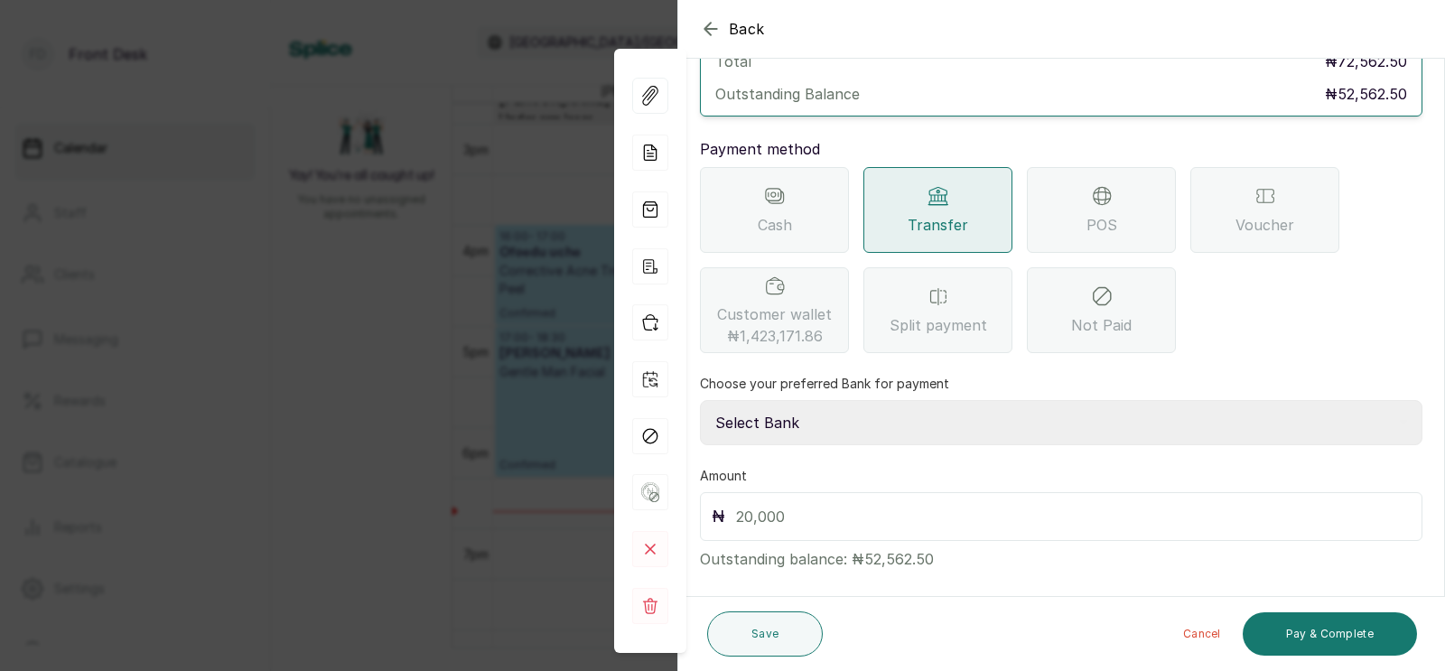
click at [828, 402] on select "Select Bank [PERSON_NAME] Fairmoney Microfinance Bank SKN ANALYTICS MED AESTH. …" at bounding box center [1061, 422] width 722 height 45
click at [852, 402] on select "Select Bank [PERSON_NAME] Fairmoney Microfinance Bank SKN ANALYTICS MED AESTH. …" at bounding box center [1061, 422] width 722 height 45
select select "43272bc0-21c6-4b19-b9fb-c2093b8603c2"
click at [811, 504] on input "text" at bounding box center [1073, 516] width 675 height 25
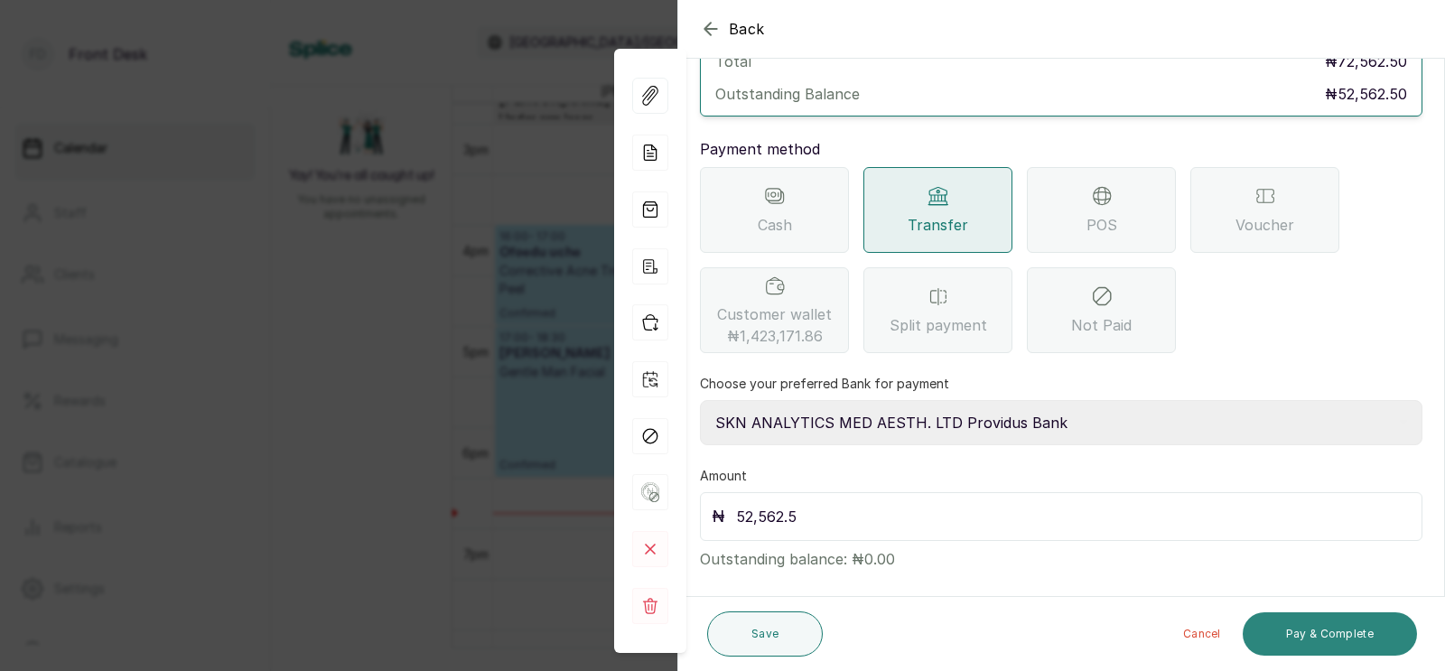
type input "52,562.5"
click at [1325, 630] on button "Pay & Complete" at bounding box center [1330, 633] width 174 height 43
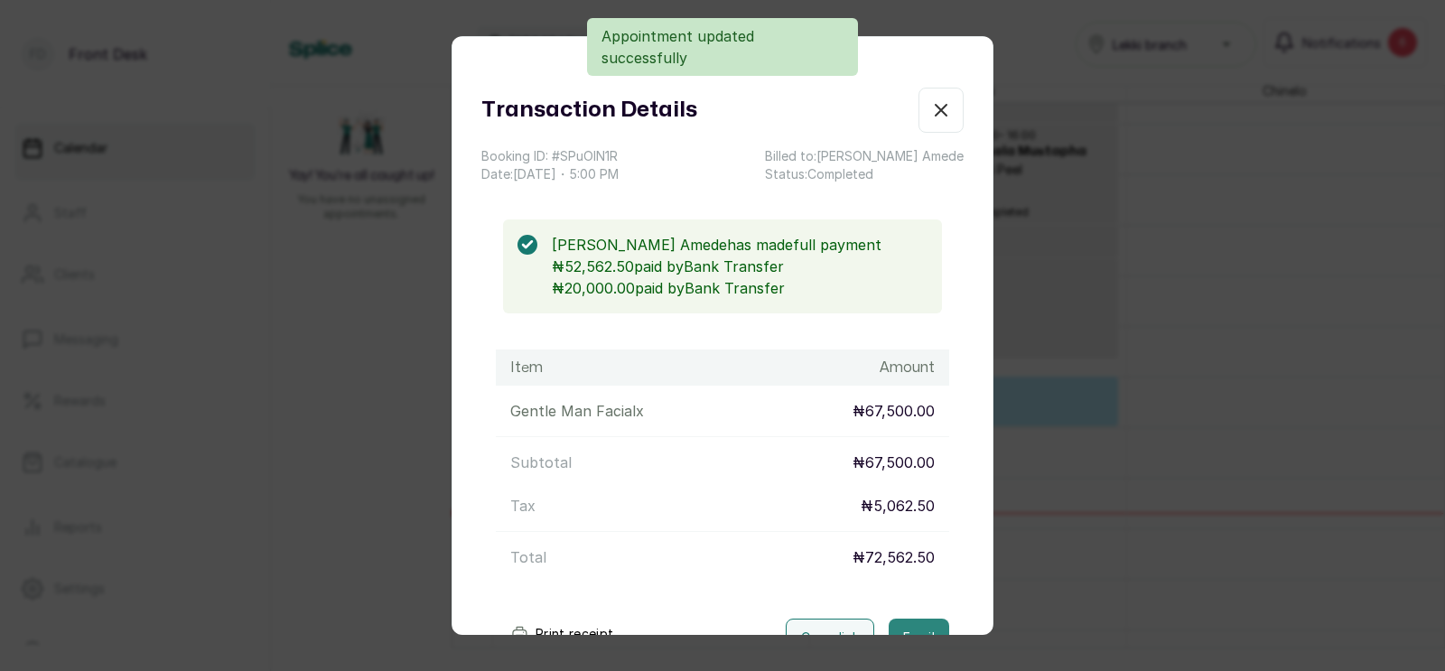
scroll to position [132, 0]
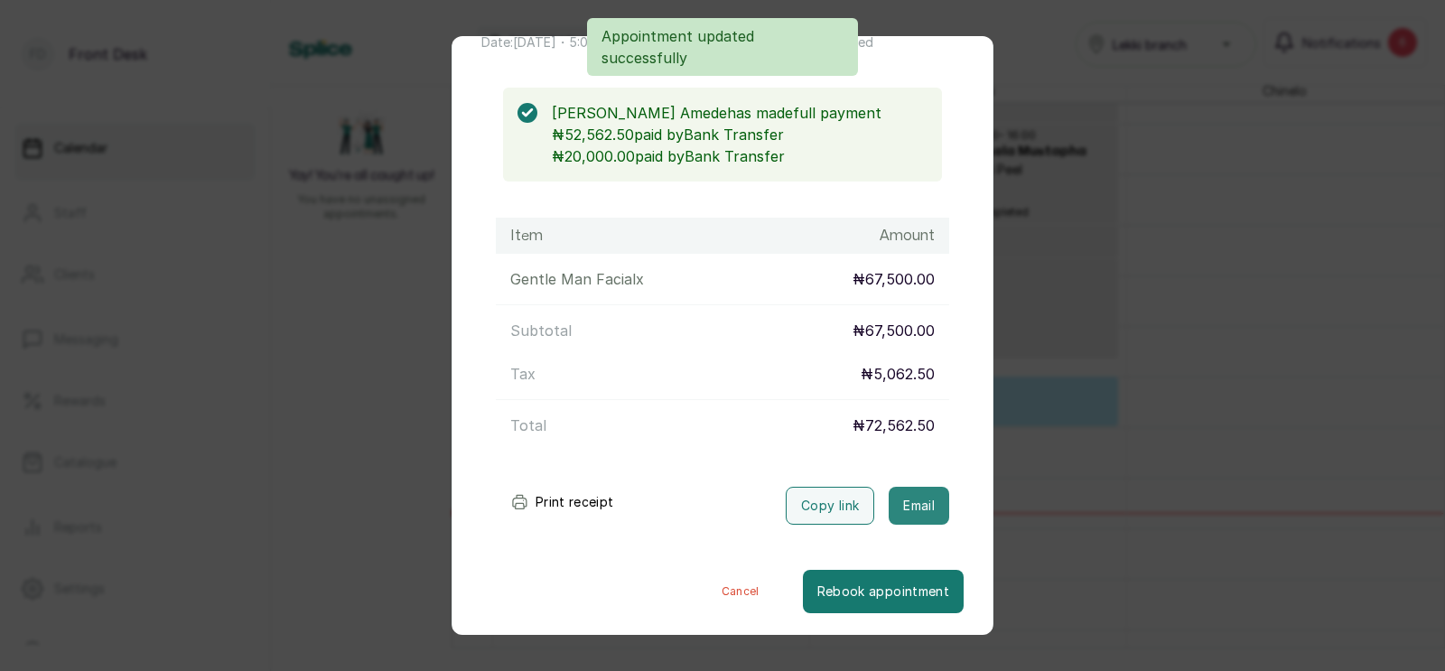
click at [922, 512] on button "Email" at bounding box center [919, 506] width 61 height 38
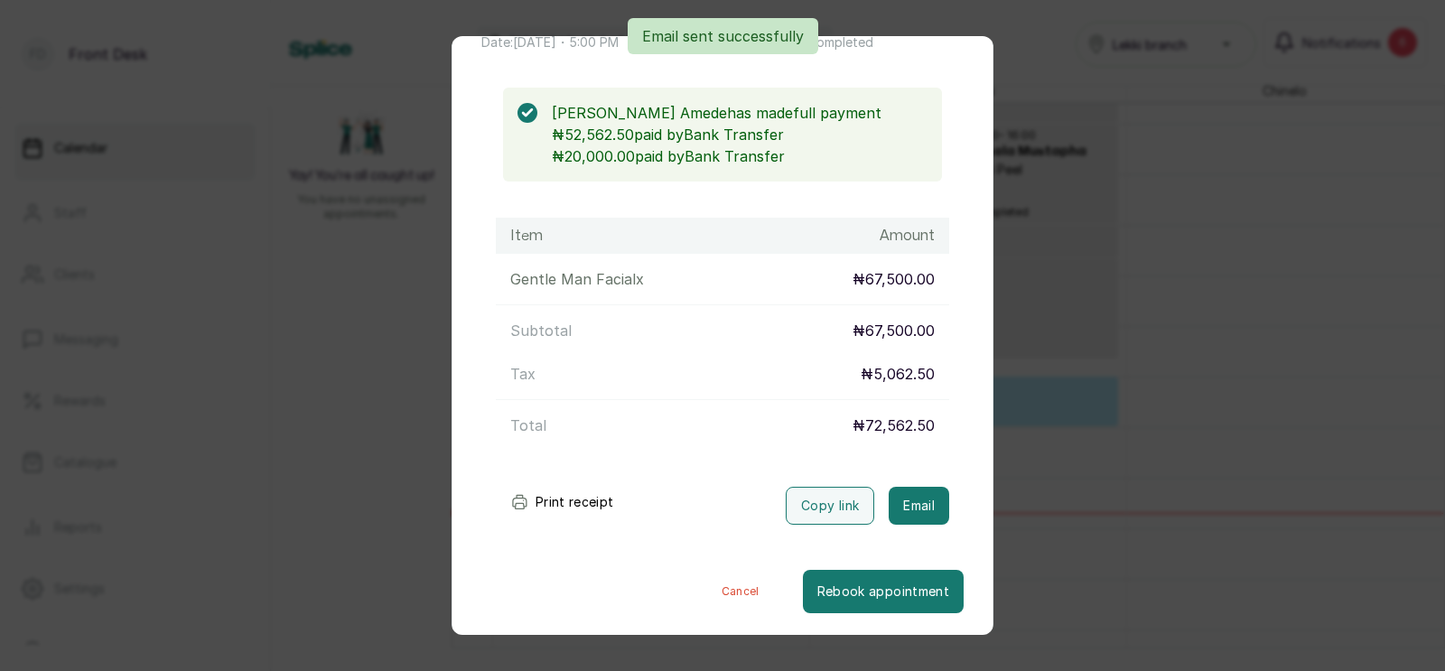
click at [1071, 469] on div "Transaction Details Booking ID: # SPuOIN1R Date: [DATE] ・ 5:00 PM Billed to: [P…" at bounding box center [722, 335] width 1445 height 671
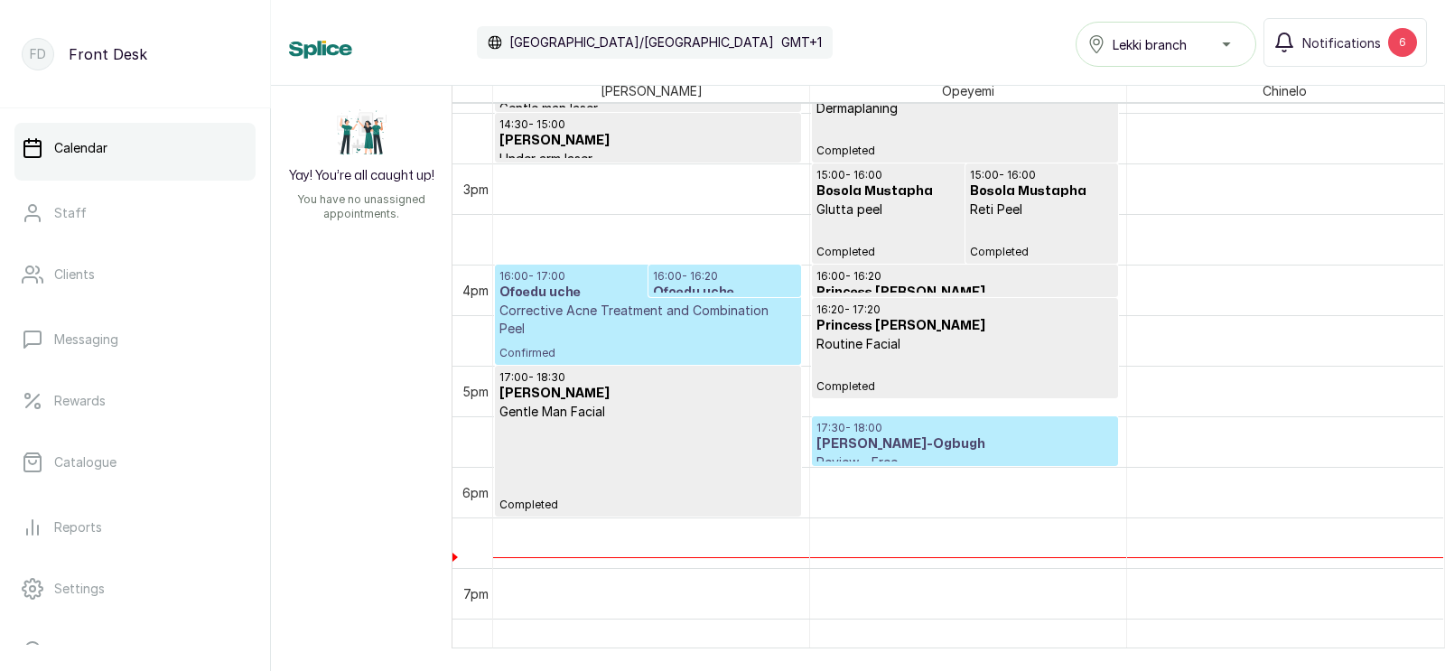
scroll to position [0, 0]
